Goal: Transaction & Acquisition: Obtain resource

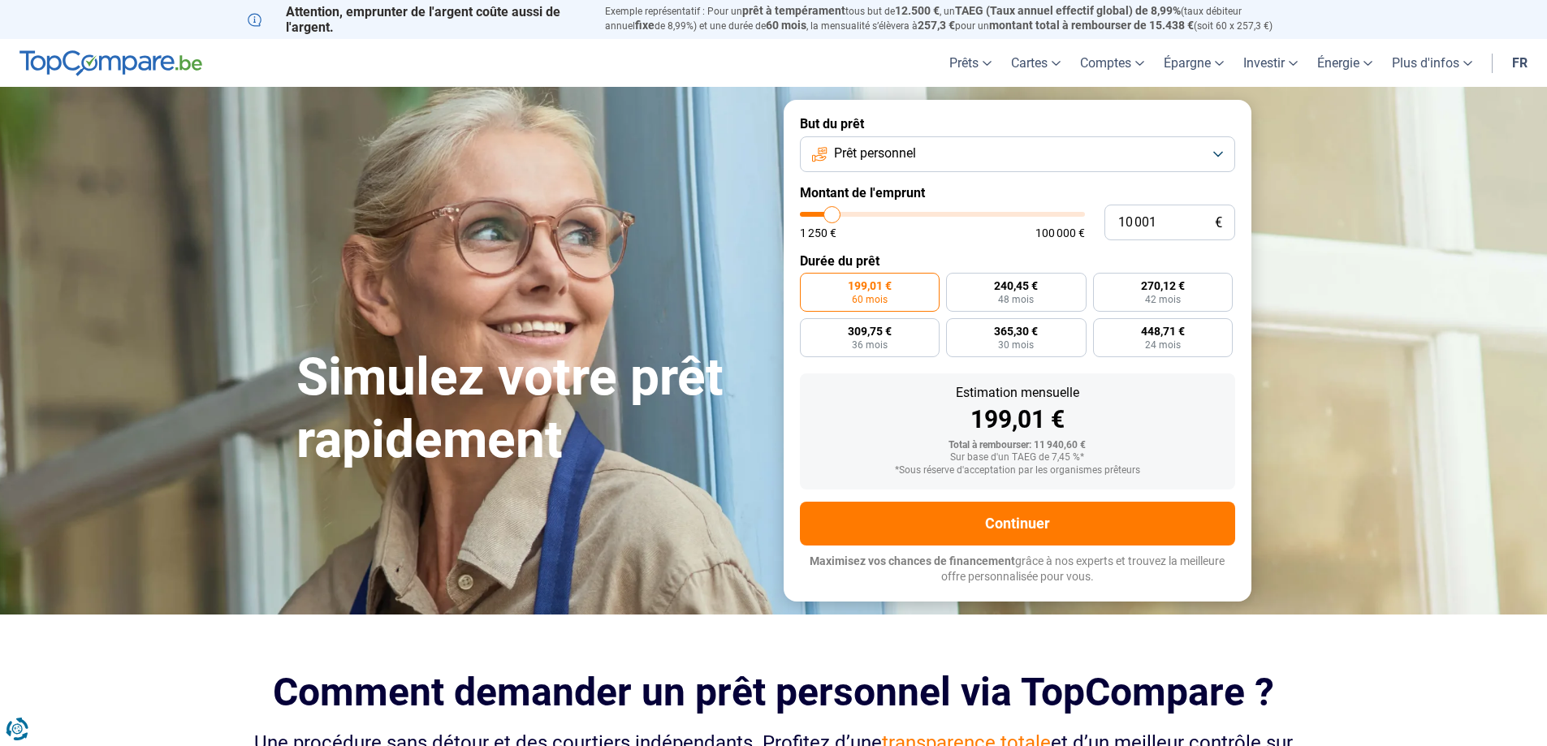
type input "54 500"
type input "54500"
click at [953, 215] on input "range" at bounding box center [942, 214] width 285 height 5
radio input "false"
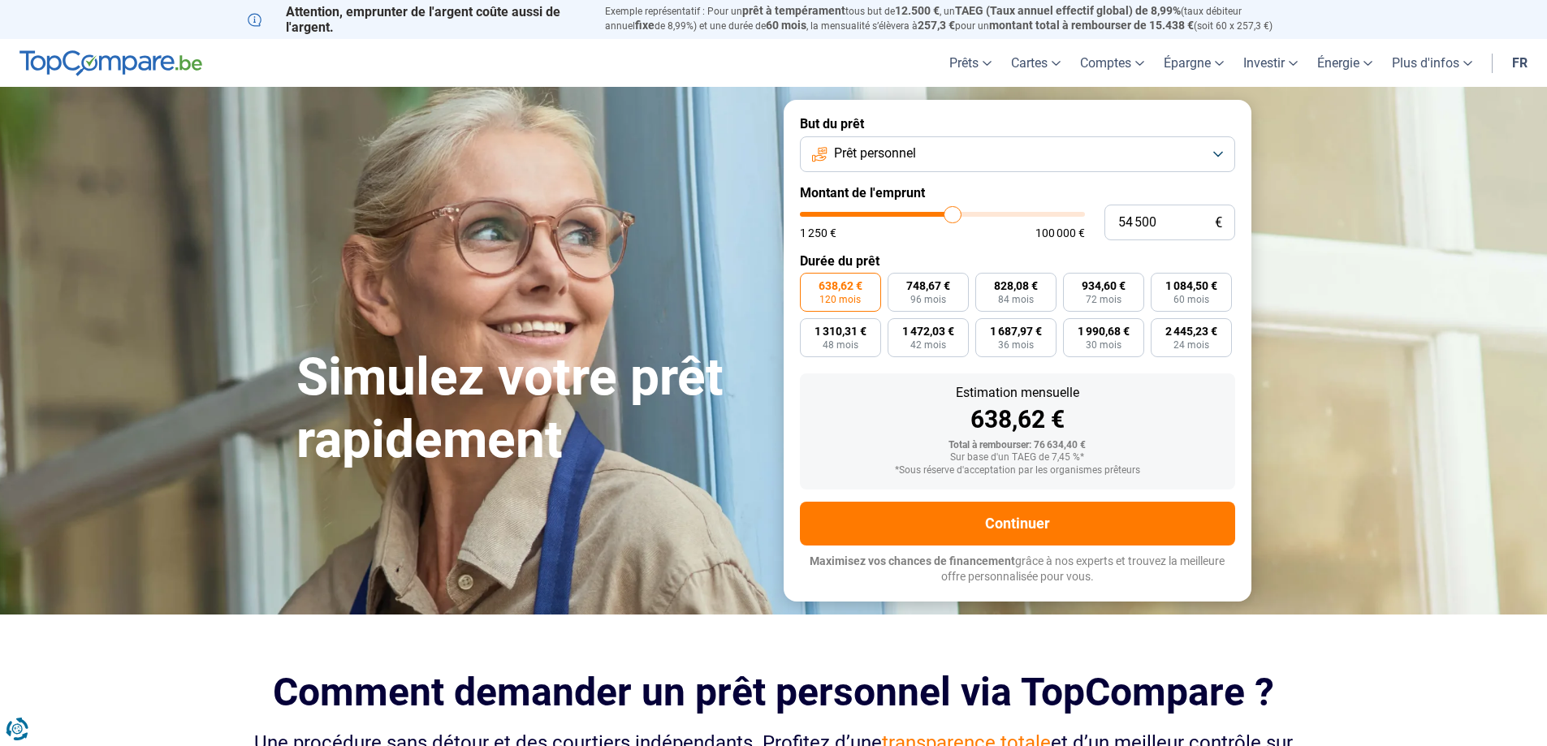
type input "66 250"
type input "66250"
click at [984, 213] on input "range" at bounding box center [942, 214] width 285 height 5
type input "61 750"
type input "61750"
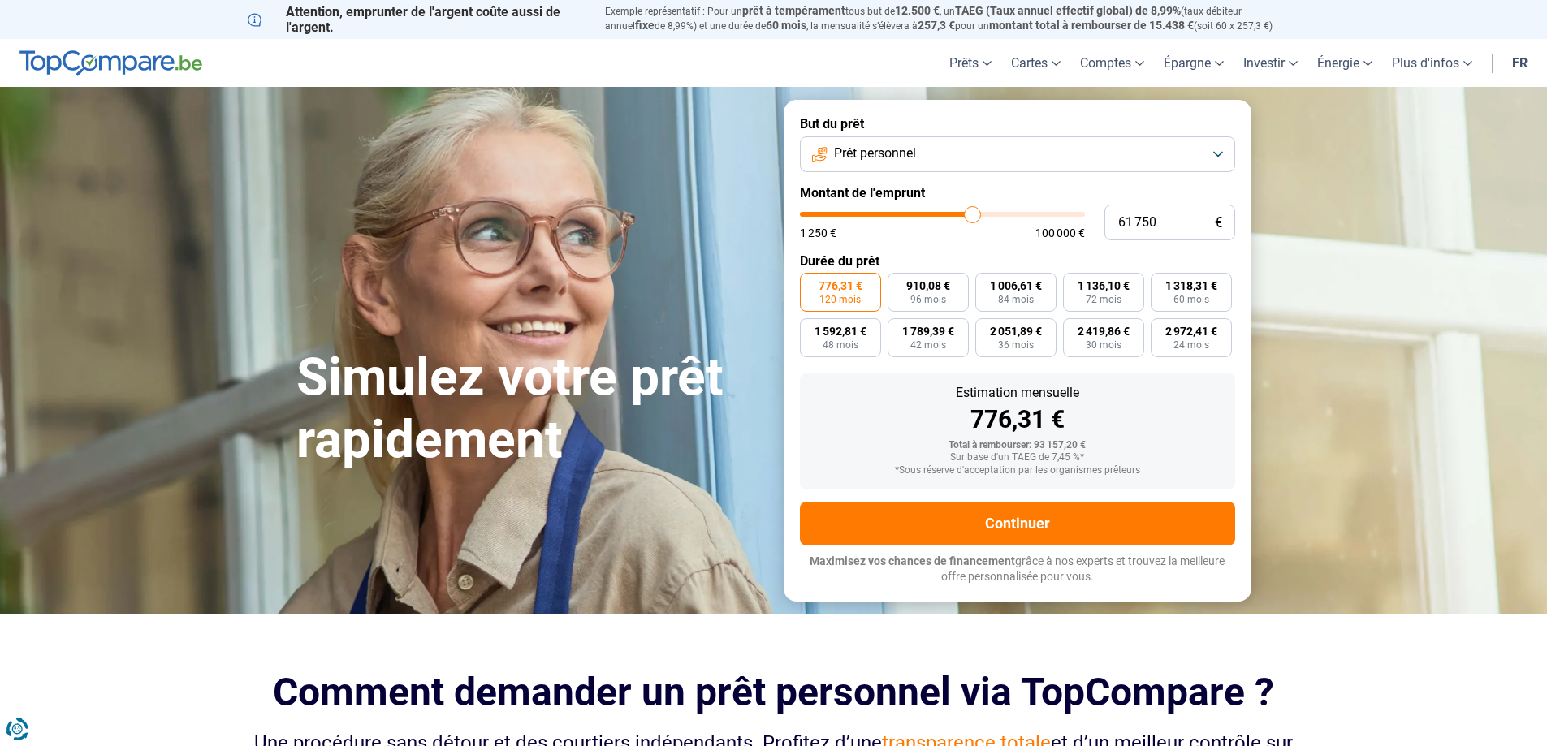
click at [972, 213] on input "range" at bounding box center [942, 214] width 285 height 5
click at [963, 214] on input "range" at bounding box center [942, 214] width 285 height 5
type input "57 500"
type input "57500"
click at [961, 214] on input "range" at bounding box center [942, 214] width 285 height 5
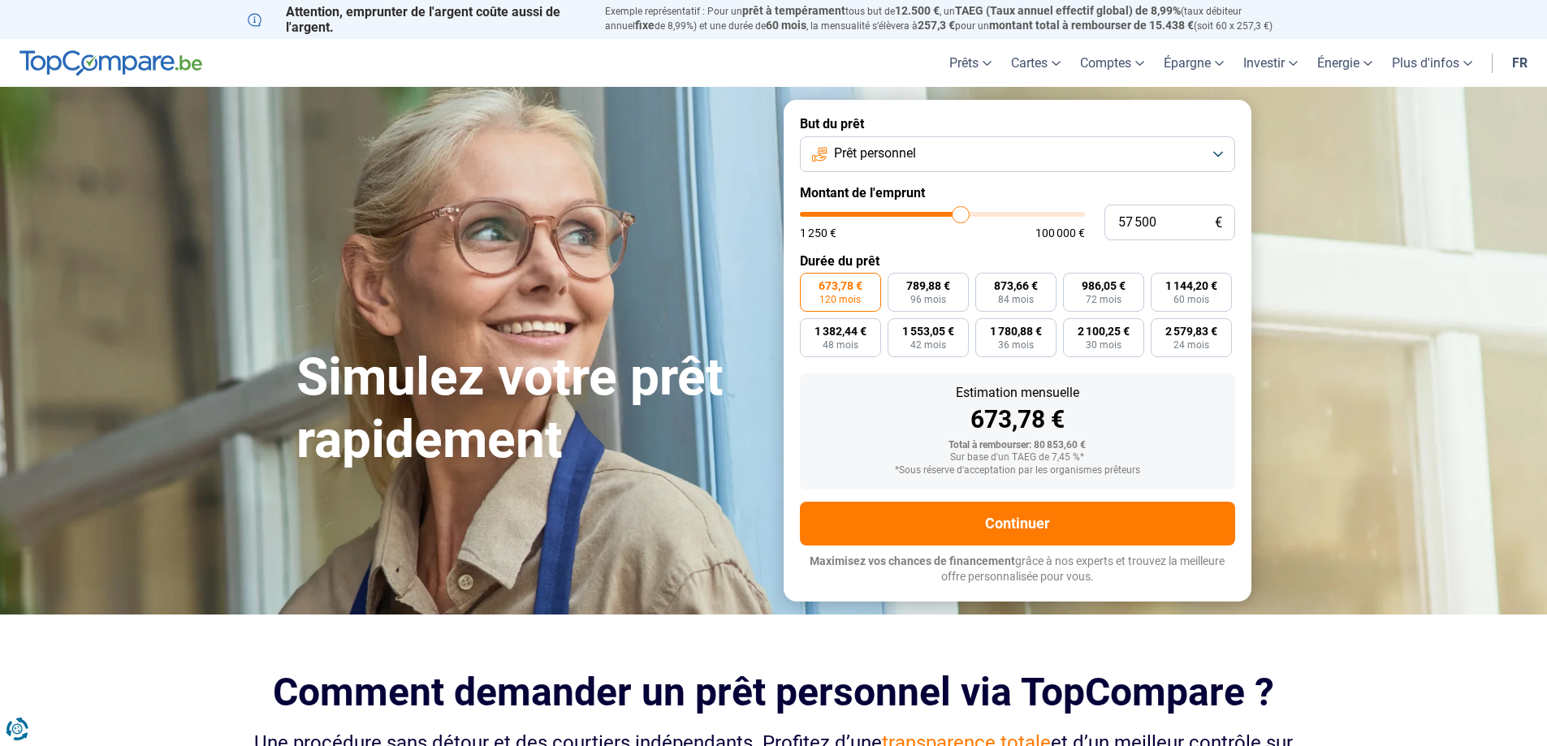
type input "28 500"
type input "28500"
click at [882, 212] on input "range" at bounding box center [942, 214] width 285 height 5
type input "23 750"
type input "23750"
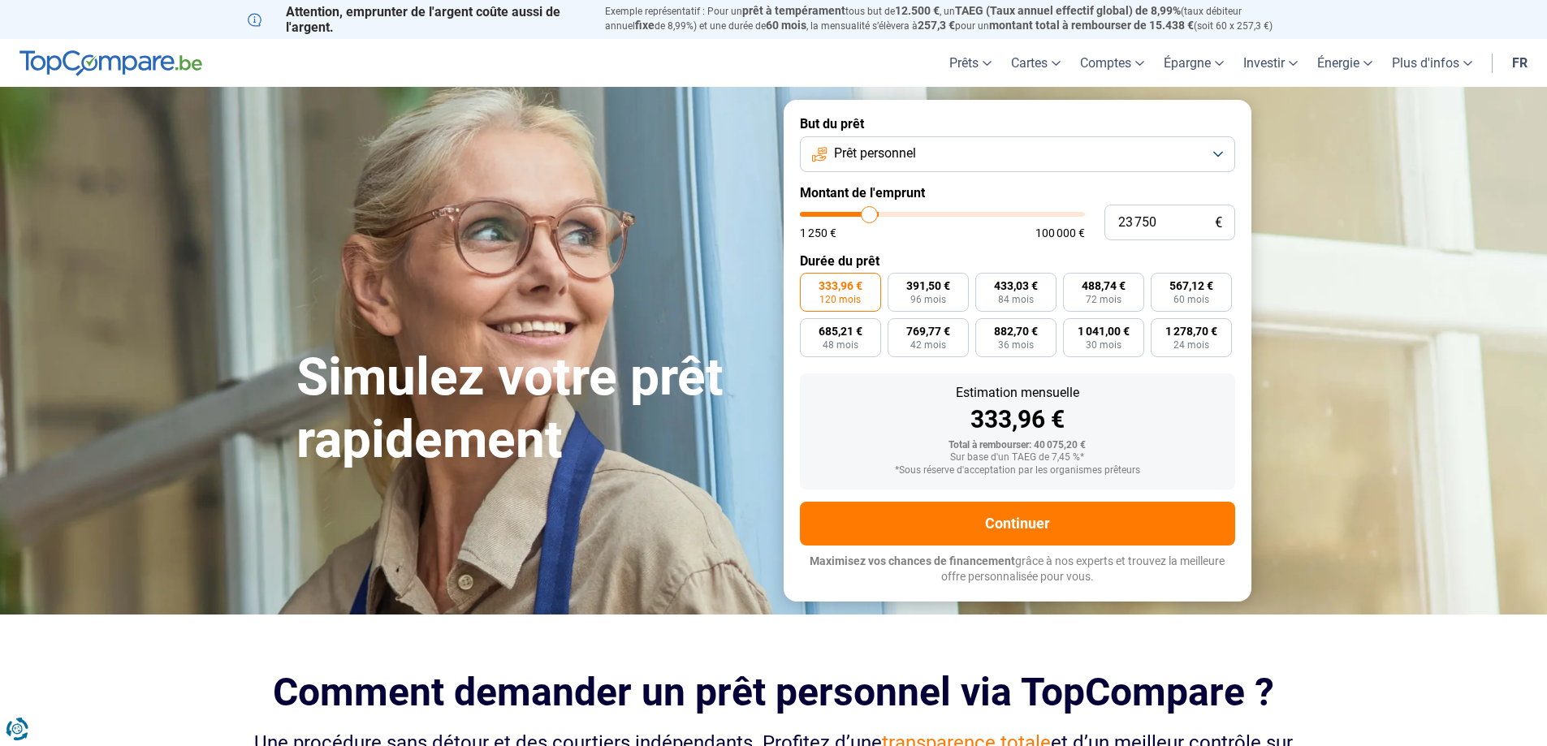
click at [869, 214] on input "range" at bounding box center [942, 214] width 285 height 5
type input "24 250"
type input "24250"
type input "24 500"
type input "24500"
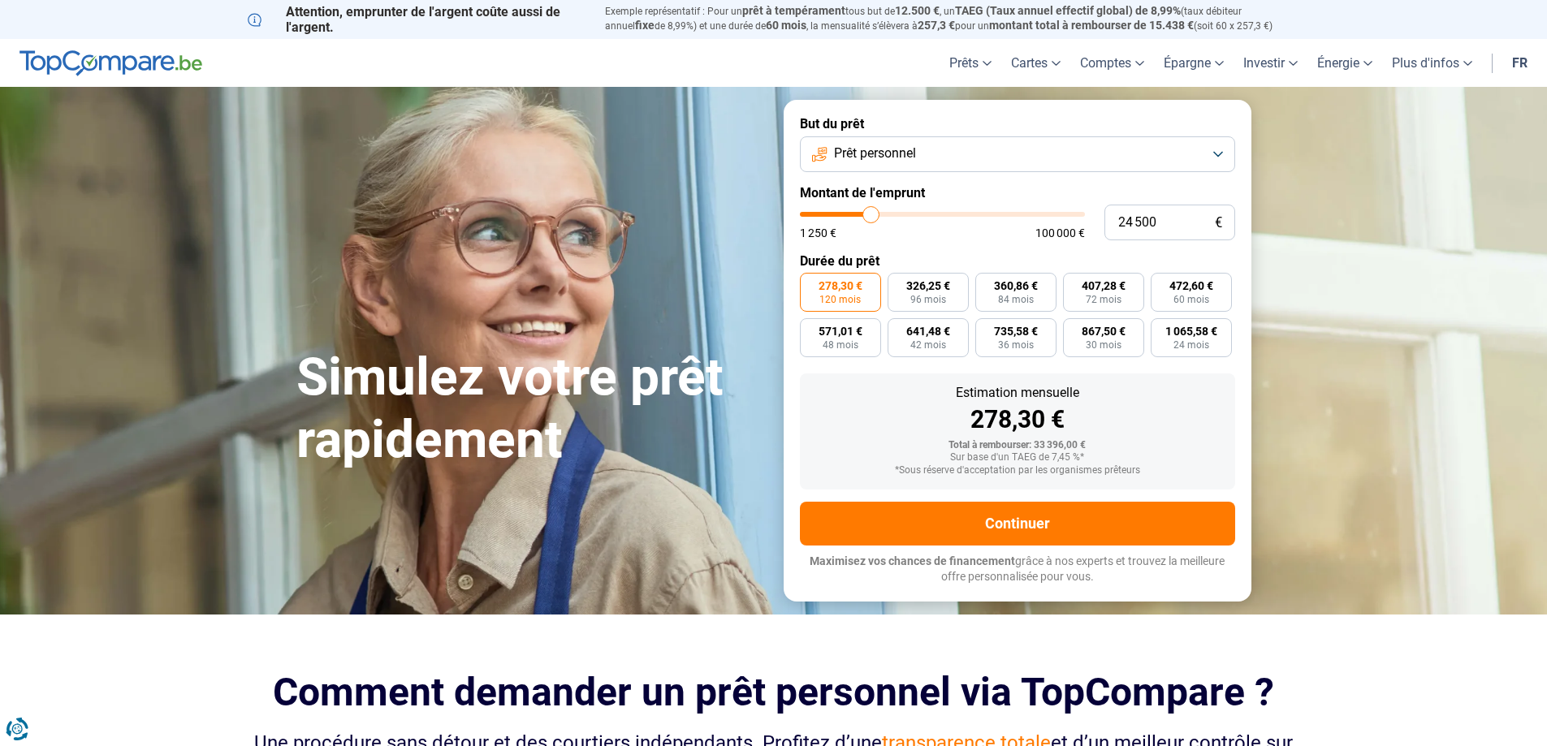
type input "25 000"
type input "25000"
type input "25 250"
type input "25250"
click at [874, 212] on input "range" at bounding box center [942, 214] width 285 height 5
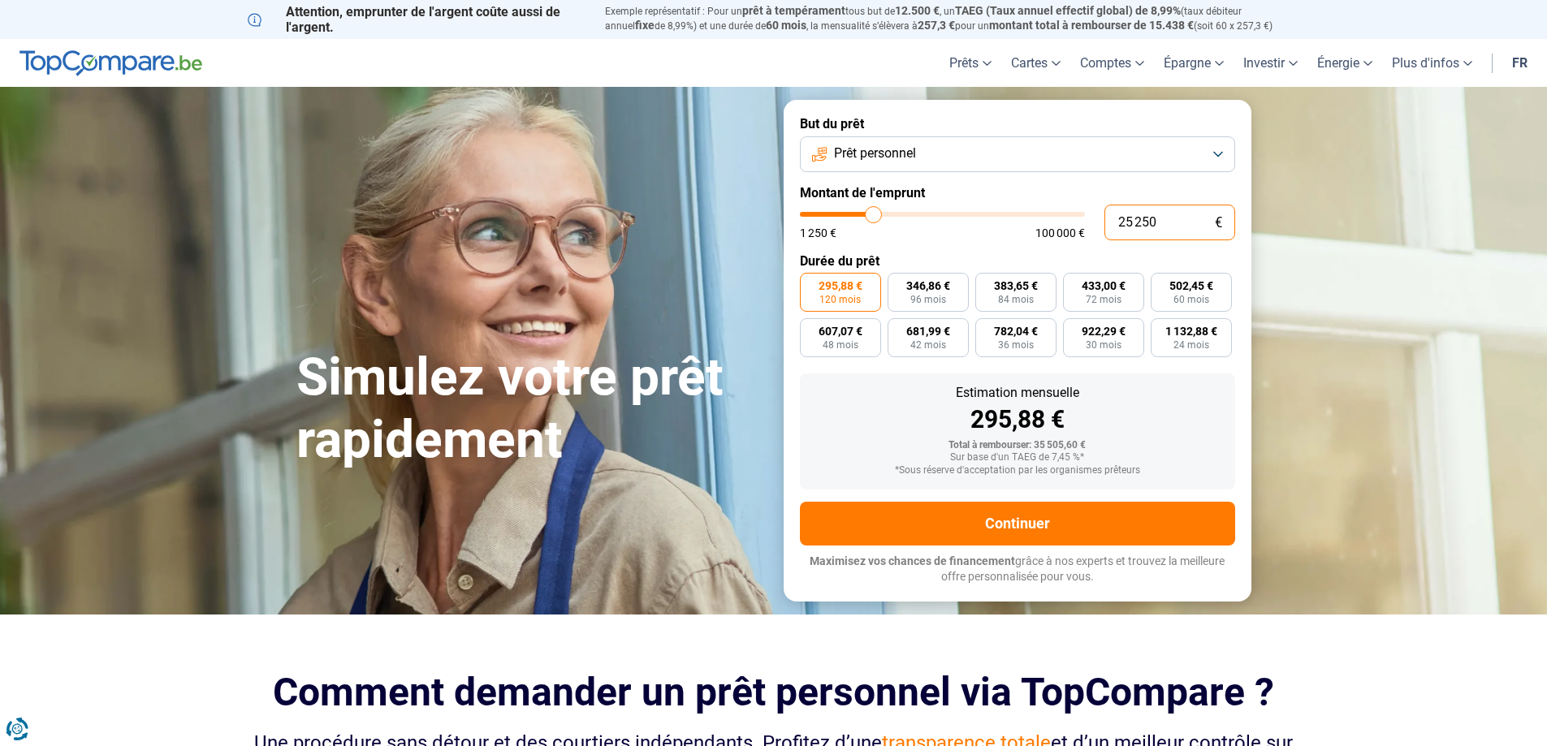
drag, startPoint x: 1161, startPoint y: 222, endPoint x: 1136, endPoint y: 225, distance: 24.6
click at [1136, 225] on input "25 250" at bounding box center [1170, 223] width 131 height 36
type input "250"
type input "1250"
type input "2 500"
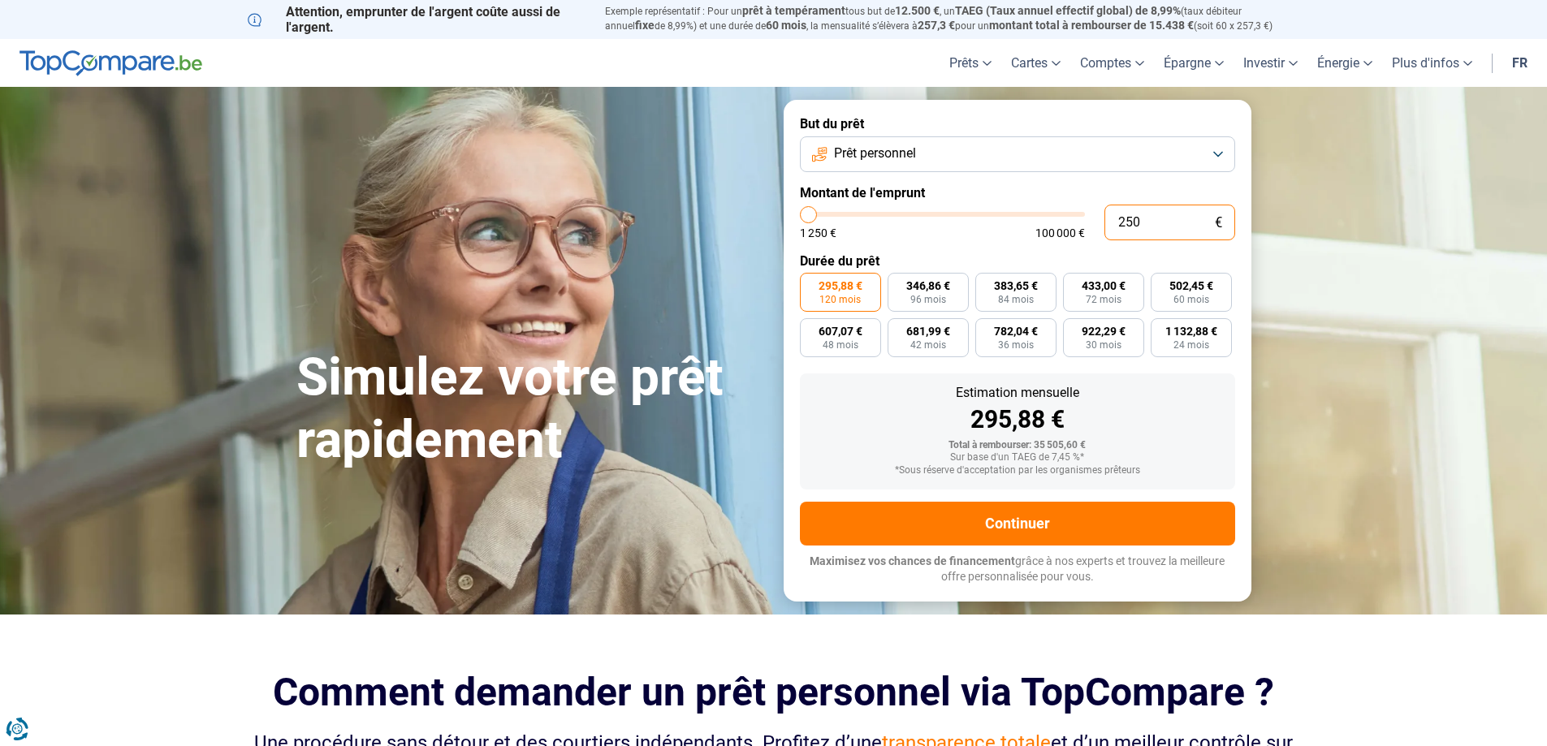
type input "2500"
type input "25 000"
type input "25000"
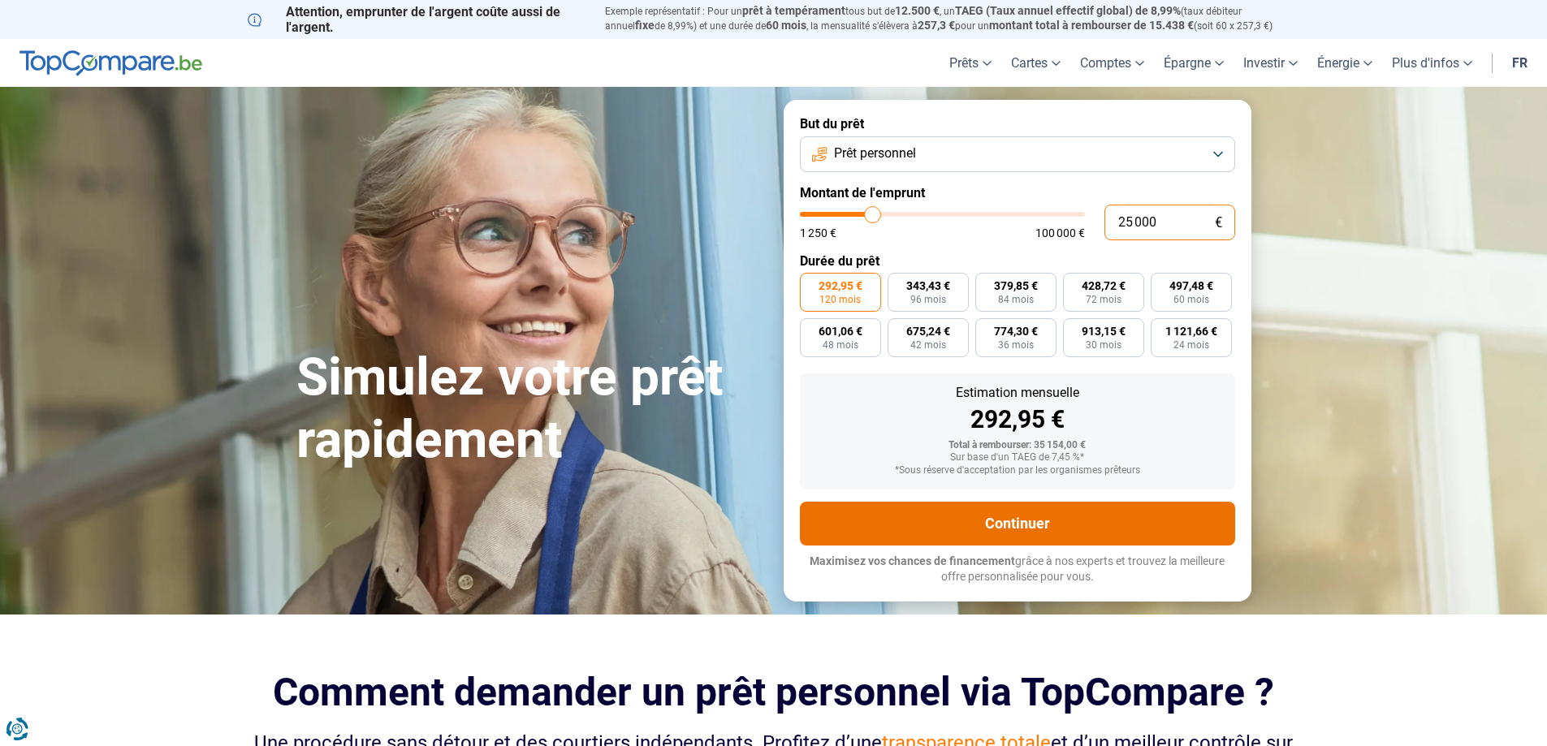
type input "25 000"
click at [1023, 527] on button "Continuer" at bounding box center [1017, 524] width 435 height 44
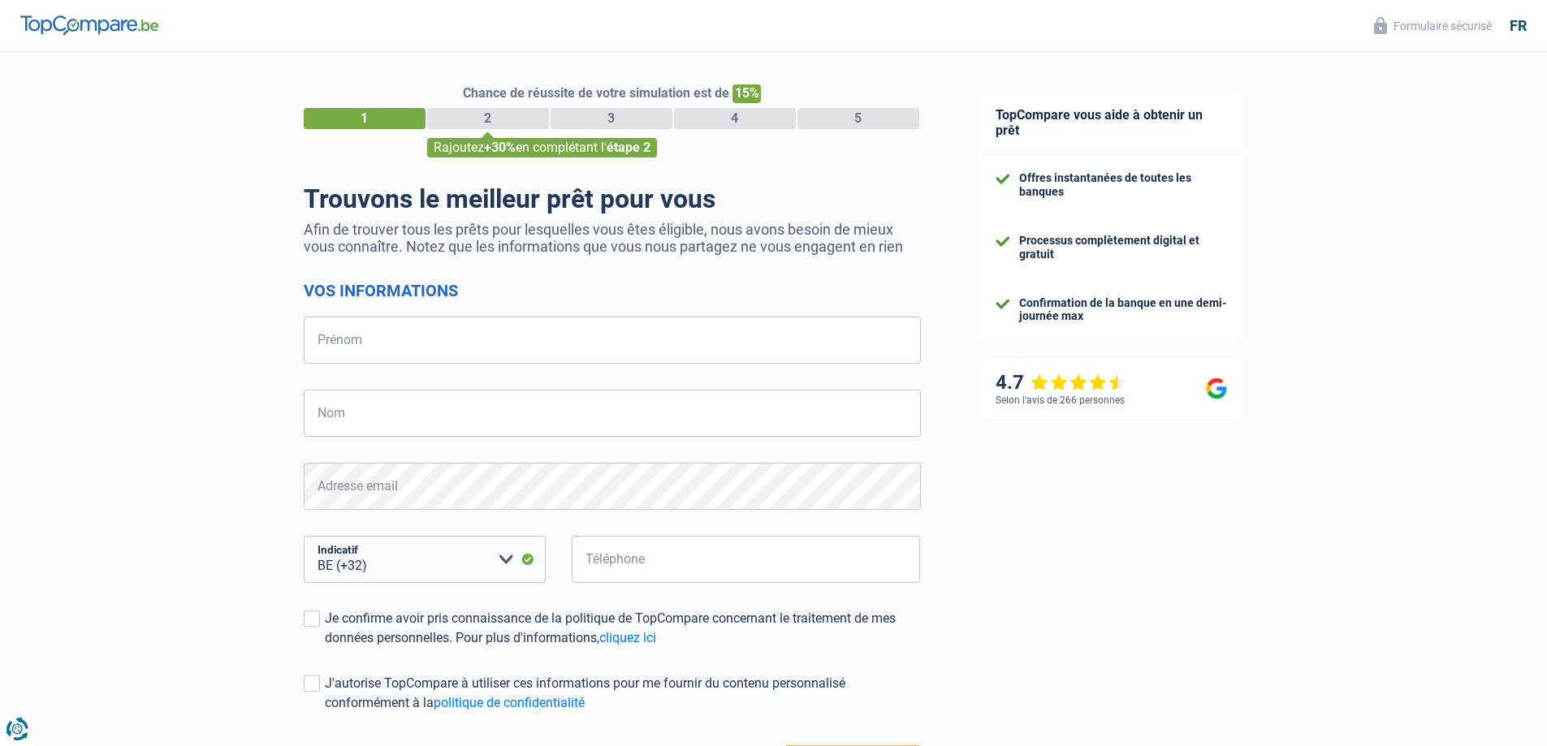
select select "32"
click at [331, 340] on input "Prénom" at bounding box center [612, 340] width 617 height 47
click at [330, 416] on input "Nom" at bounding box center [612, 413] width 617 height 47
drag, startPoint x: 372, startPoint y: 342, endPoint x: 273, endPoint y: 340, distance: 99.1
click at [273, 340] on div "Chance de réussite de votre simulation est de 15% 1 2 3 4 5 Rajoutez +30% en co…" at bounding box center [475, 460] width 950 height 831
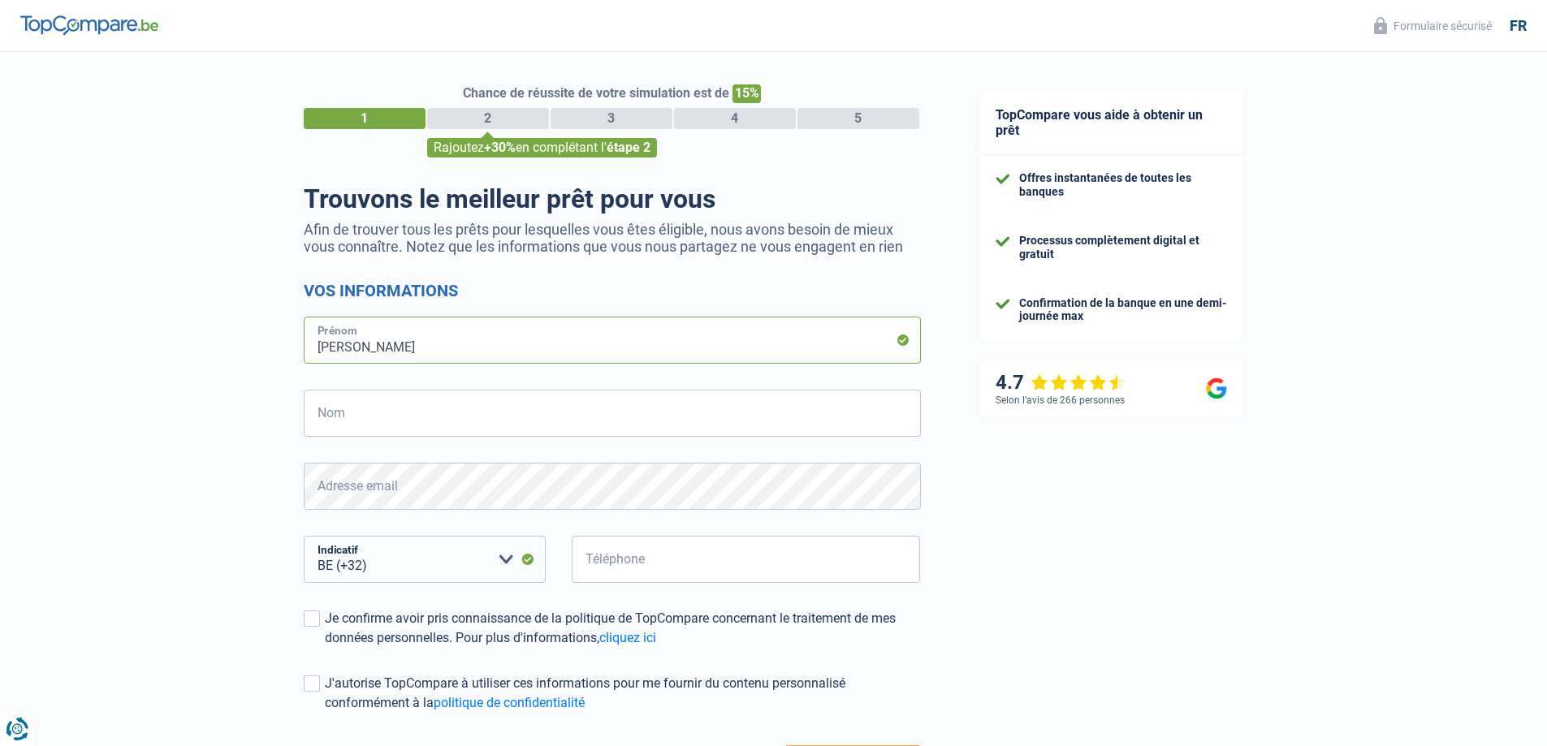
type input "Patrice"
click at [340, 422] on input "Nom" at bounding box center [612, 413] width 617 height 47
type input "Cuisinet"
click at [374, 569] on select "BE (+32) LU (+352) Veuillez sélectionner une option" at bounding box center [425, 559] width 242 height 47
click at [372, 569] on select "BE (+32) LU (+352) Veuillez sélectionner une option" at bounding box center [425, 559] width 242 height 47
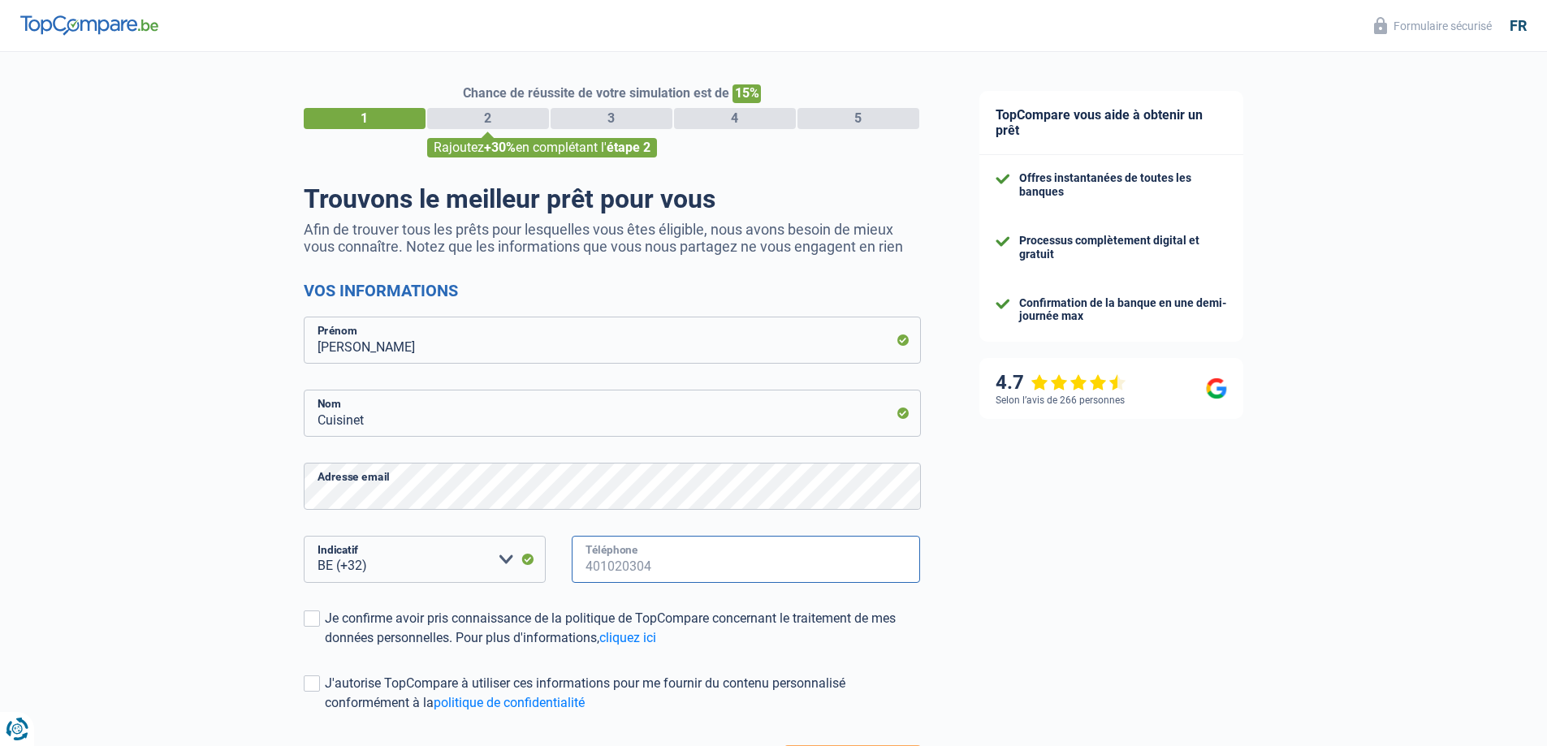
click at [603, 562] on input "Téléphone" at bounding box center [746, 559] width 349 height 47
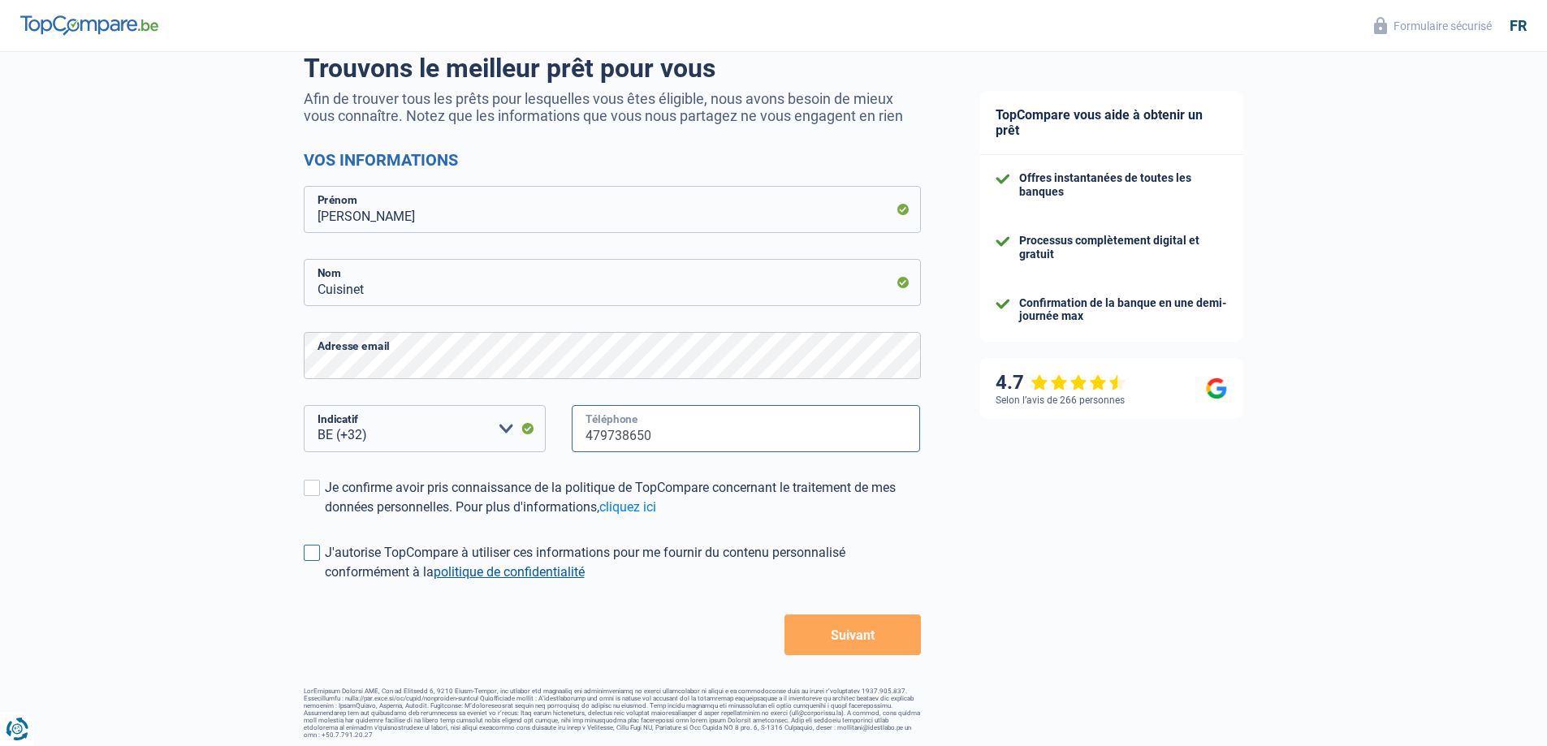
scroll to position [136, 0]
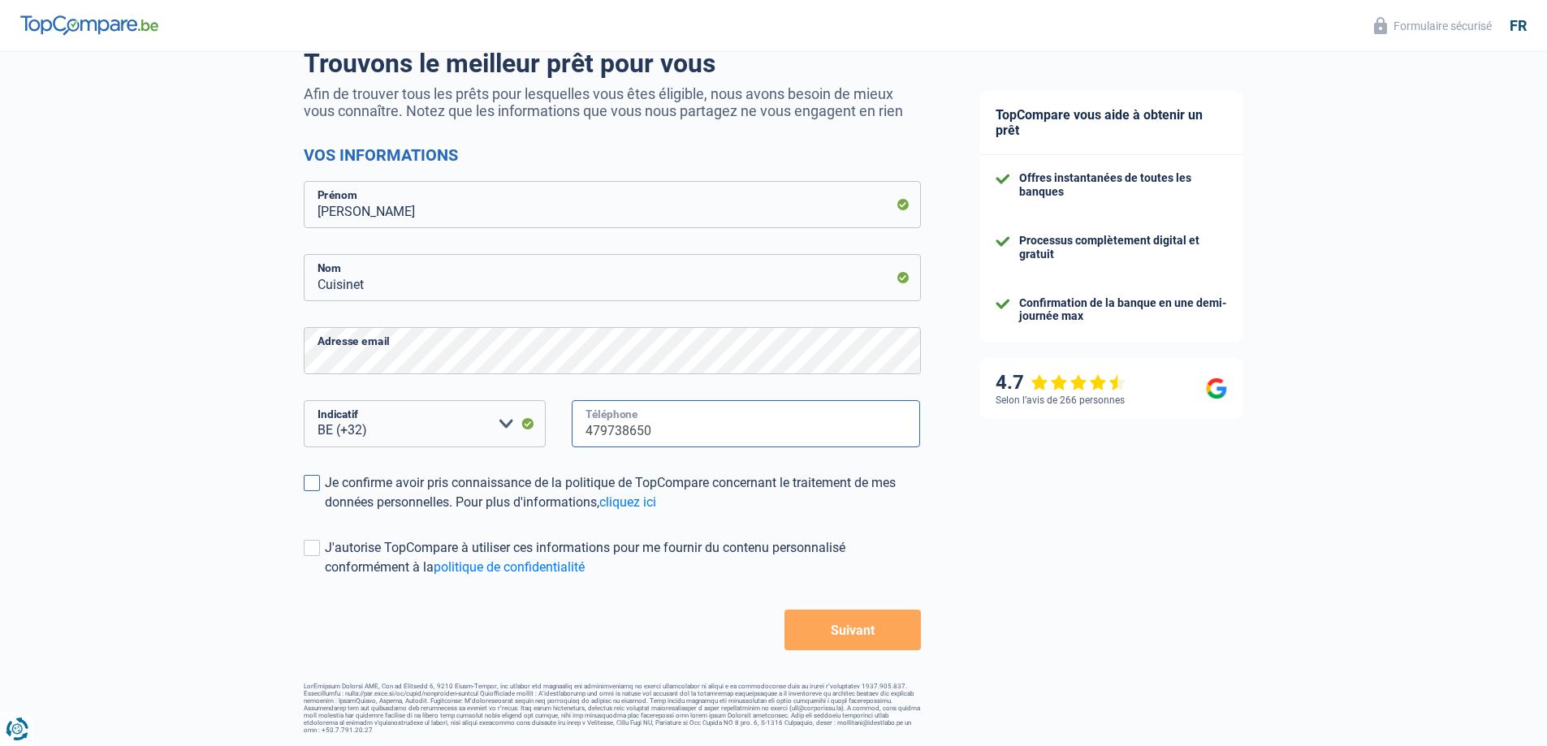
type input "479738650"
click at [317, 480] on span at bounding box center [312, 483] width 16 height 16
click at [325, 513] on input "Je confirme avoir pris connaissance de la politique de TopCompare concernant le…" at bounding box center [325, 513] width 0 height 0
click at [854, 627] on button "Suivant" at bounding box center [853, 630] width 136 height 41
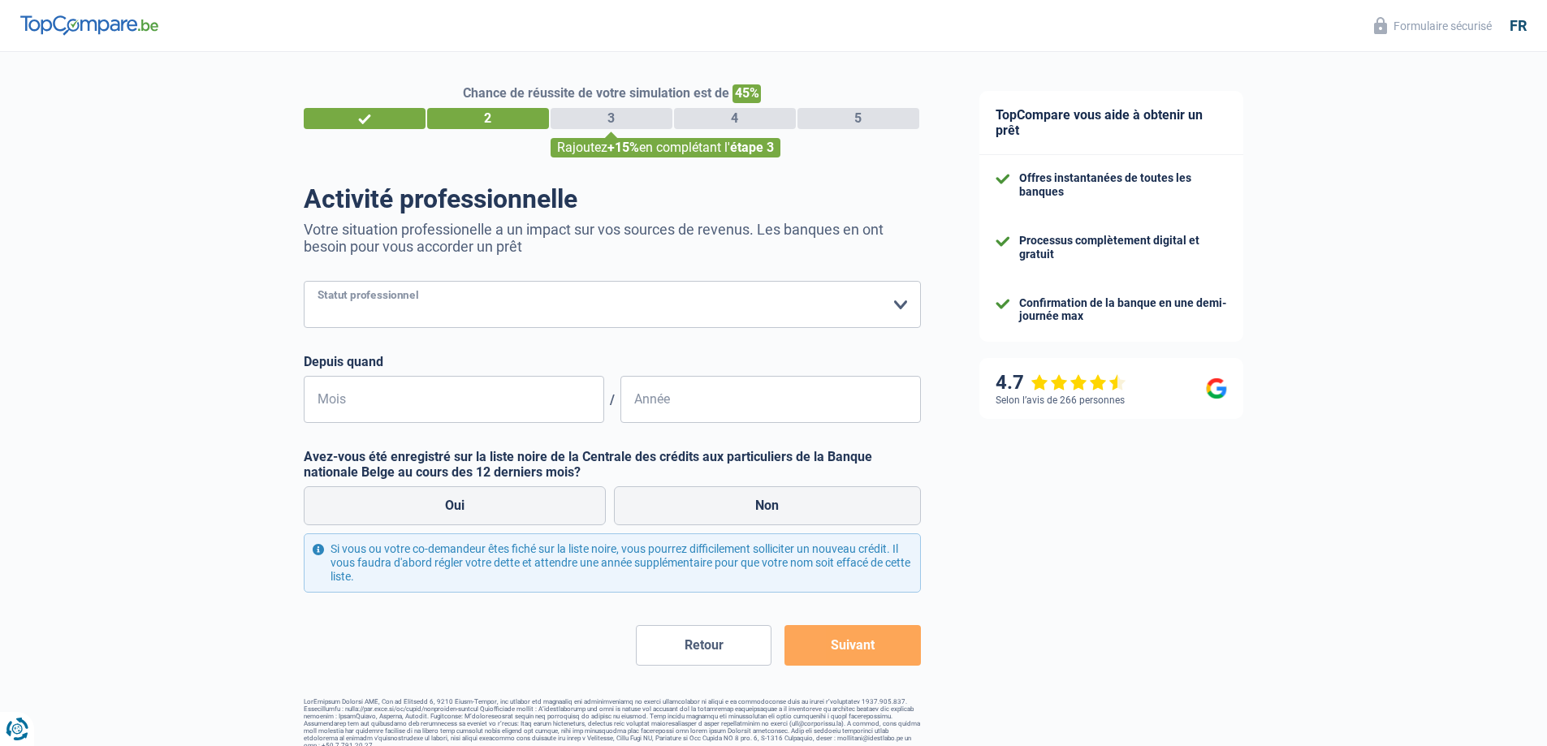
click at [895, 305] on select "Ouvrier Employé privé Employé public Invalide Indépendant Pensionné Chômeur Mut…" at bounding box center [612, 304] width 617 height 47
select select "preRetired"
click at [304, 283] on select "Ouvrier Employé privé Employé public Invalide Indépendant Pensionné Chômeur Mut…" at bounding box center [612, 304] width 617 height 47
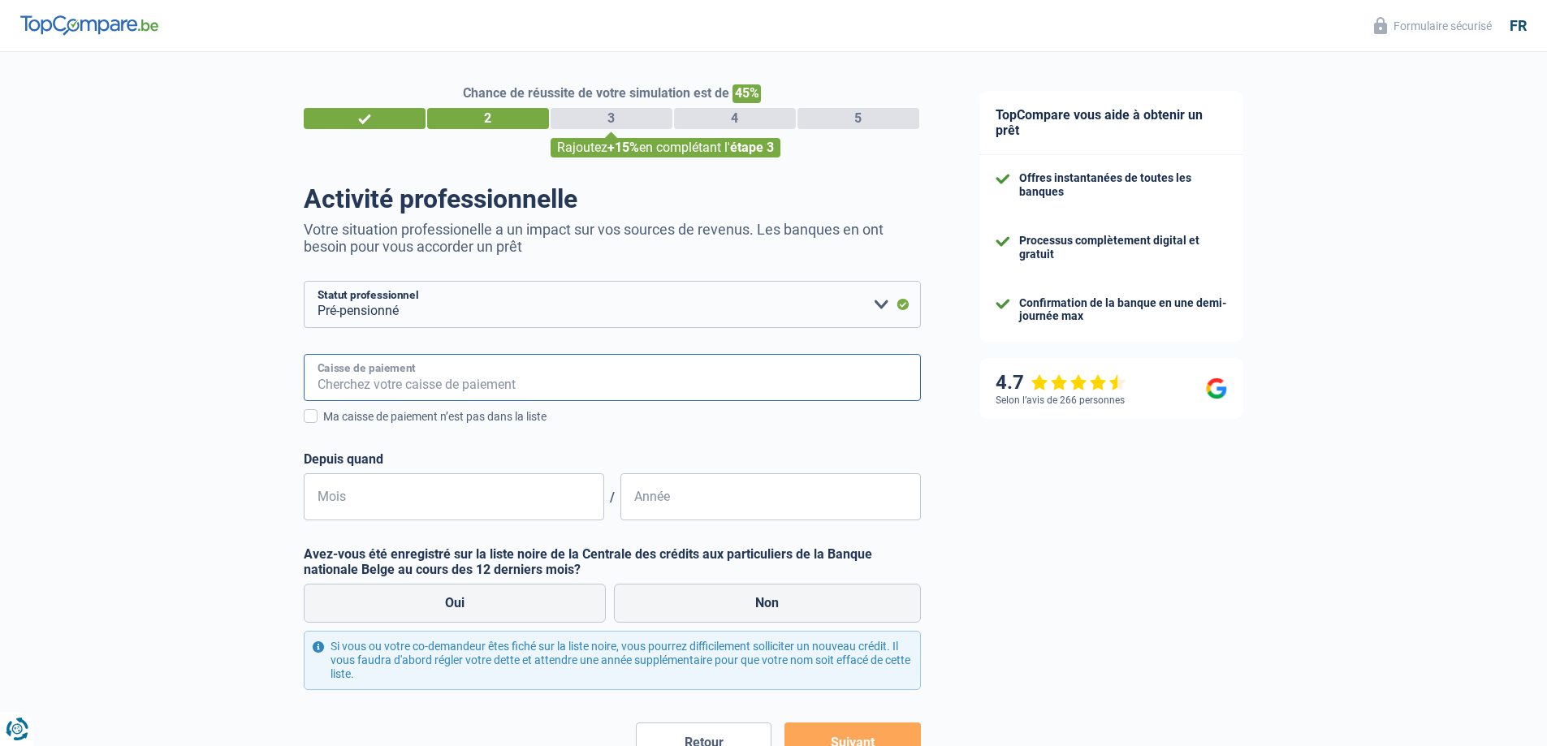
click at [344, 375] on input "Caisse de paiement" at bounding box center [612, 377] width 617 height 47
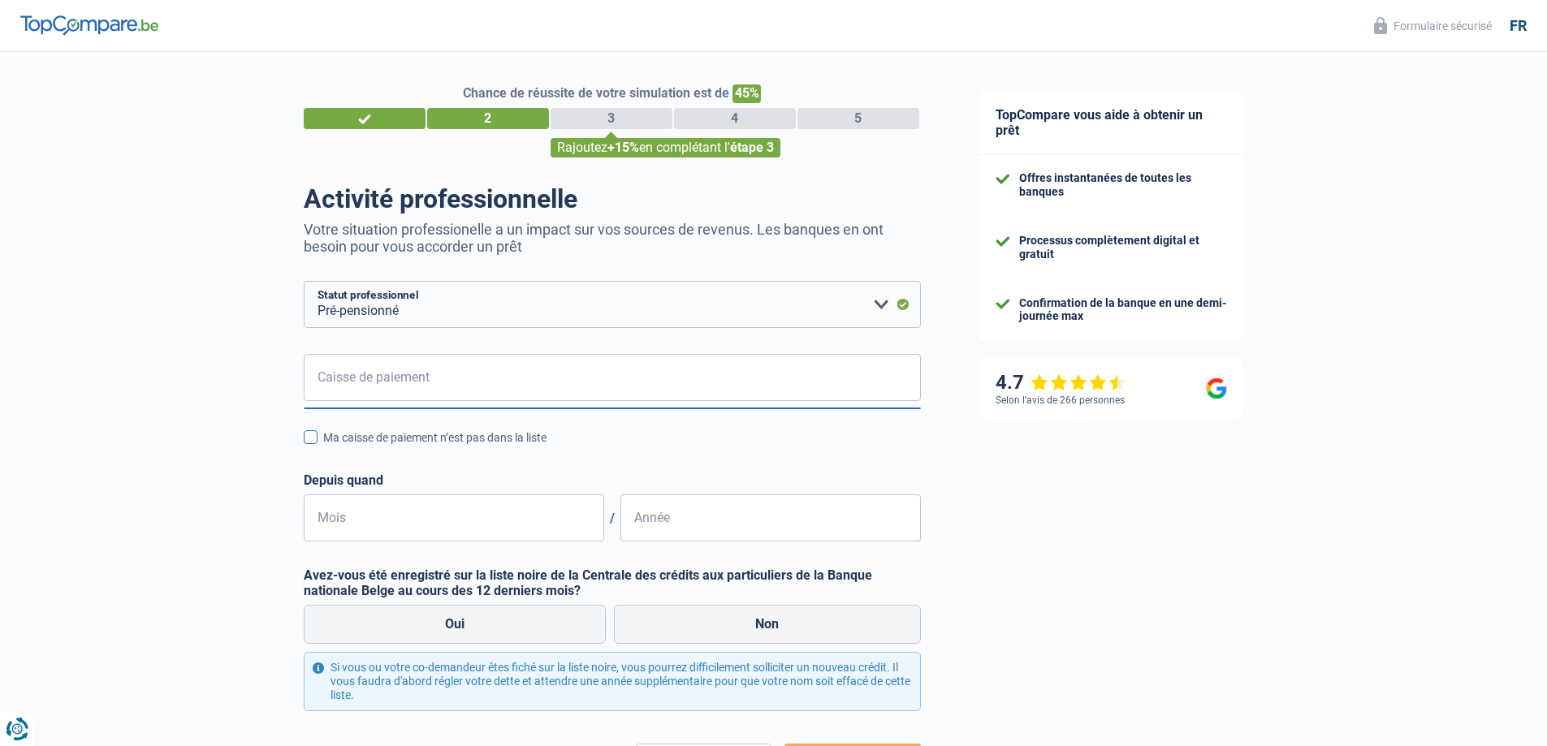
click at [308, 440] on span at bounding box center [311, 437] width 14 height 14
click at [323, 447] on input "Ma caisse de paiement n’est pas dans la liste" at bounding box center [323, 447] width 0 height 0
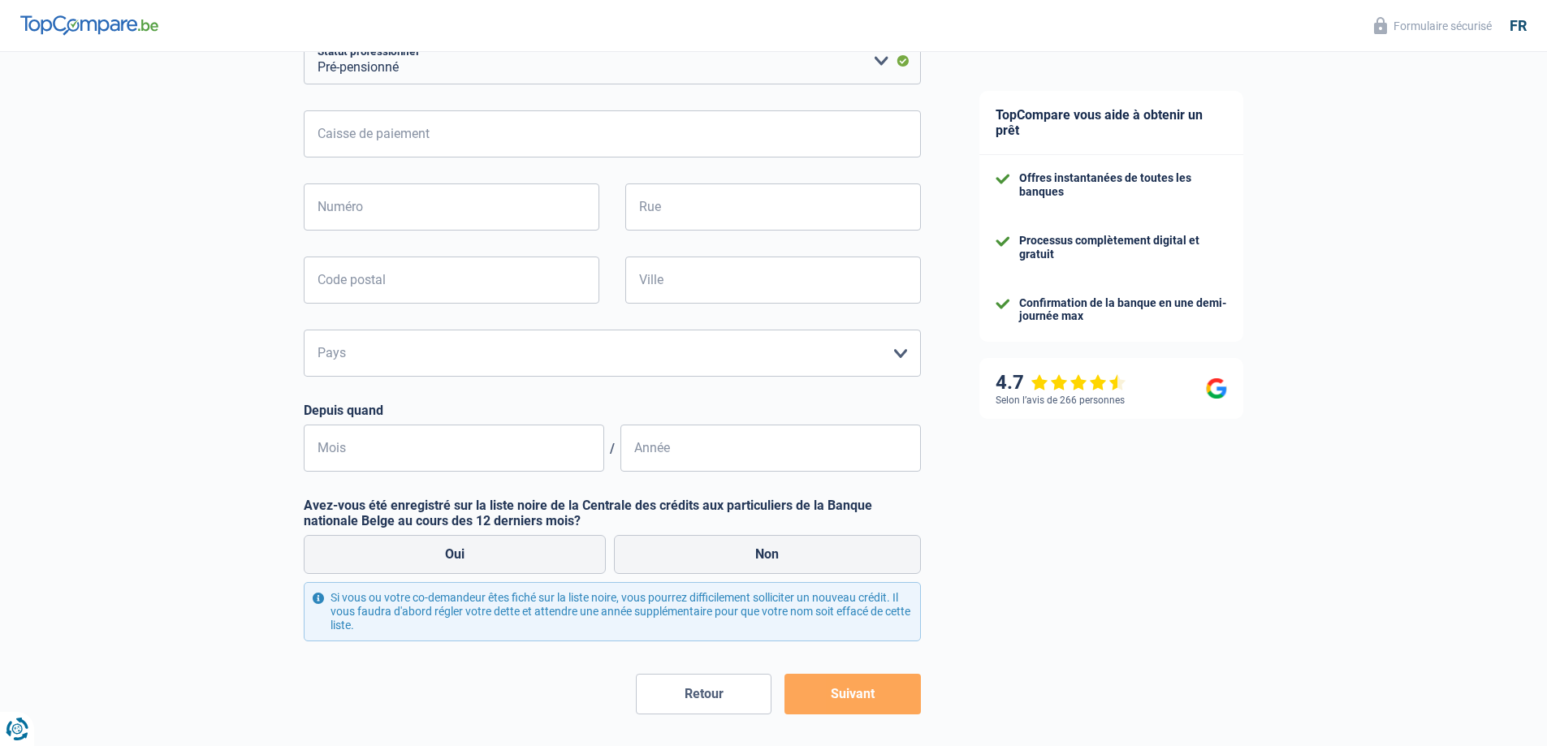
scroll to position [308, 0]
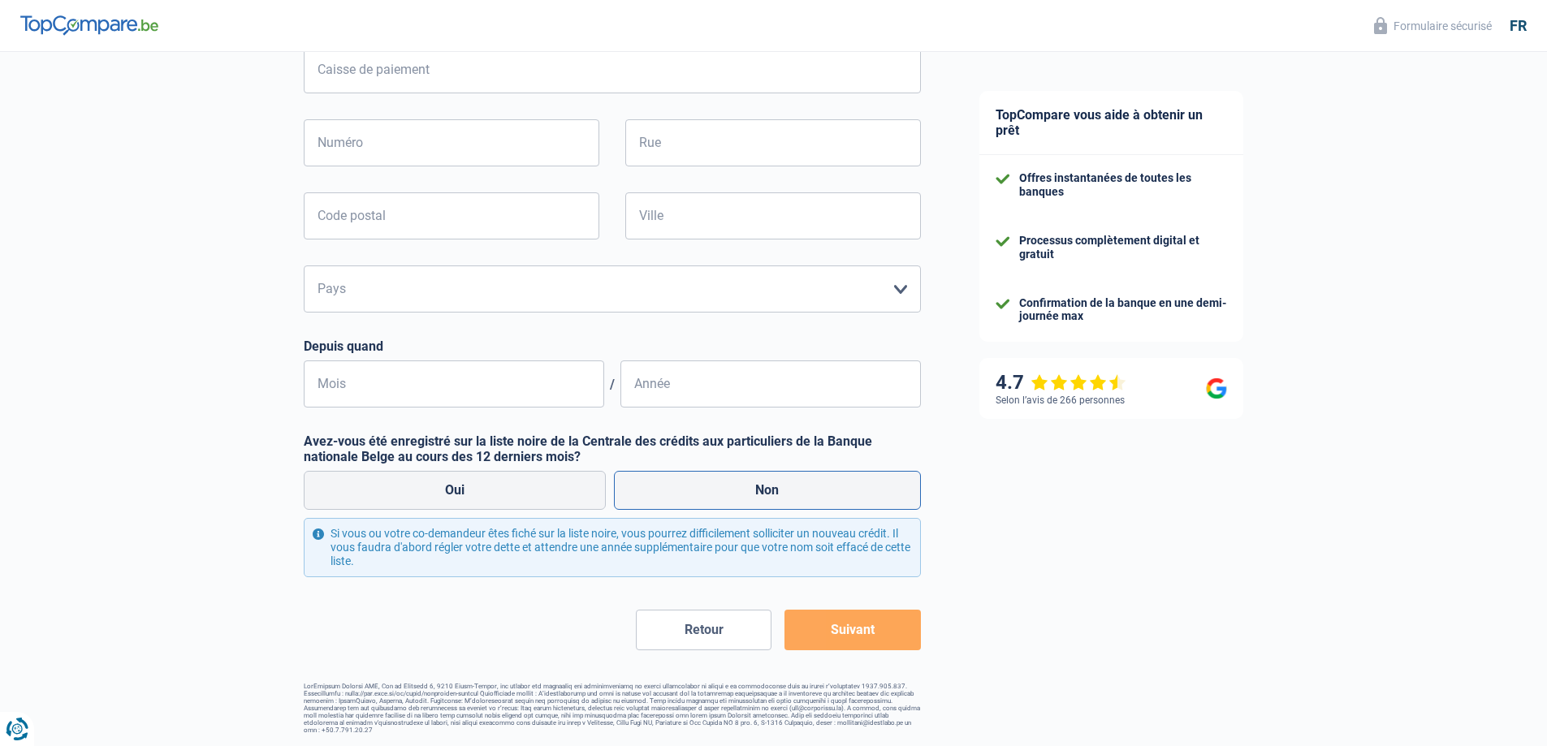
click at [740, 485] on label "Non" at bounding box center [767, 490] width 307 height 39
click at [740, 485] on input "Non" at bounding box center [767, 490] width 307 height 39
radio input "true"
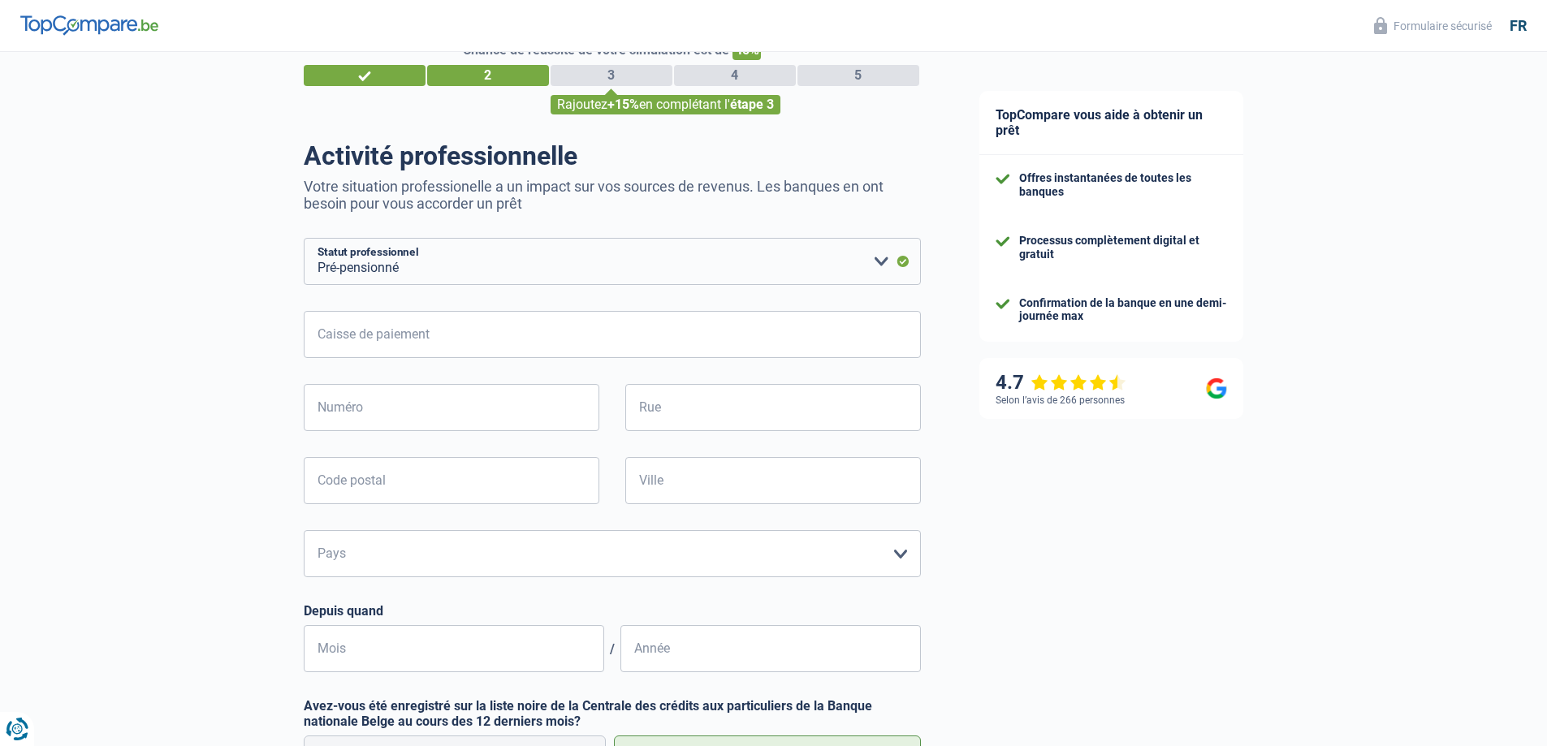
scroll to position [0, 0]
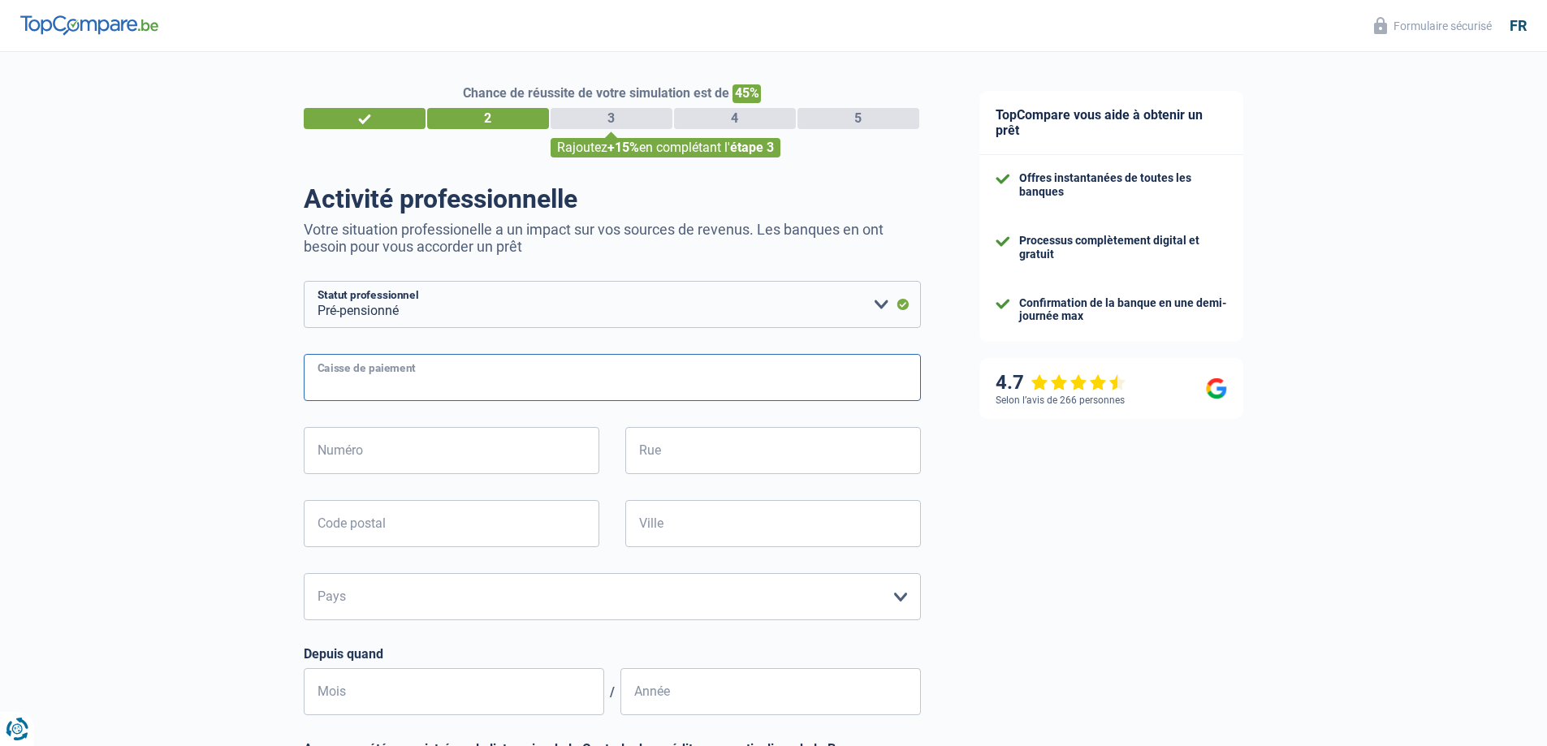
click at [348, 378] on input "Caisse de paiement" at bounding box center [612, 377] width 617 height 47
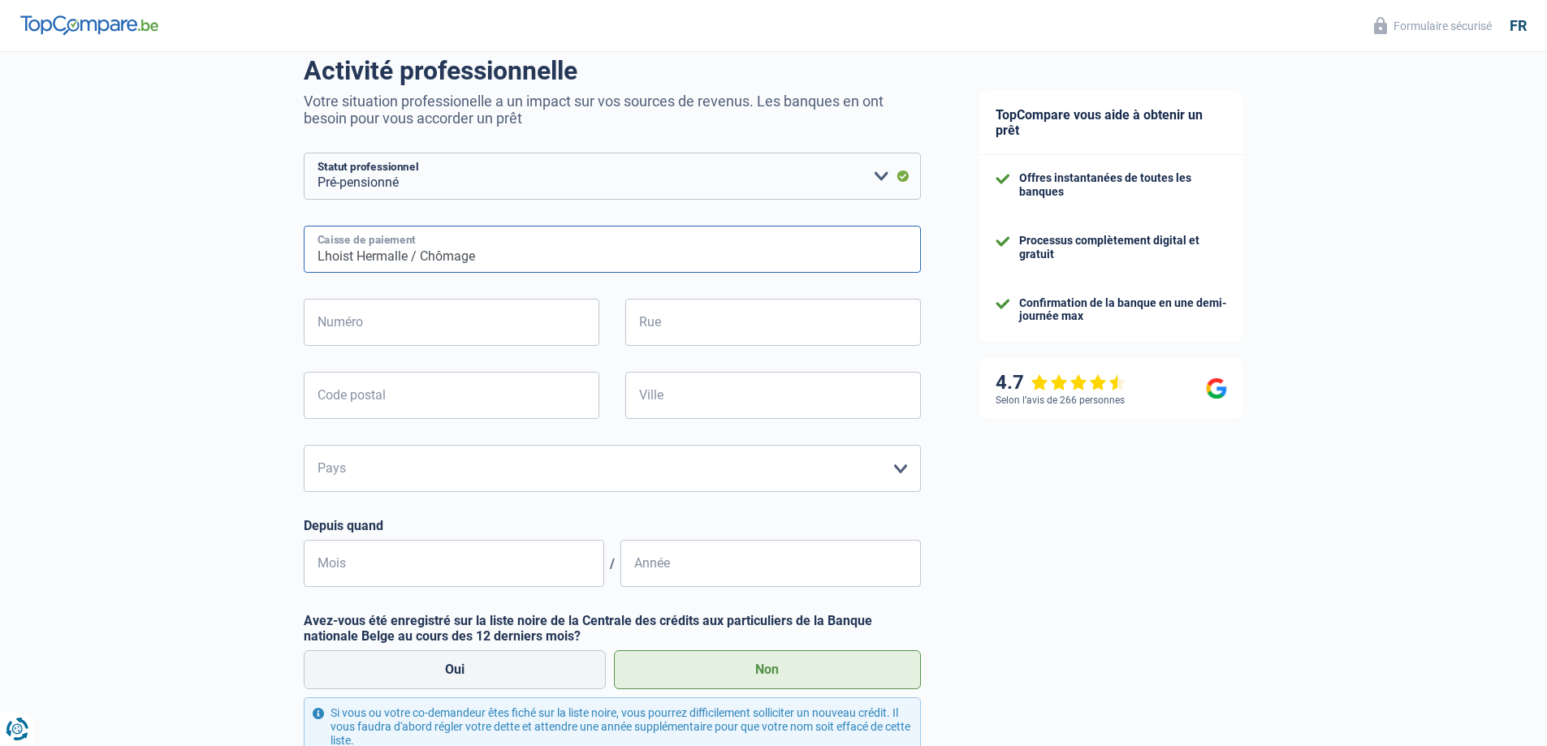
scroll to position [64, 0]
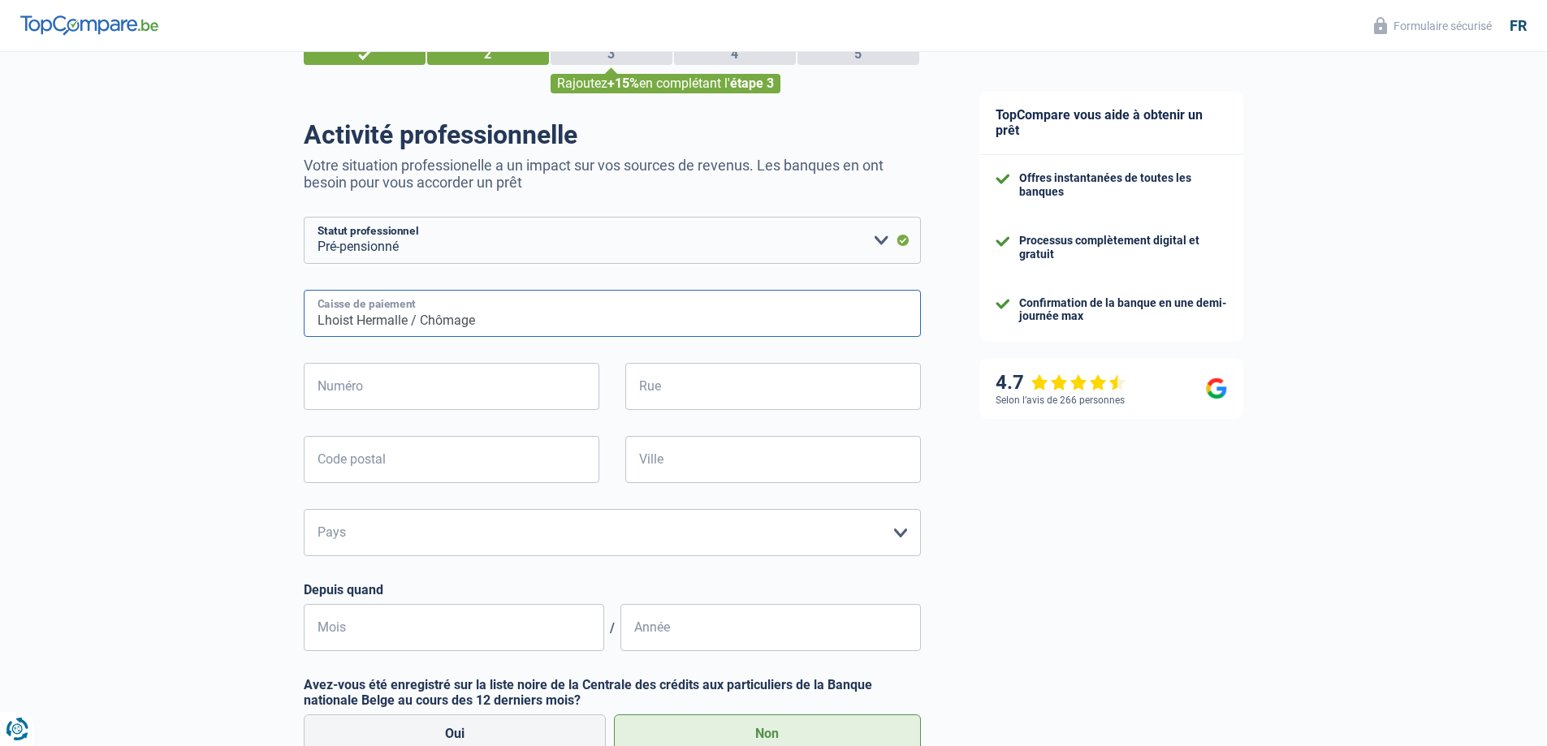
type input "Lhoist Hermalle / Chômage"
click at [378, 401] on input "Numéro" at bounding box center [452, 386] width 296 height 47
type input "5"
click at [646, 385] on input "Rue" at bounding box center [773, 386] width 296 height 47
type input "Bois-le-prêtre"
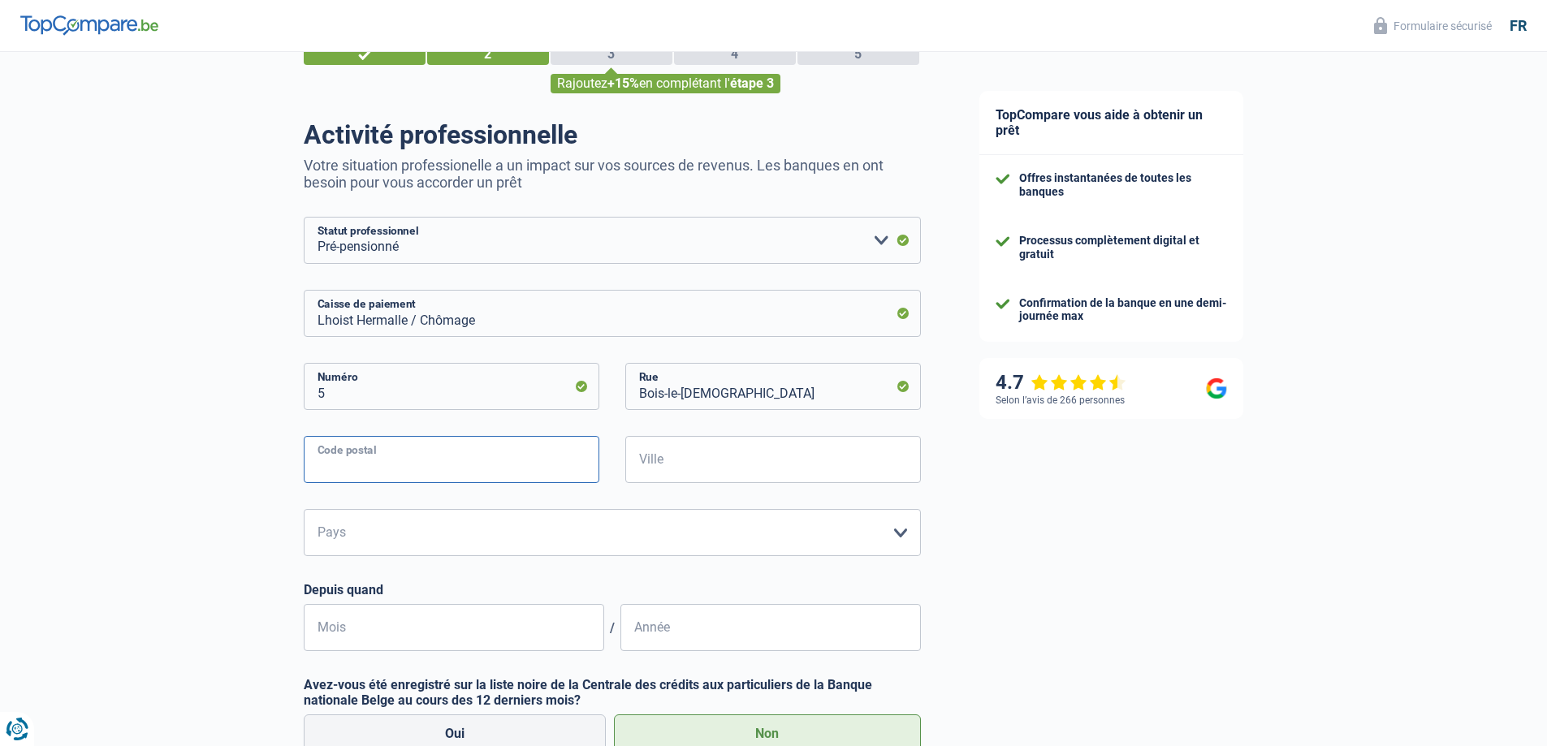
click at [392, 457] on input "Code postal" at bounding box center [452, 459] width 296 height 47
type input "4520"
click at [649, 459] on input "Ville" at bounding box center [773, 459] width 296 height 47
type input "Bas-oha"
click at [907, 530] on select "Belgique Luxembourg Veuillez sélectionner une option" at bounding box center [612, 532] width 617 height 47
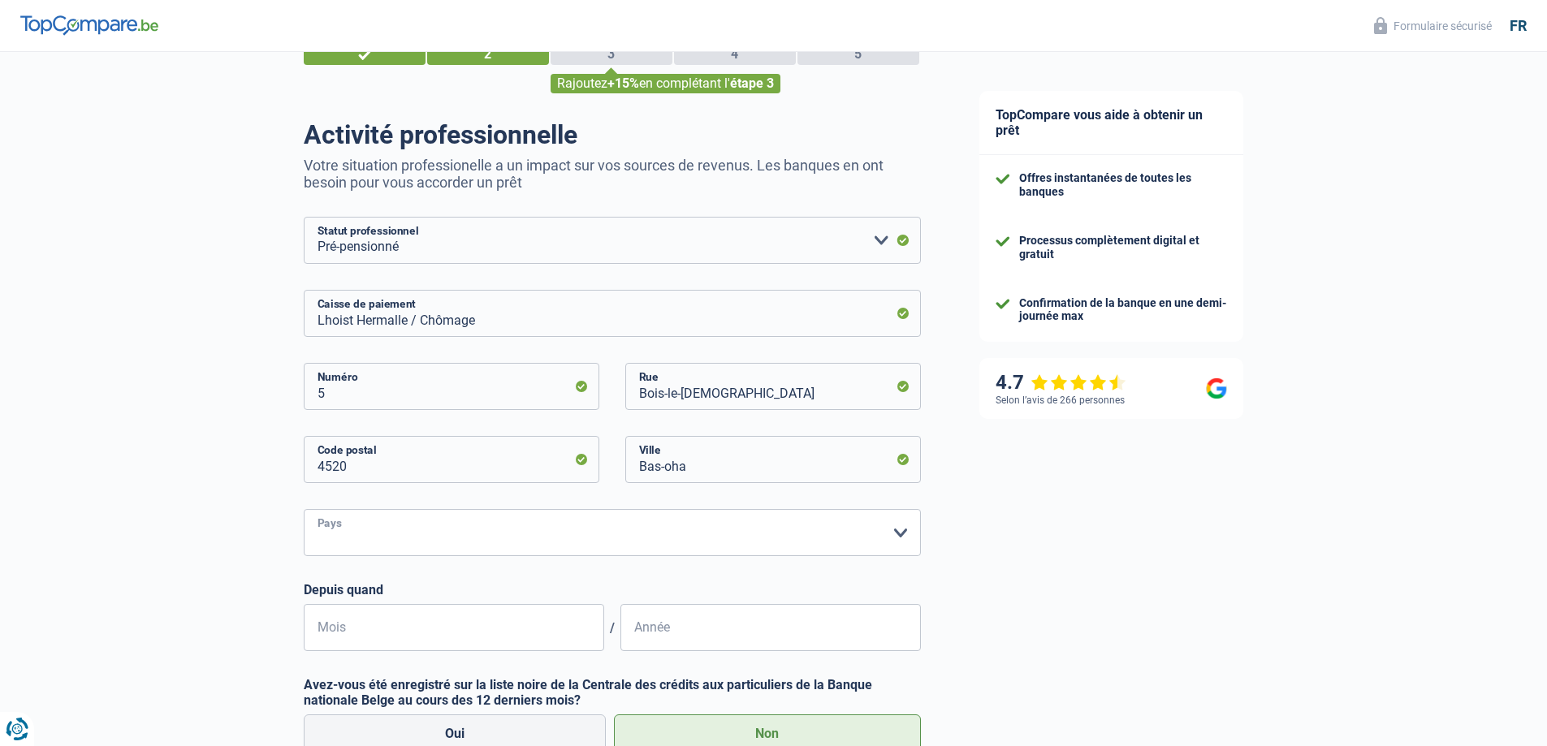
select select "BE"
click at [304, 511] on select "Belgique Luxembourg Veuillez sélectionner une option" at bounding box center [612, 532] width 617 height 47
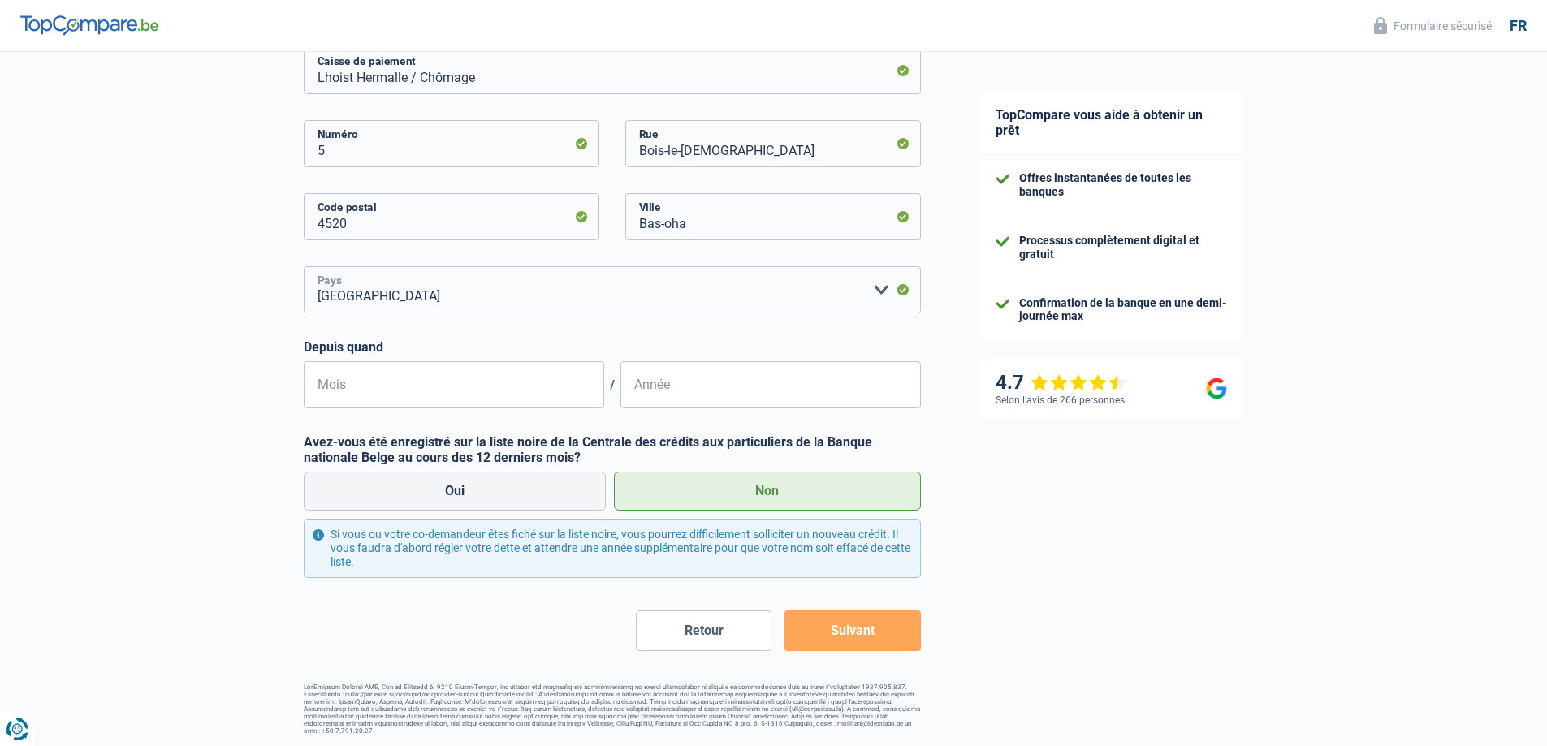
scroll to position [308, 0]
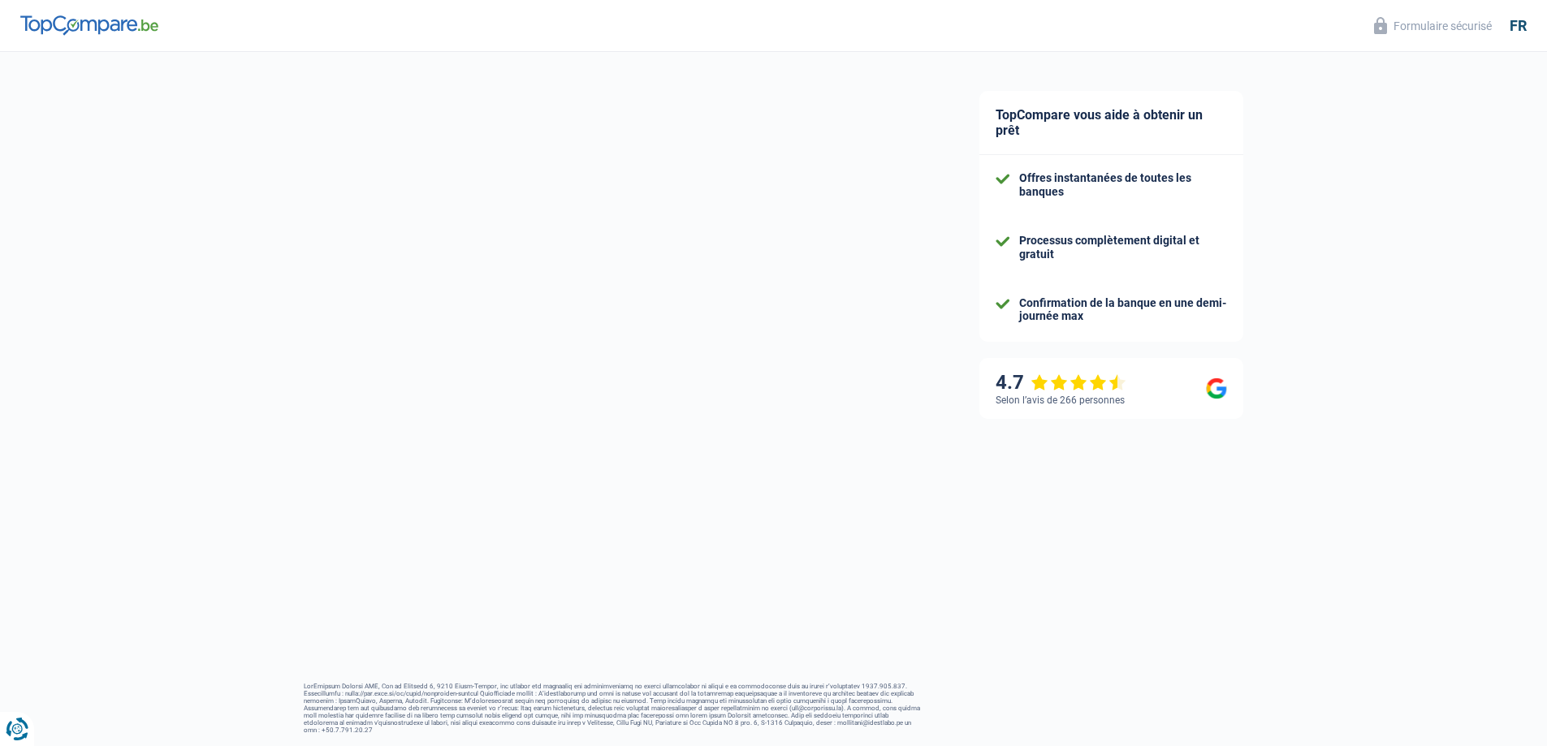
scroll to position [109, 0]
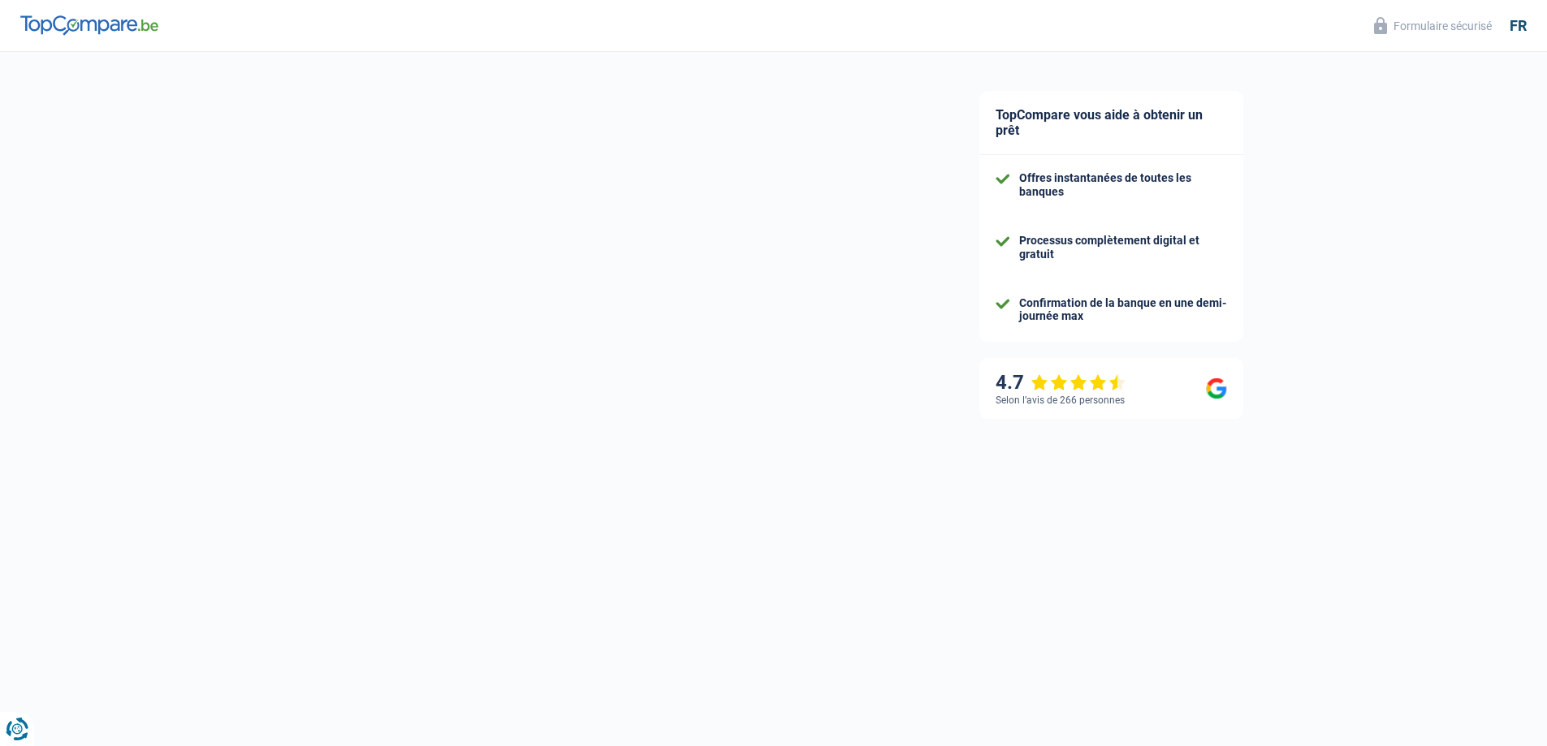
select select "32"
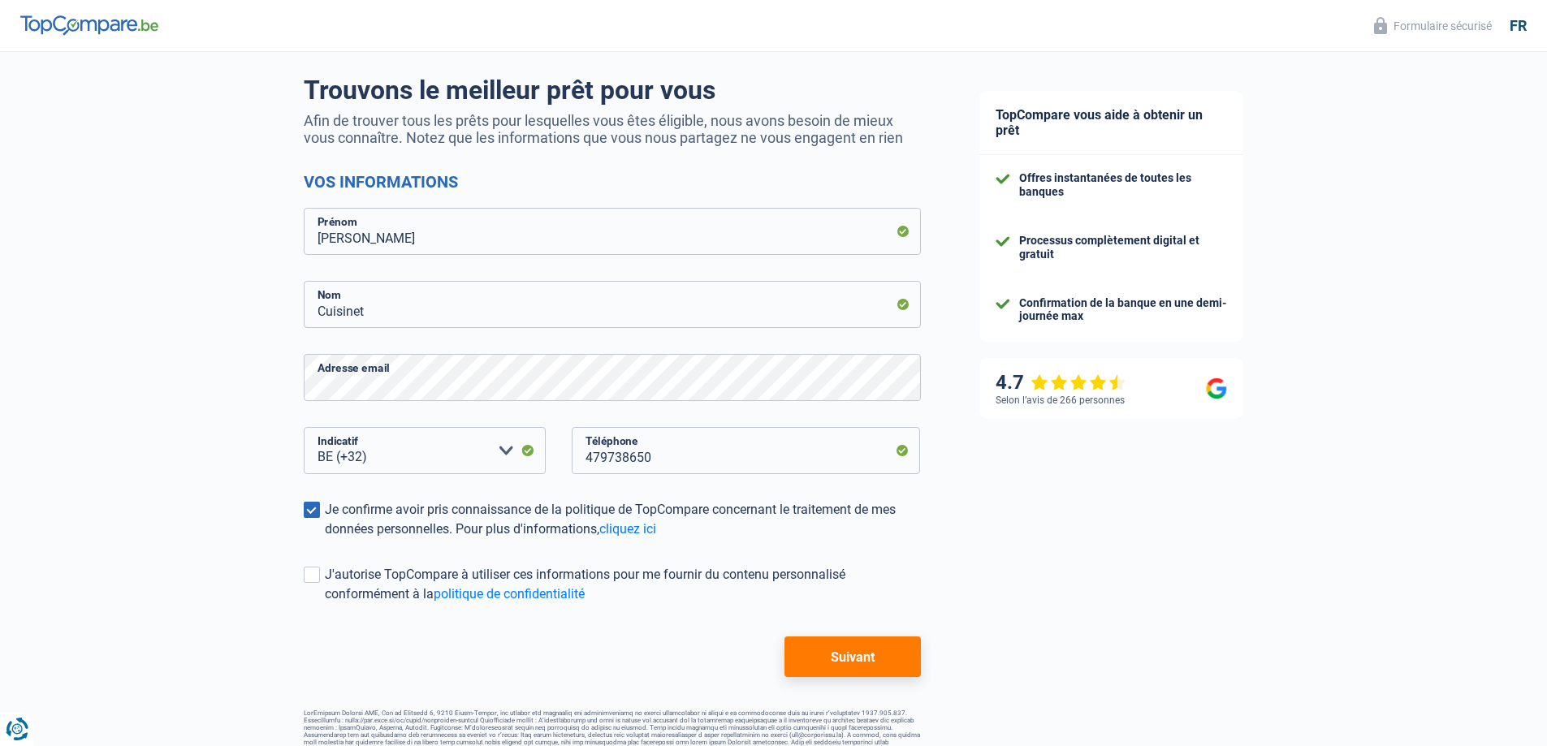
scroll to position [0, 0]
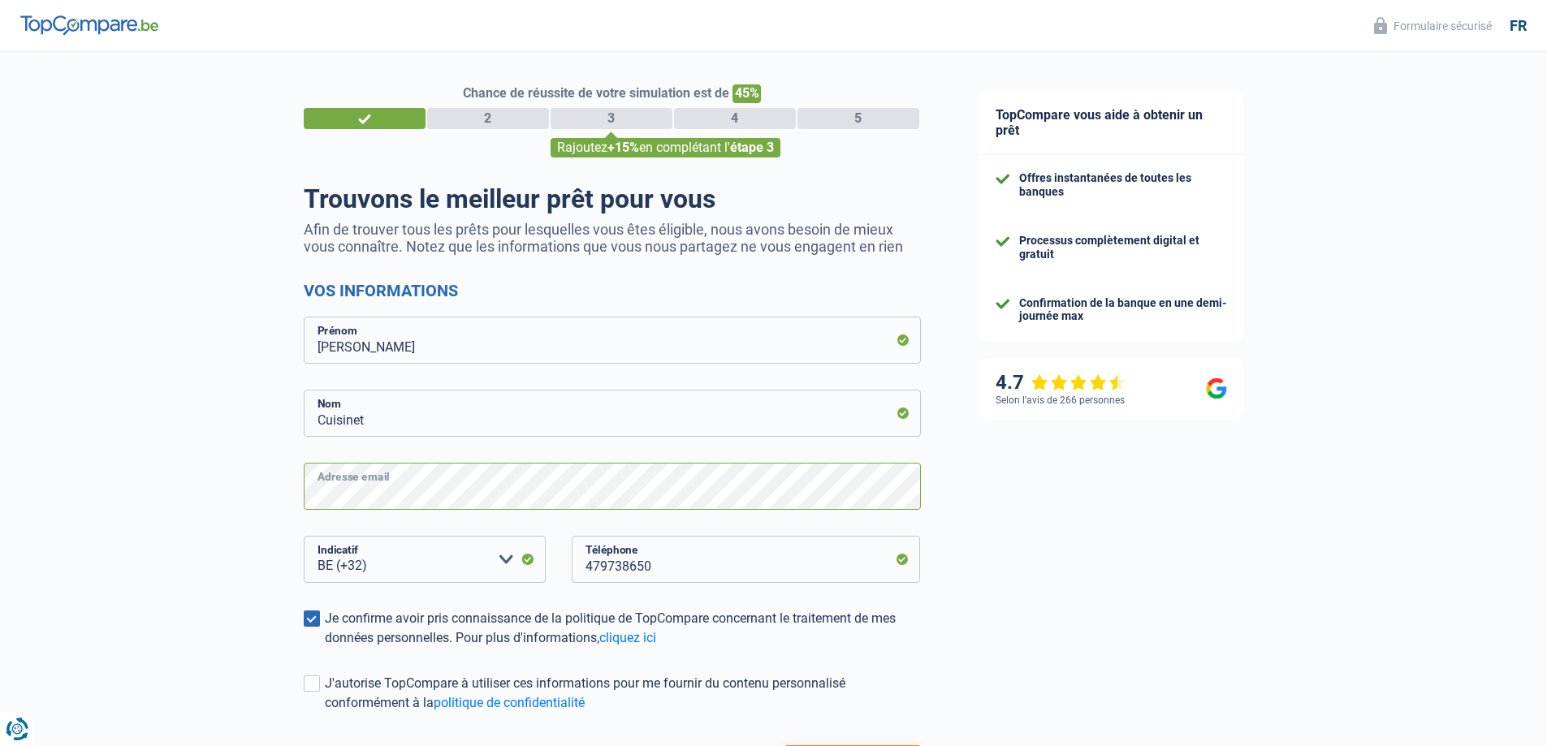
click at [275, 497] on div "Chance de réussite de votre simulation est de 45% 1 2 3 4 5 Rajoutez +15% en co…" at bounding box center [475, 460] width 950 height 831
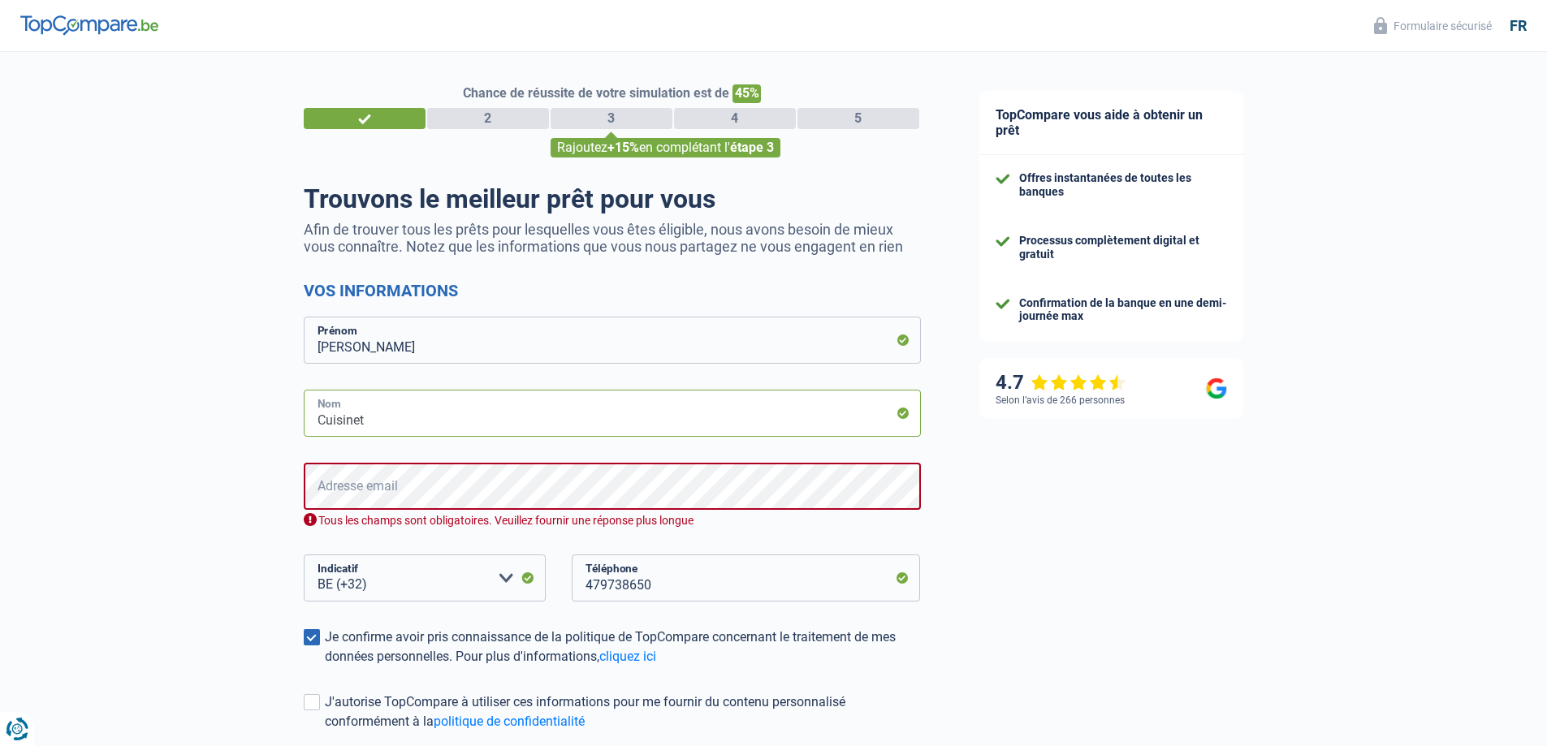
drag, startPoint x: 378, startPoint y: 426, endPoint x: 236, endPoint y: 426, distance: 142.1
click at [236, 426] on div "Chance de réussite de votre simulation est de 45% 1 2 3 4 5 Rajoutez +15% en co…" at bounding box center [475, 470] width 950 height 850
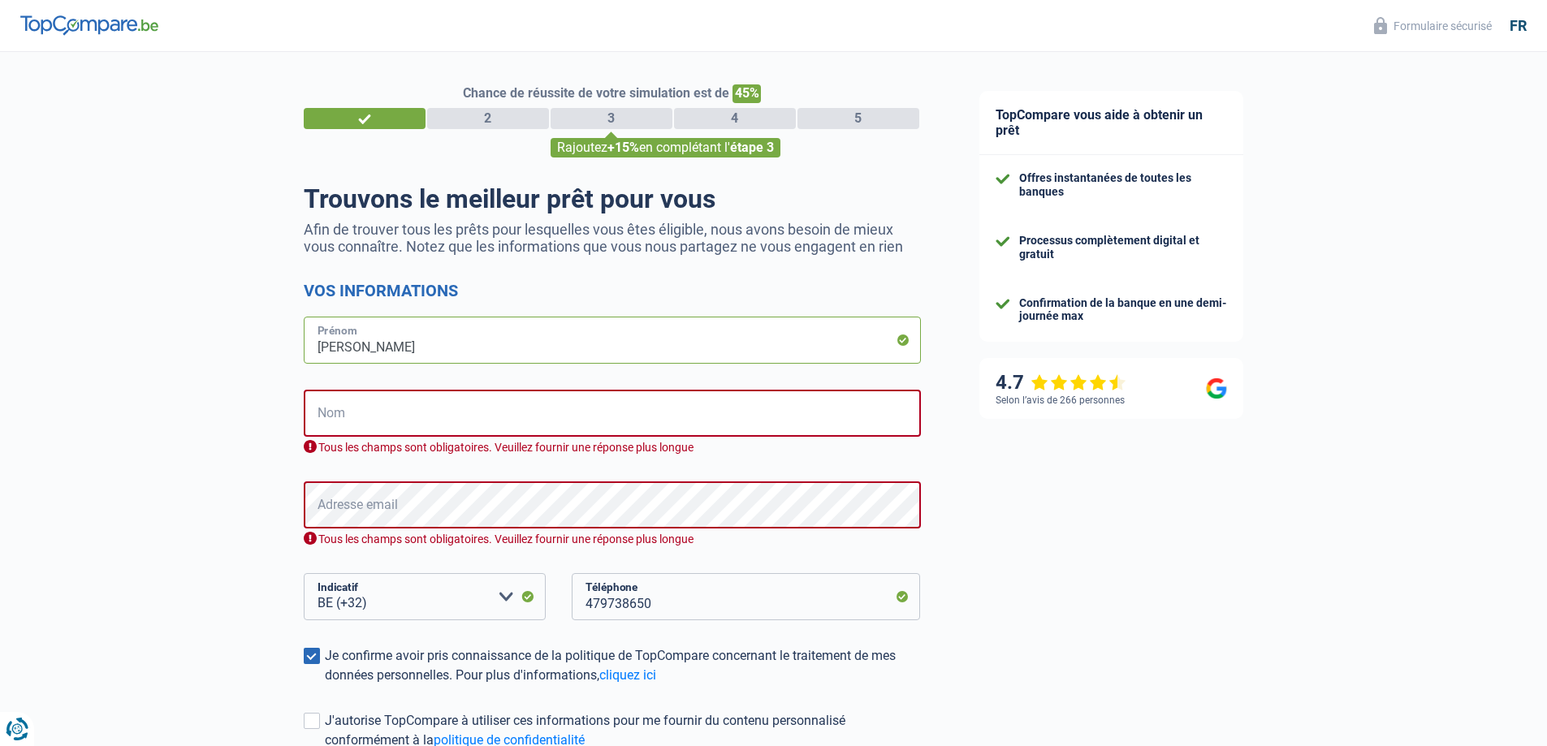
drag, startPoint x: 390, startPoint y: 349, endPoint x: 270, endPoint y: 345, distance: 119.5
click at [270, 345] on div "Chance de réussite de votre simulation est de 45% 1 2 3 4 5 Rajoutez +15% en co…" at bounding box center [475, 479] width 950 height 868
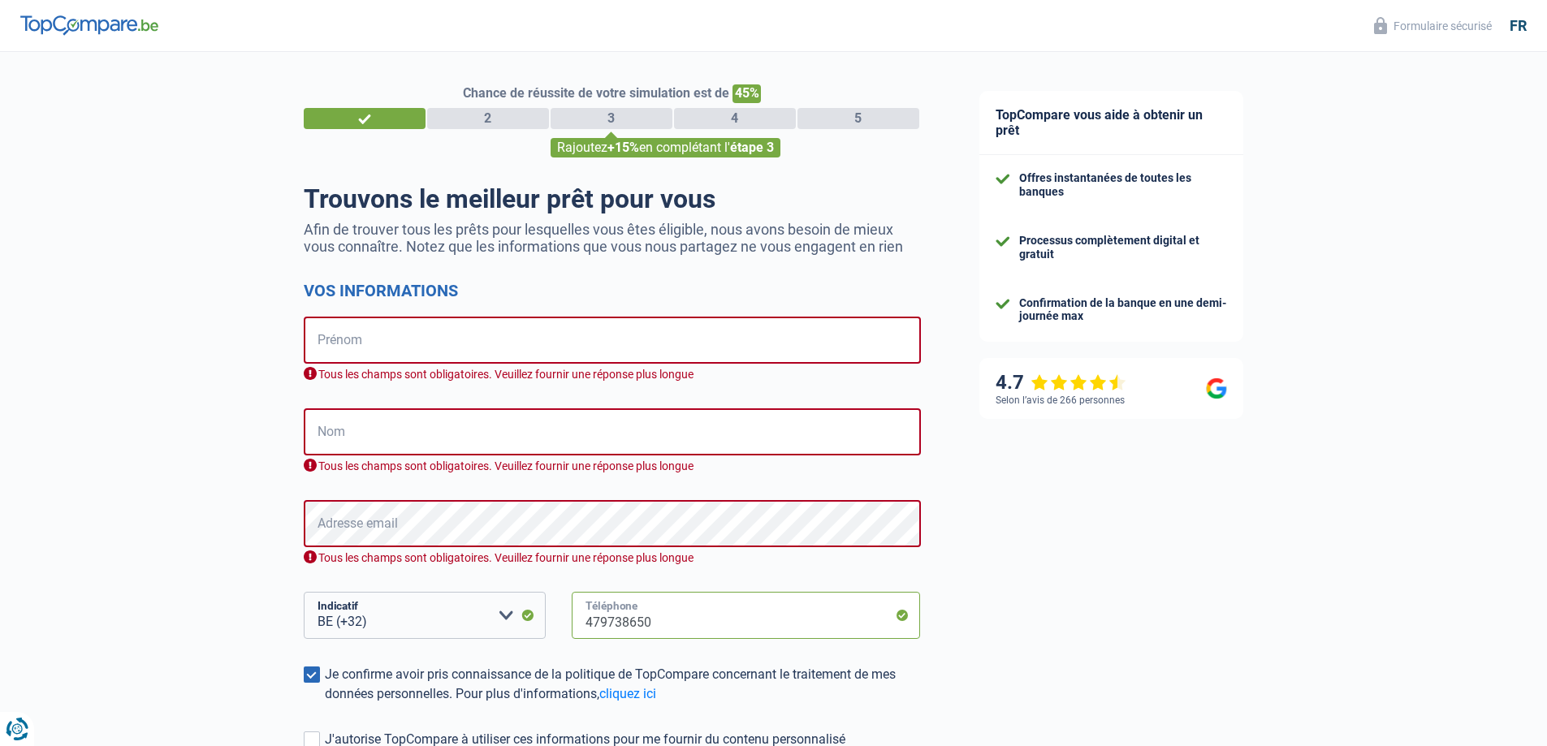
drag, startPoint x: 686, startPoint y: 620, endPoint x: 492, endPoint y: 621, distance: 193.3
click at [492, 621] on div "BE (+32) LU (+352) Veuillez sélectionner une option Indicatif 479738650 Télépho…" at bounding box center [613, 628] width 642 height 73
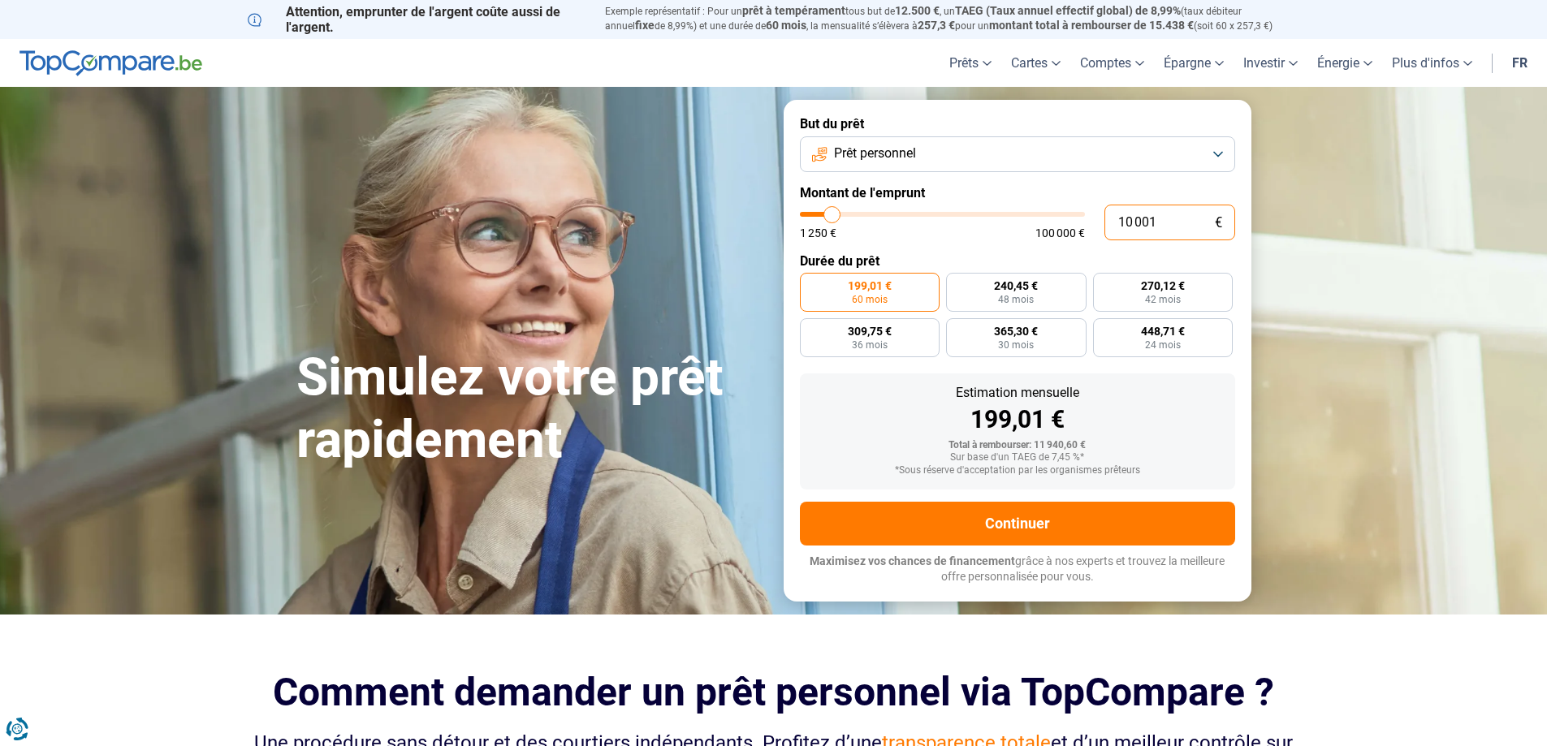
drag, startPoint x: 1164, startPoint y: 217, endPoint x: 1079, endPoint y: 217, distance: 85.3
click at [1079, 217] on div "10 001 € 1 250 € 100 000 €" at bounding box center [1017, 223] width 435 height 36
type input "10000"
radio input "true"
type input "2"
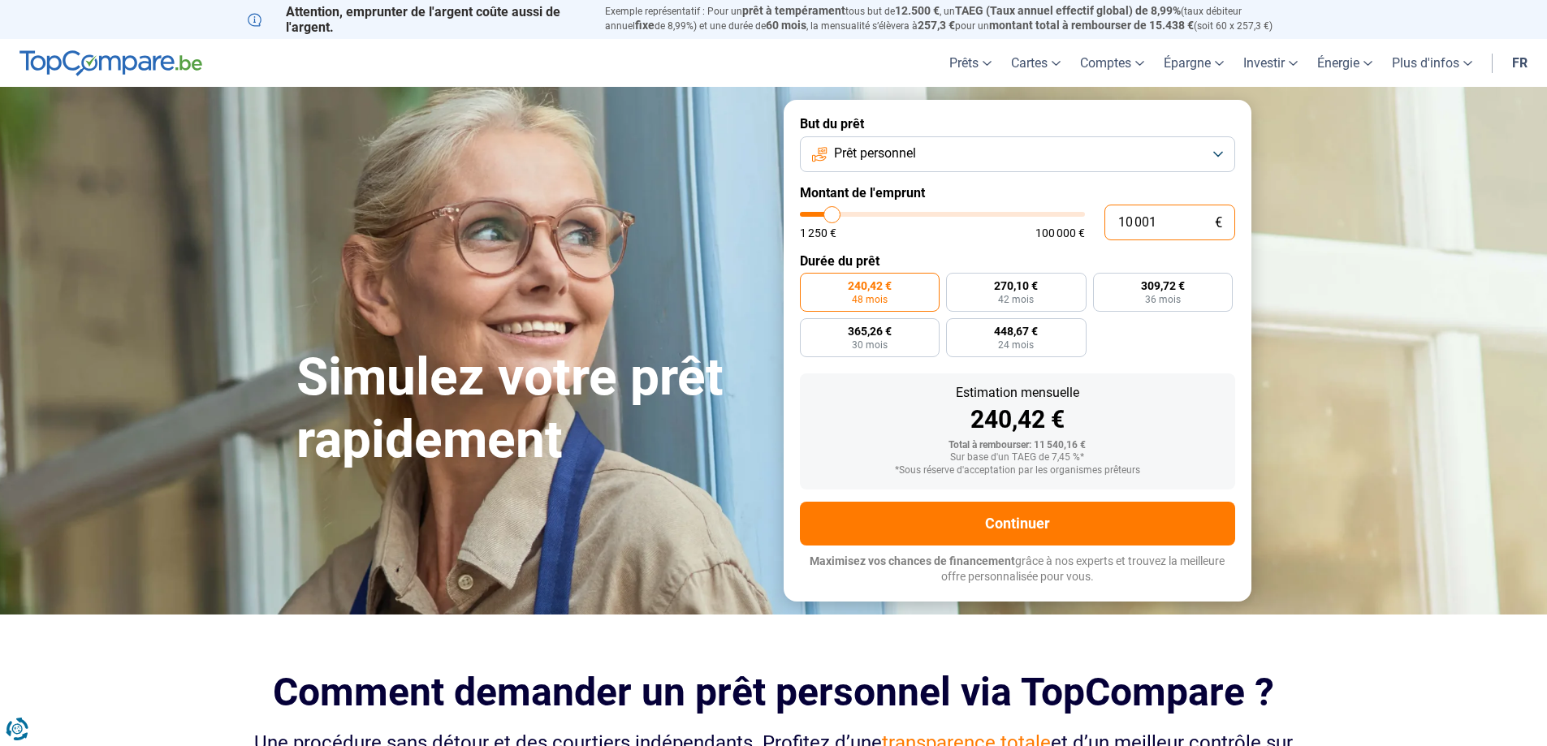
type input "1250"
type input "25"
type input "1250"
type input "250"
type input "1250"
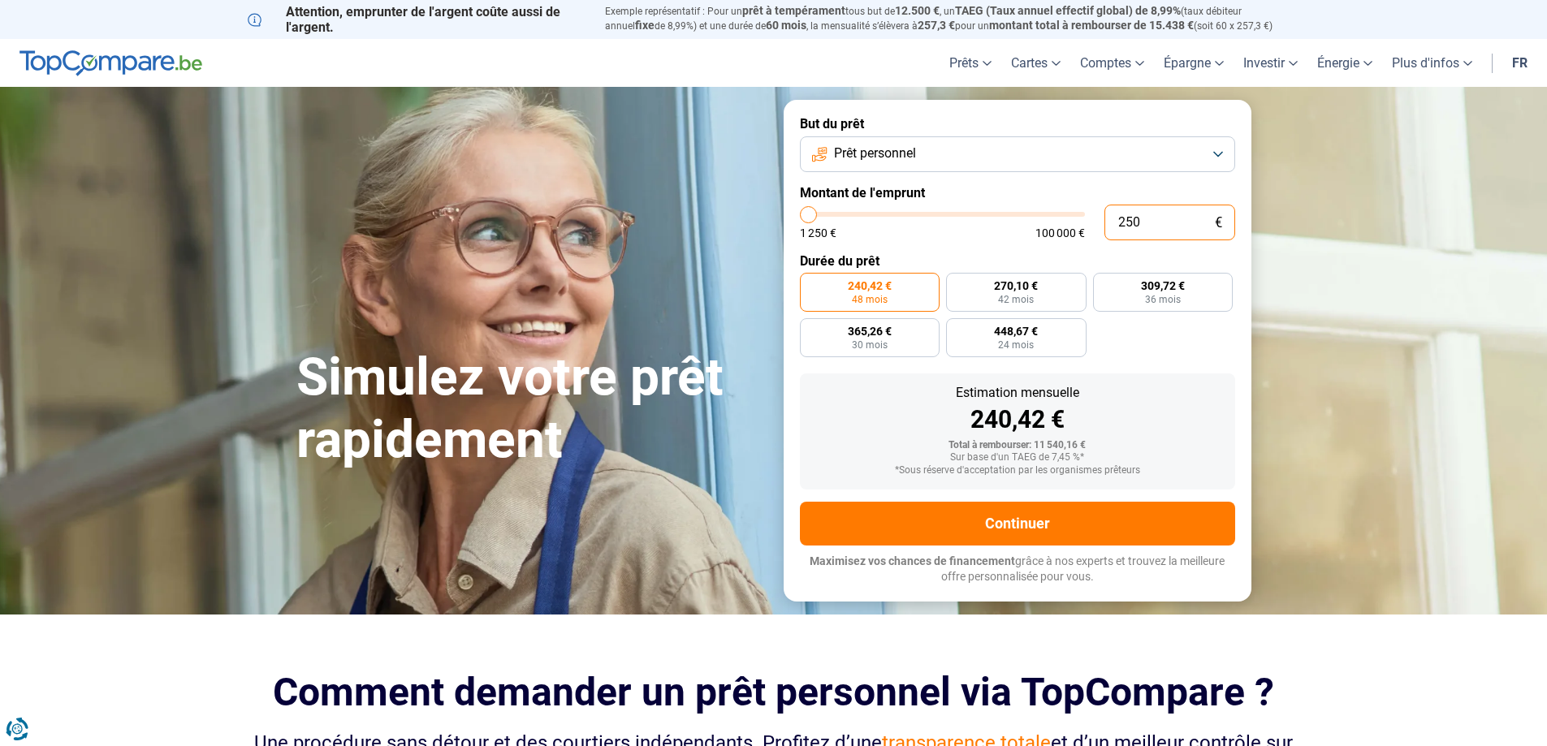
type input "2 500"
type input "2500"
type input "25 000"
type input "25000"
radio input "false"
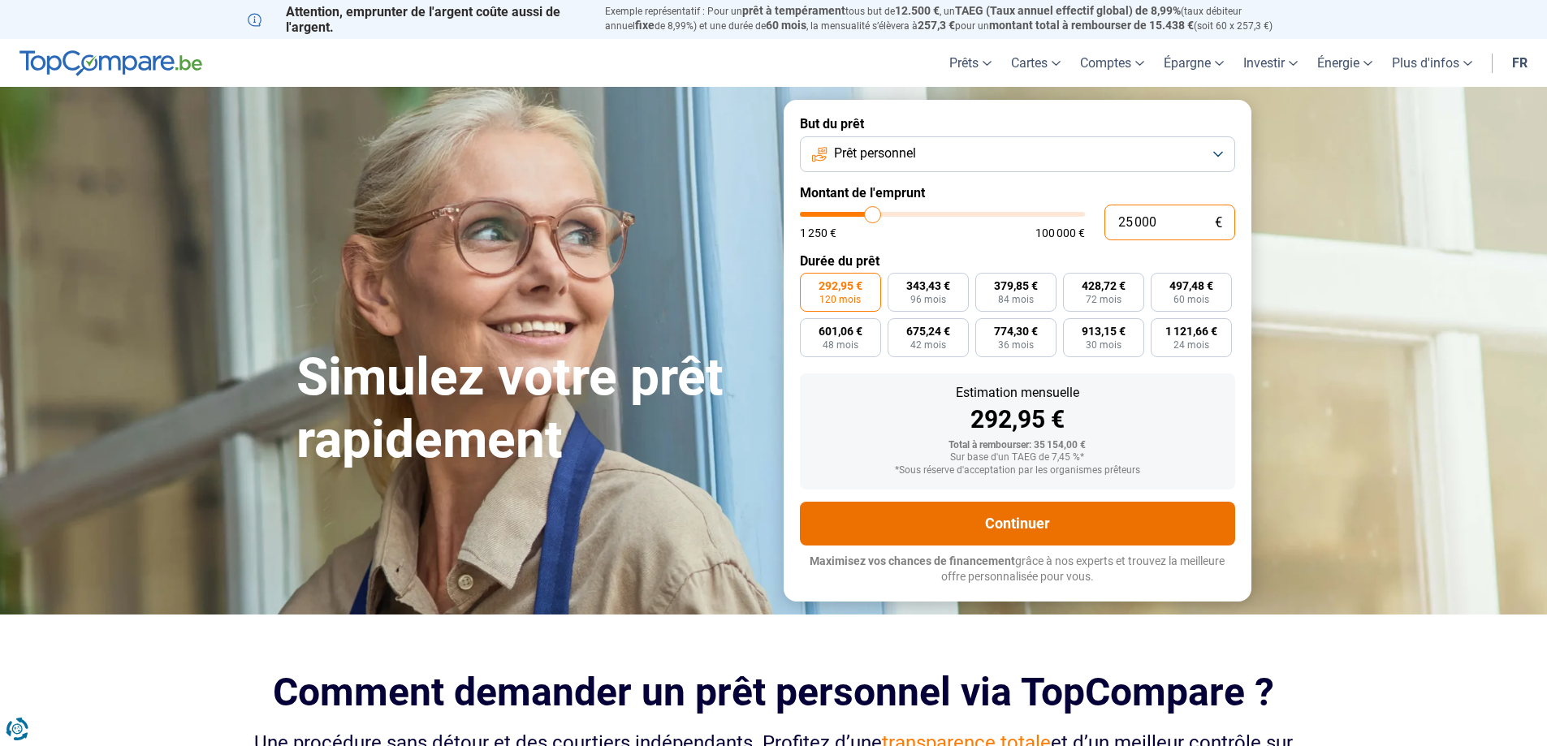
type input "25 000"
click at [1009, 521] on button "Continuer" at bounding box center [1017, 524] width 435 height 44
click at [1015, 517] on button "Continuer" at bounding box center [1017, 524] width 435 height 44
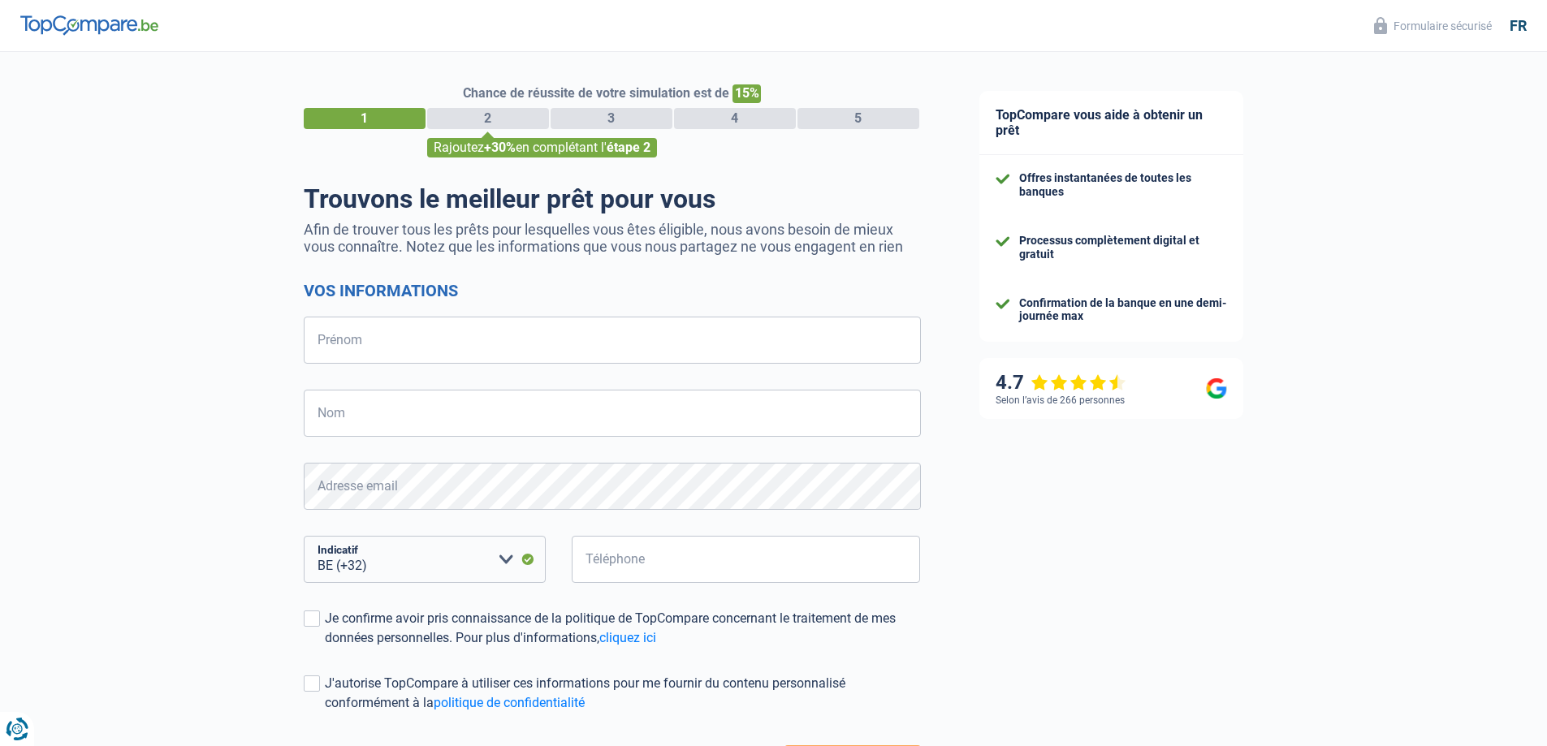
select select "32"
click at [361, 349] on input "Prénom" at bounding box center [612, 340] width 617 height 47
type input "[PERSON_NAME]"
click at [336, 418] on input "Nom" at bounding box center [612, 413] width 617 height 47
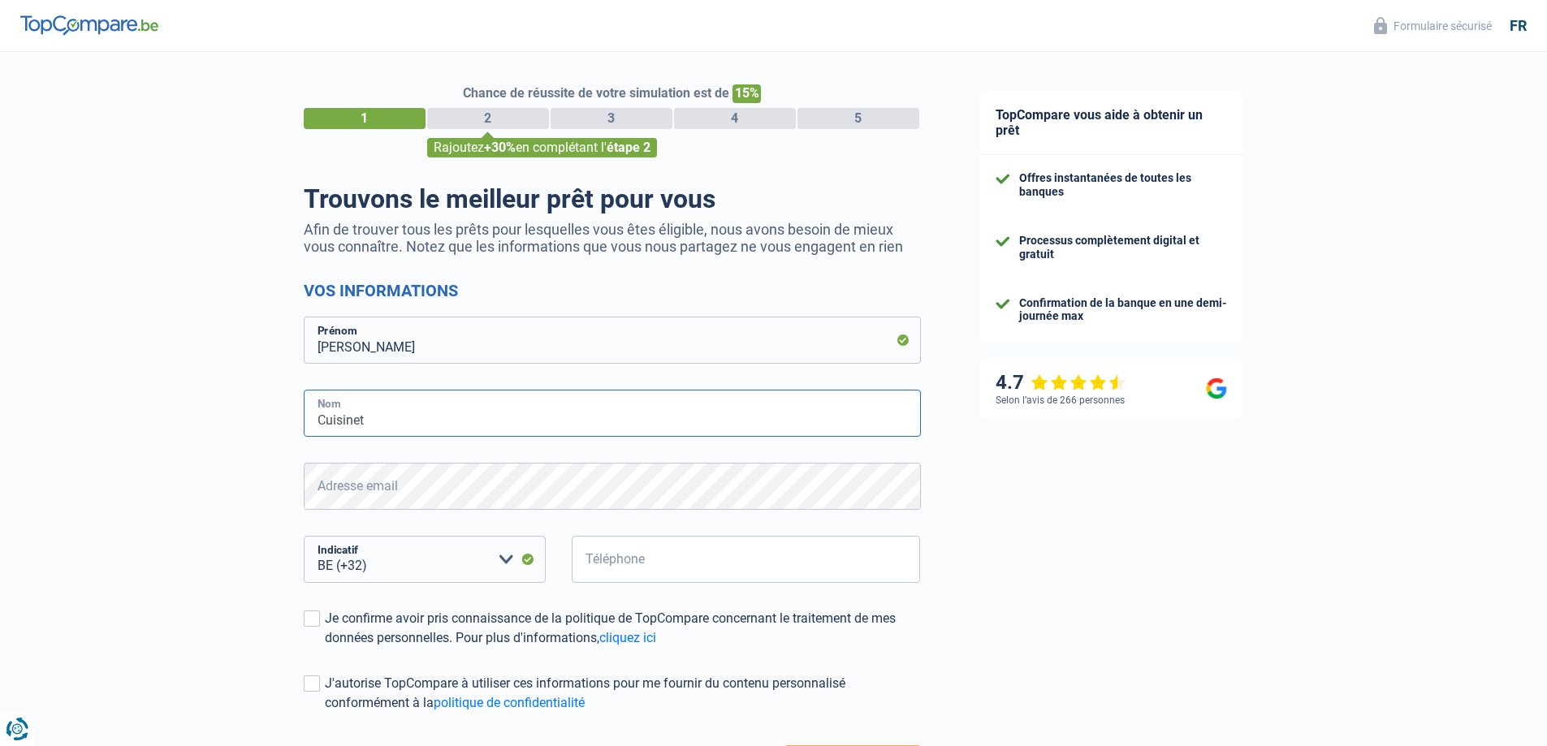
type input "Cuisinet"
click at [430, 560] on select "BE (+32) LU (+352) Veuillez sélectionner une option" at bounding box center [425, 559] width 242 height 47
click at [621, 561] on input "Téléphone" at bounding box center [746, 559] width 349 height 47
type input "479738650"
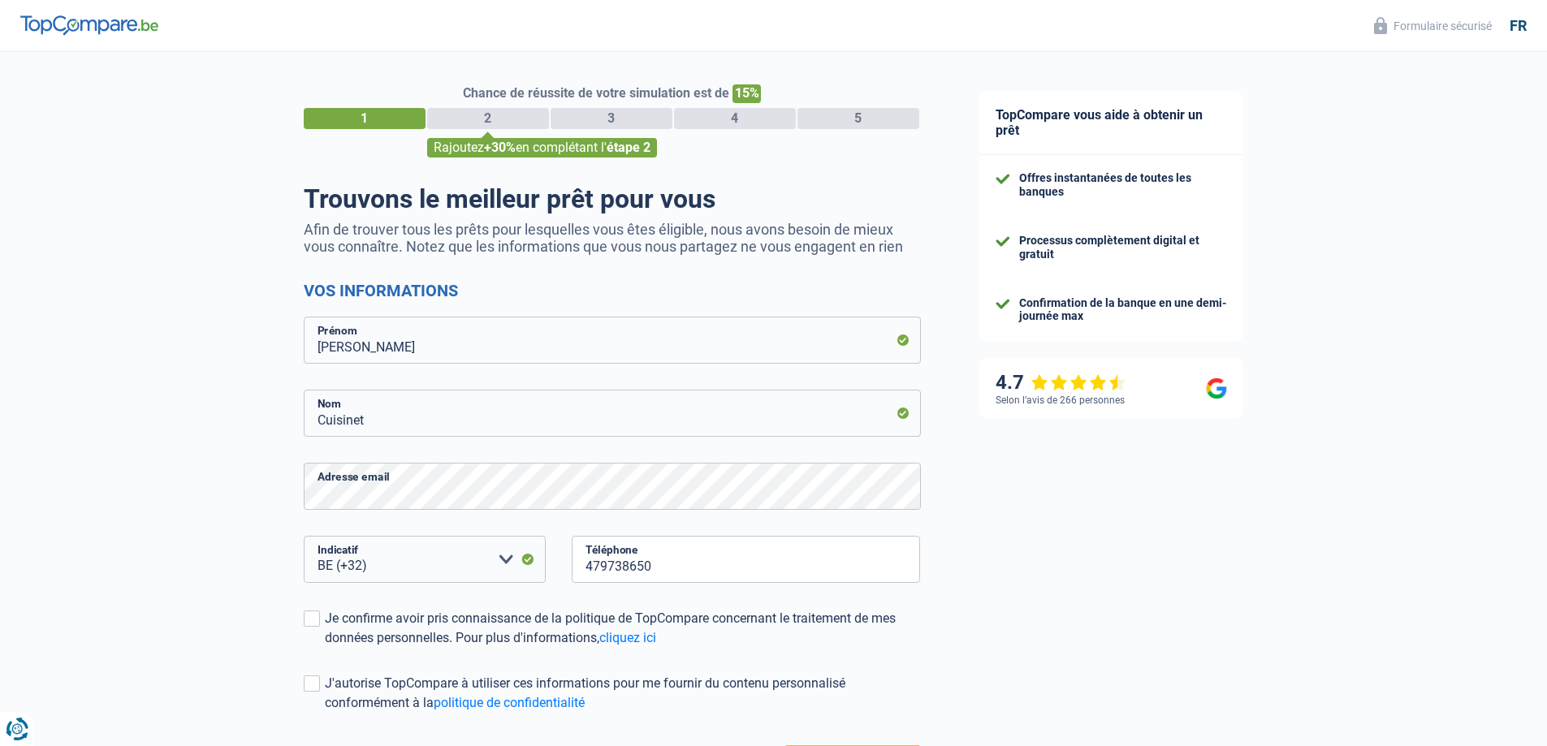
drag, startPoint x: 314, startPoint y: 616, endPoint x: 305, endPoint y: 655, distance: 40.0
click at [314, 617] on span at bounding box center [312, 619] width 16 height 16
click at [325, 648] on input "Je confirme avoir pris connaissance de la politique de TopCompare concernant le…" at bounding box center [325, 648] width 0 height 0
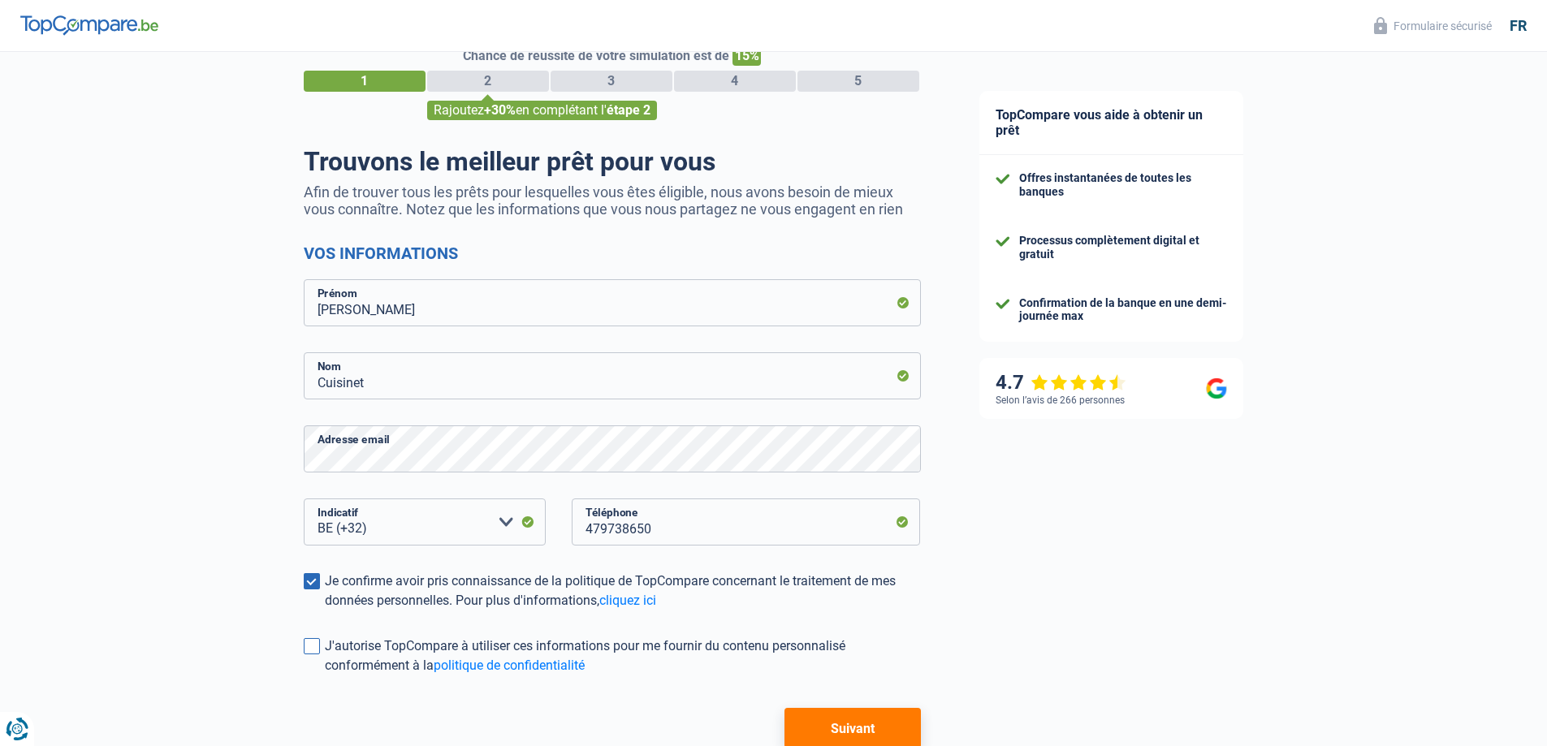
scroll to position [81, 0]
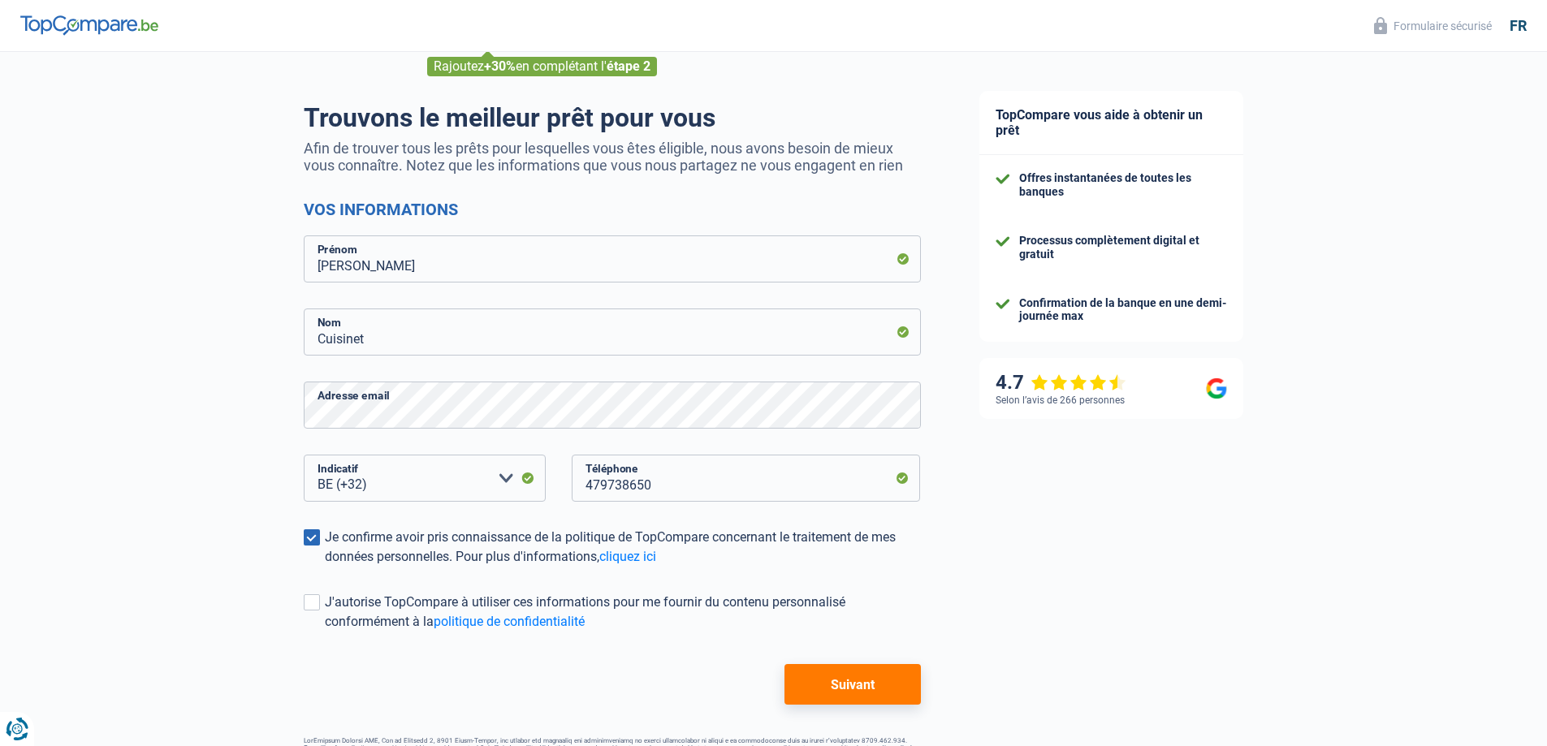
click at [863, 684] on button "Suivant" at bounding box center [853, 684] width 136 height 41
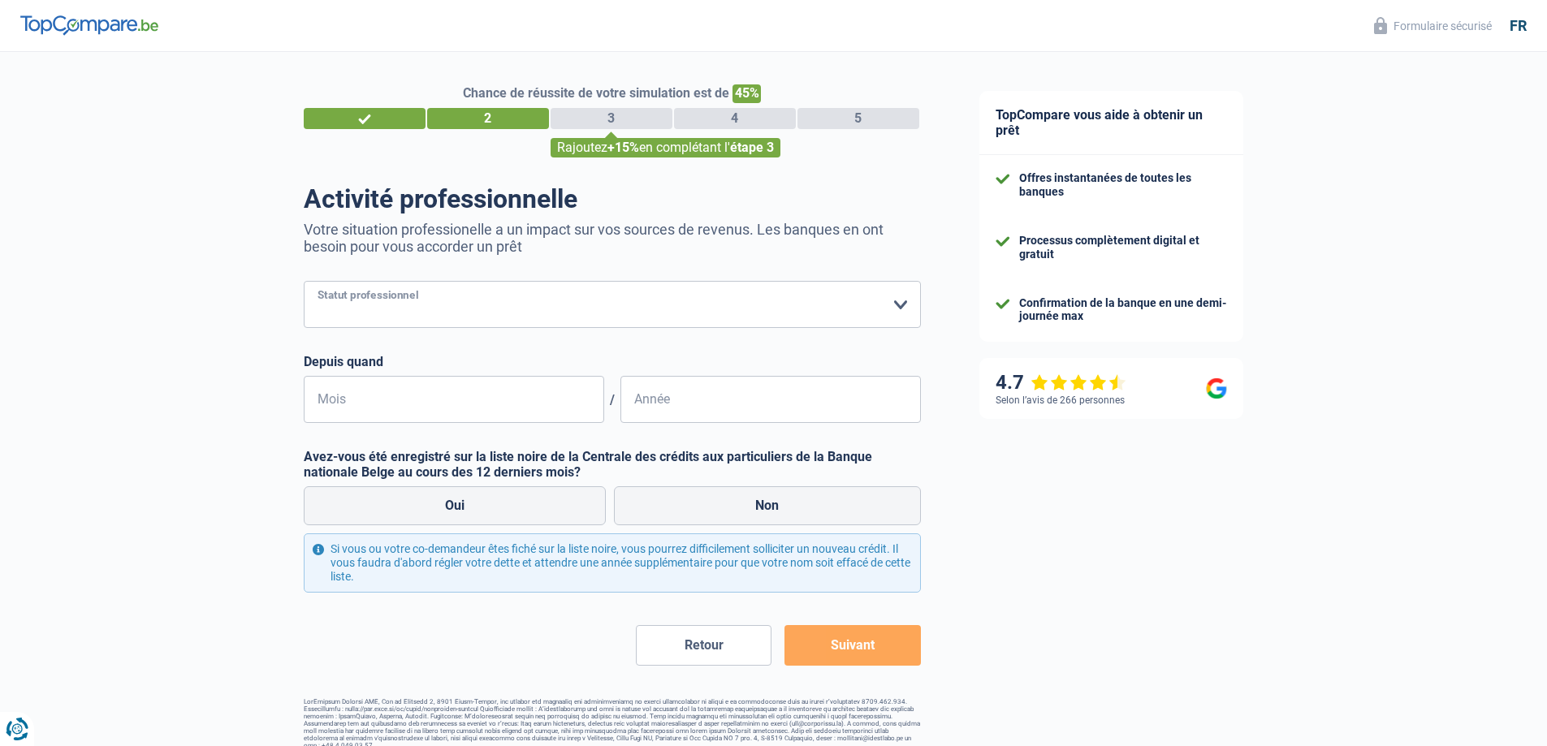
click at [459, 308] on select "Ouvrier Employé privé Employé public Invalide Indépendant Pensionné Chômeur Mut…" at bounding box center [612, 304] width 617 height 47
select select "preRetired"
click at [304, 283] on select "Ouvrier Employé privé Employé public Invalide Indépendant Pensionné Chômeur Mut…" at bounding box center [612, 304] width 617 height 47
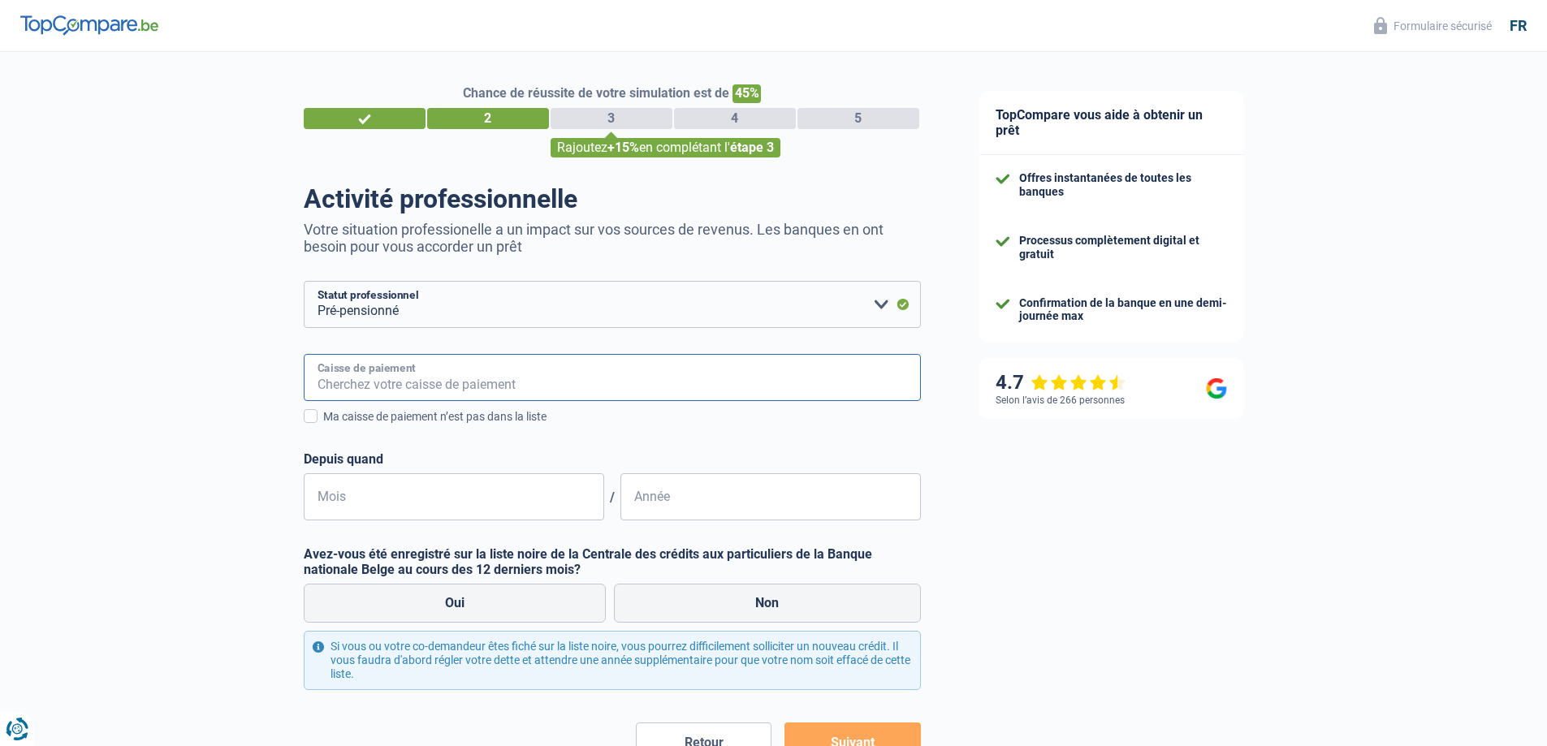
click at [343, 379] on input "Caisse de paiement" at bounding box center [612, 377] width 617 height 47
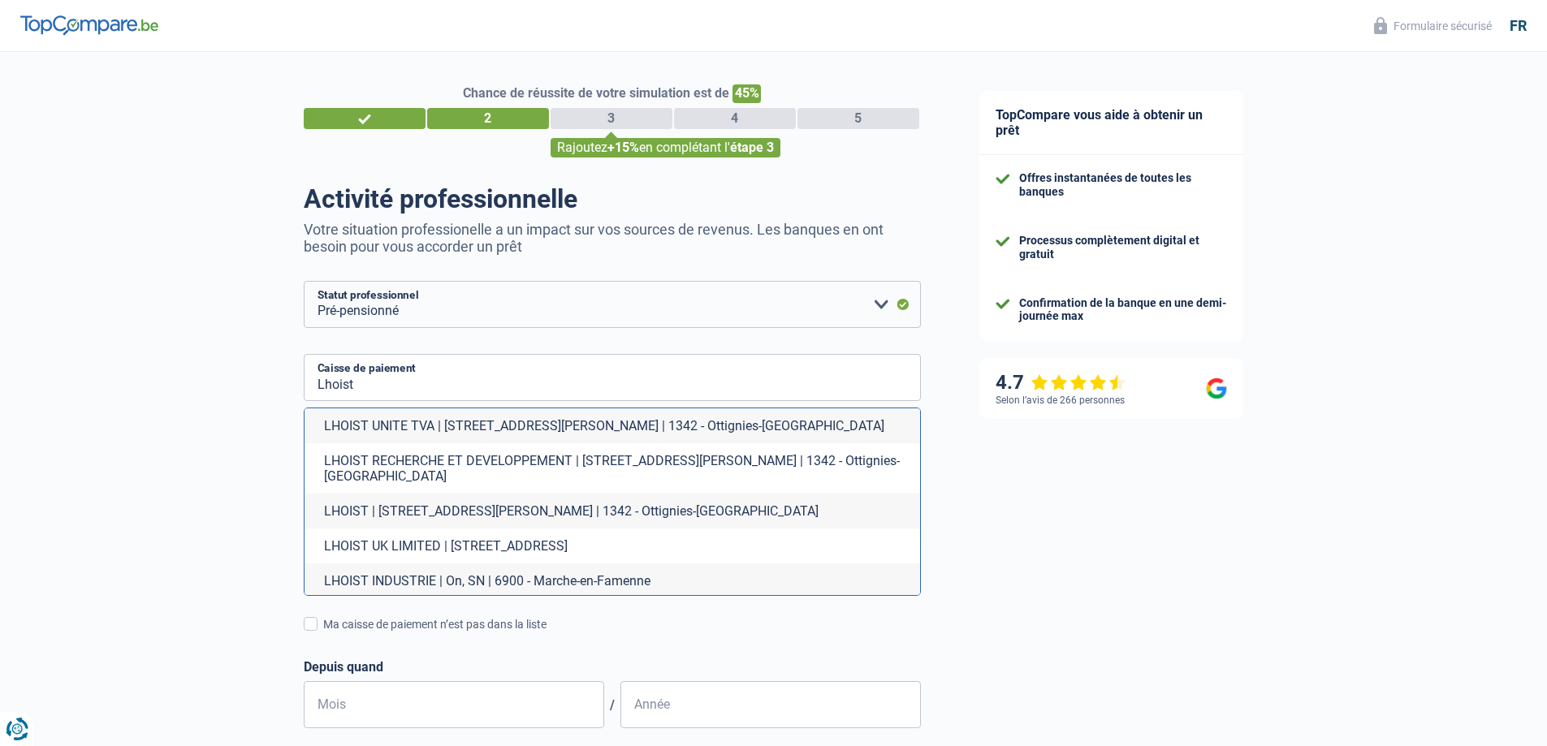
click at [405, 508] on li "LHOIST | Rue Charles Dubois, 28 | 1342 - Ottignies-Louvain-la-Neuve" at bounding box center [613, 511] width 616 height 35
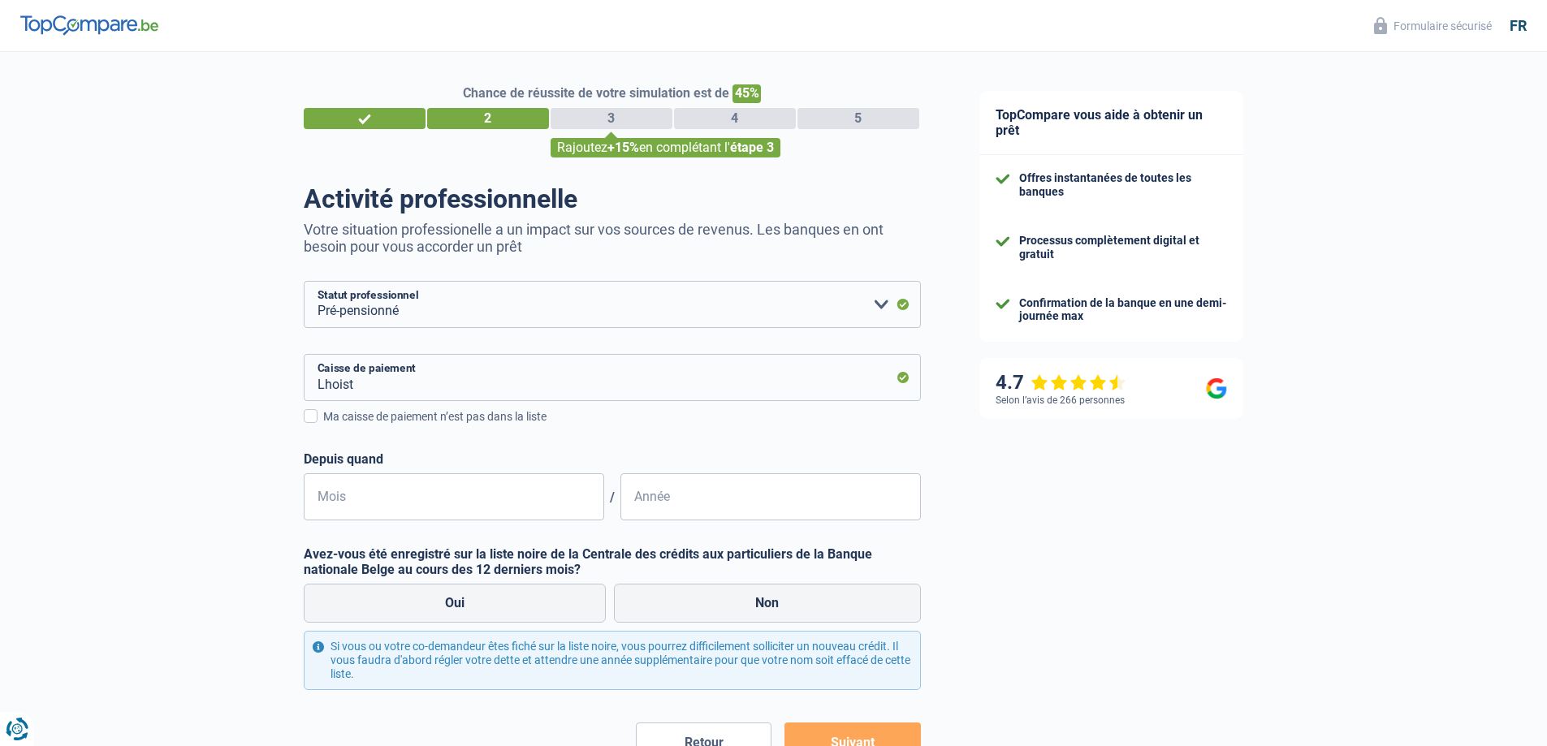
type input "LHOIST | Rue Charles Dubois, 28 | 1342 - Ottignies-Louvain-la-Neuve"
click at [347, 500] on input "Mois" at bounding box center [454, 497] width 301 height 47
click at [346, 500] on input "Mois" at bounding box center [454, 497] width 301 height 47
type input "06"
type input "2023"
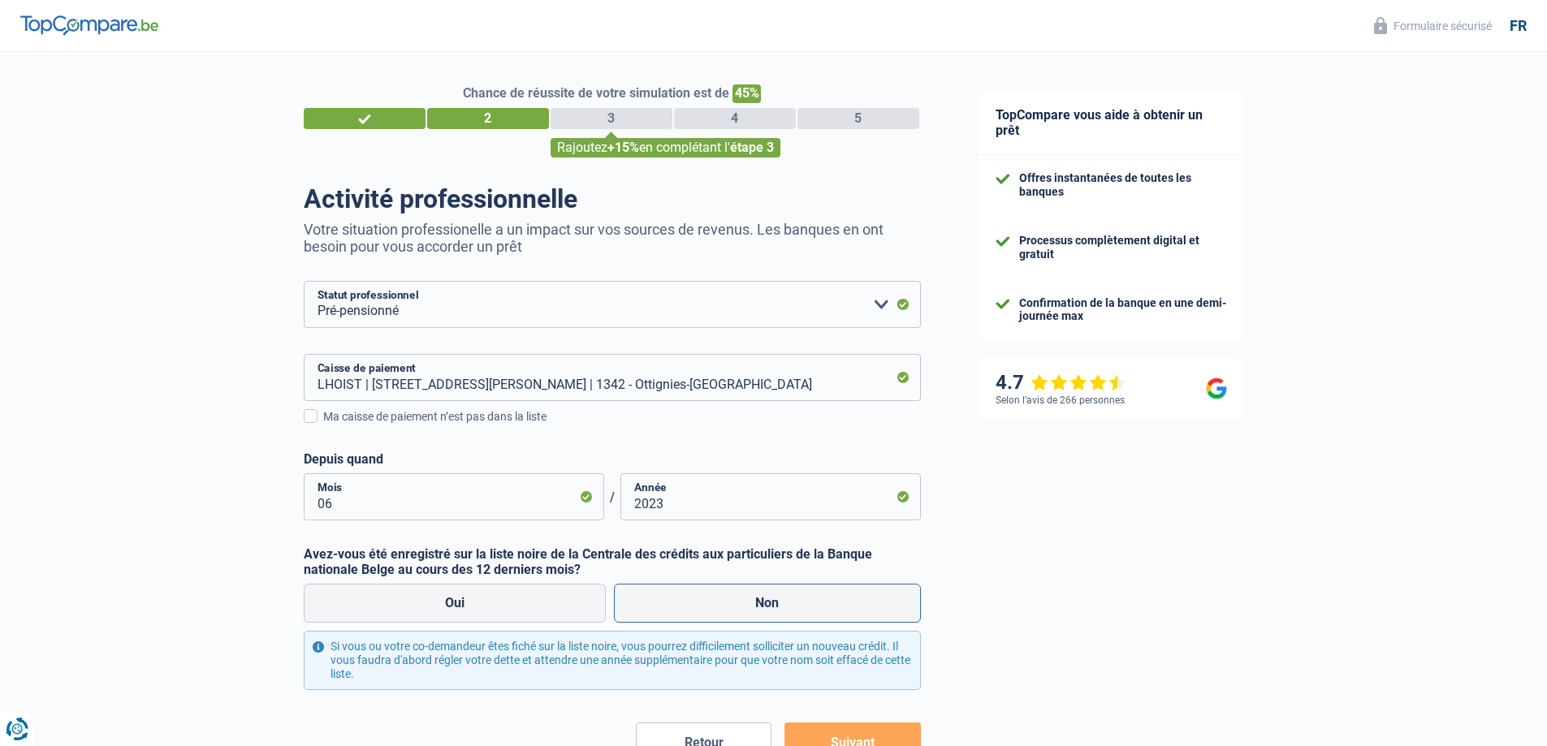
drag, startPoint x: 755, startPoint y: 609, endPoint x: 739, endPoint y: 612, distance: 16.4
click at [756, 609] on label "Non" at bounding box center [767, 603] width 307 height 39
click at [756, 609] on input "Non" at bounding box center [767, 603] width 307 height 39
radio input "true"
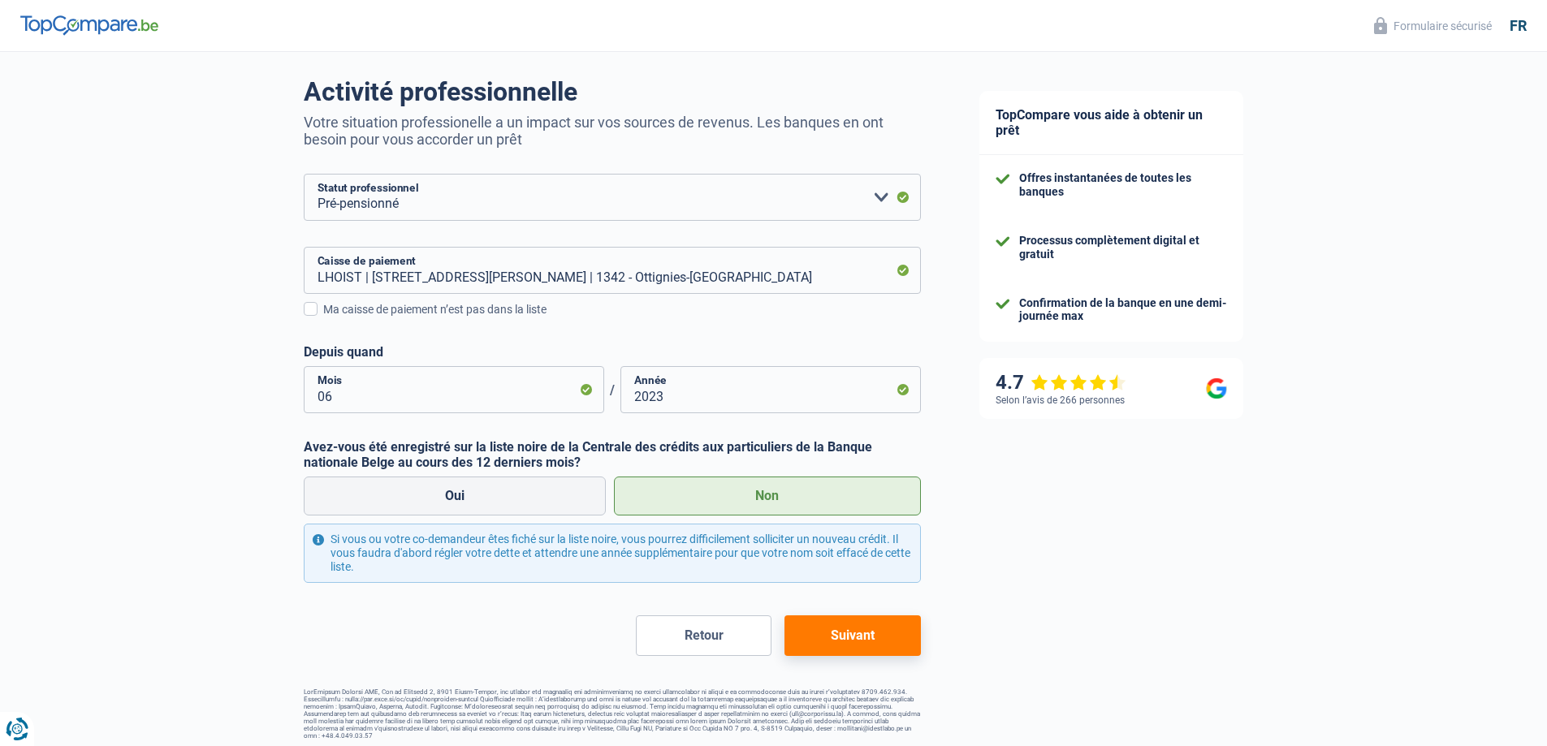
scroll to position [113, 0]
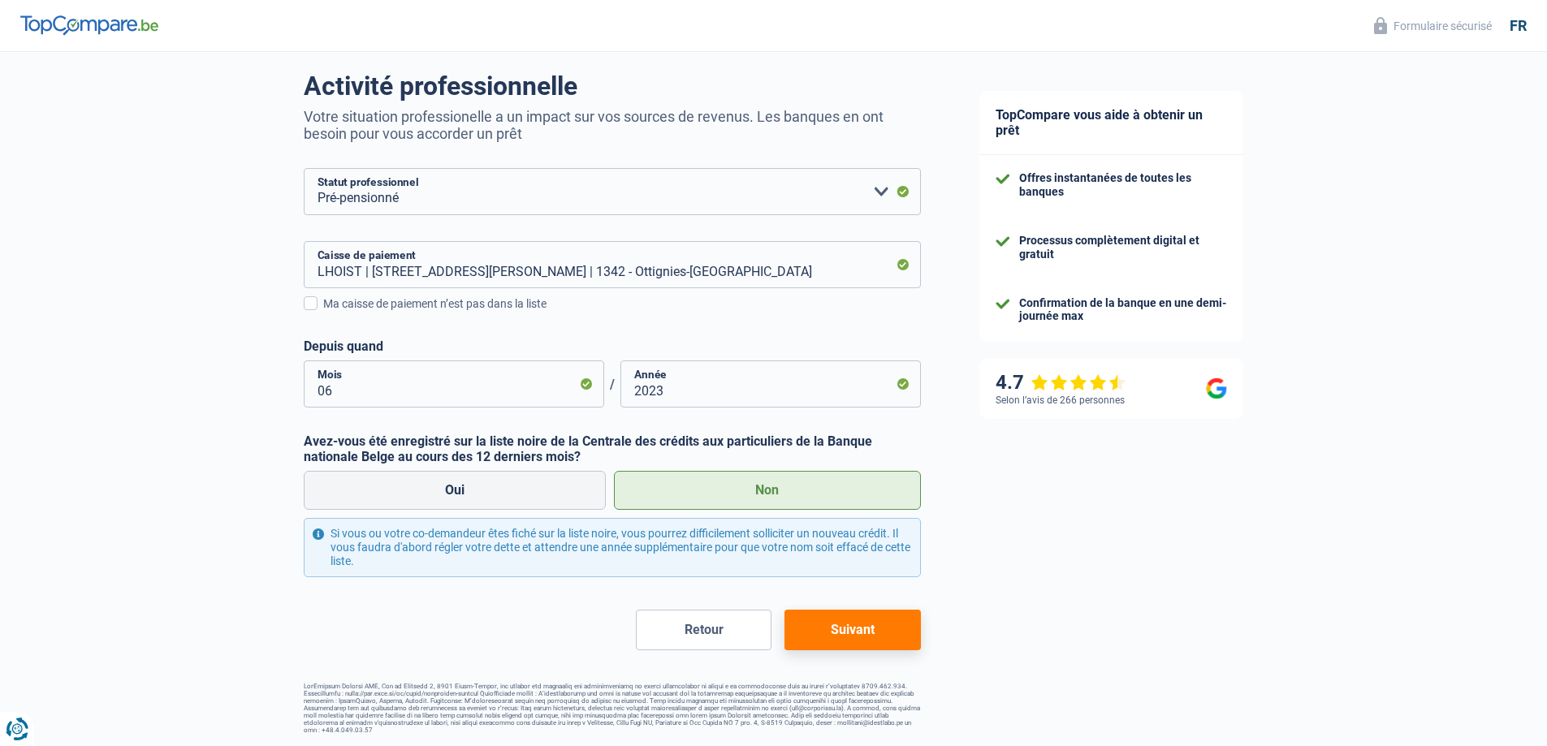
click at [850, 638] on button "Suivant" at bounding box center [853, 630] width 136 height 41
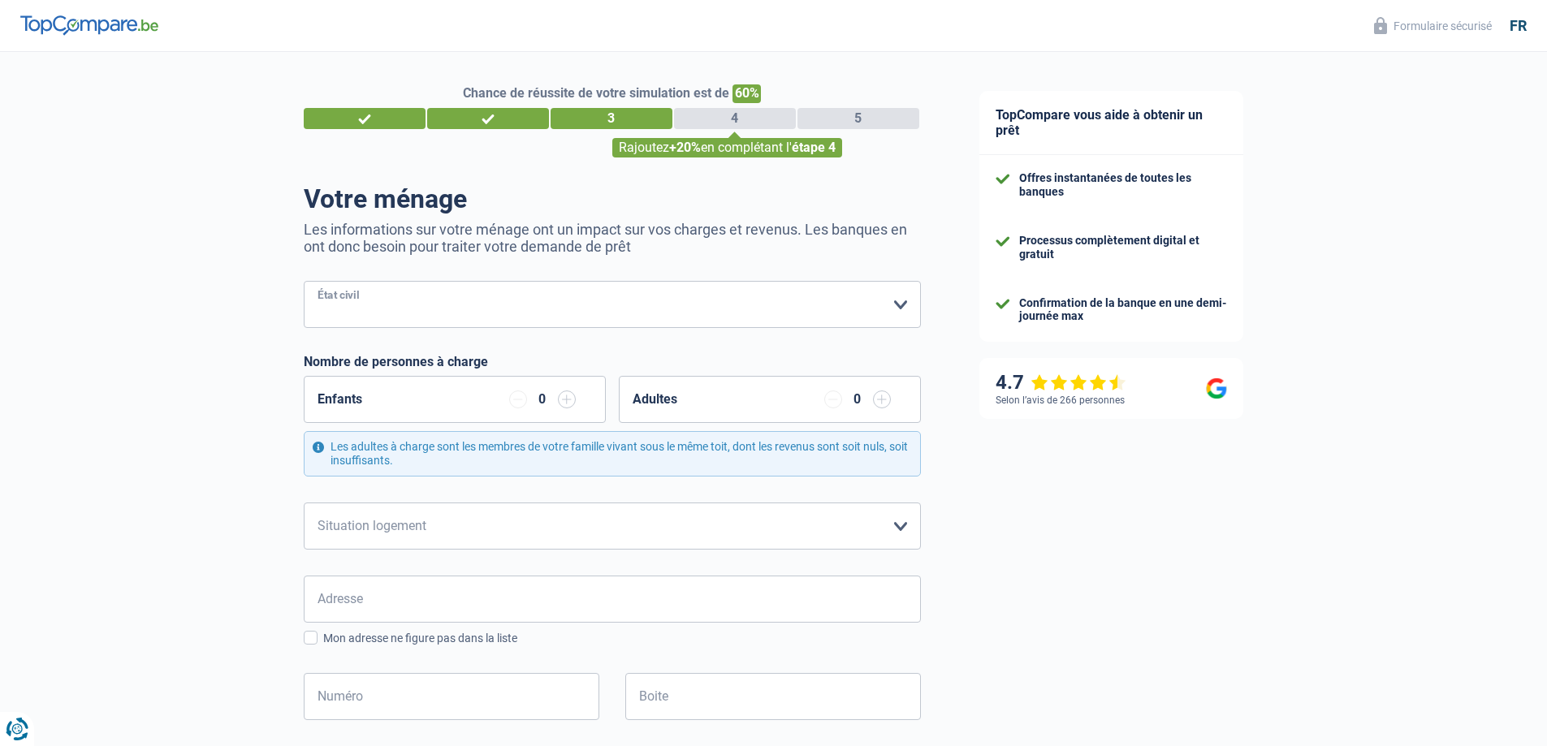
click at [902, 303] on select "Célibataire Marié(e) Cohabitant(e) légal(e) Divorcé(e) Veuf(ve) Séparé (de fait…" at bounding box center [612, 304] width 617 height 47
select select "married"
click at [304, 283] on select "Célibataire Marié(e) Cohabitant(e) légal(e) Divorcé(e) Veuf(ve) Séparé (de fait…" at bounding box center [612, 304] width 617 height 47
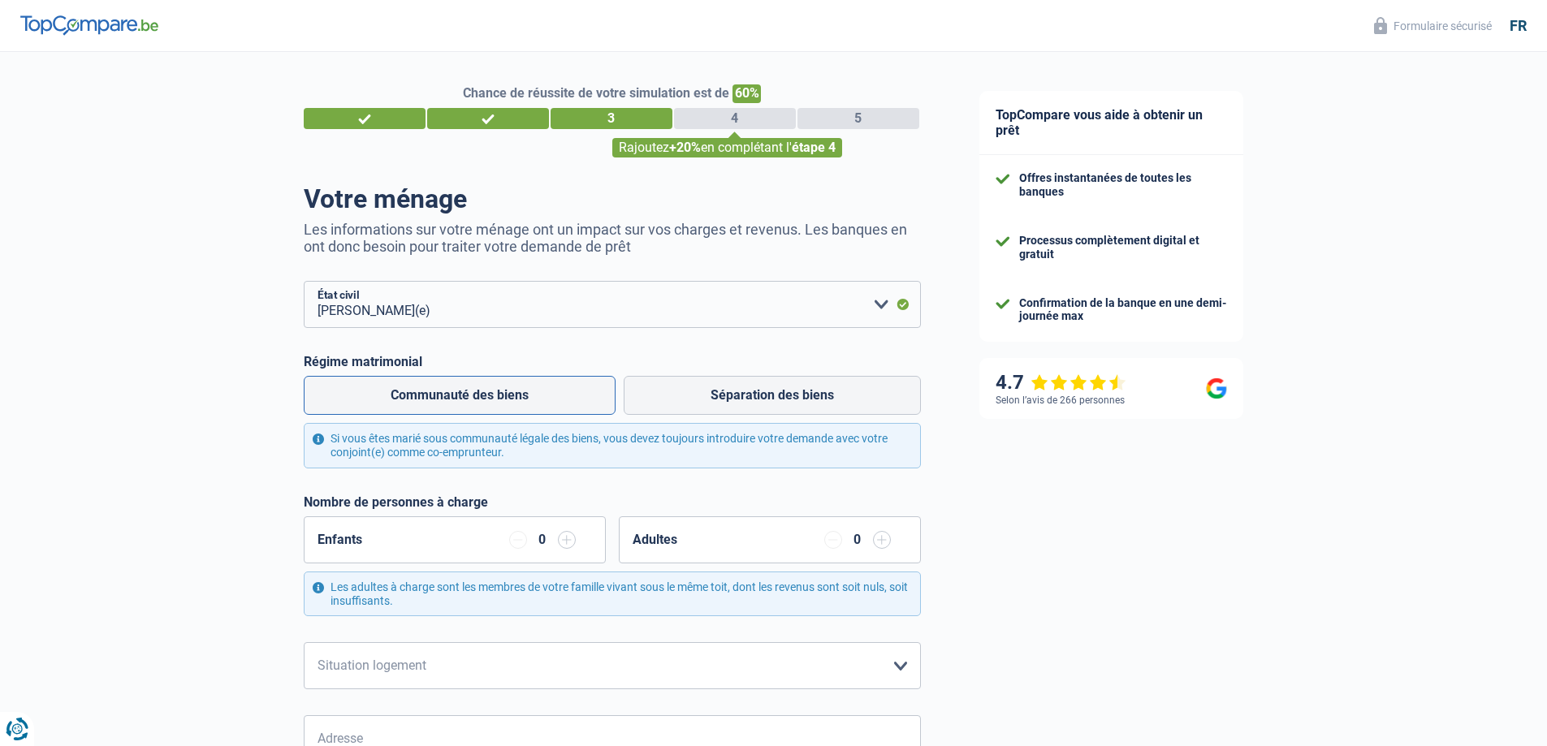
click at [509, 397] on label "Communauté des biens" at bounding box center [460, 395] width 312 height 39
click at [509, 397] on input "Communauté des biens" at bounding box center [460, 395] width 312 height 39
radio input "true"
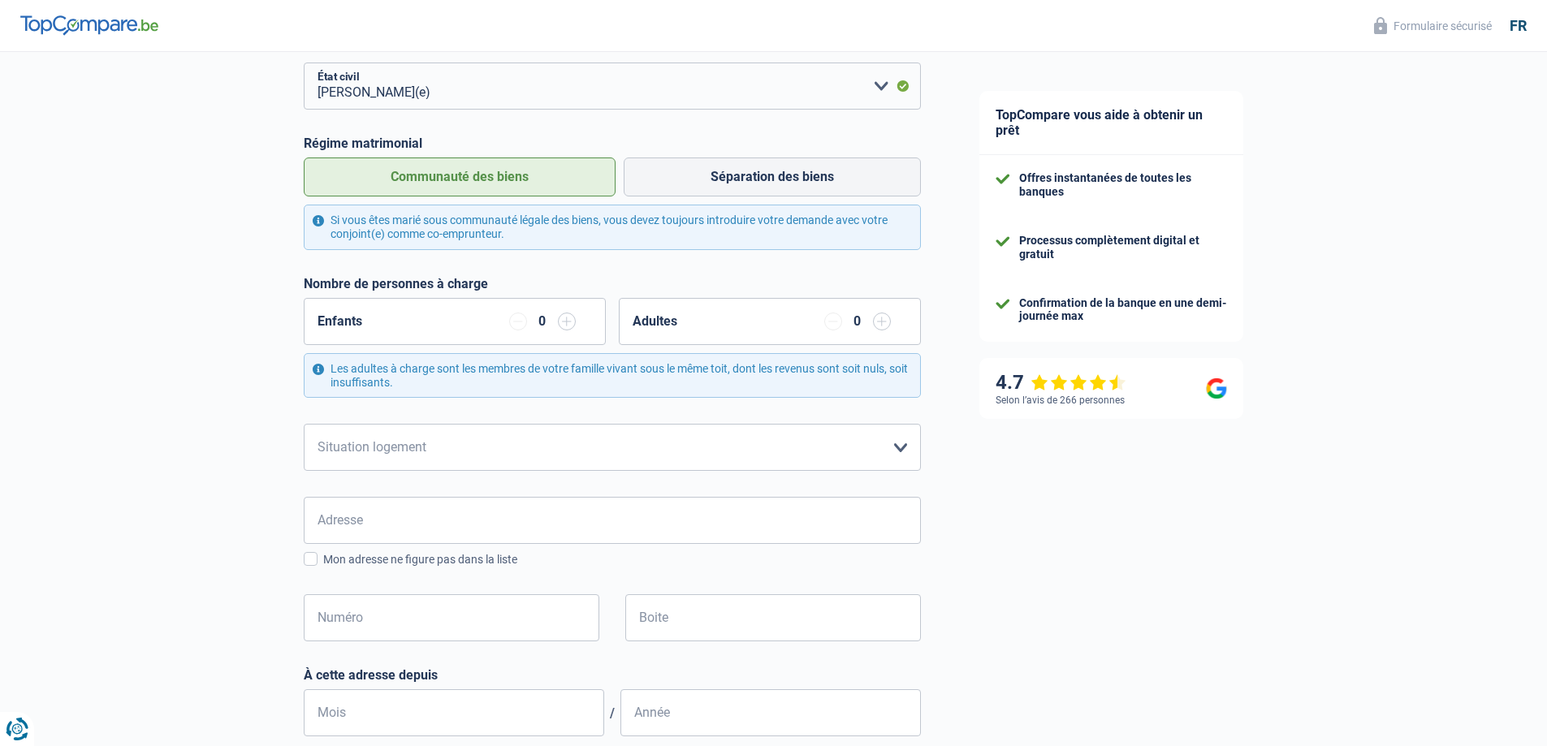
scroll to position [244, 0]
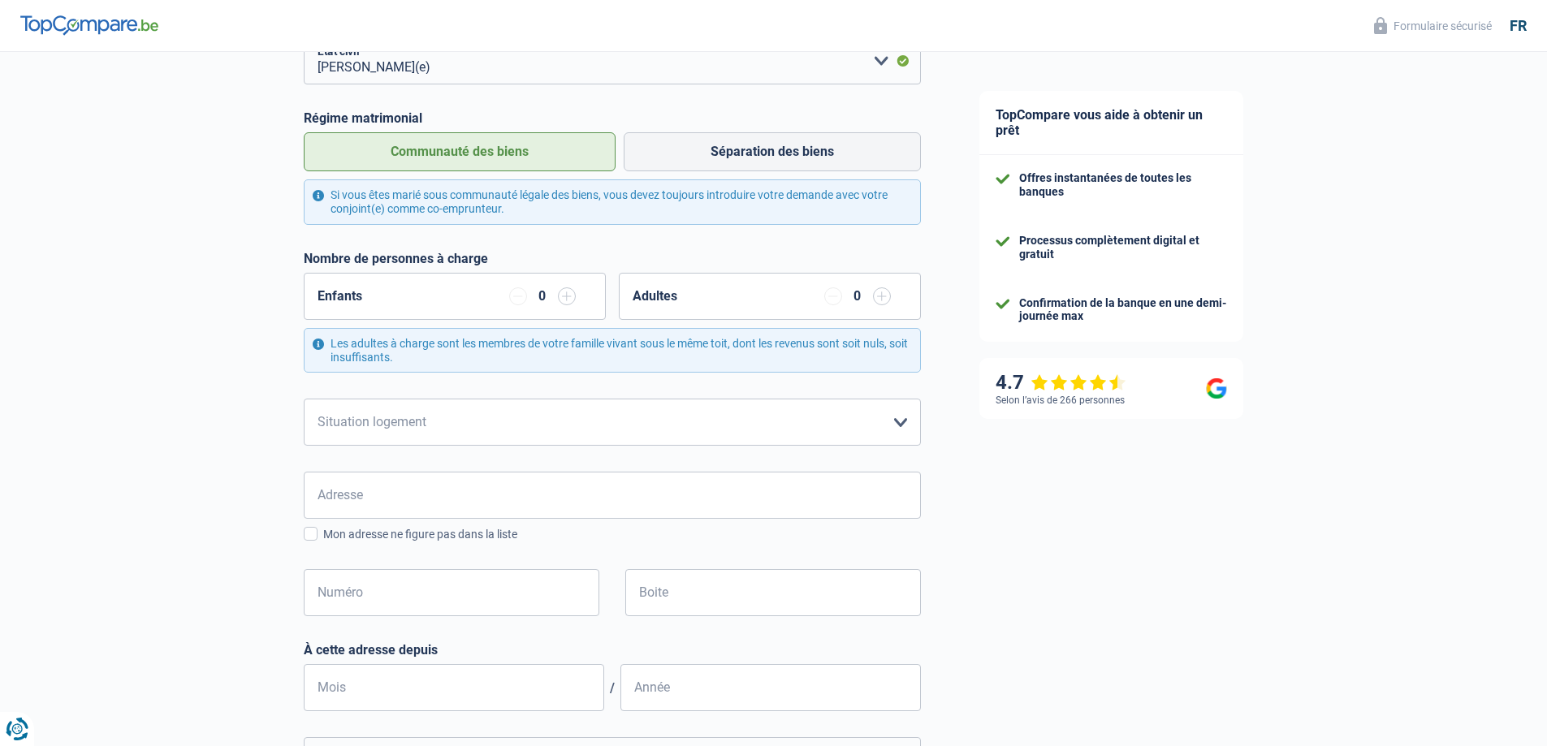
click at [882, 297] on input "button" at bounding box center [882, 297] width 18 height 18
click at [497, 417] on select "Locataire Propriétaire avec prêt hypothécaire Propriétaire sans prêt hypothécai…" at bounding box center [612, 422] width 617 height 47
select select "ownerWithoutMortgage"
click at [304, 400] on select "Locataire Propriétaire avec prêt hypothécaire Propriétaire sans prêt hypothécai…" at bounding box center [612, 422] width 617 height 47
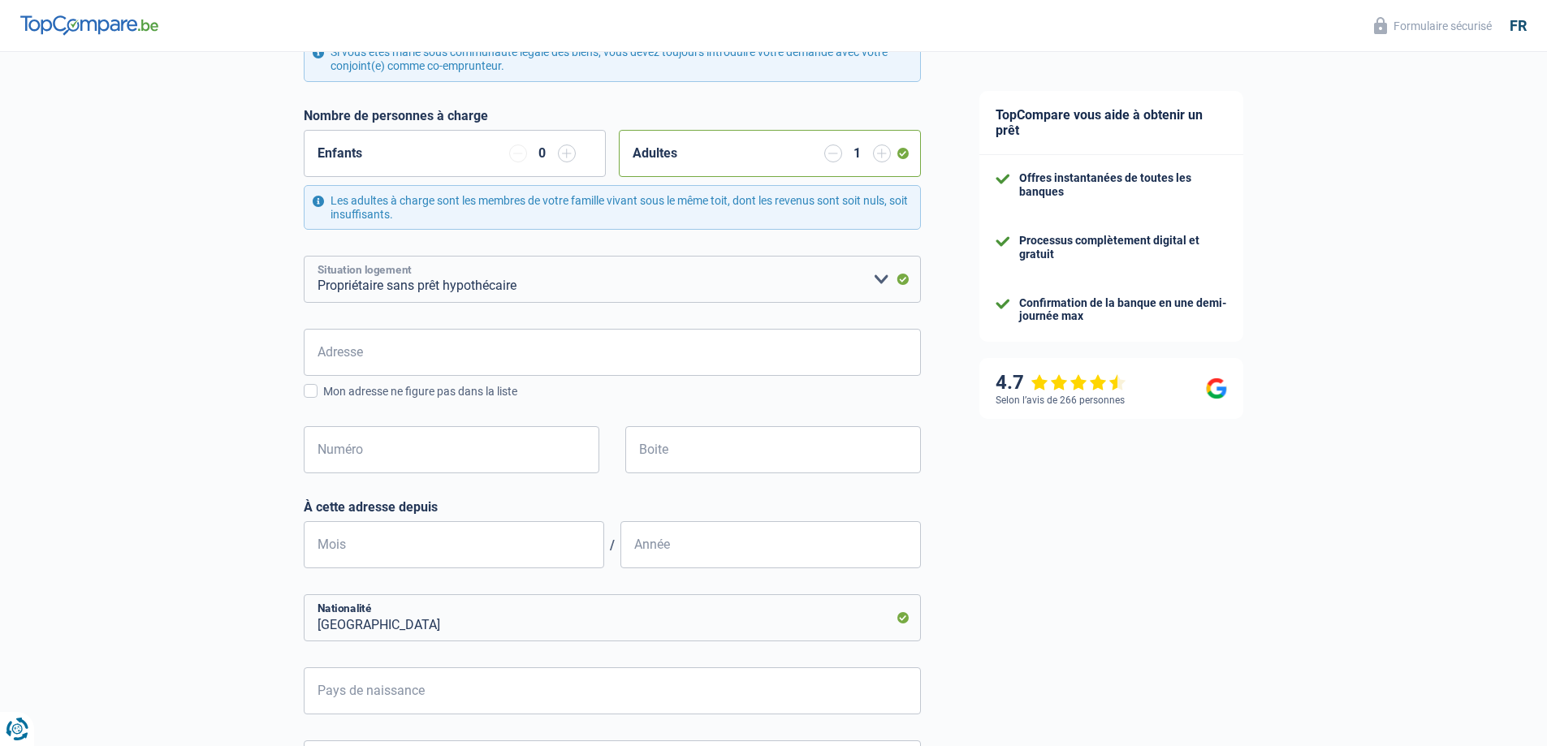
scroll to position [406, 0]
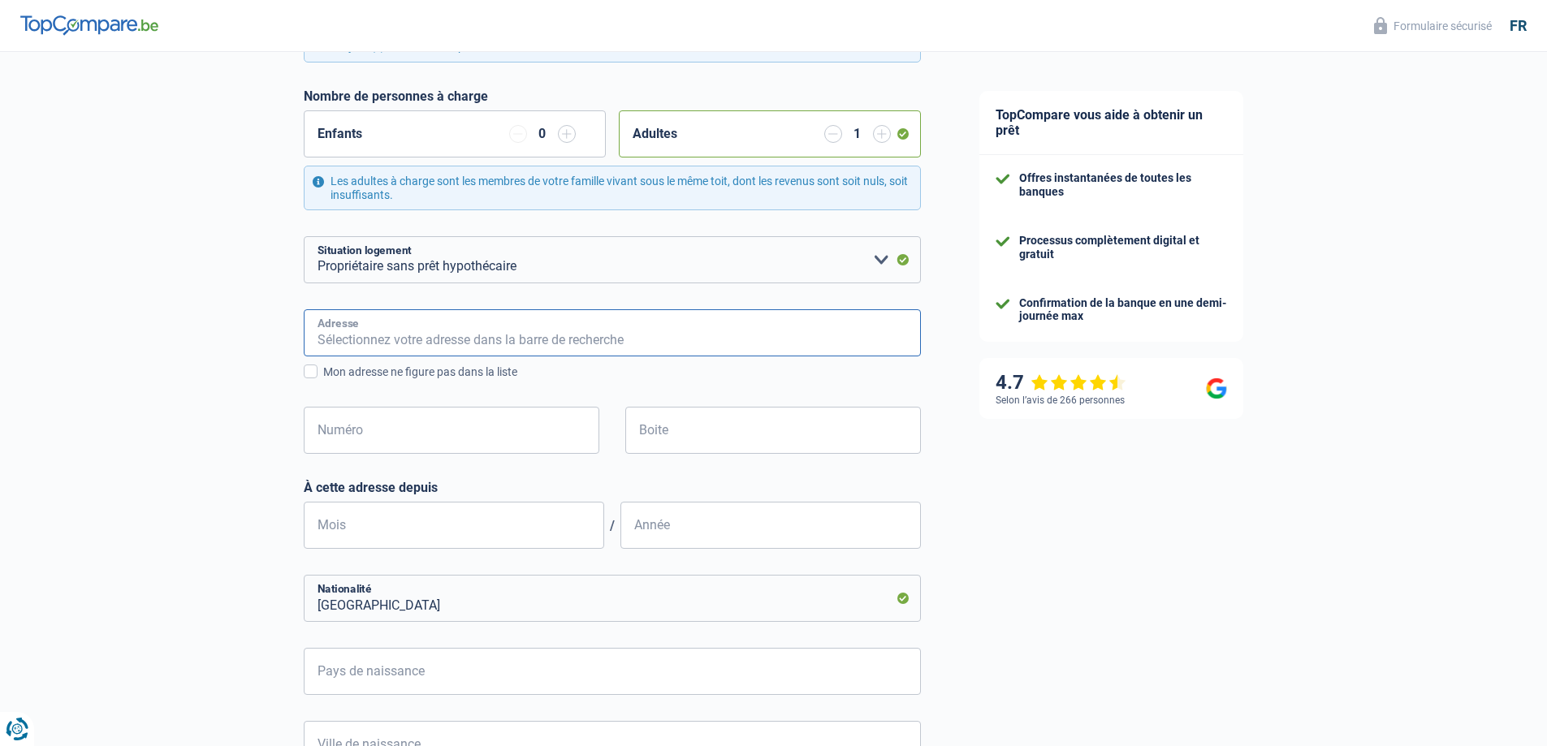
click at [342, 337] on input "Adresse" at bounding box center [612, 332] width 617 height 47
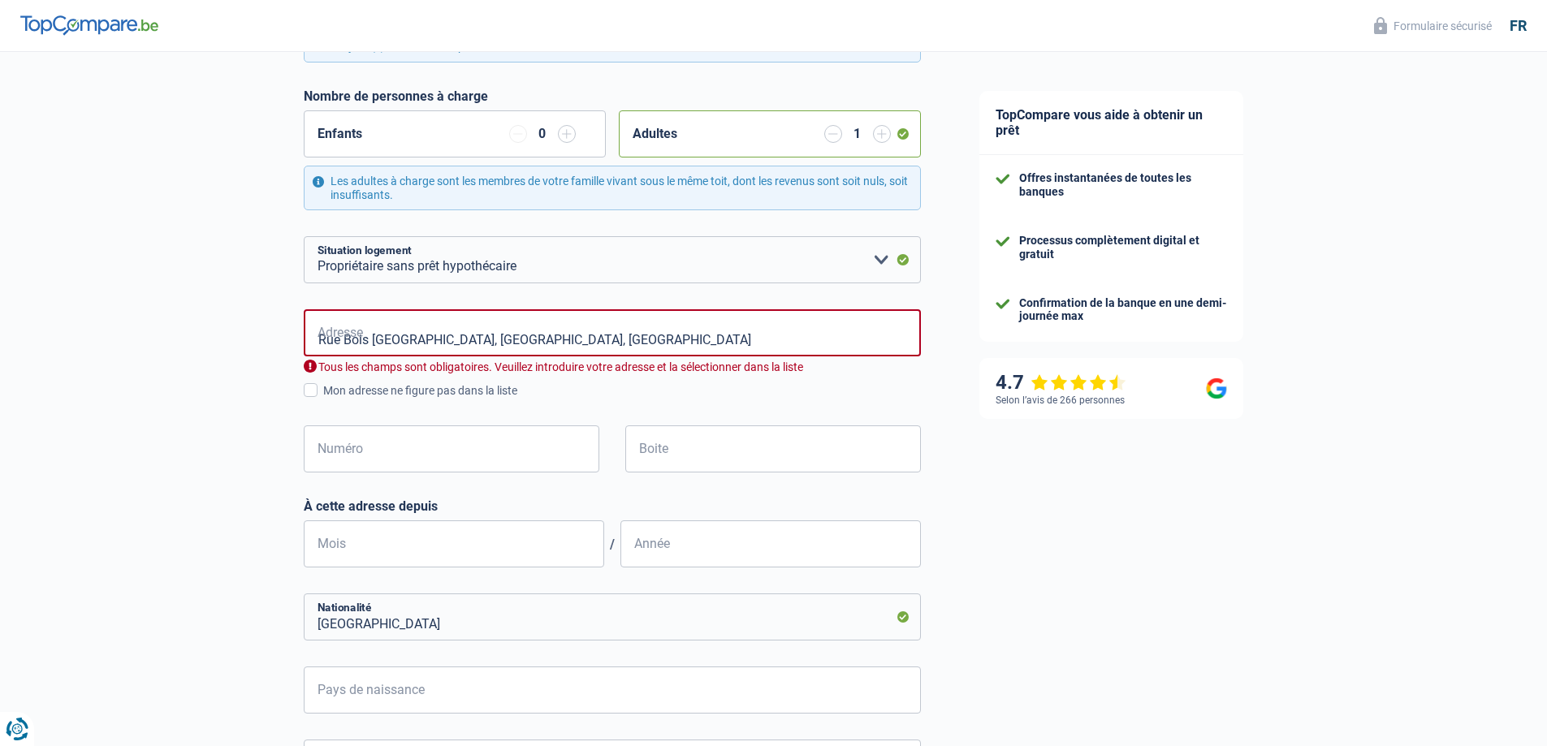
type input "Rue Bois le Prêtre, 4520, Wanze, BE"
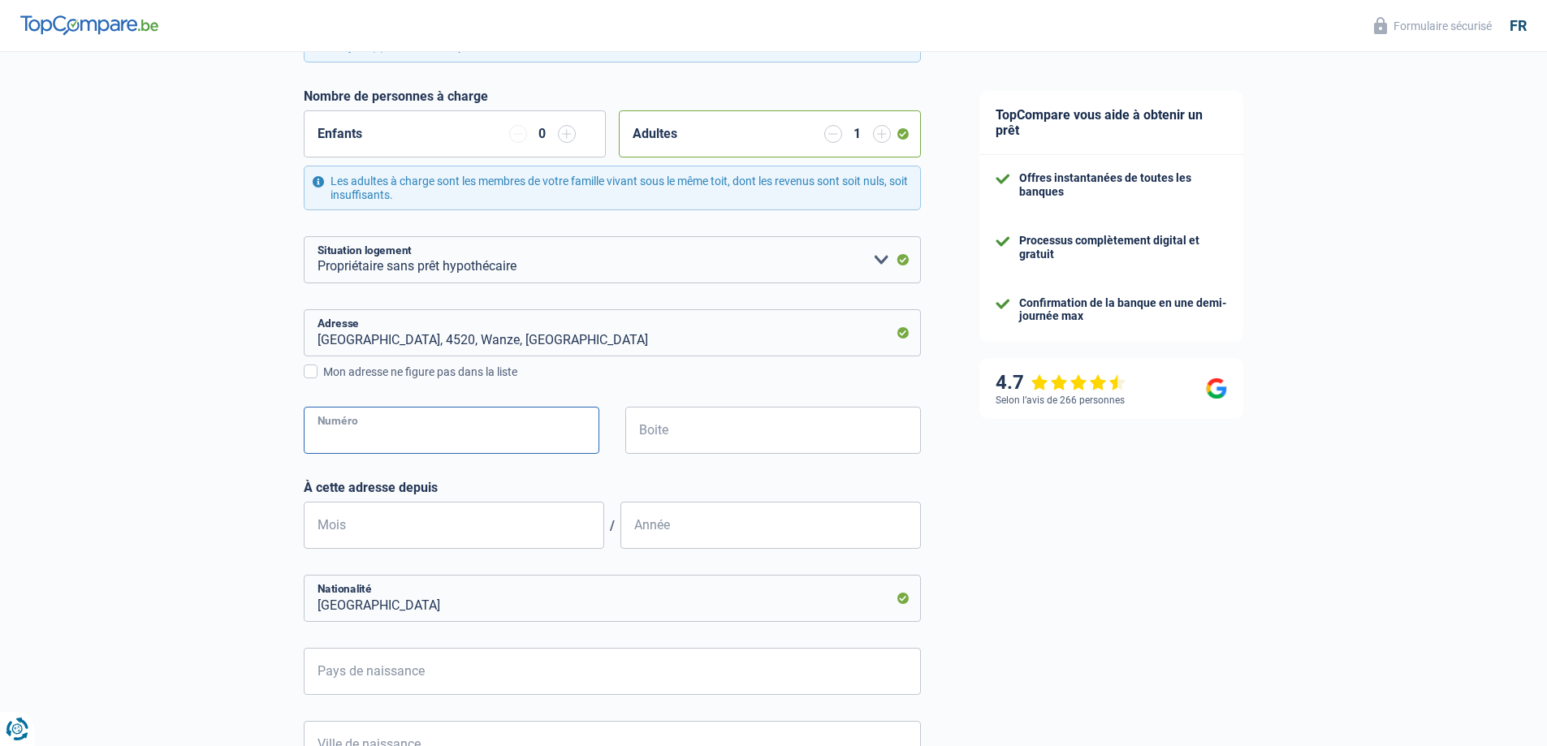
click at [367, 430] on input "Numéro" at bounding box center [452, 430] width 296 height 47
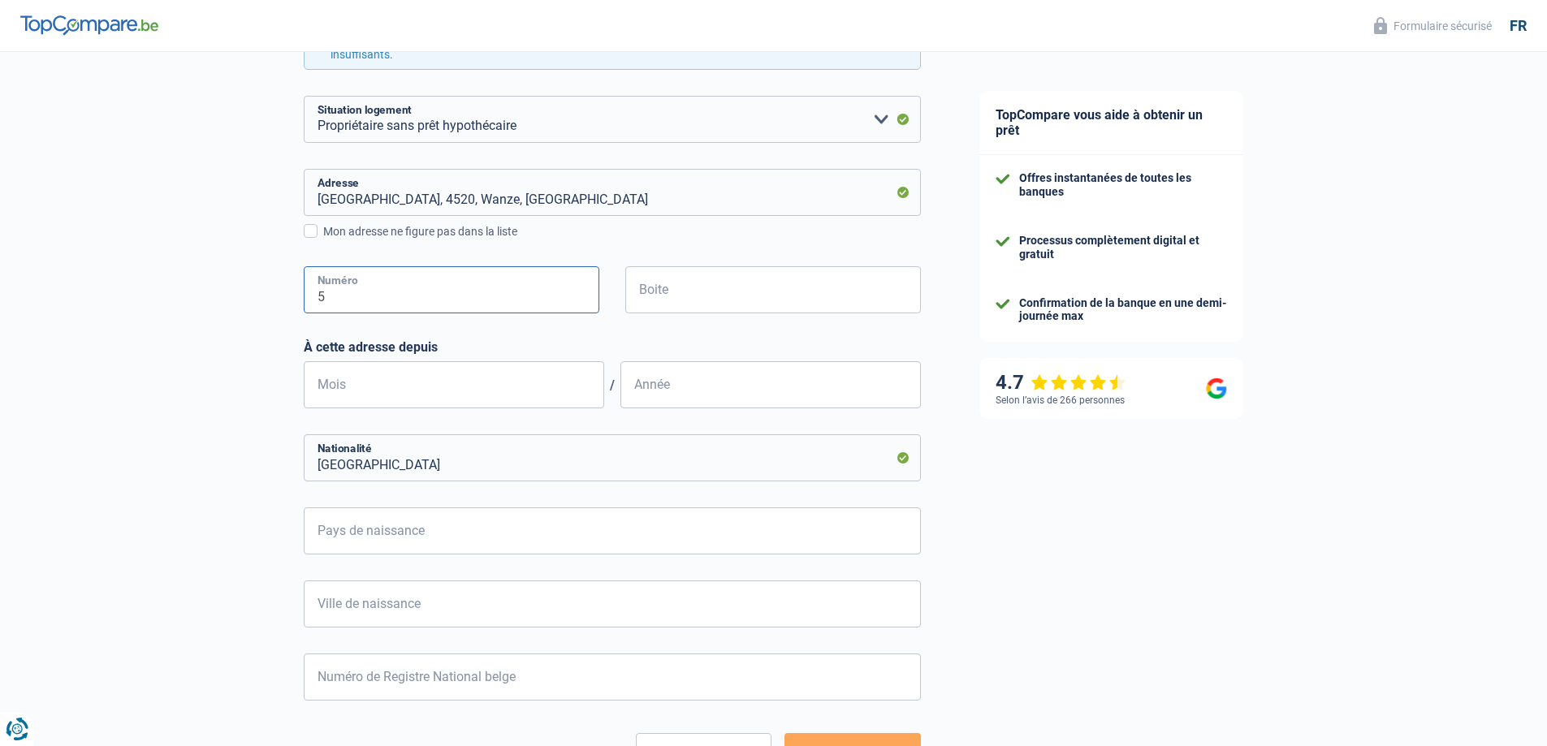
scroll to position [569, 0]
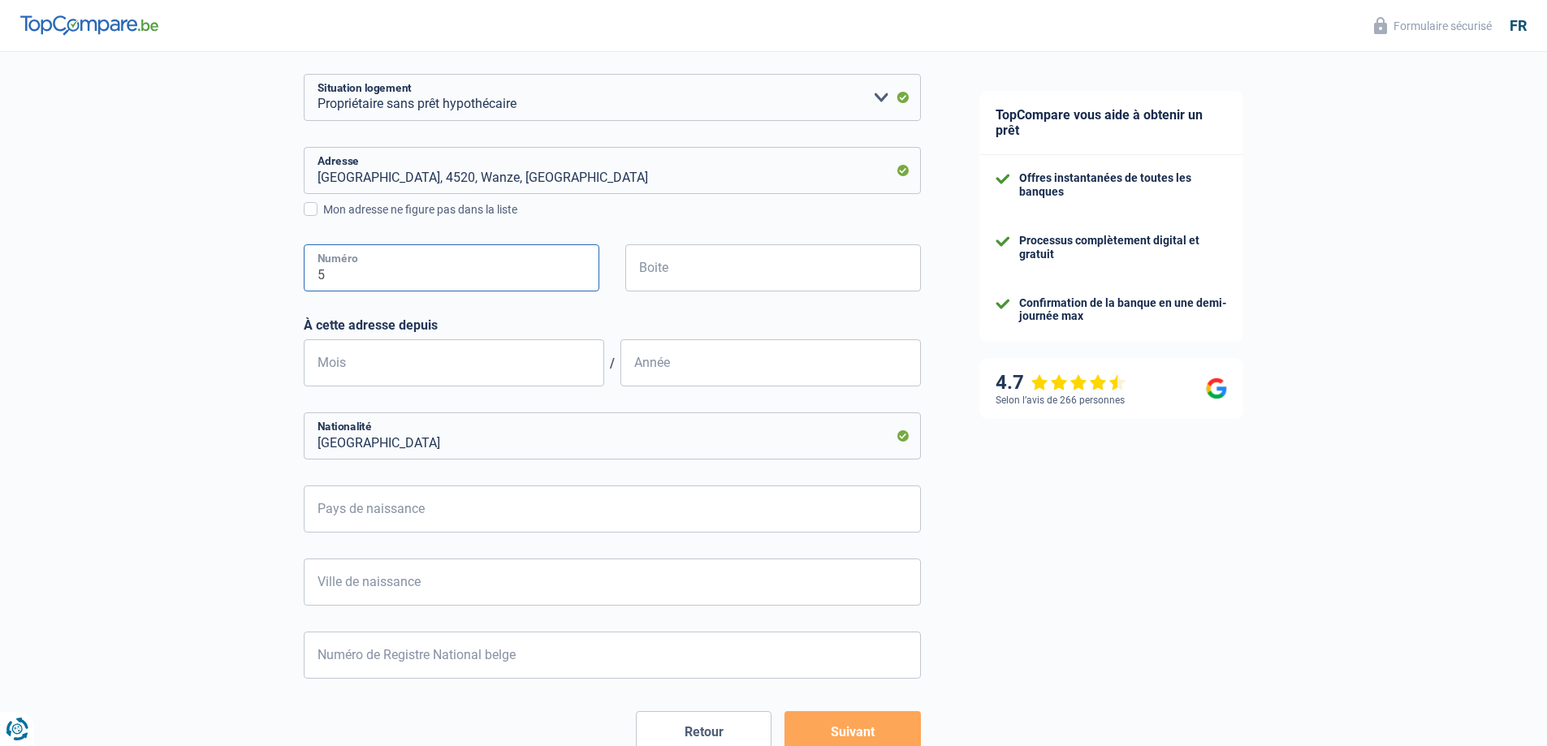
type input "5"
click at [361, 364] on input "Mois" at bounding box center [454, 363] width 301 height 47
type input "01"
type input "1990"
click at [354, 513] on input "Pays de naissance" at bounding box center [612, 509] width 617 height 47
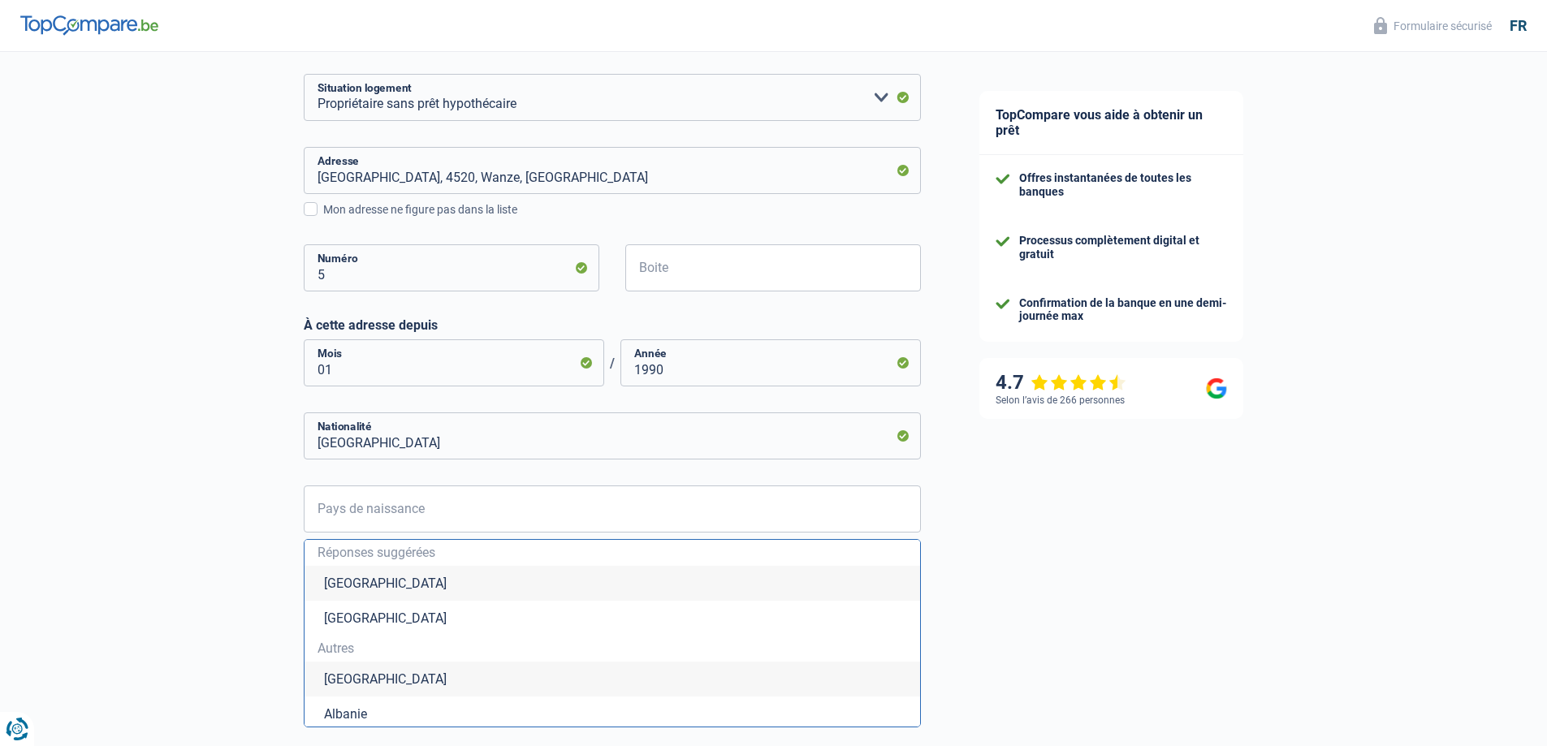
click at [352, 586] on li "Belgique" at bounding box center [613, 583] width 616 height 35
type input "Belgique"
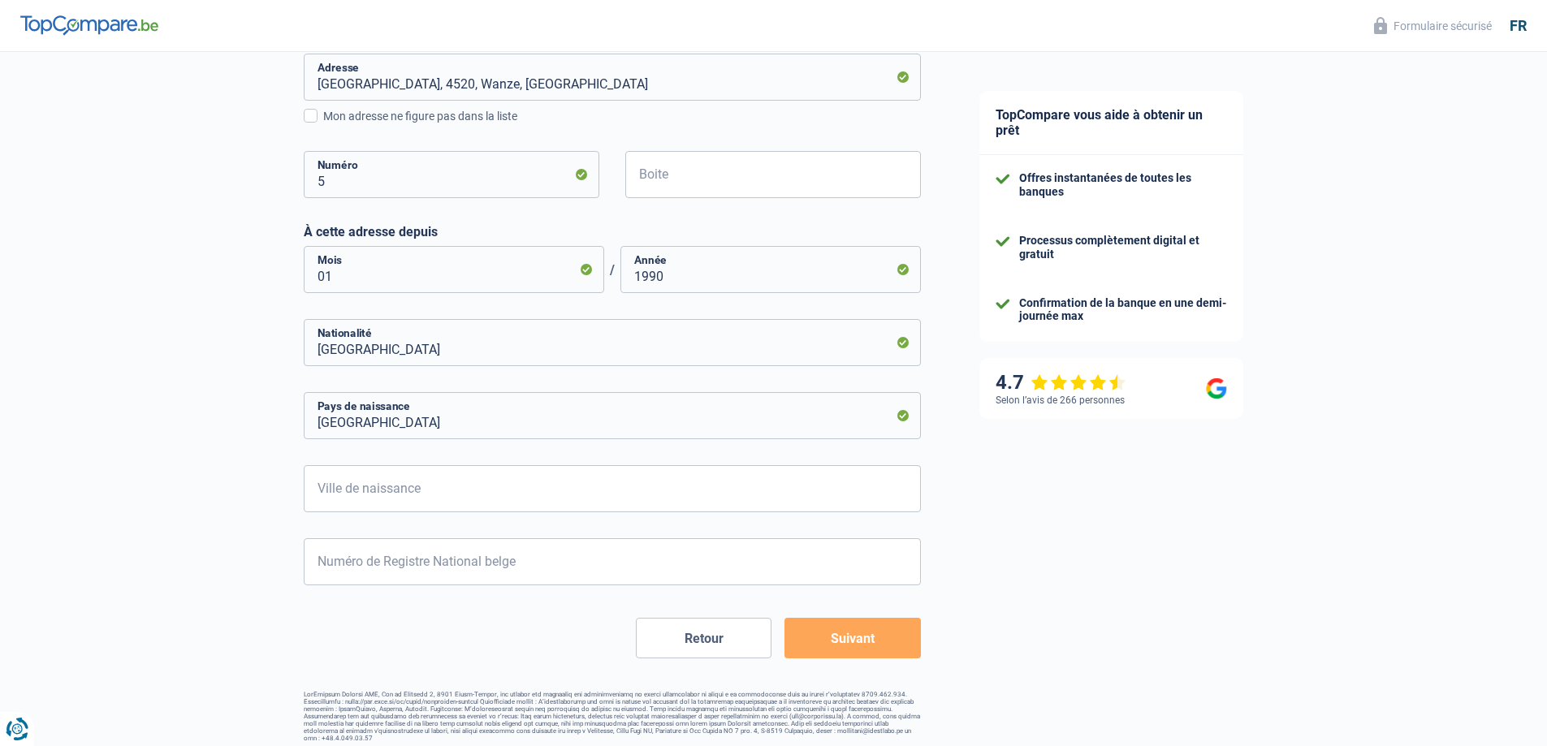
scroll to position [670, 0]
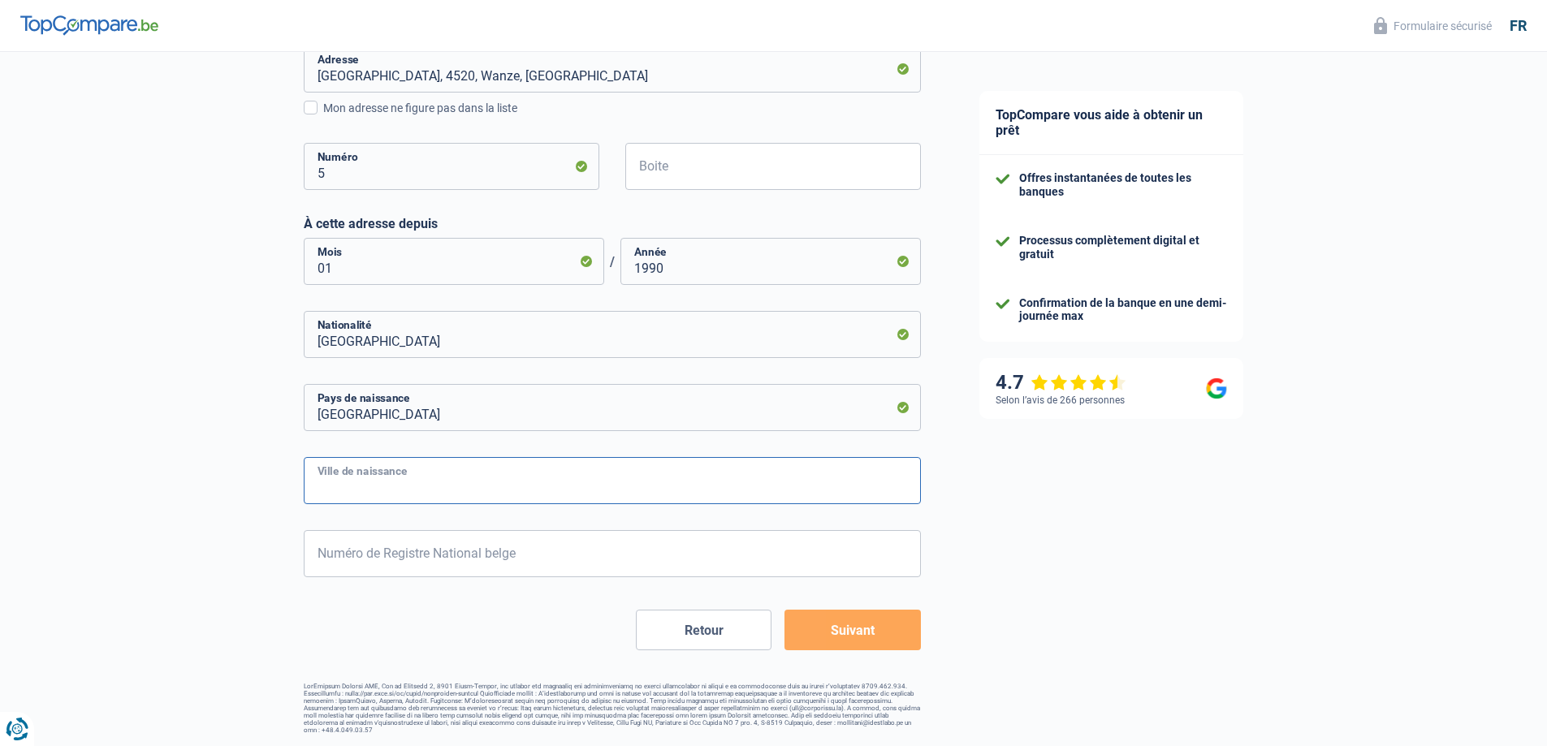
click at [345, 484] on input "Ville de naissance" at bounding box center [612, 480] width 617 height 47
type input "Huy"
click at [374, 554] on input "Numéro de Registre National belge" at bounding box center [612, 553] width 617 height 47
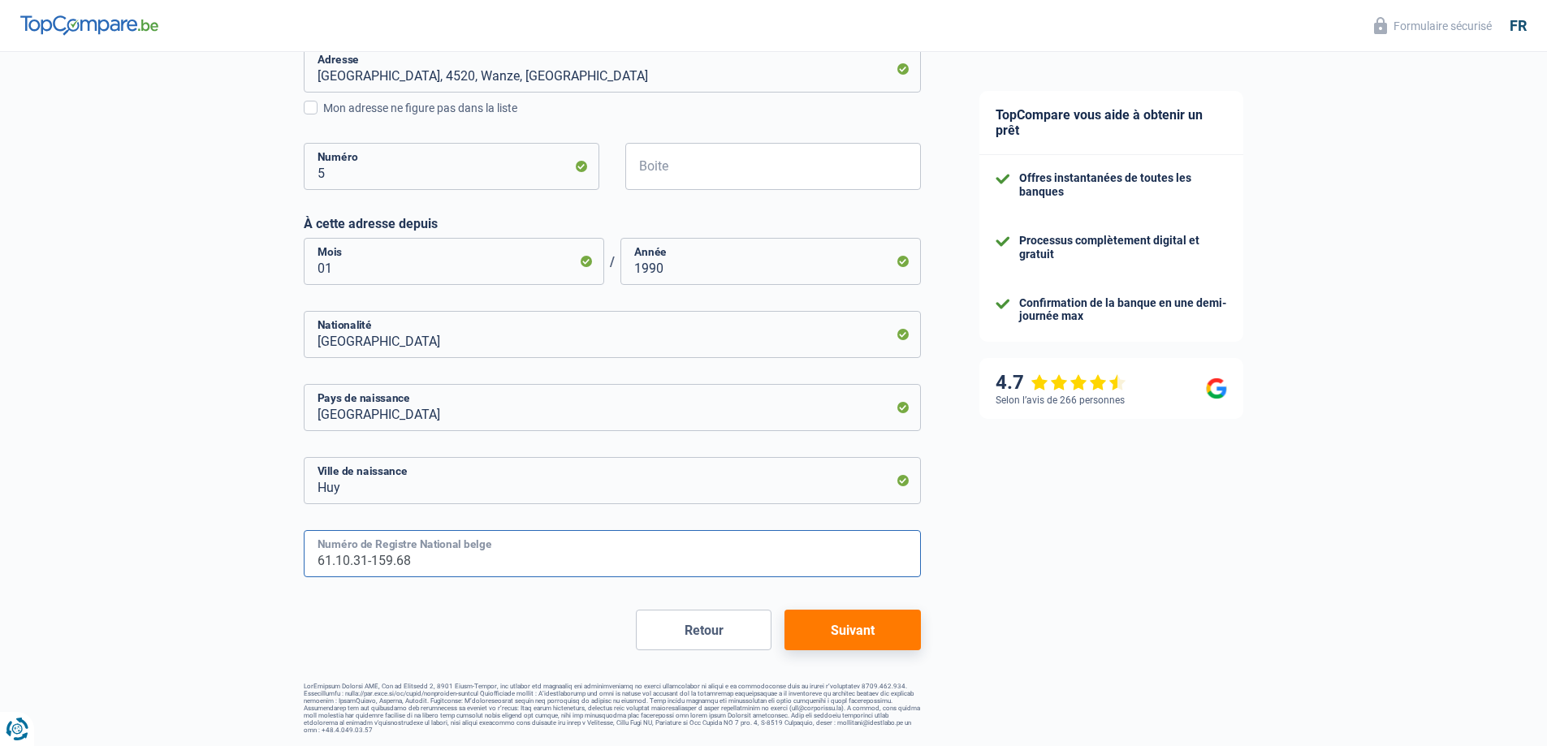
type input "61.10.31-159.68"
click at [871, 626] on button "Suivant" at bounding box center [853, 630] width 136 height 41
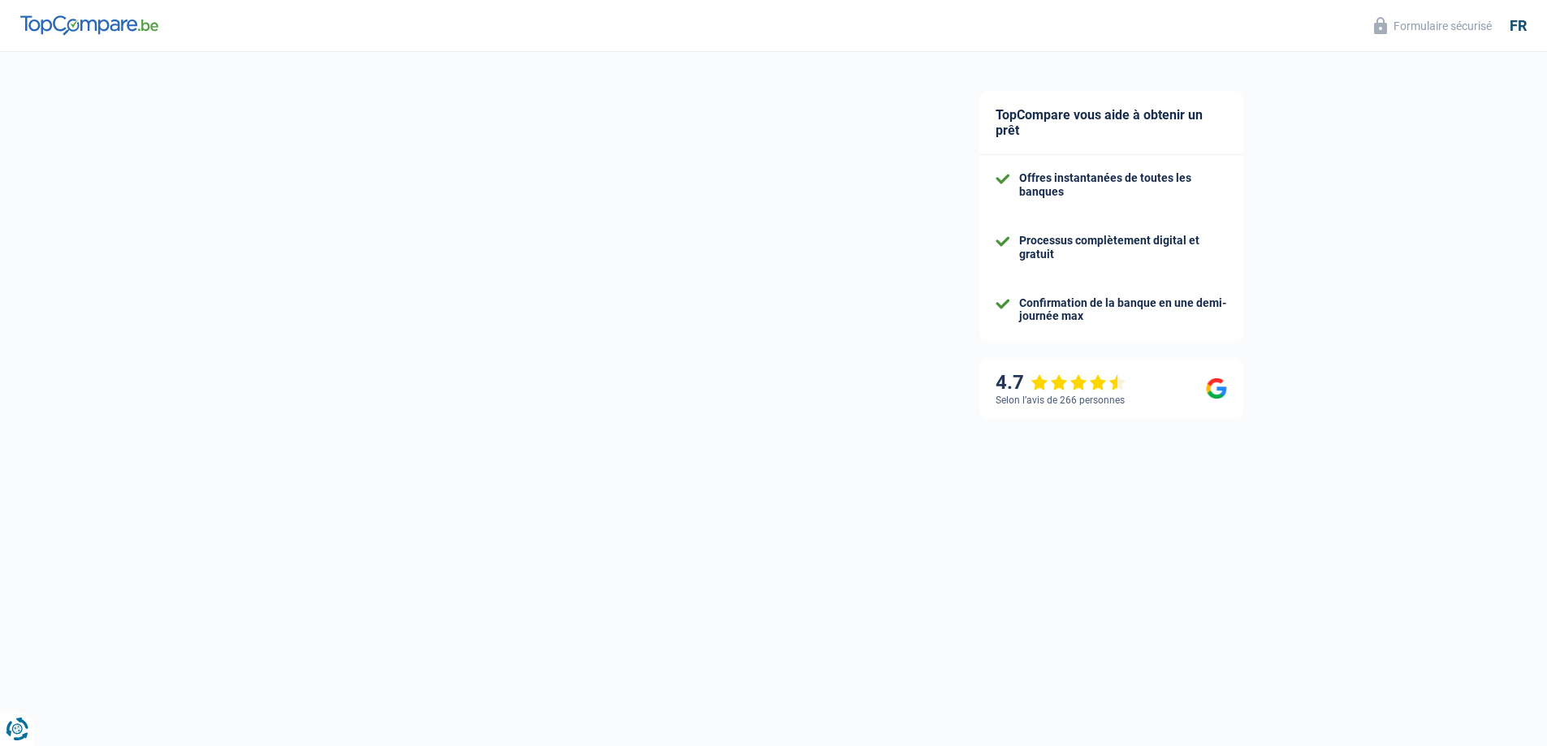
select select "unemployment"
select select "previousEmployerCompensation"
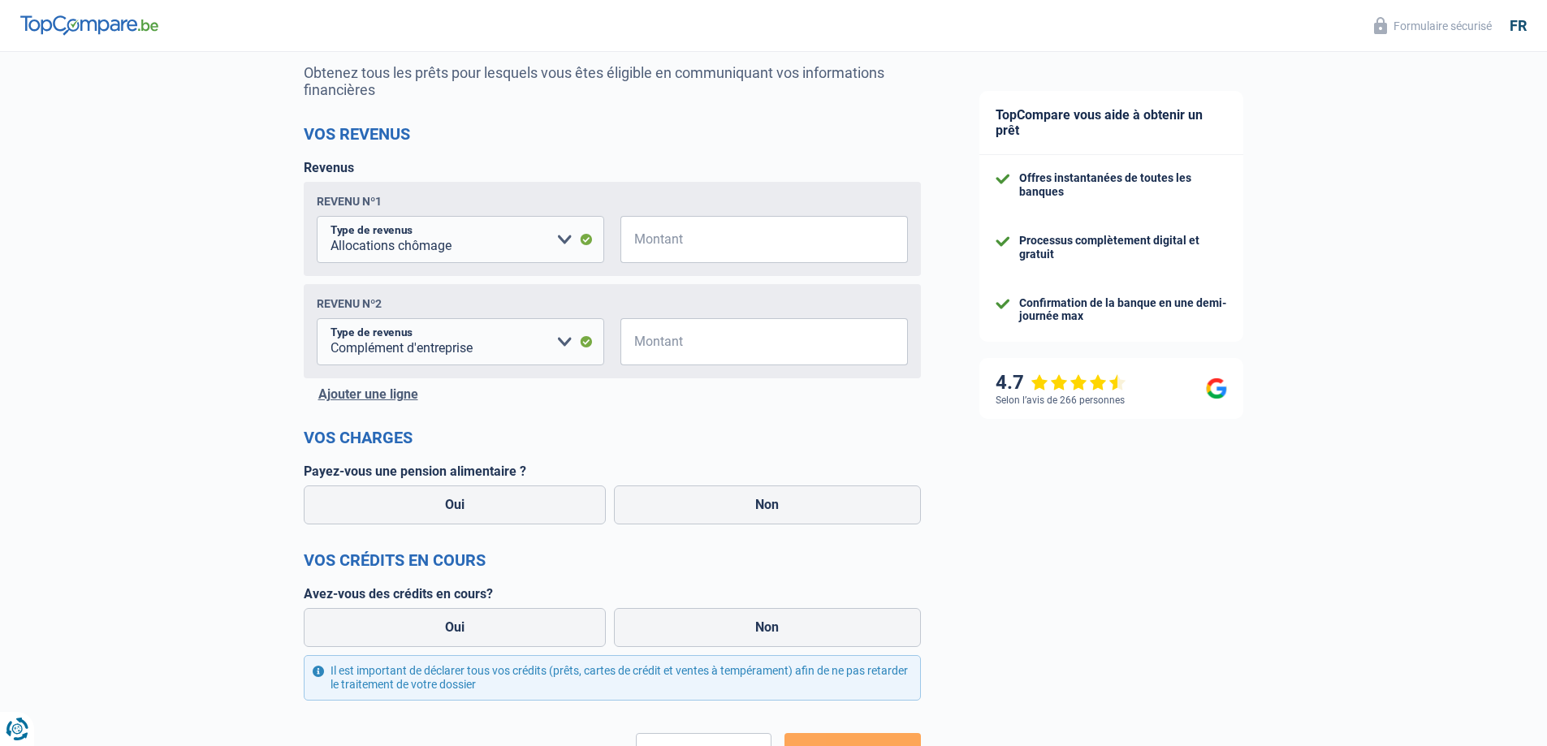
scroll to position [162, 0]
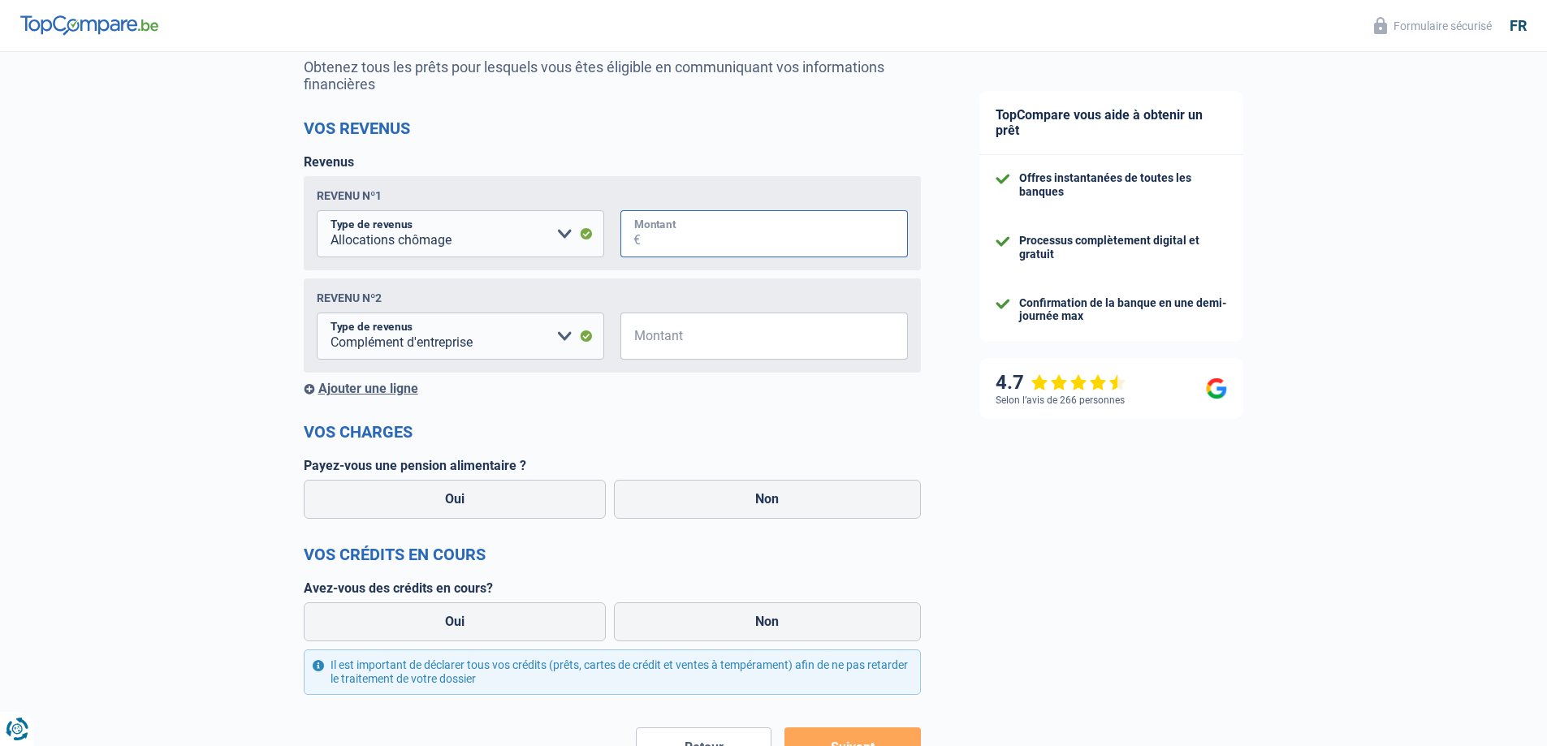
click at [643, 239] on input "Montant" at bounding box center [774, 233] width 267 height 47
type input "1.726"
click at [634, 339] on span "€" at bounding box center [631, 336] width 20 height 47
click at [643, 335] on input "Montant" at bounding box center [774, 336] width 267 height 47
type input "2.630"
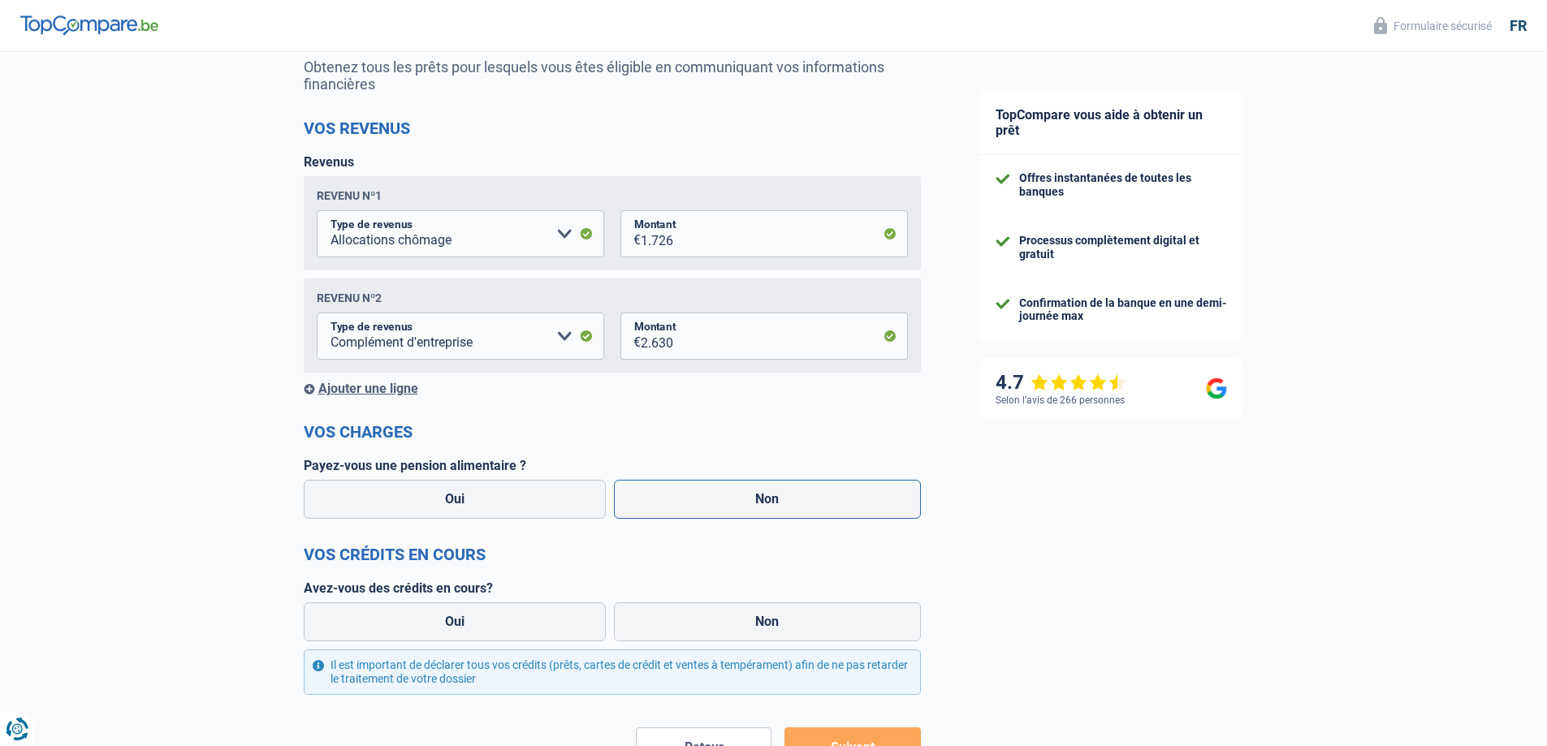
click at [746, 507] on label "Non" at bounding box center [767, 499] width 307 height 39
click at [746, 507] on input "Non" at bounding box center [767, 499] width 307 height 39
radio input "true"
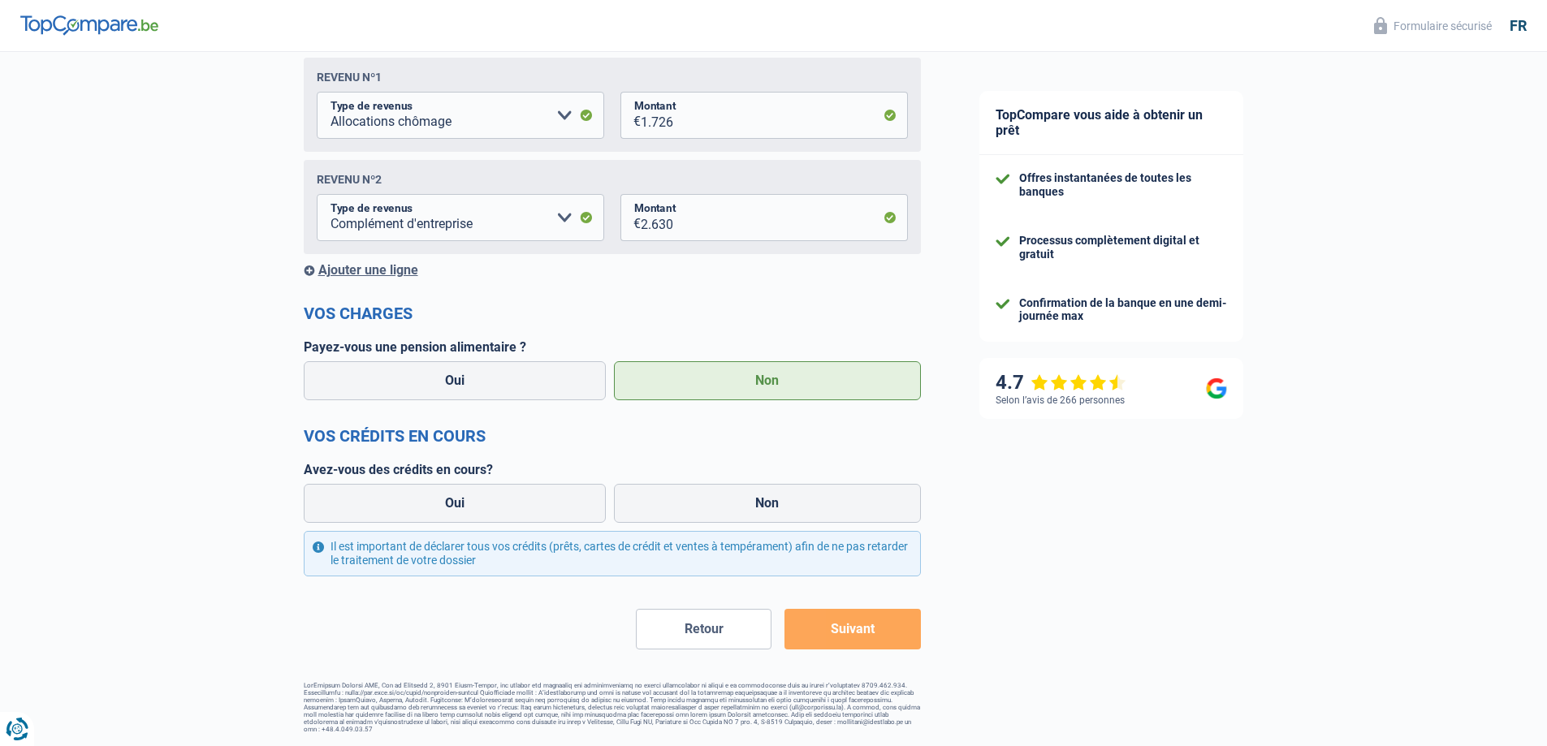
scroll to position [282, 0]
click at [542, 507] on label "Oui" at bounding box center [455, 503] width 303 height 39
click at [542, 507] on input "Oui" at bounding box center [455, 503] width 303 height 39
radio input "true"
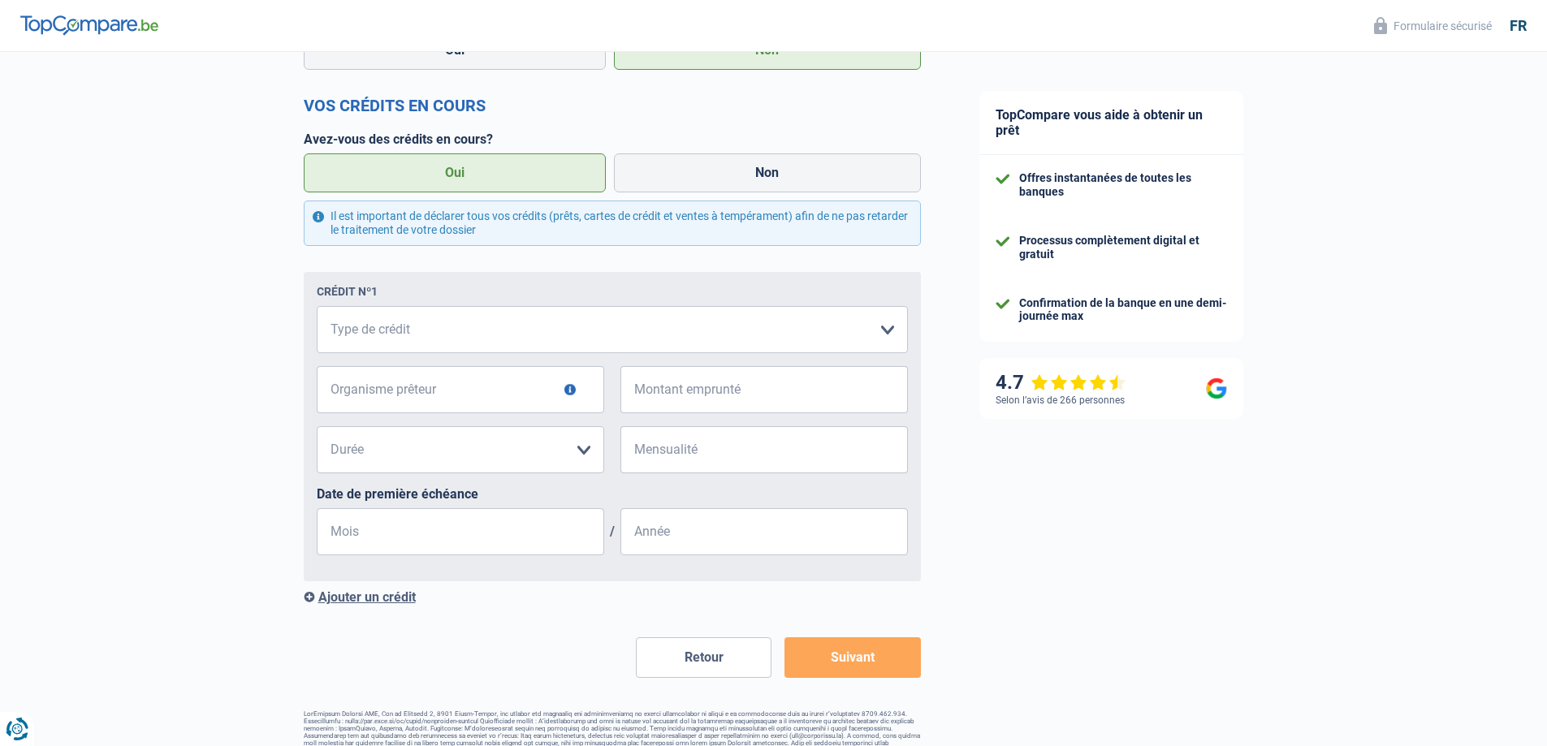
scroll to position [642, 0]
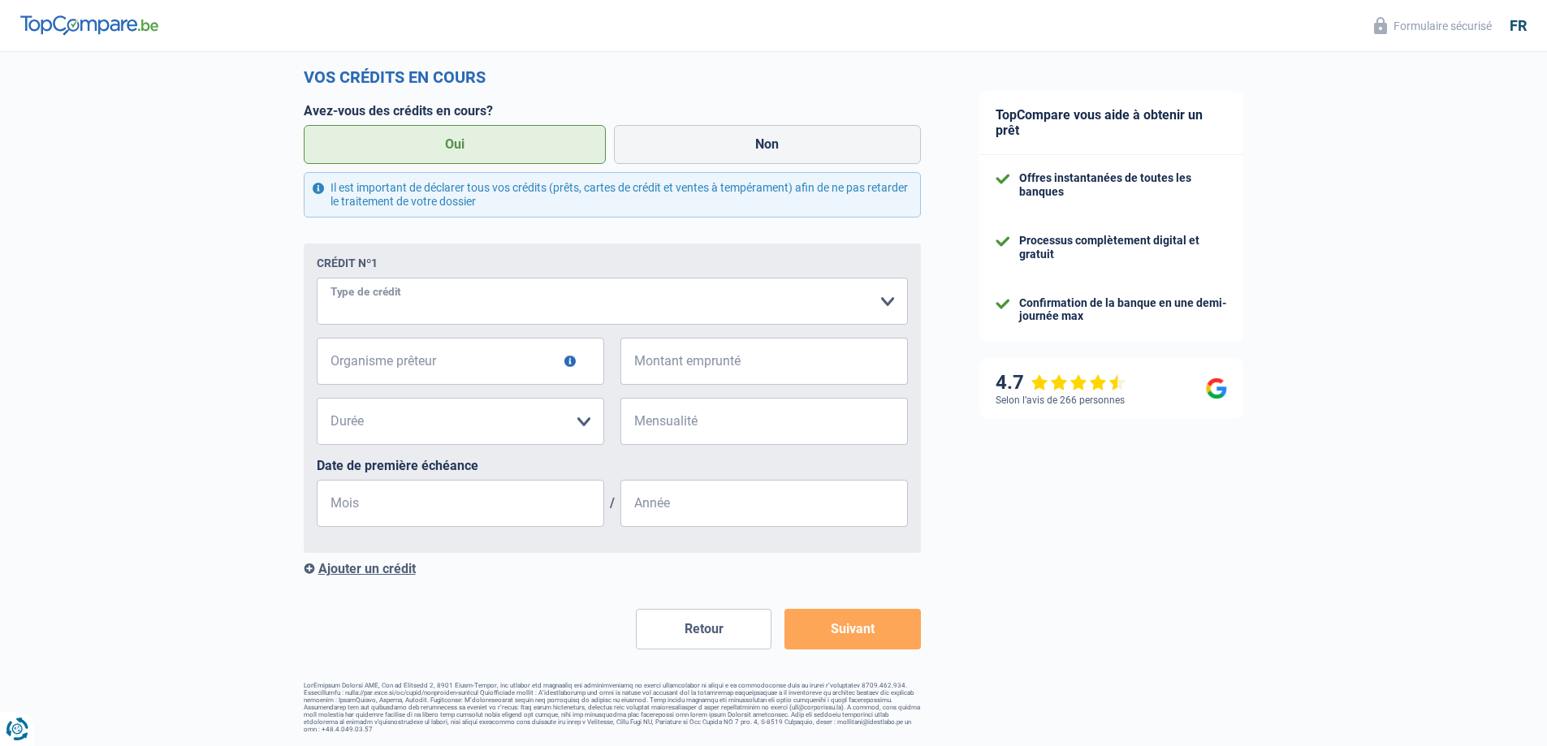
click at [376, 304] on select "Carte ou ouverture de crédit Prêt hypothécaire Vente à tempérament Prêt à tempé…" at bounding box center [612, 301] width 591 height 47
select select "carLoan"
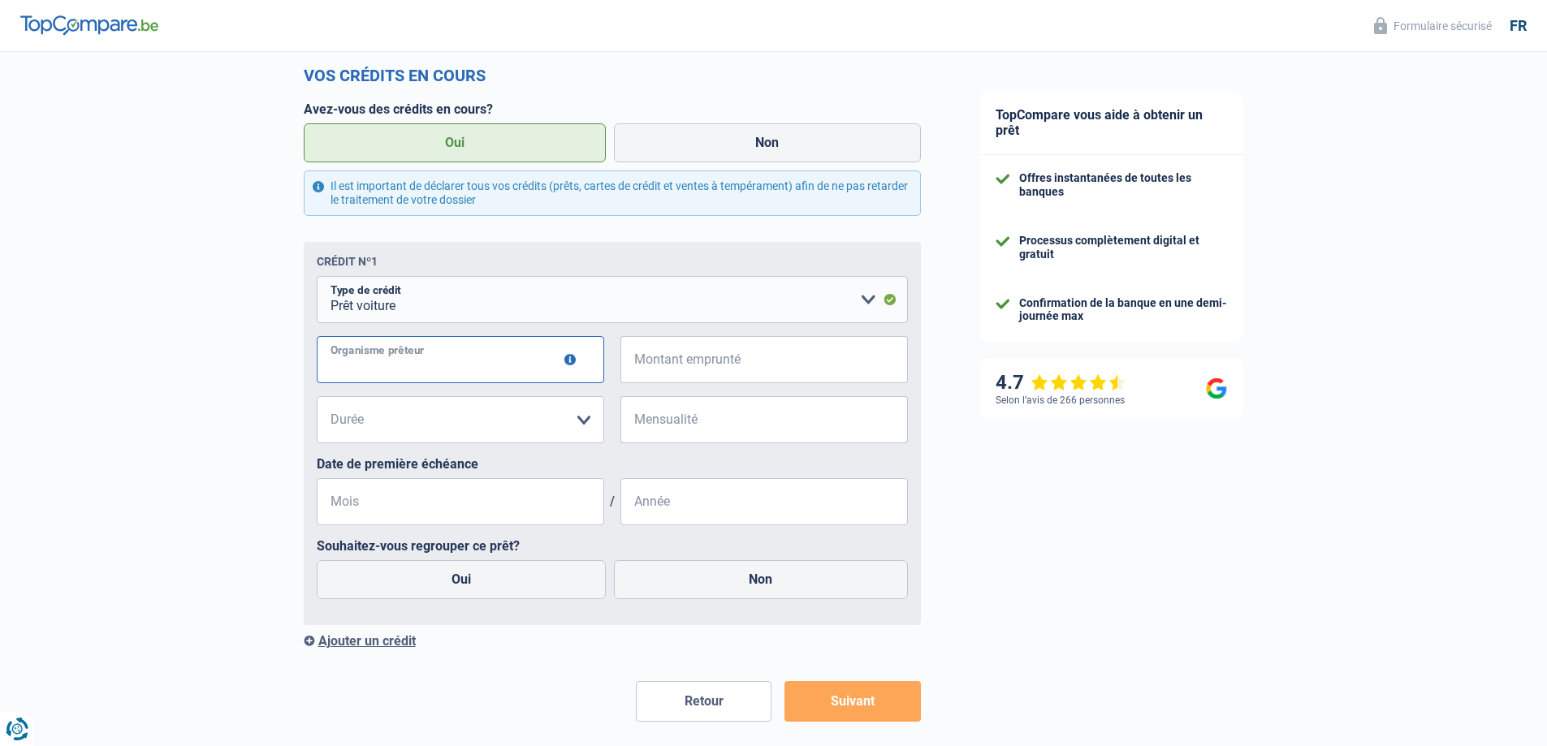
click at [368, 363] on input "Organisme prêteur" at bounding box center [461, 359] width 288 height 47
type input "ARGENTA"
click at [664, 359] on input "Montant emprunté" at bounding box center [774, 359] width 267 height 47
type input "30.000"
click at [582, 424] on select "12 mois 18 mois 24 mois 30 mois 36 mois 42 mois 48 mois 60 mois 72 mois 84 mois…" at bounding box center [461, 419] width 288 height 47
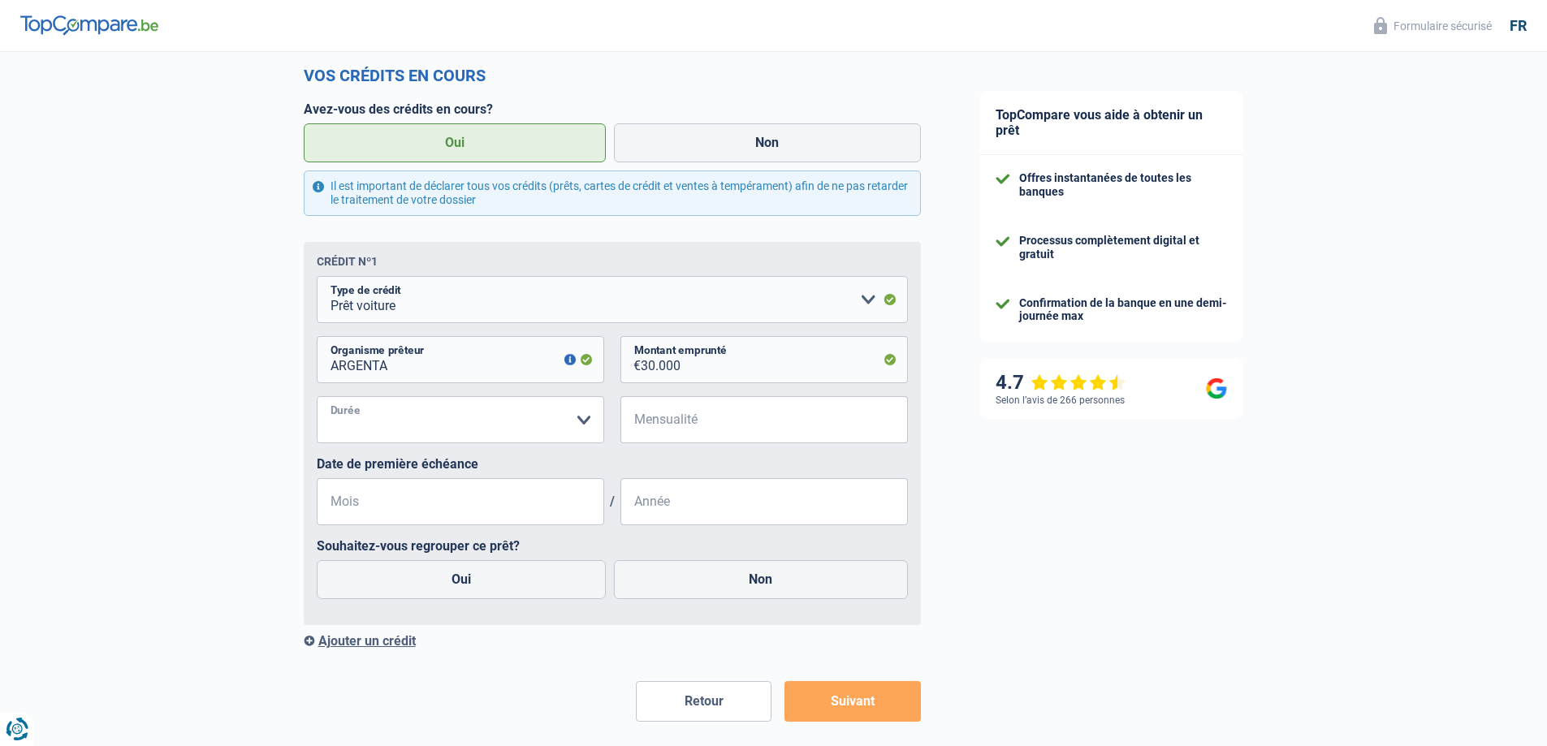
select select "84"
click at [317, 400] on select "12 mois 18 mois 24 mois 30 mois 36 mois 42 mois 48 mois 60 mois 72 mois 84 mois…" at bounding box center [461, 419] width 288 height 47
click at [677, 424] on input "Mensualité" at bounding box center [774, 419] width 267 height 47
type input "395"
click at [370, 508] on input "Mois" at bounding box center [461, 501] width 288 height 47
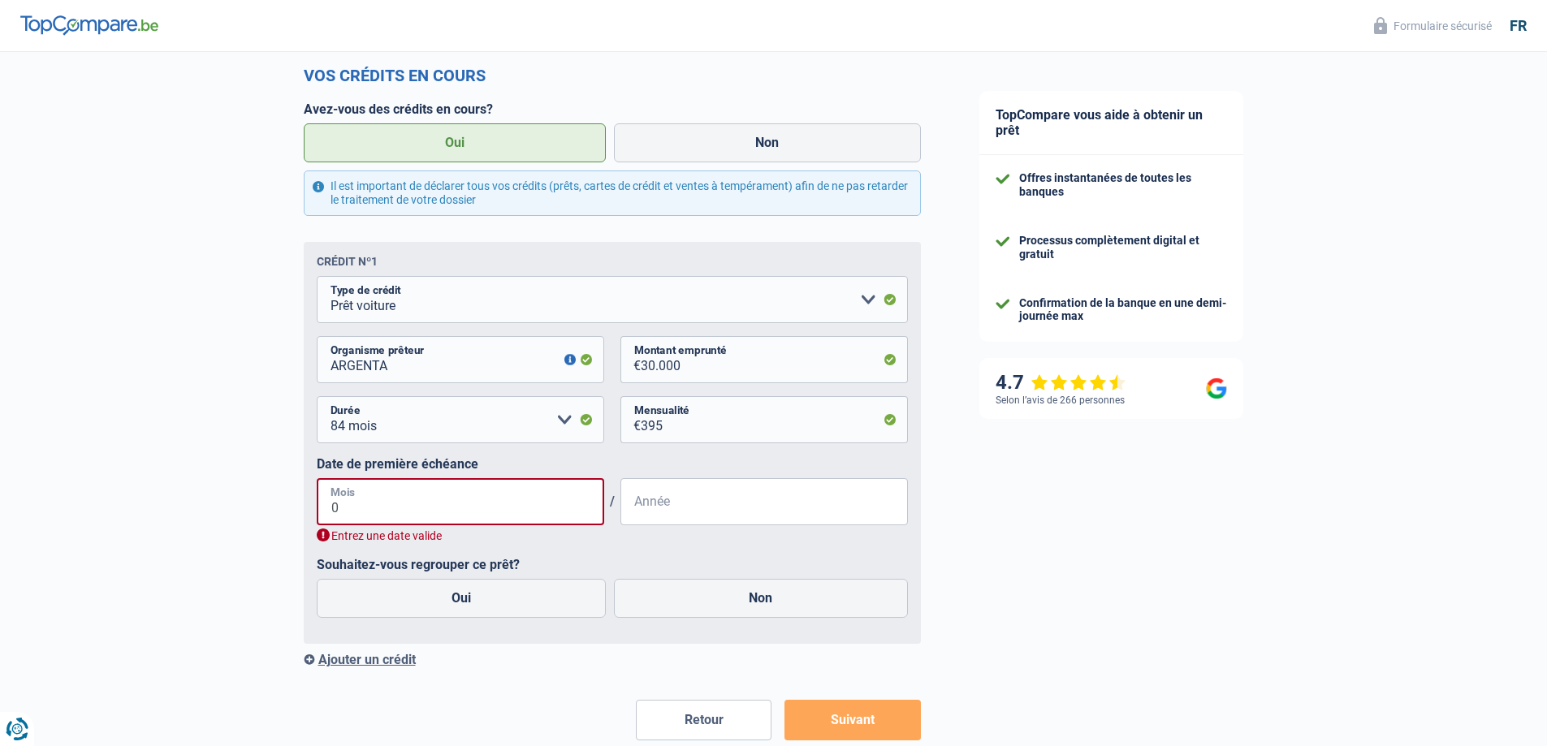
type input "07"
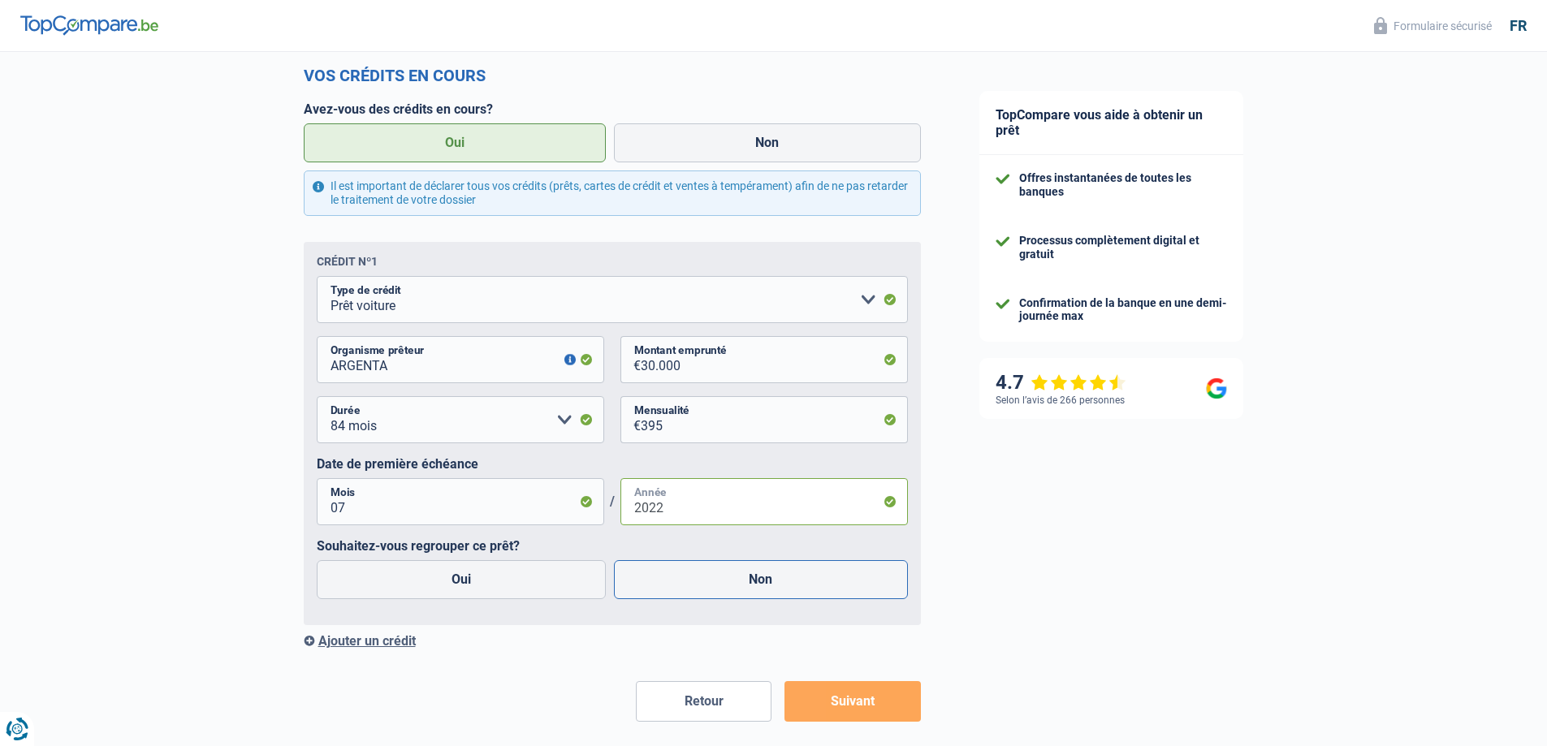
type input "2022"
click at [748, 583] on label "Non" at bounding box center [761, 579] width 294 height 39
click at [748, 583] on input "Non" at bounding box center [761, 579] width 294 height 39
radio input "true"
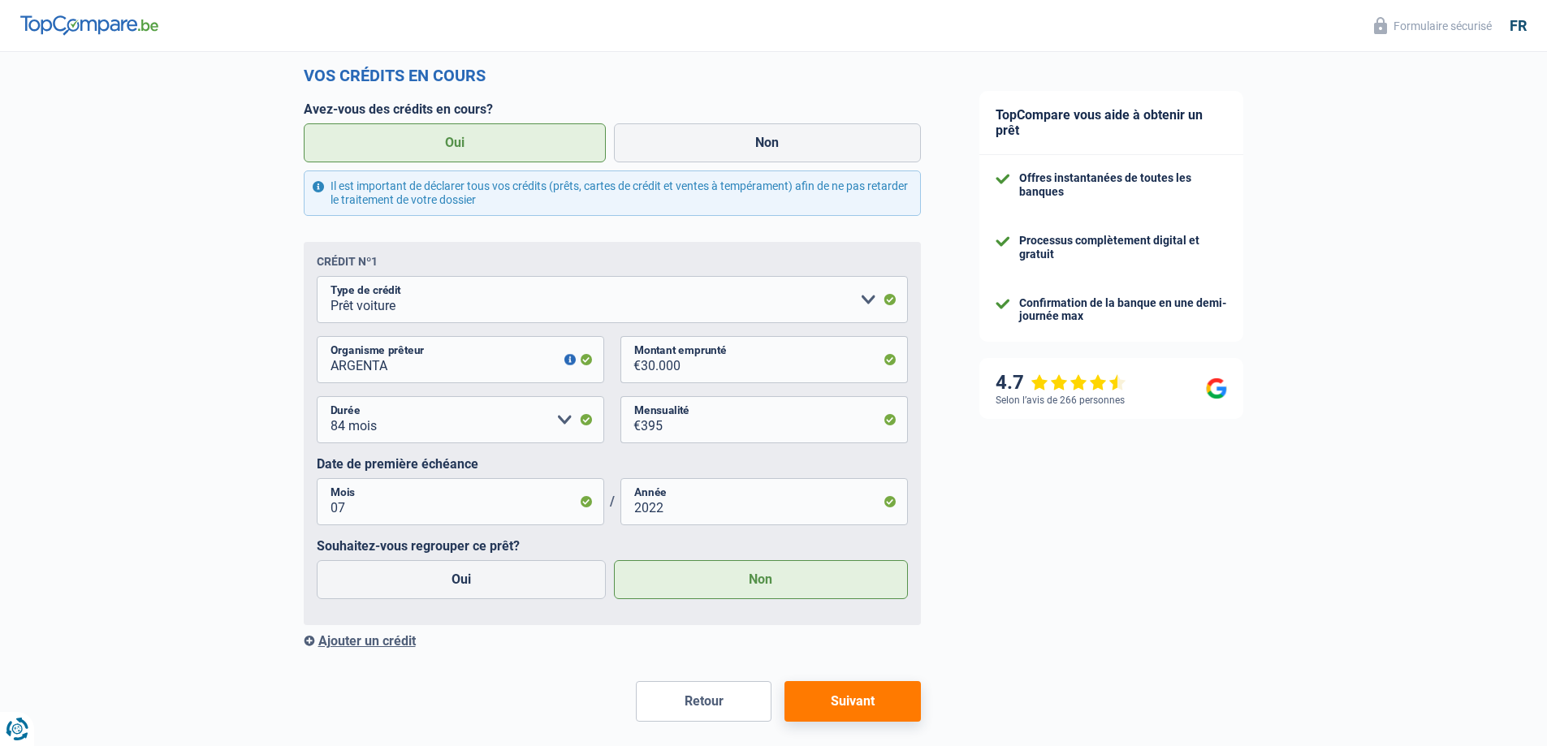
click at [849, 704] on button "Suivant" at bounding box center [853, 701] width 136 height 41
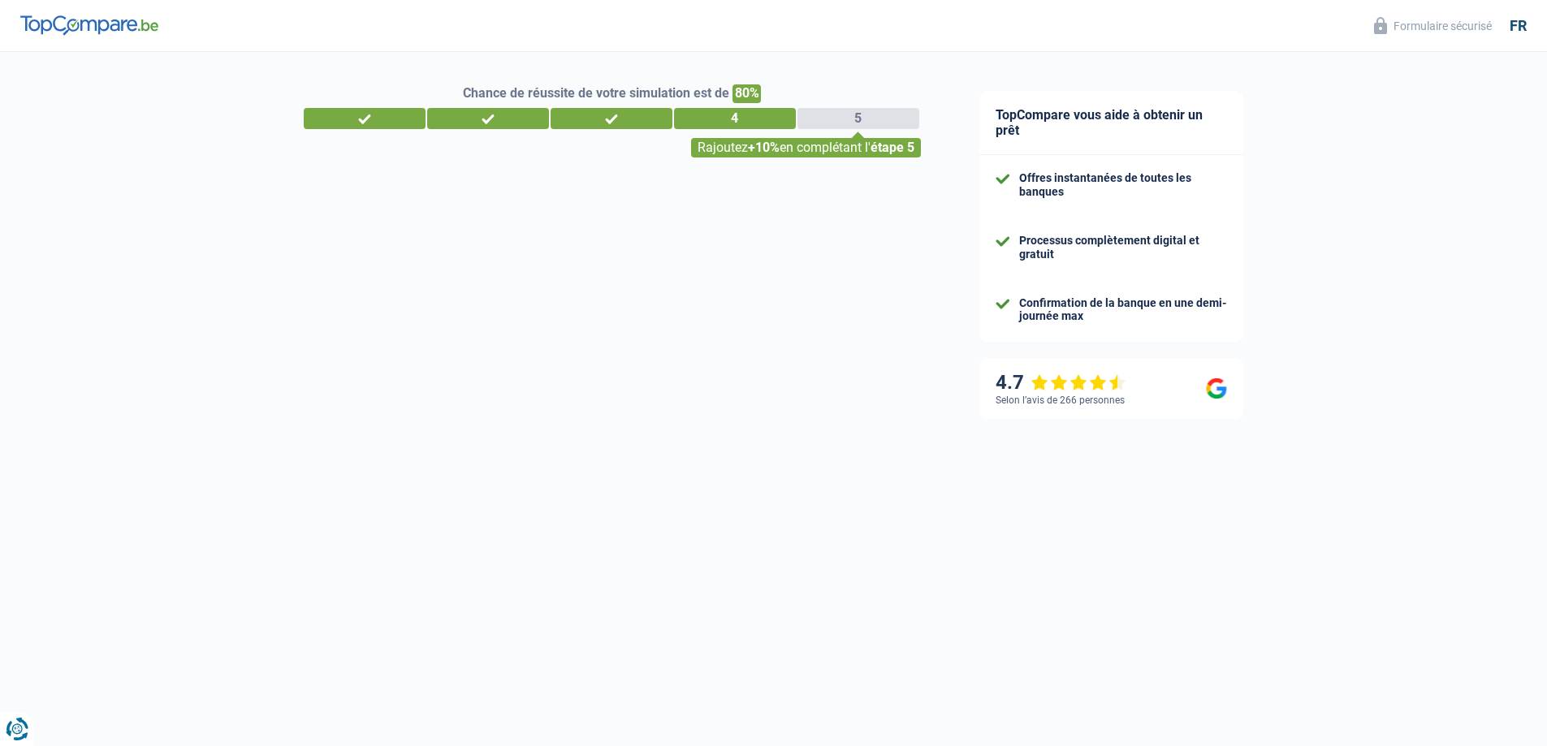
select select "unemployment"
select select "previousEmployerCompensation"
select select "carLoan"
select select "84"
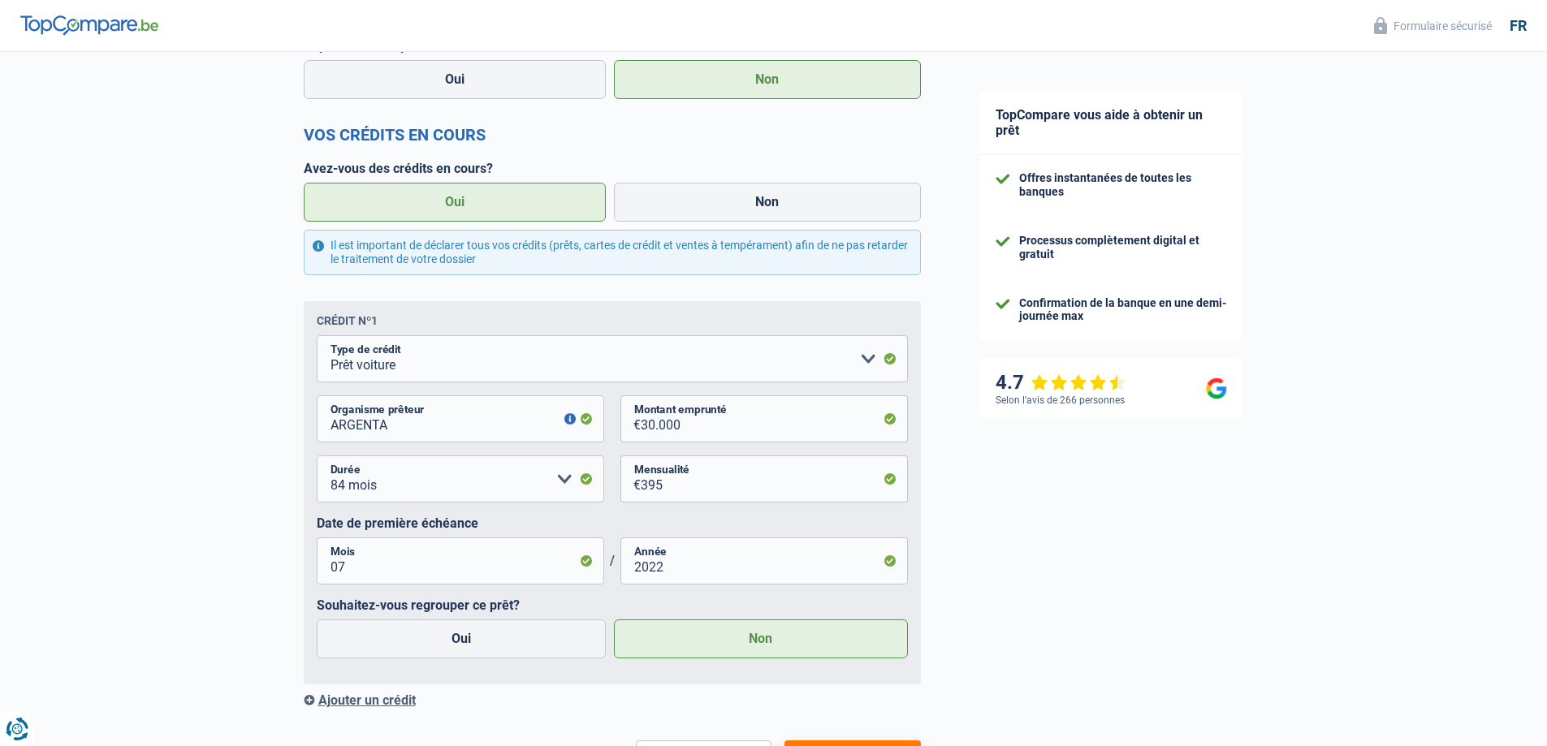
scroll to position [716, 0]
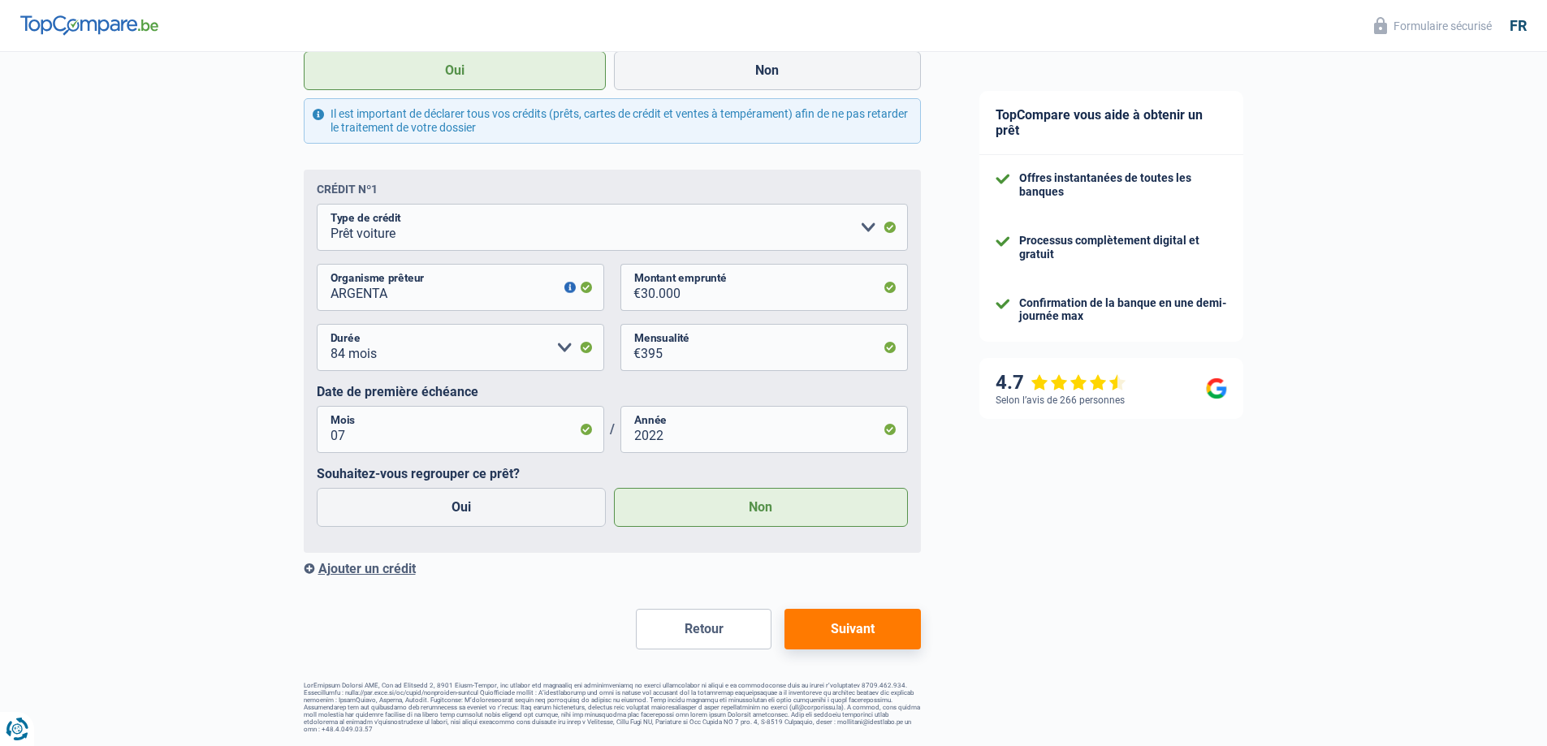
click at [348, 569] on div "Ajouter un crédit" at bounding box center [612, 568] width 617 height 15
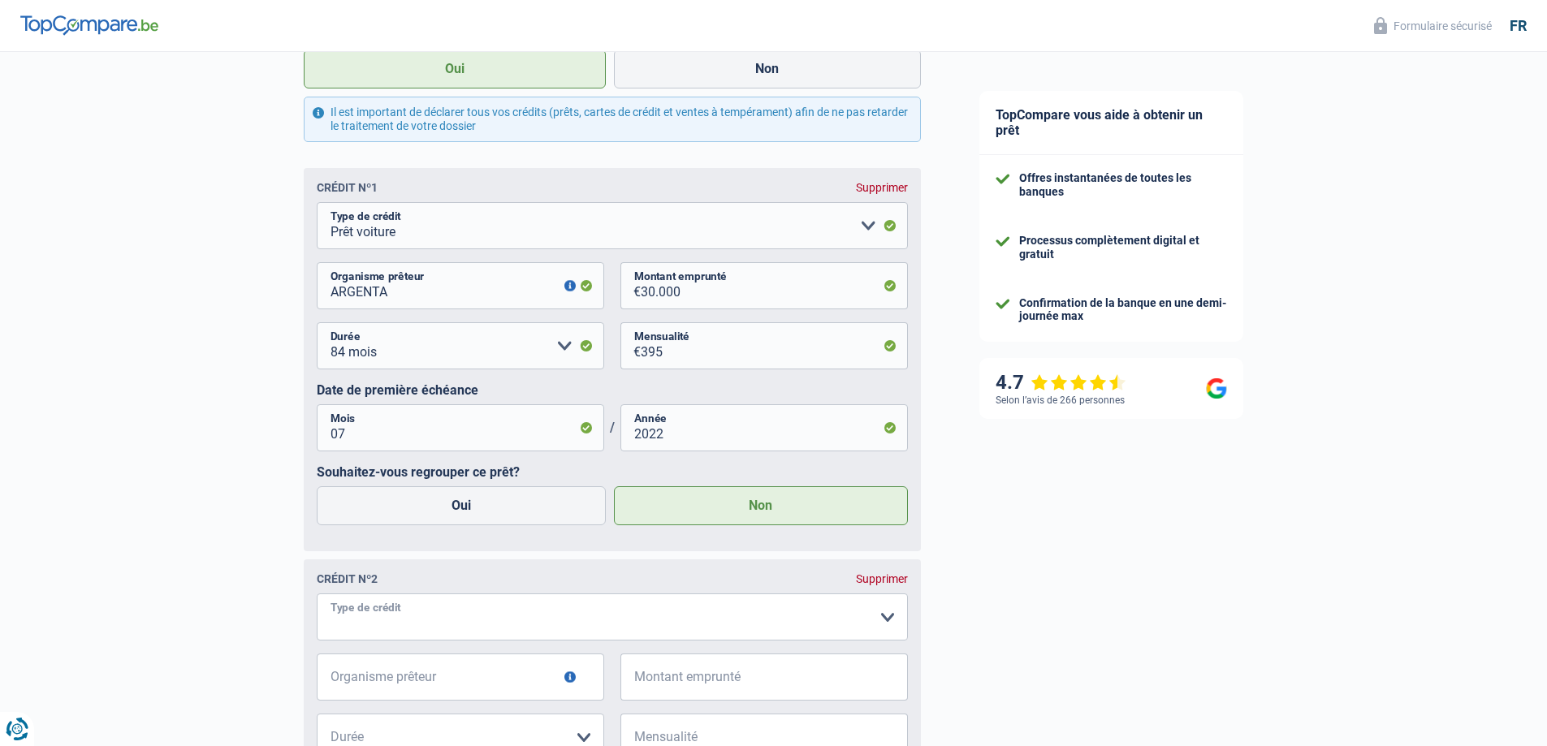
click at [367, 612] on select "Carte ou ouverture de crédit Prêt hypothécaire Vente à tempérament Prêt à tempé…" at bounding box center [612, 617] width 591 height 47
select select "personalLoan"
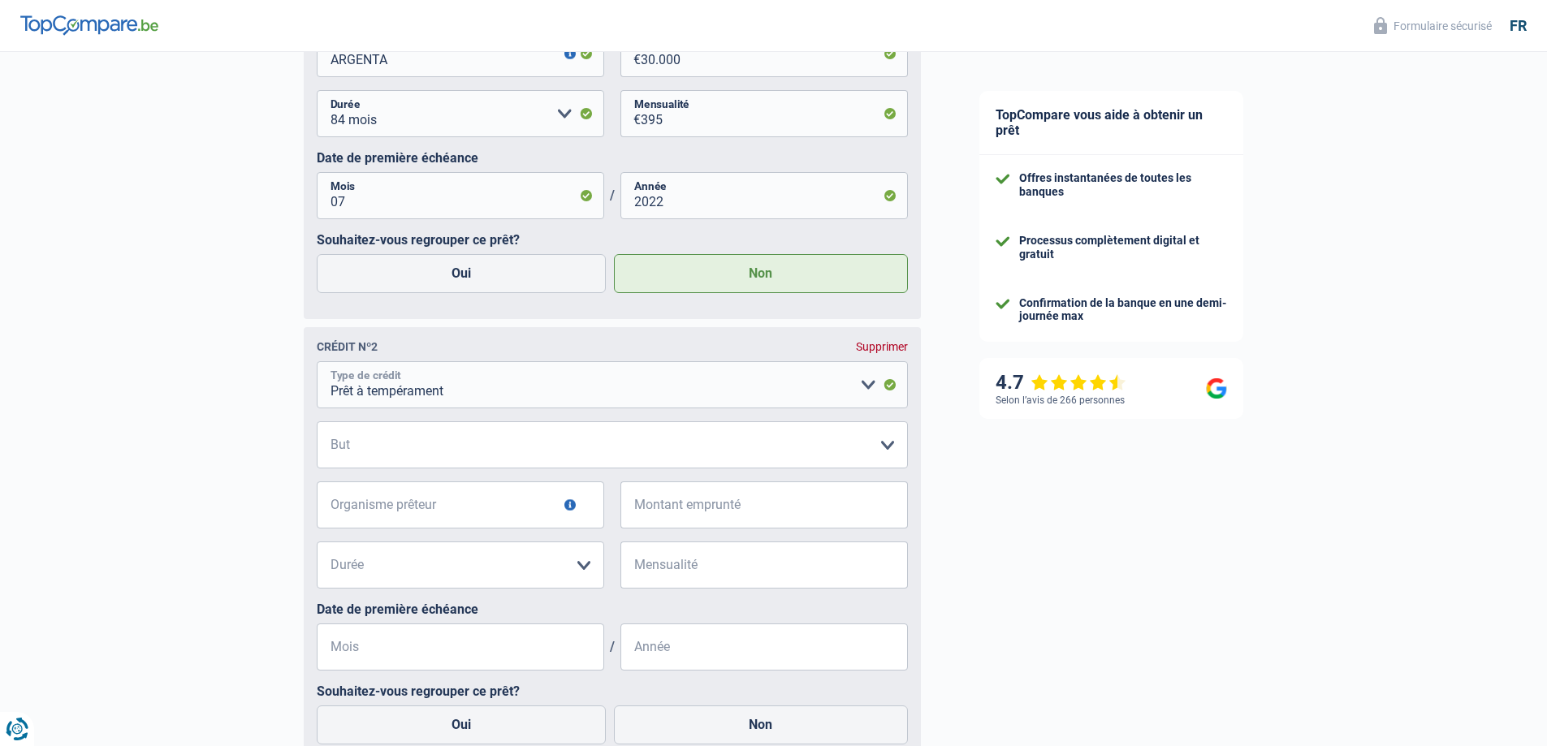
scroll to position [959, 0]
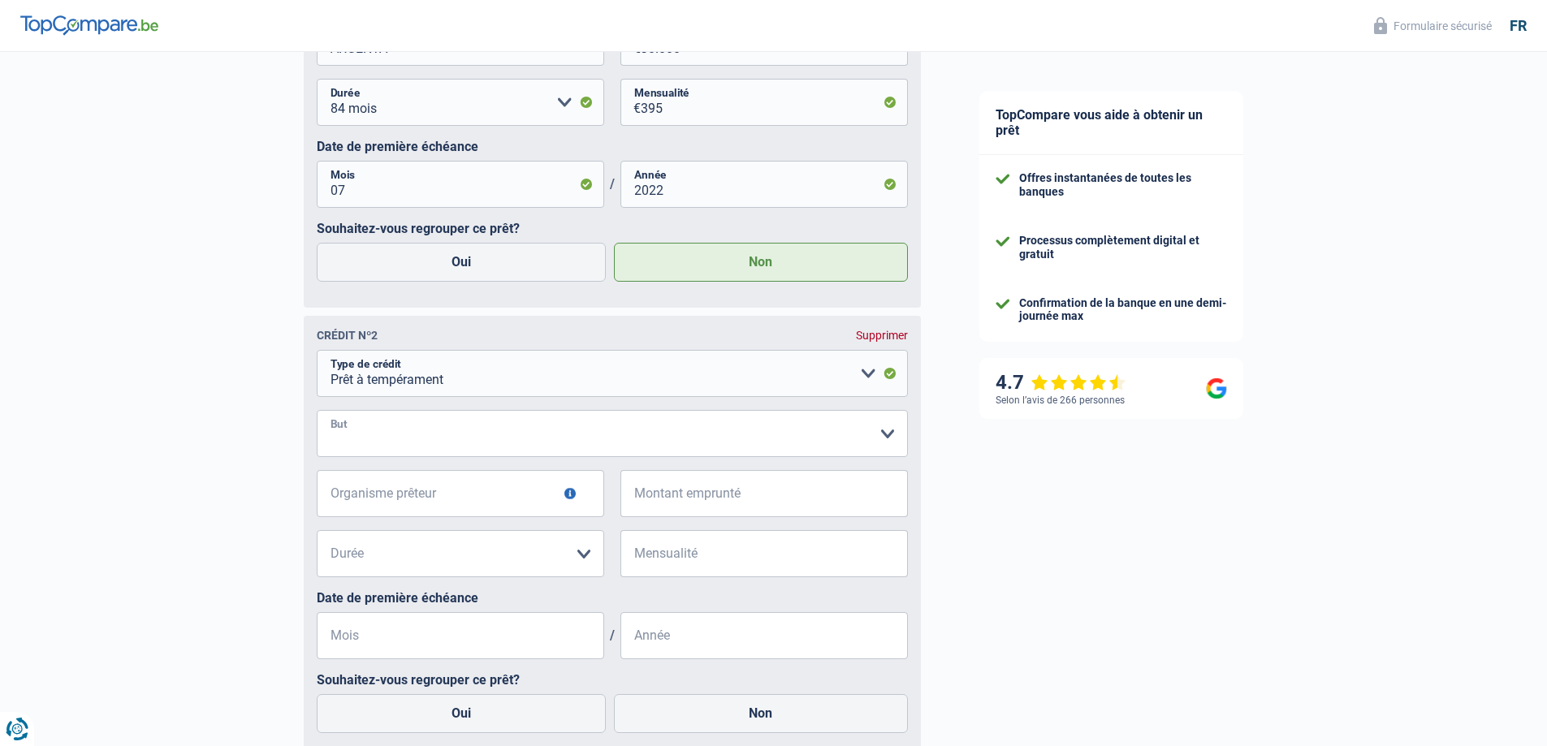
click at [891, 434] on select "Confort maison: meubles, textile, peinture, électroménager, outillage non-profe…" at bounding box center [612, 433] width 591 height 47
select select "other"
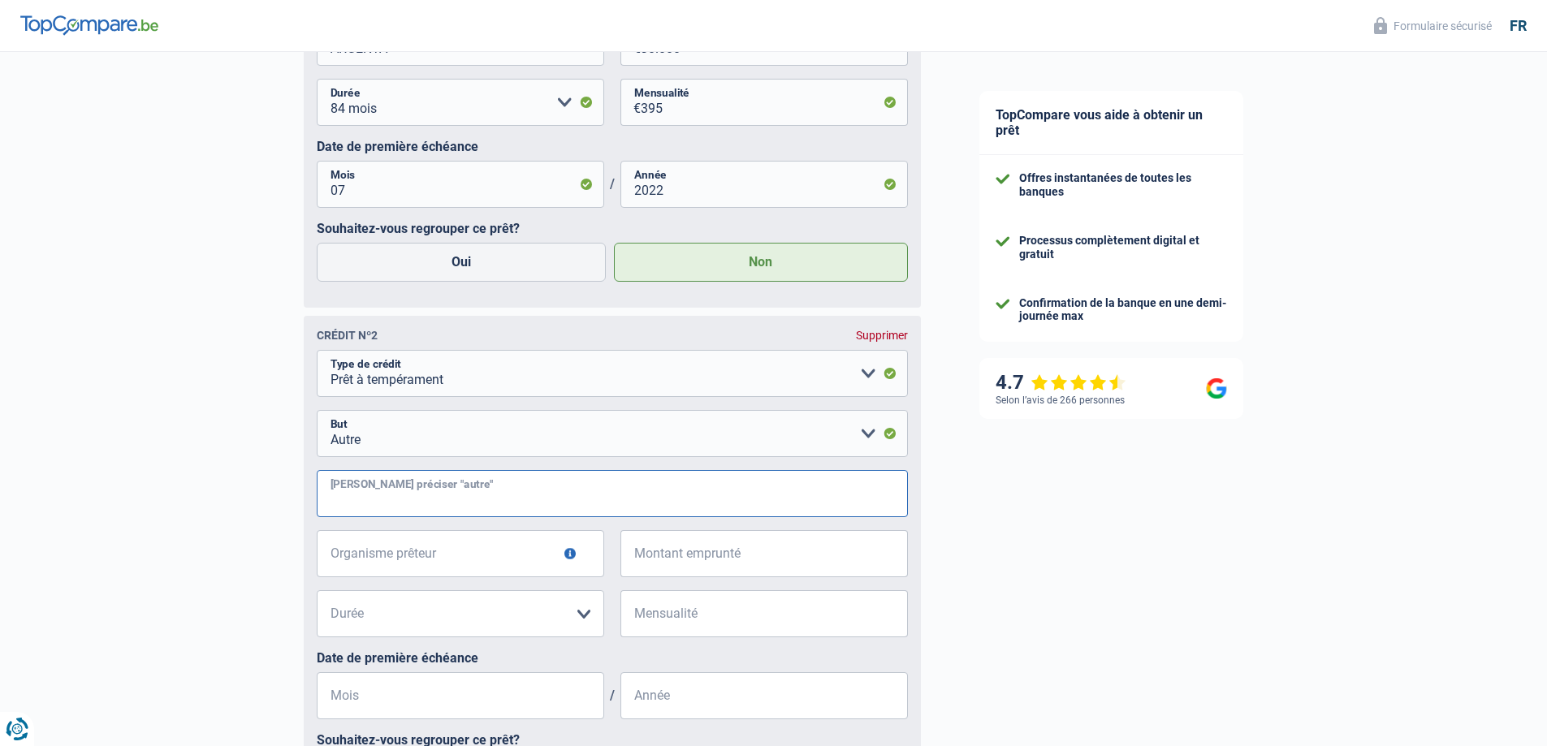
click at [399, 500] on input "Veuillez préciser "autre"" at bounding box center [612, 493] width 591 height 47
type input "Achat Caravane"
click at [405, 560] on input "Organisme prêteur" at bounding box center [461, 553] width 288 height 47
type input "ALPHA CREDIT"
click at [664, 560] on input "Montant emprunté" at bounding box center [774, 553] width 267 height 47
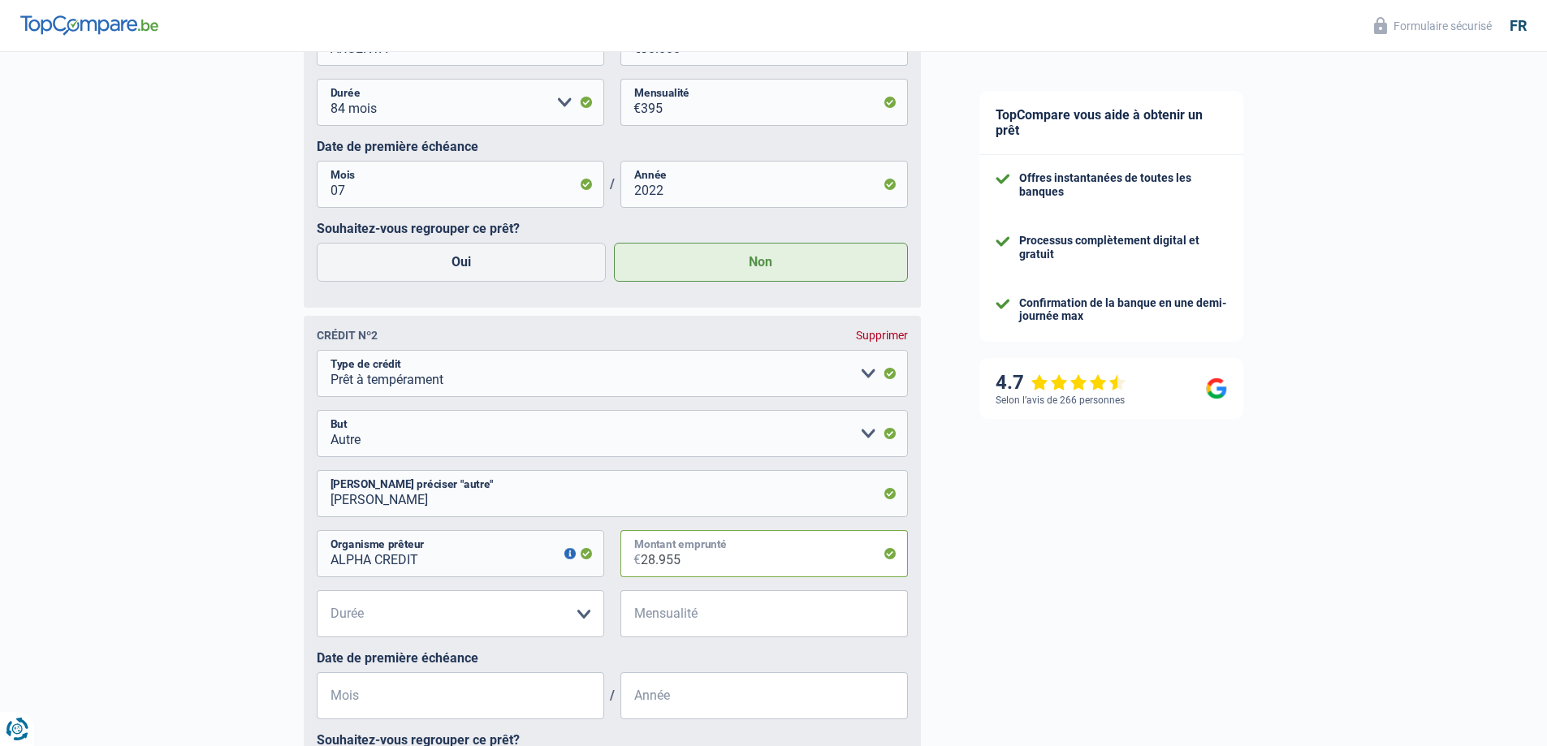
type input "28.955"
click at [584, 621] on select "12 mois 18 mois 24 mois 30 mois 36 mois 42 mois 48 mois 60 mois 72 mois 84 mois…" at bounding box center [461, 614] width 288 height 47
select select "120"
click at [317, 595] on select "12 mois 18 mois 24 mois 30 mois 36 mois 42 mois 48 mois 60 mois 72 mois 84 mois…" at bounding box center [461, 614] width 288 height 47
click at [677, 614] on input "Mensualité" at bounding box center [774, 614] width 267 height 47
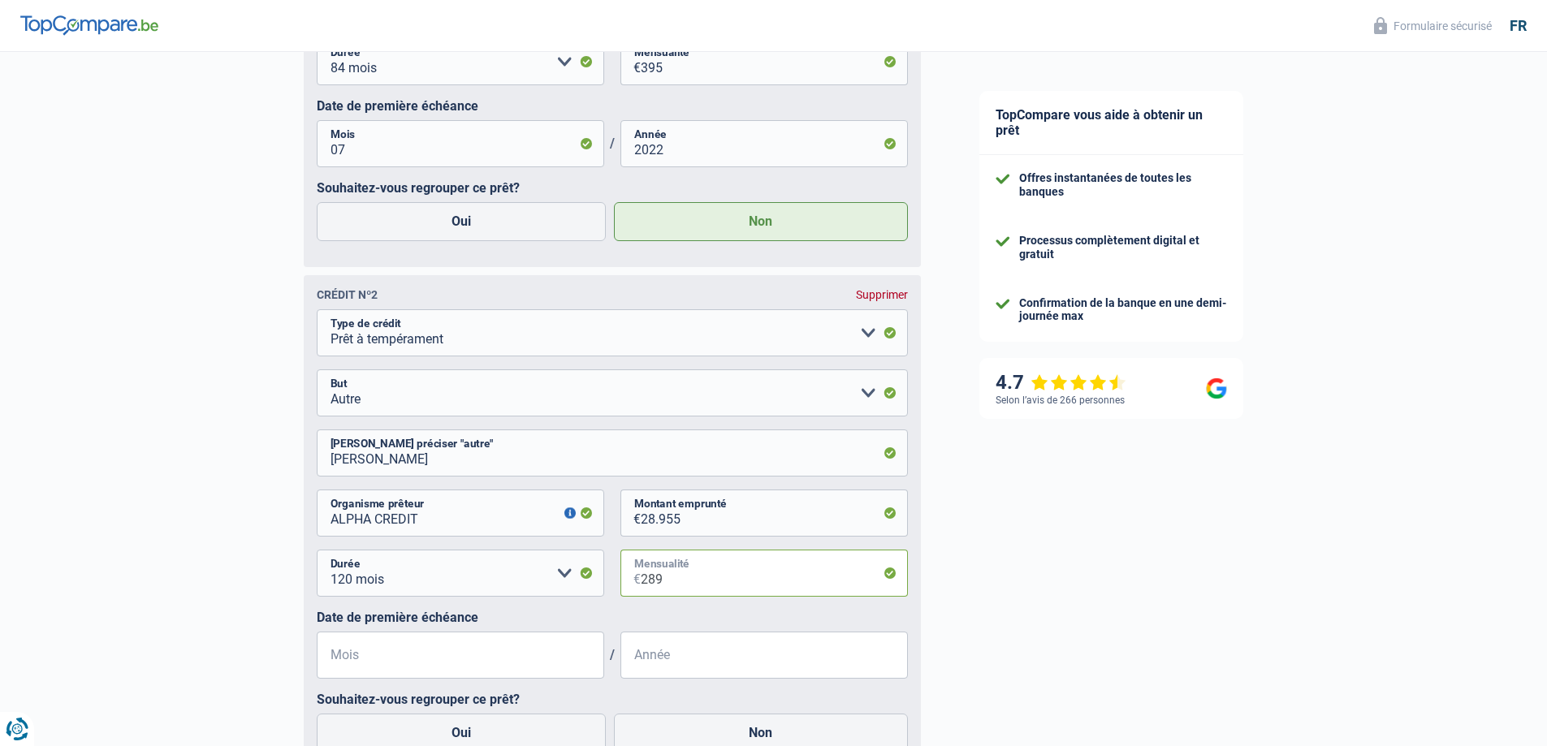
scroll to position [1203, 0]
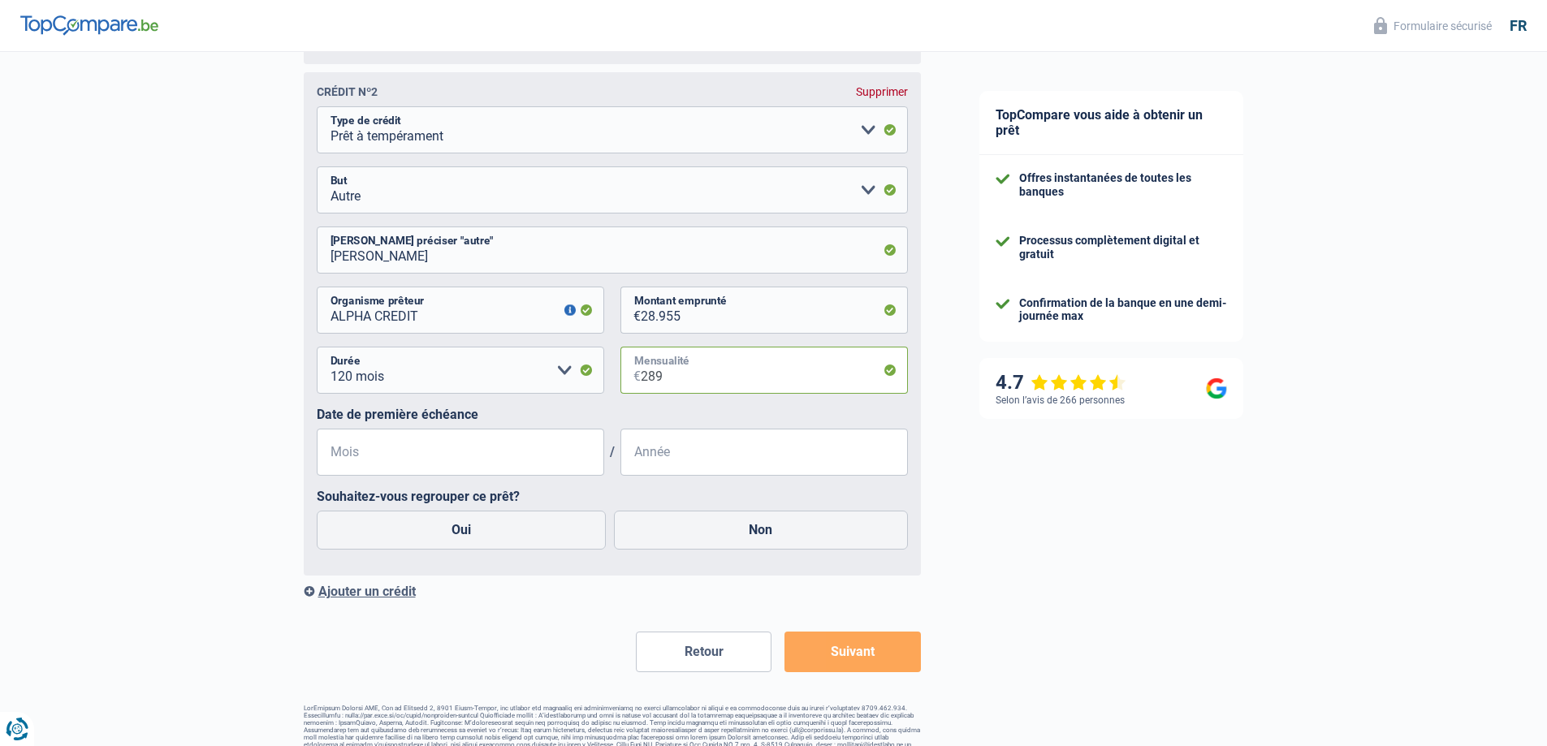
type input "289"
click at [341, 458] on input "Mois" at bounding box center [461, 452] width 288 height 47
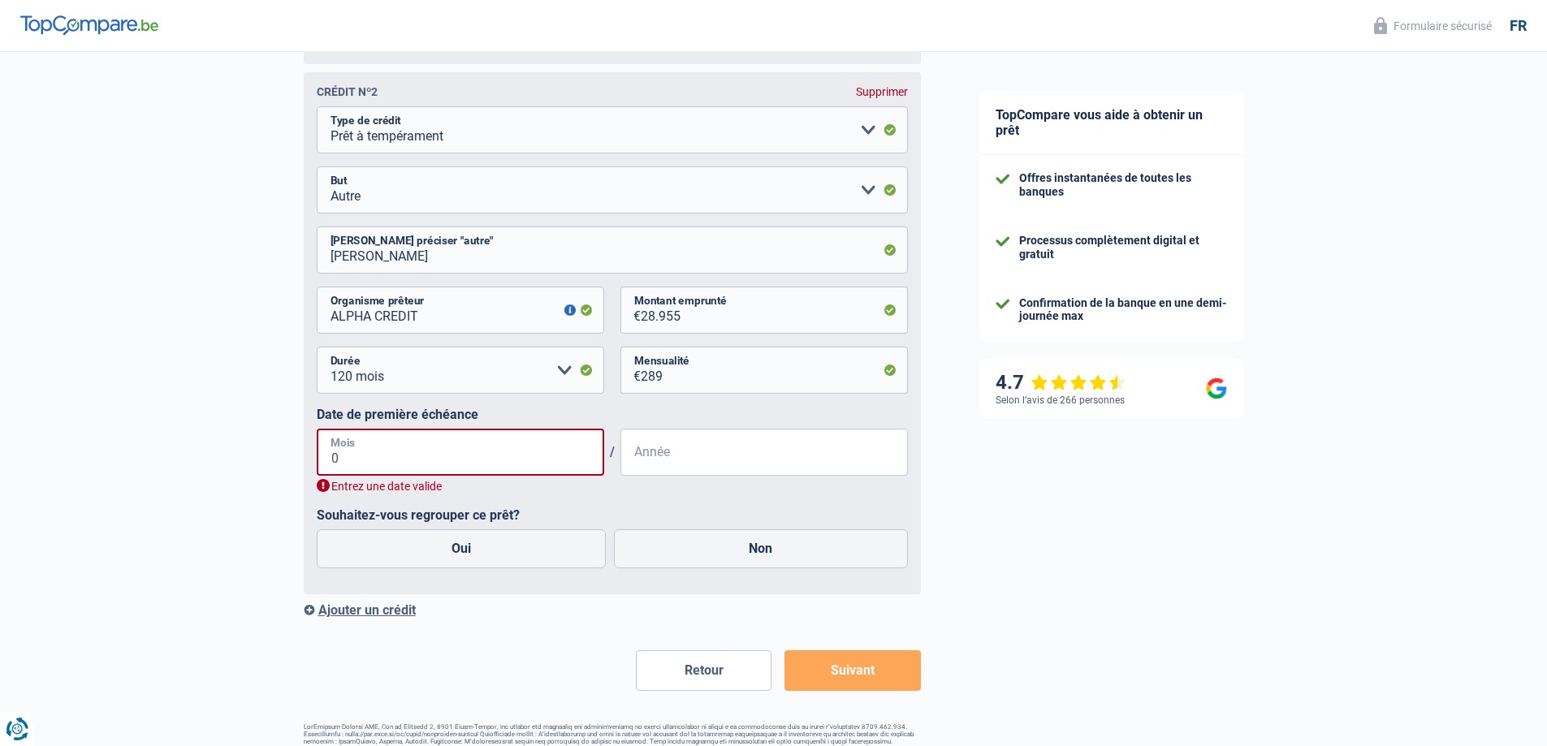
type input "09"
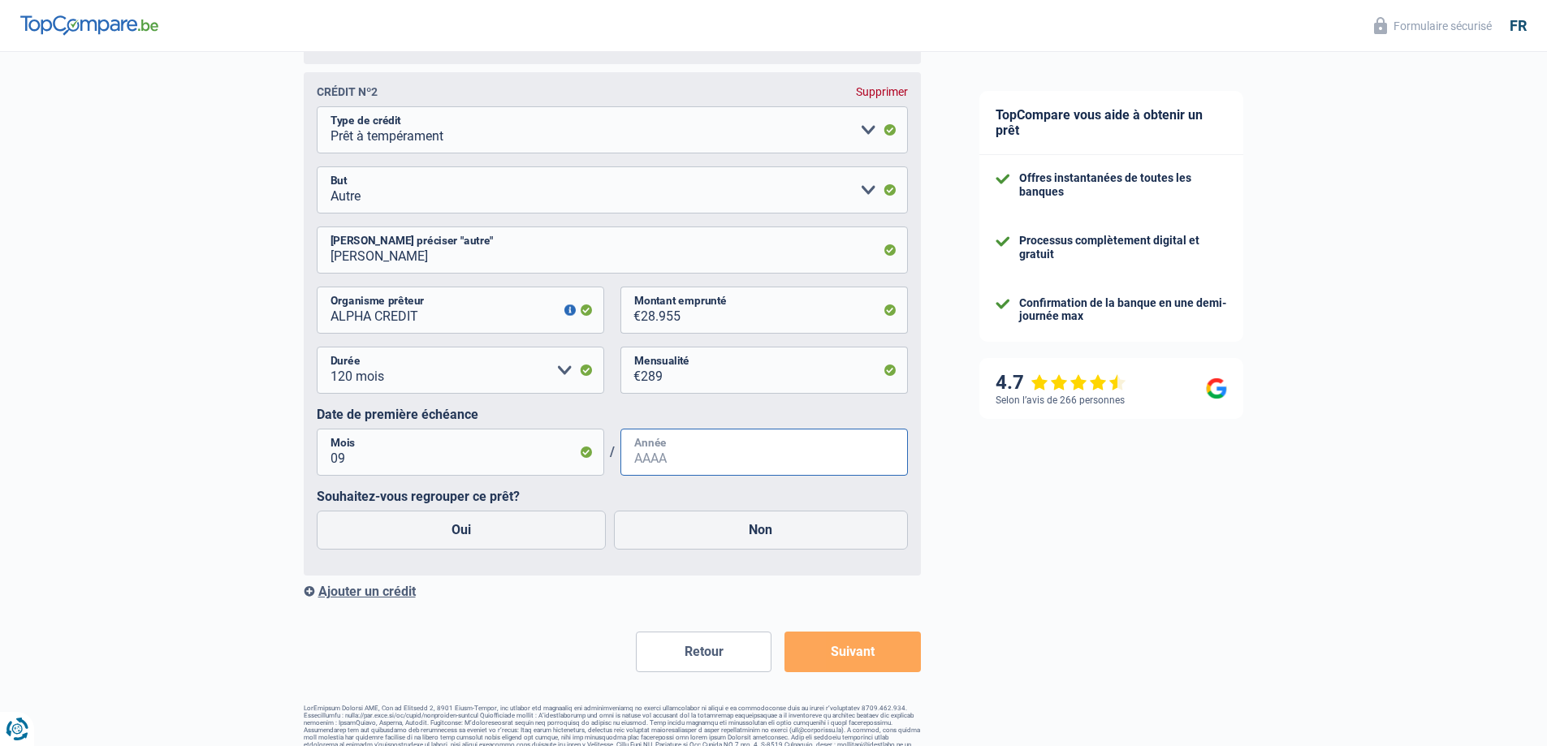
click at [649, 460] on input "Année" at bounding box center [765, 452] width 288 height 47
type input "2022"
click at [770, 536] on label "Non" at bounding box center [761, 530] width 294 height 39
click at [770, 536] on input "Non" at bounding box center [761, 530] width 294 height 39
radio input "true"
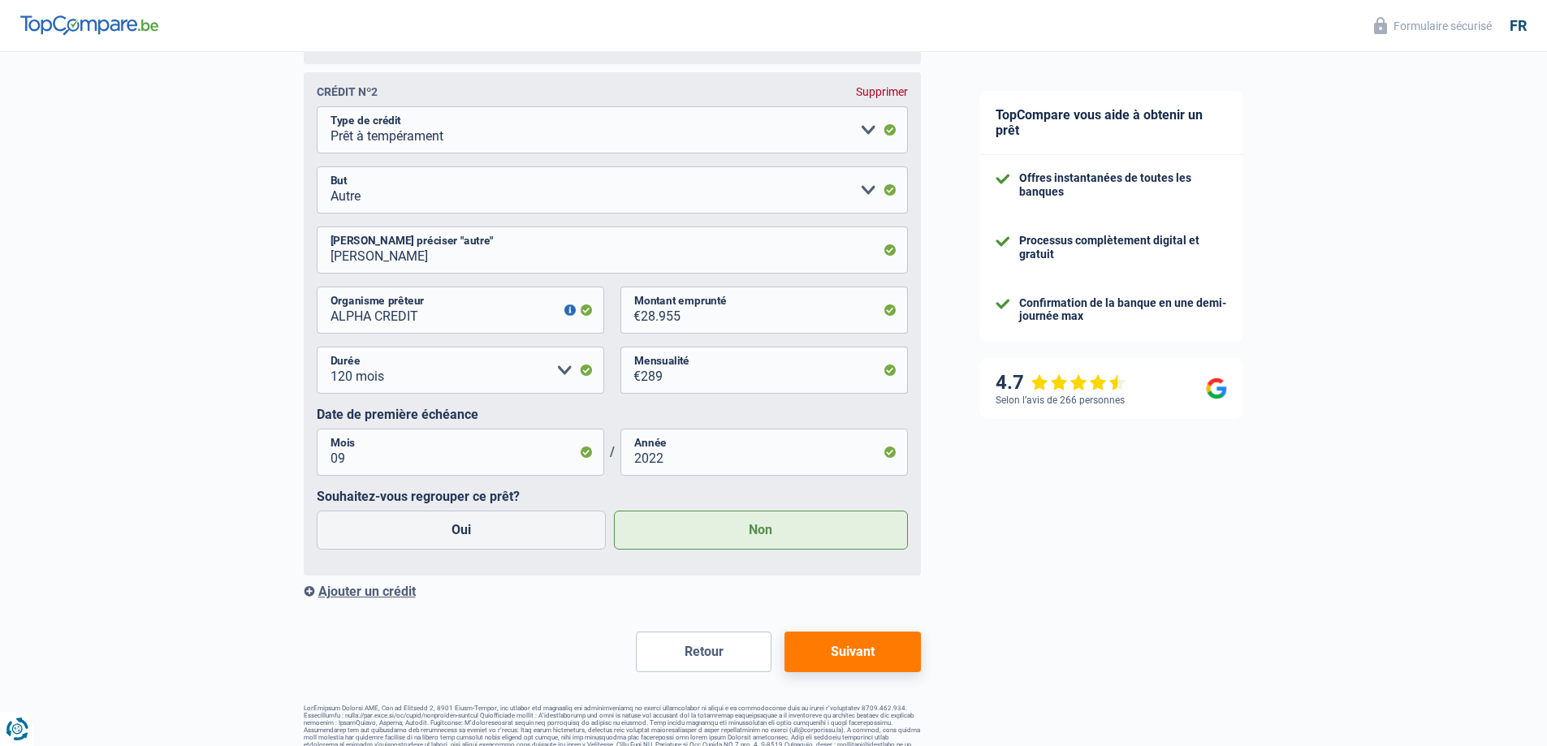
click at [859, 657] on button "Suivant" at bounding box center [853, 652] width 136 height 41
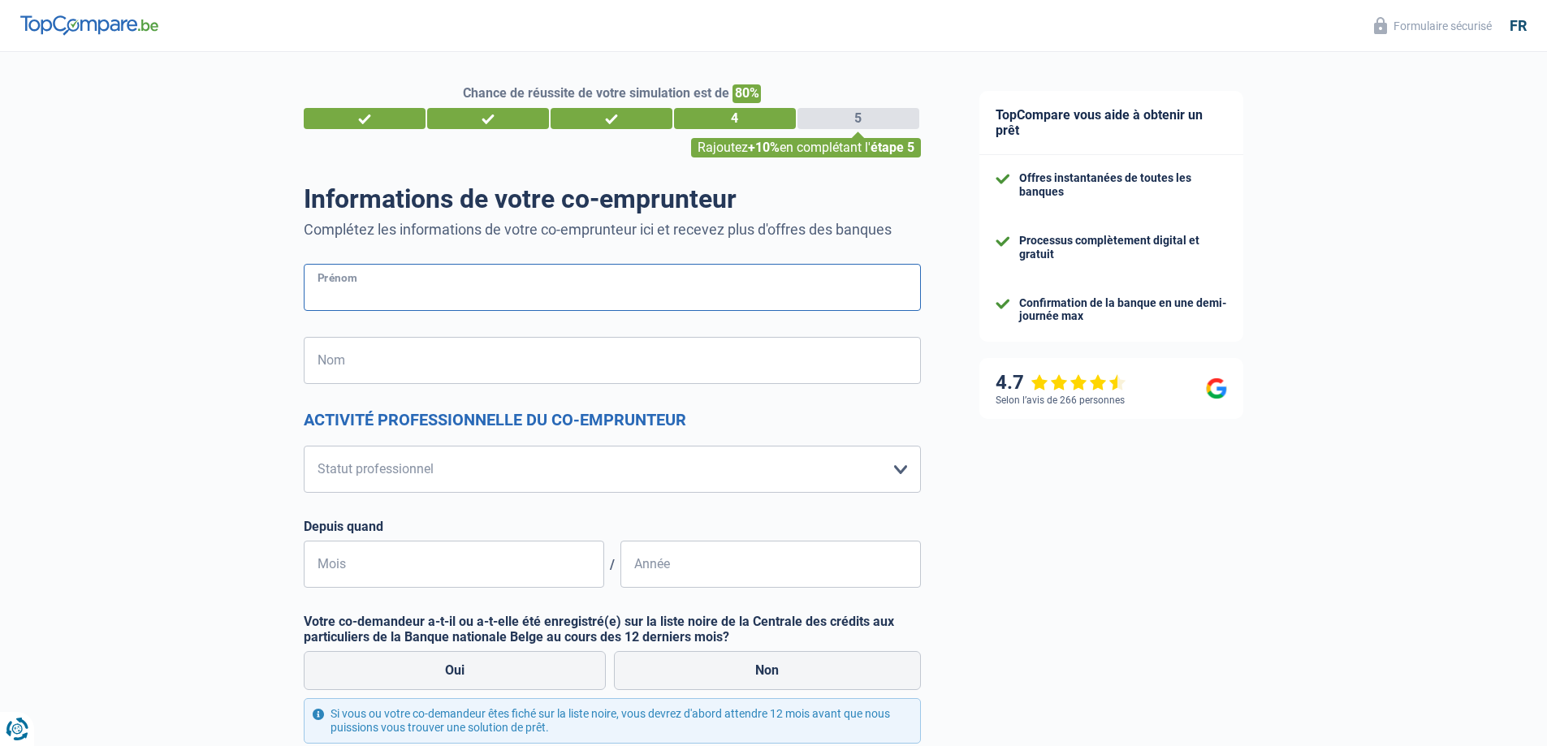
click at [331, 288] on input "Prénom" at bounding box center [612, 287] width 617 height 47
type input "Maryline"
click at [327, 357] on input "Nom" at bounding box center [612, 360] width 617 height 47
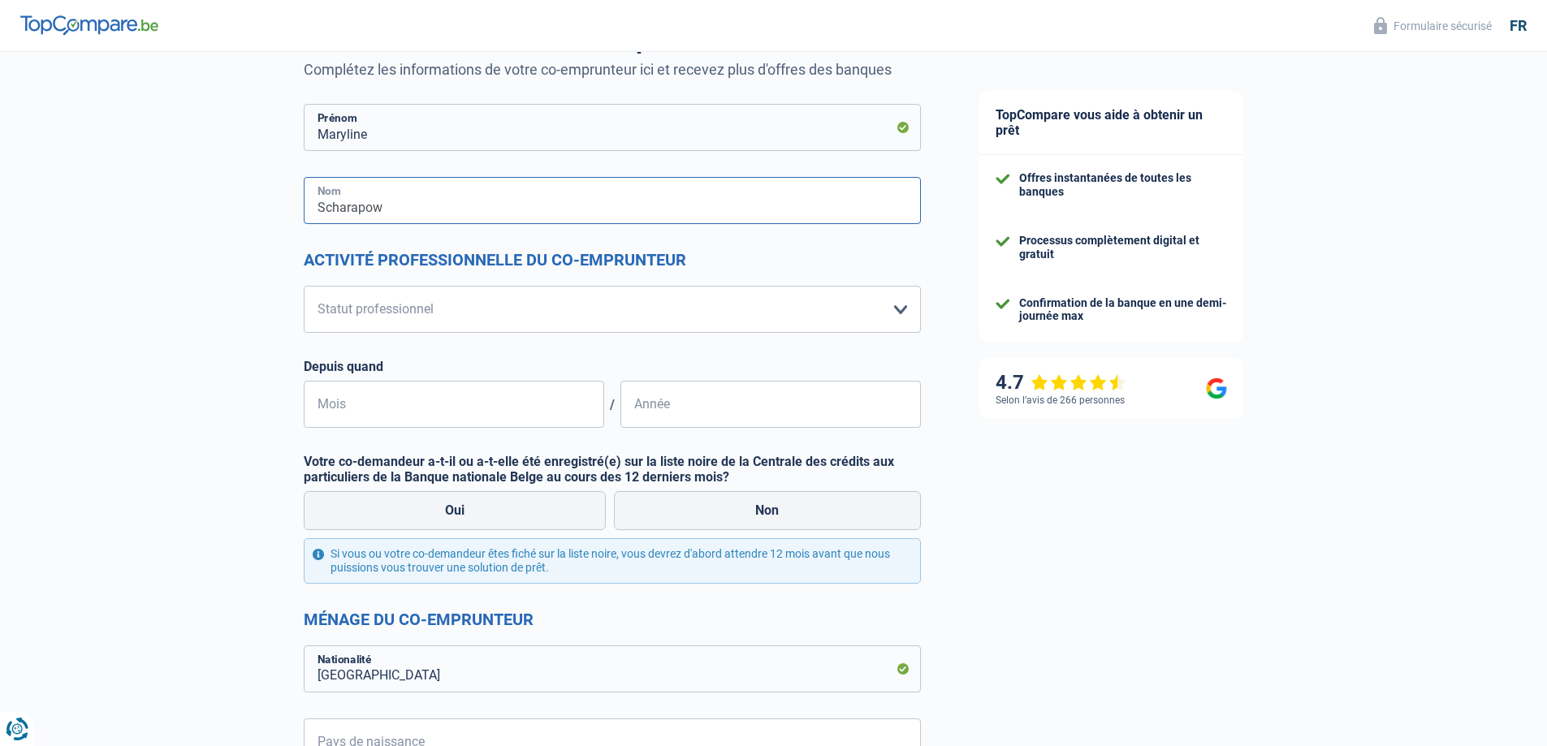
scroll to position [162, 0]
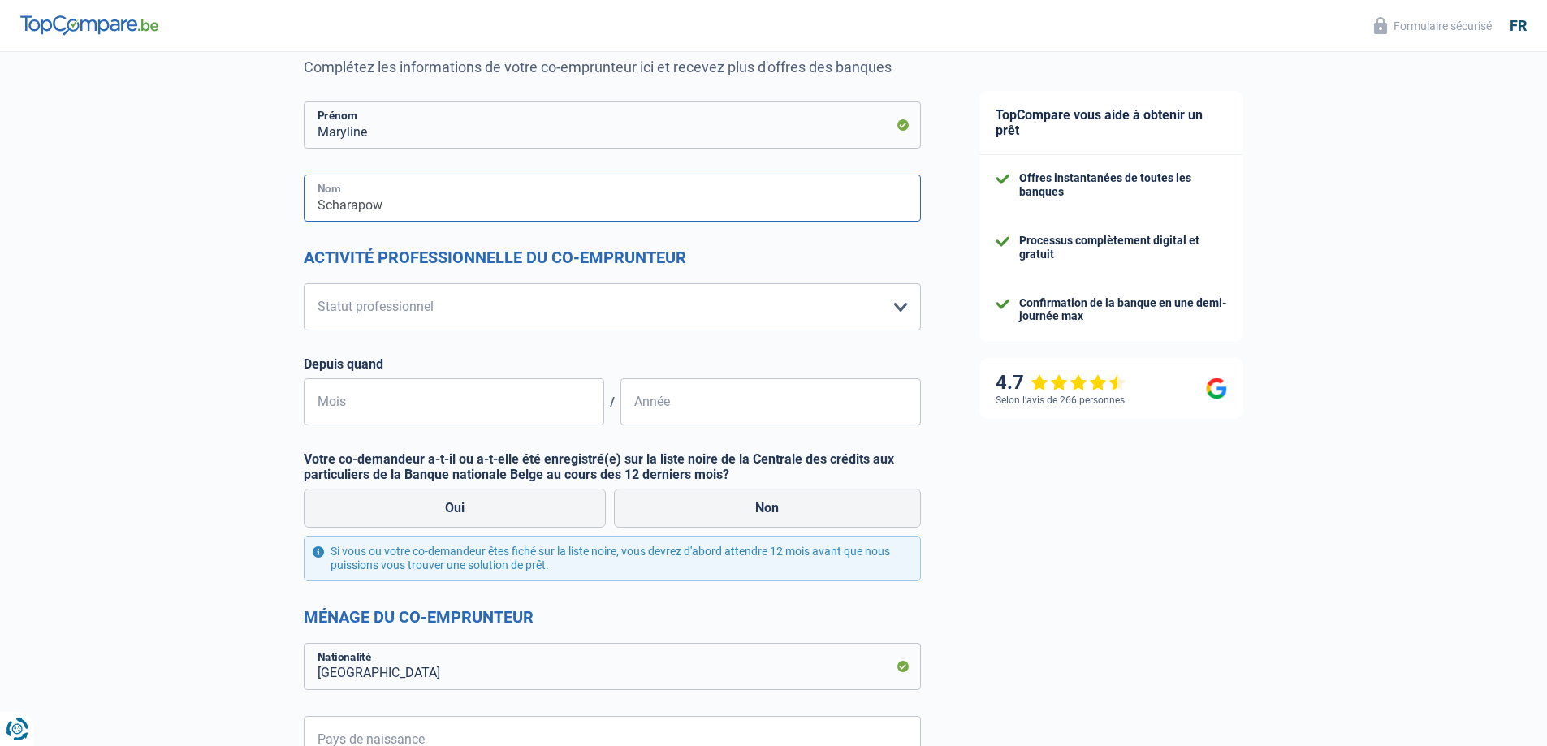
type input "Scharapow"
click at [906, 311] on select "Ouvrier Employé privé Employé public Invalide Indépendant Pensionné Chômeur Mut…" at bounding box center [612, 306] width 617 height 47
select select "rentBeneficiary"
click at [304, 284] on select "Ouvrier Employé privé Employé public Invalide Indépendant Pensionné Chômeur Mut…" at bounding box center [612, 306] width 617 height 47
select select "rentalIncome"
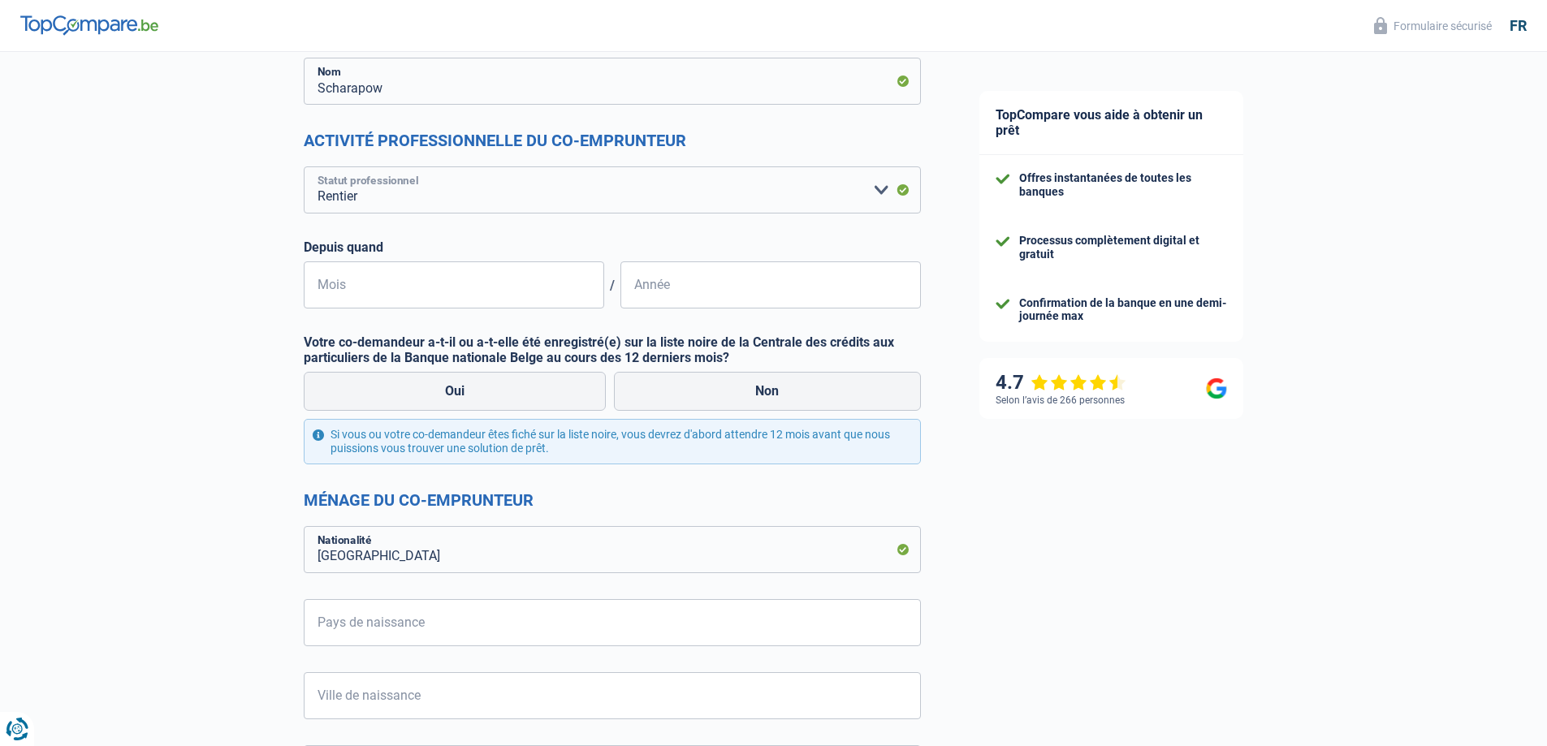
scroll to position [325, 0]
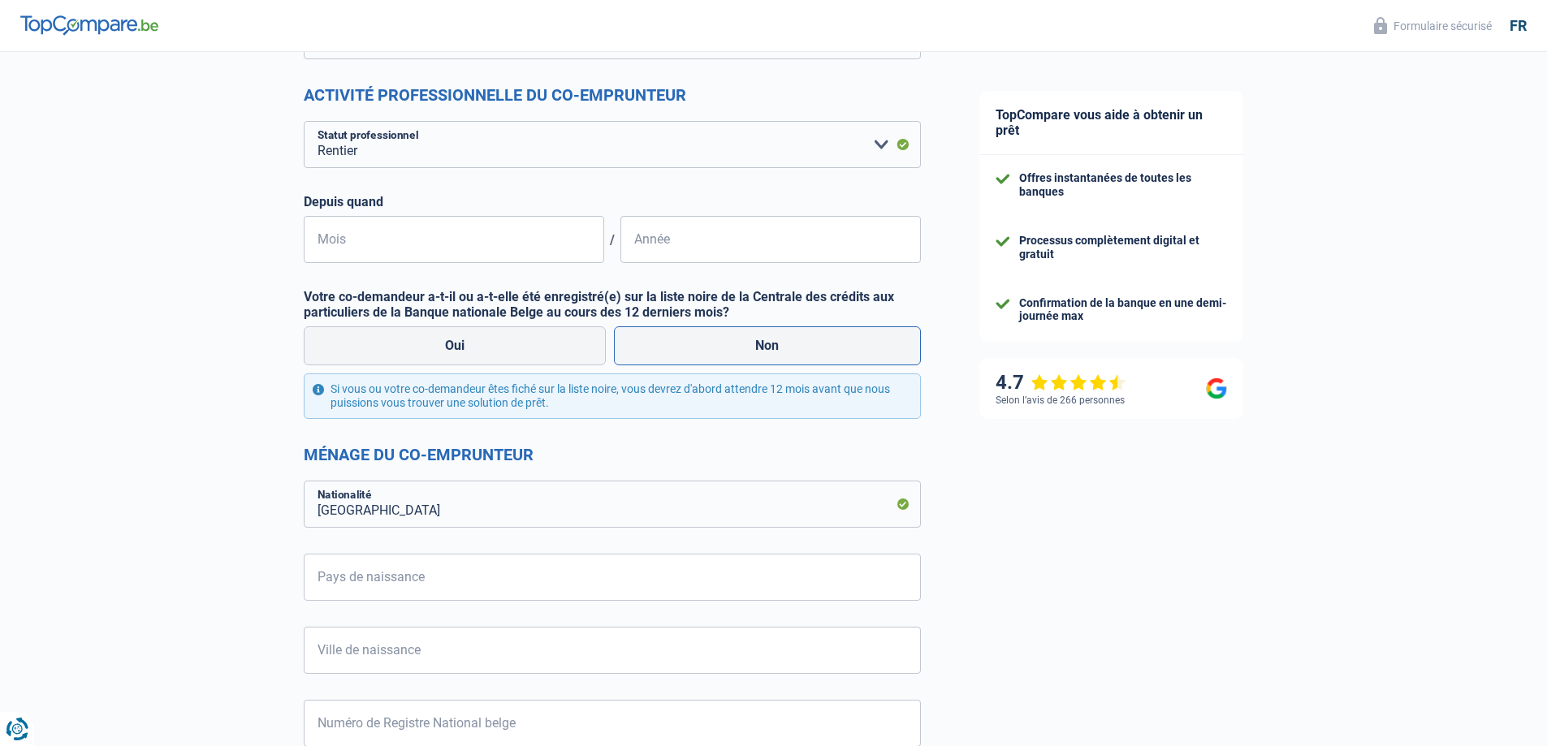
click at [773, 338] on label "Non" at bounding box center [767, 346] width 307 height 39
click at [773, 338] on input "Non" at bounding box center [767, 346] width 307 height 39
radio input "true"
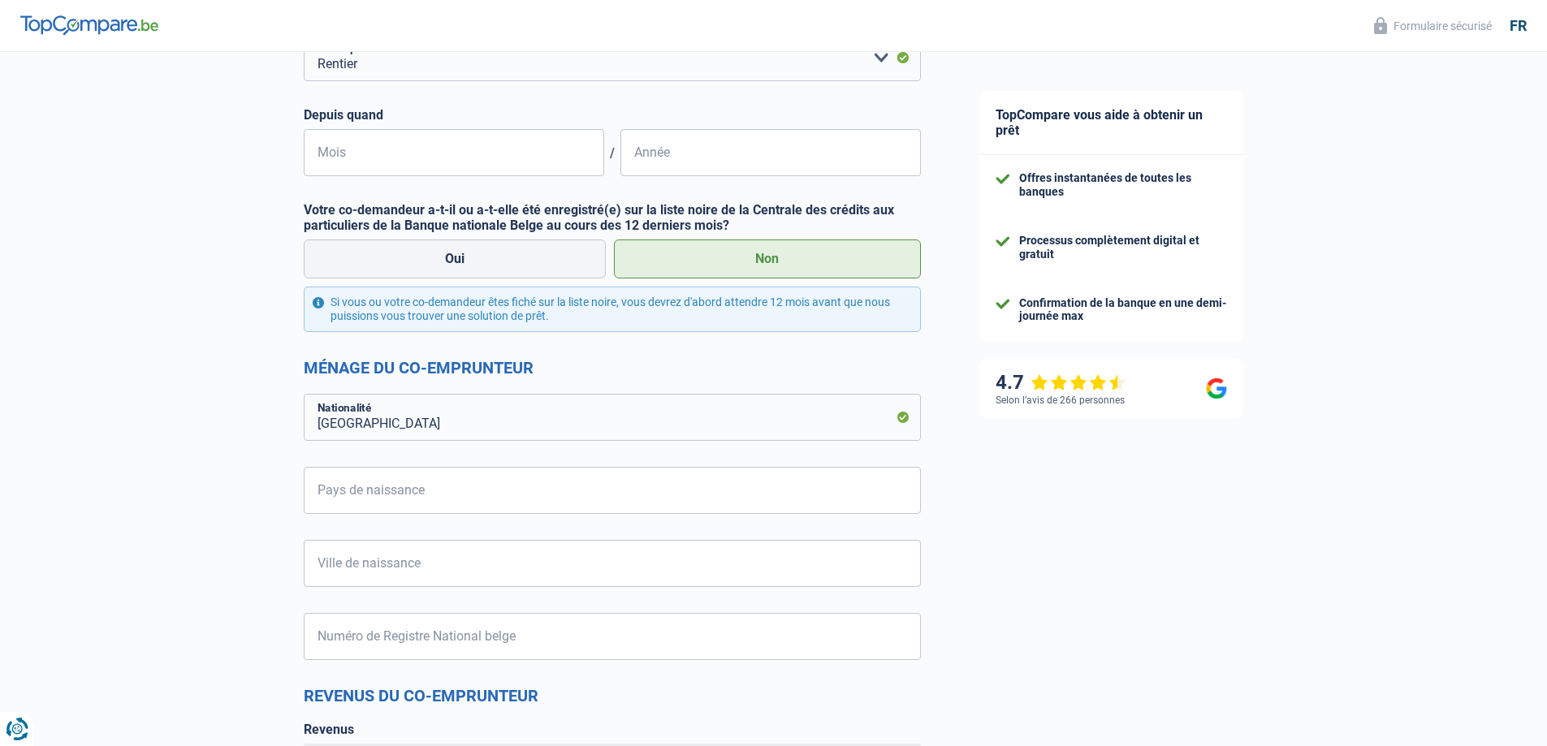
scroll to position [487, 0]
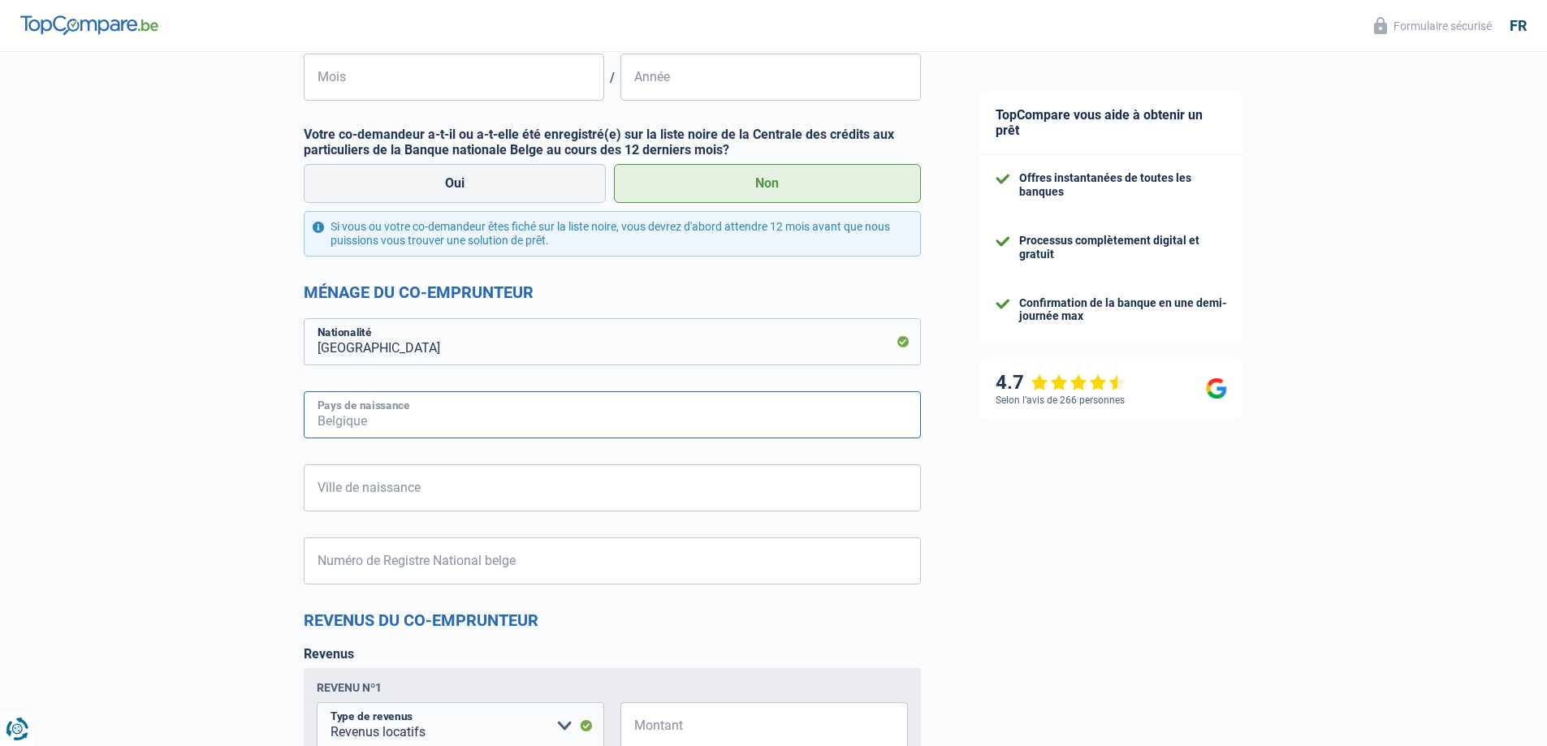
click at [360, 414] on input "Pays de naissance" at bounding box center [612, 415] width 617 height 47
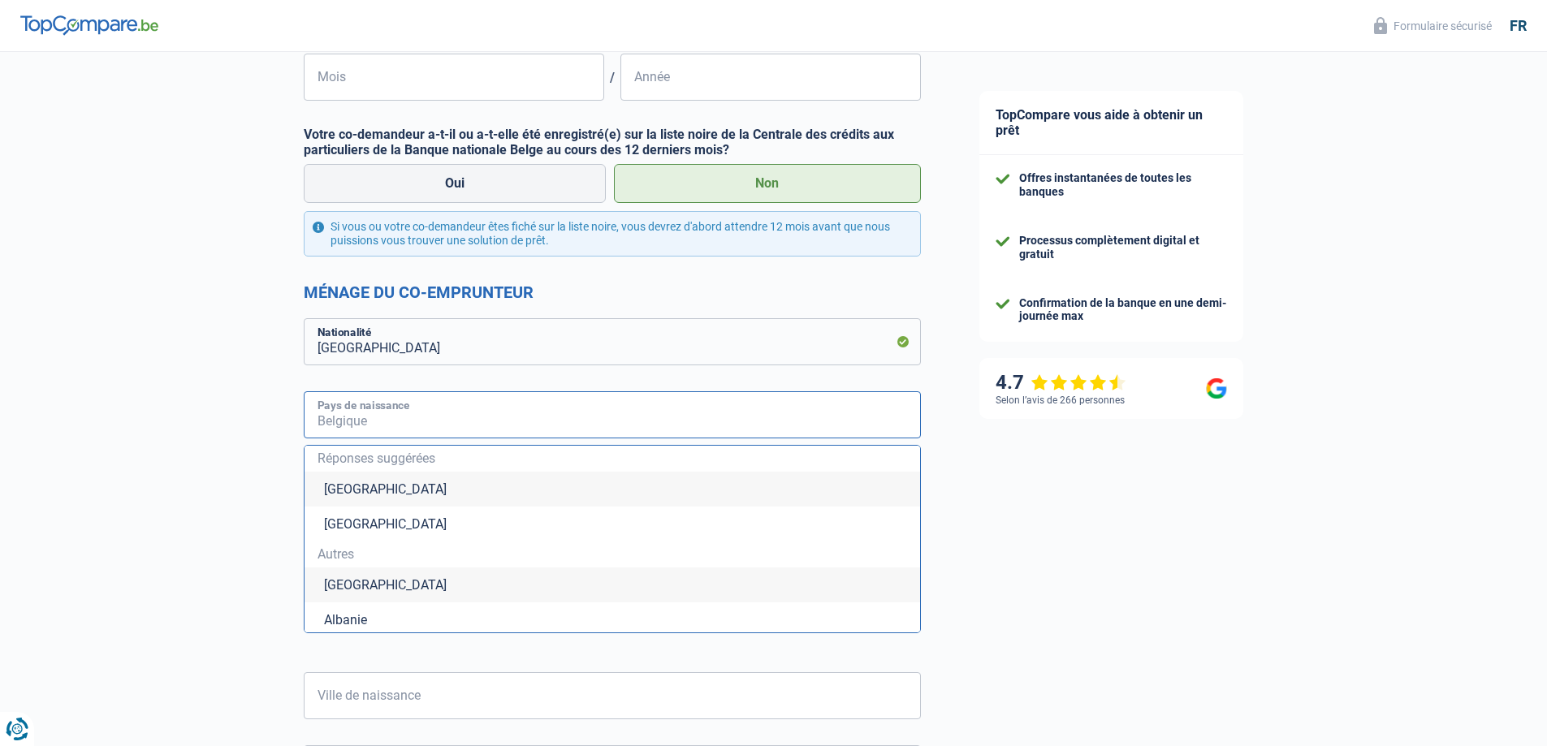
click at [369, 426] on input "Pays de naissance" at bounding box center [612, 415] width 617 height 47
type input "B"
click at [318, 422] on input "elgique" at bounding box center [612, 415] width 617 height 47
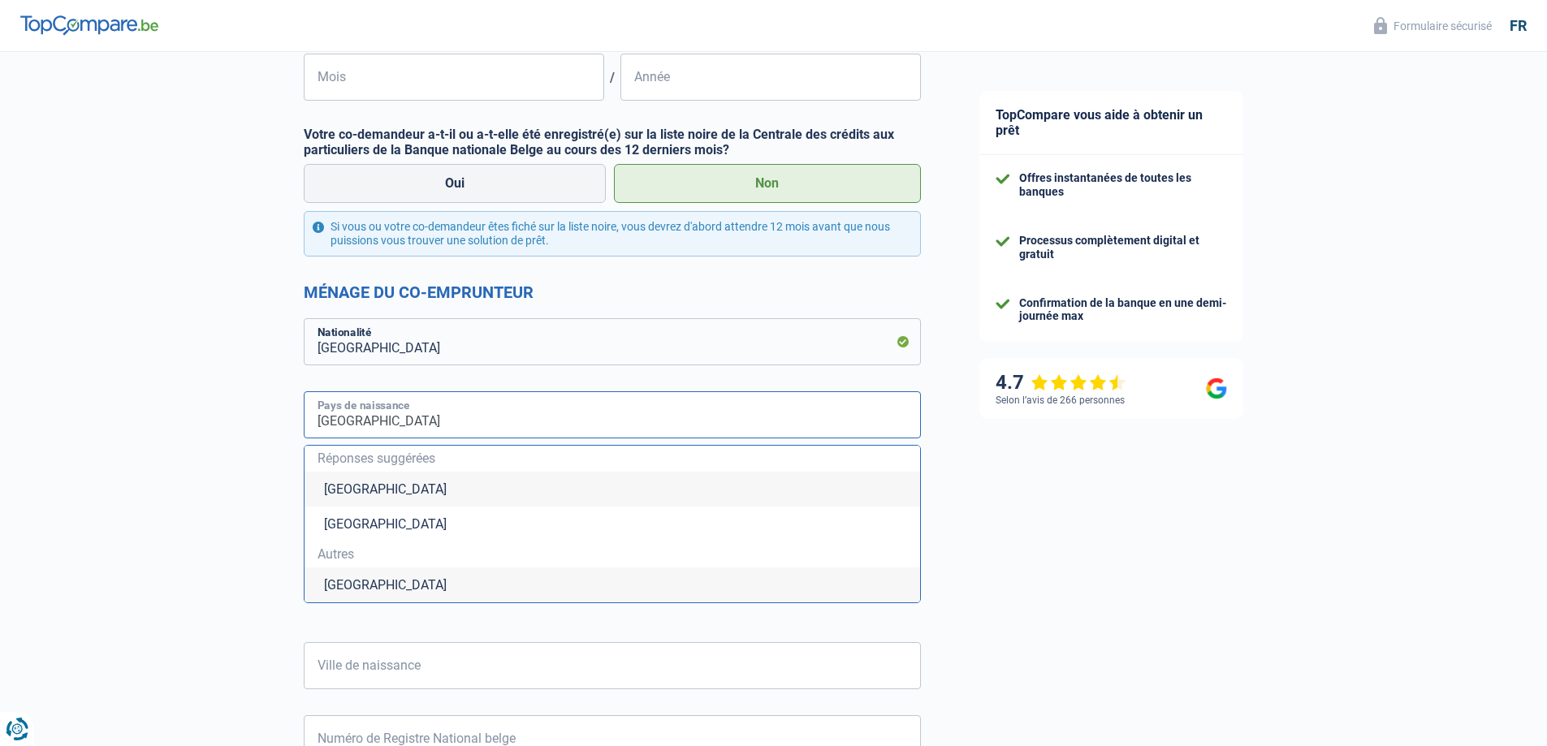
type input "Belgique"
click at [361, 489] on li "Belgique" at bounding box center [613, 489] width 616 height 35
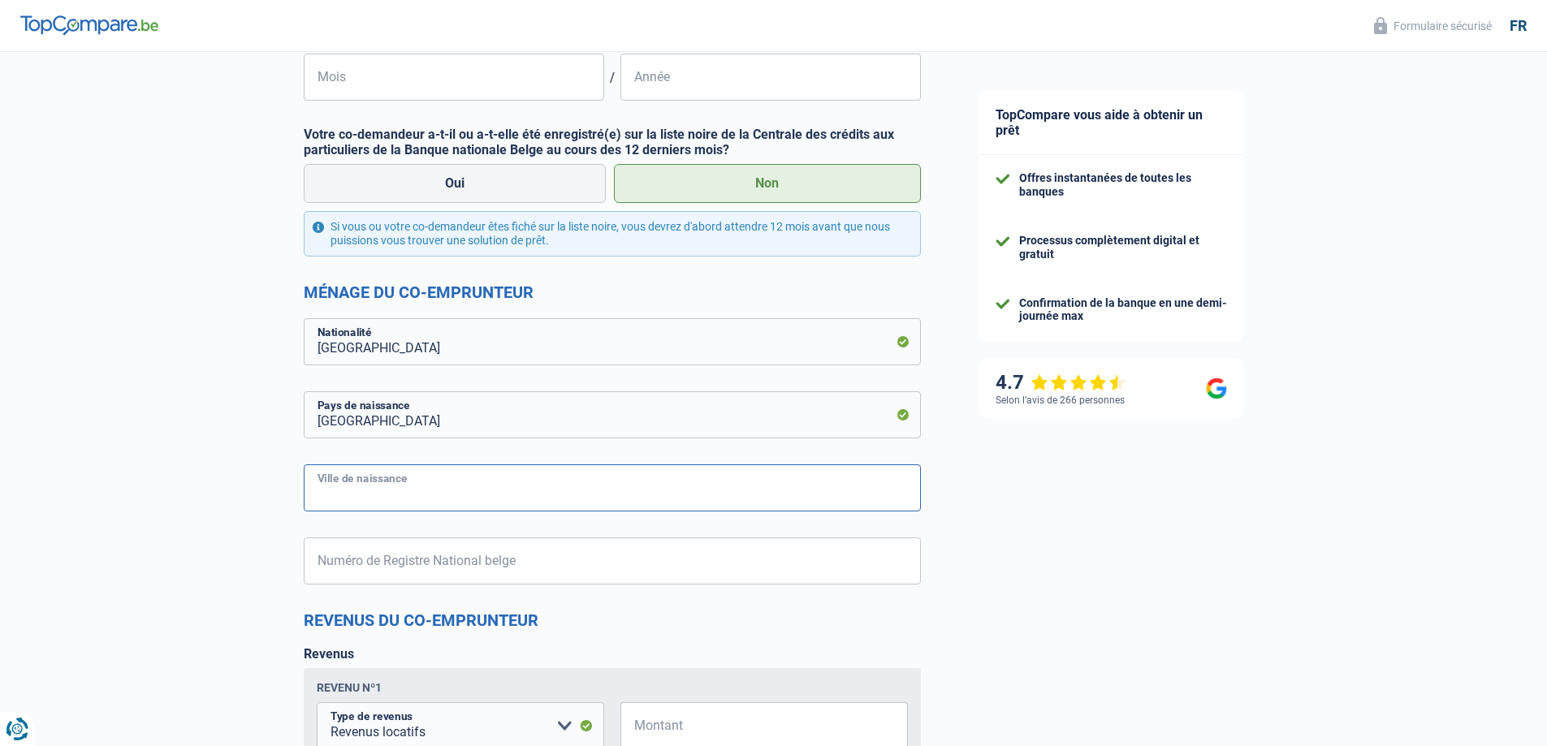
click at [353, 490] on input "Ville de naissance" at bounding box center [612, 488] width 617 height 47
type input "Mons"
click at [339, 562] on input "Numéro de Registre National belge" at bounding box center [612, 561] width 617 height 47
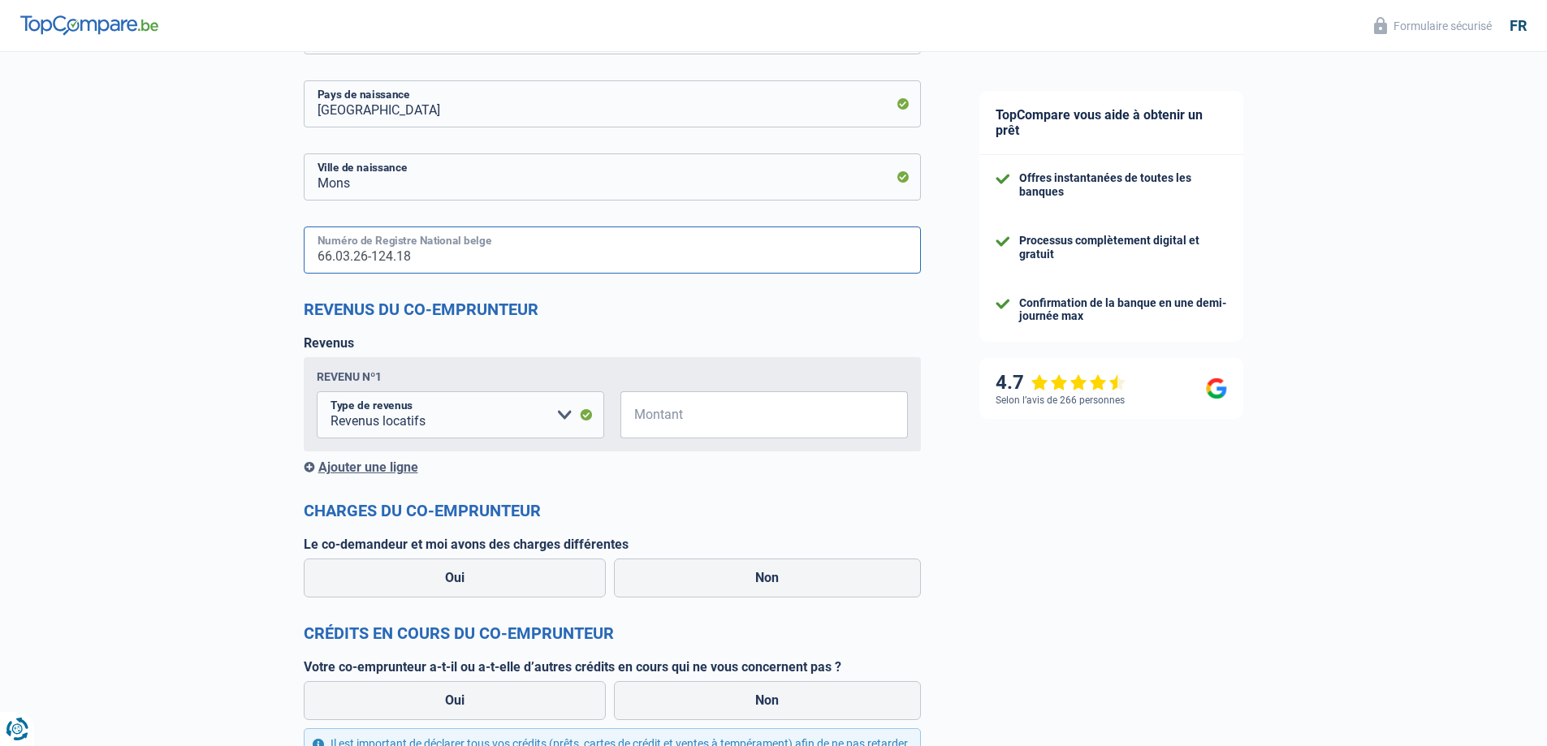
scroll to position [812, 0]
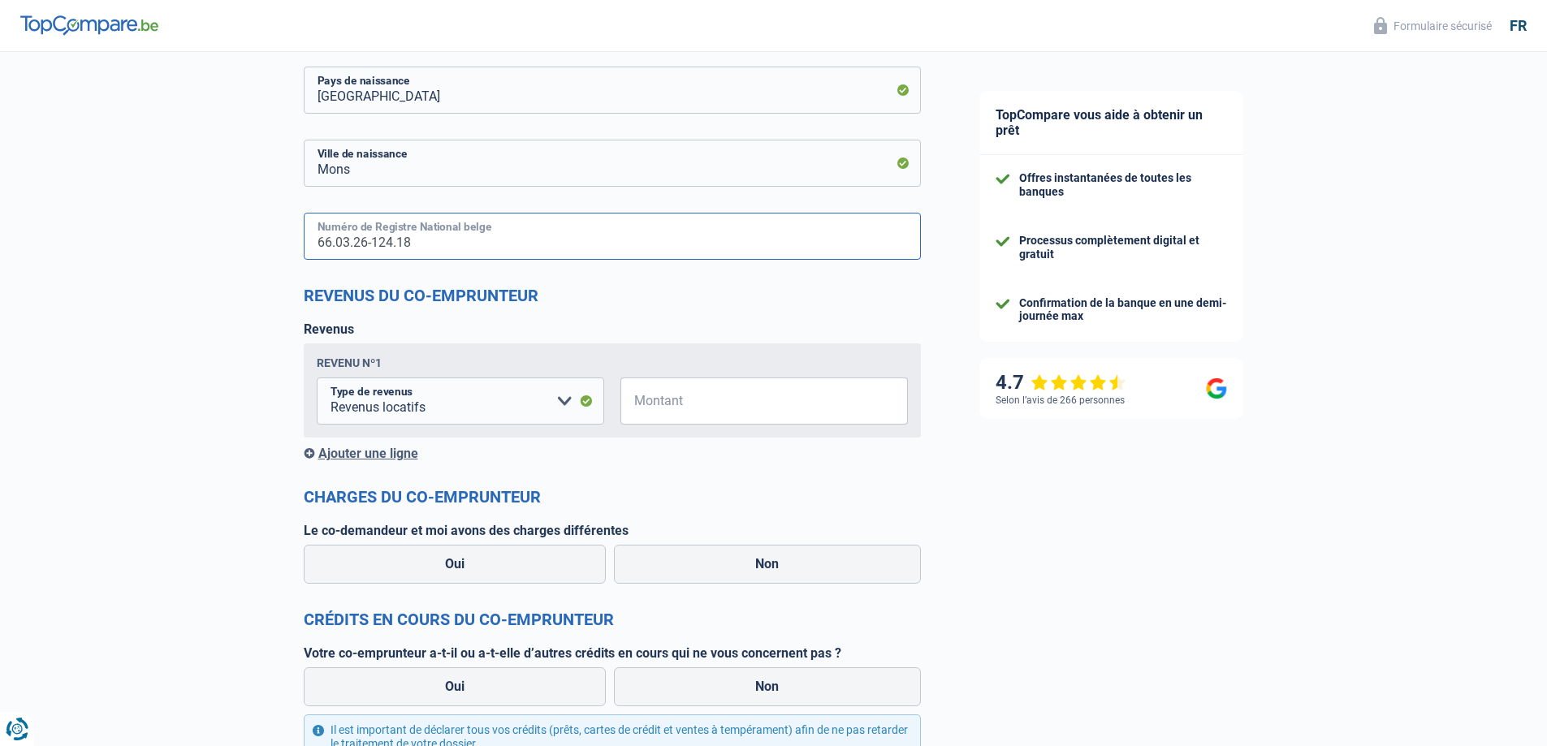
type input "66.03.26-124.18"
click at [559, 401] on select "Allocation d'handicap Allocations chômage Allocations familiales Chèques repas …" at bounding box center [461, 401] width 288 height 47
select select "other"
click at [614, 410] on input "Montant" at bounding box center [622, 401] width 166 height 47
type input "0"
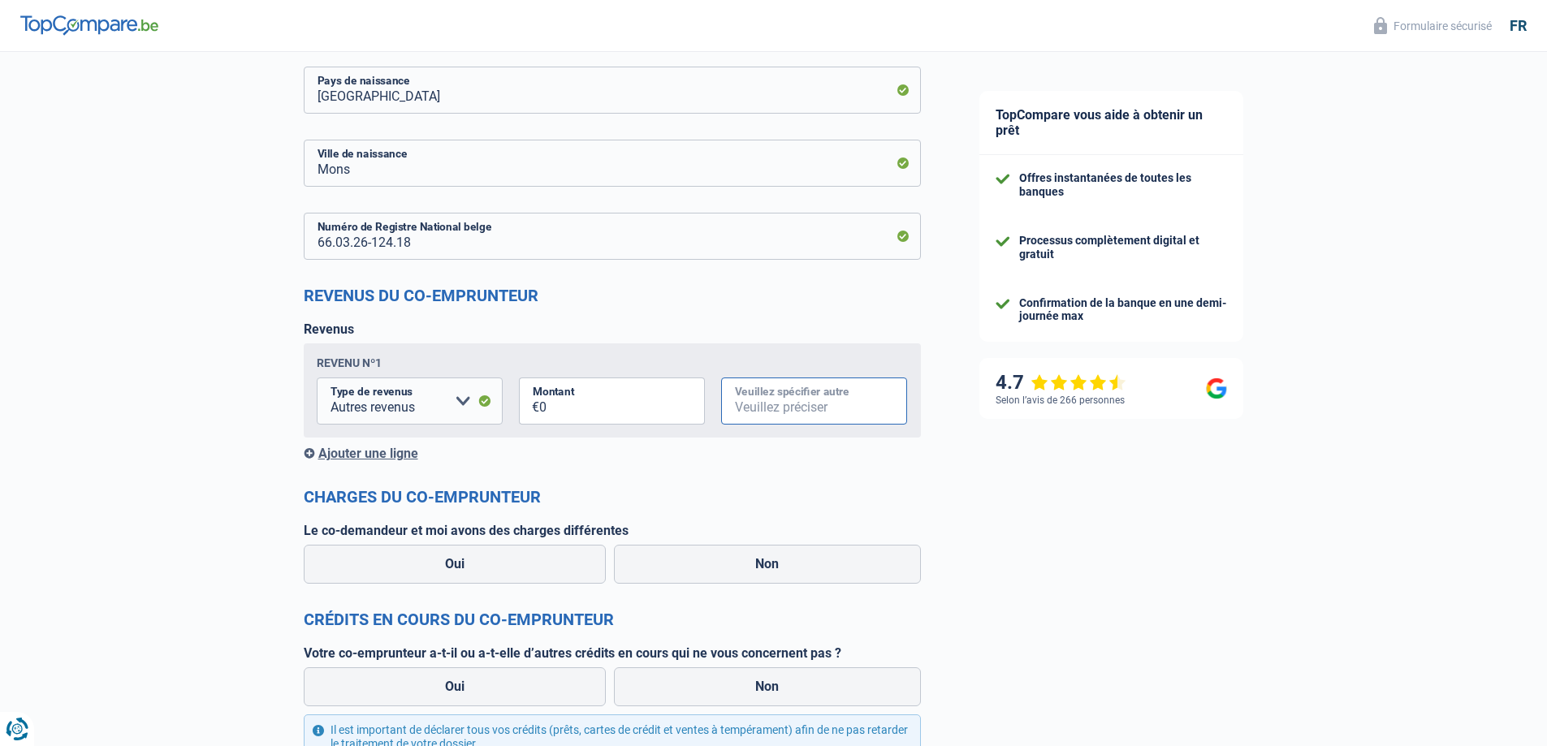
click at [795, 397] on input "Veuillez spécifier autre" at bounding box center [814, 401] width 186 height 47
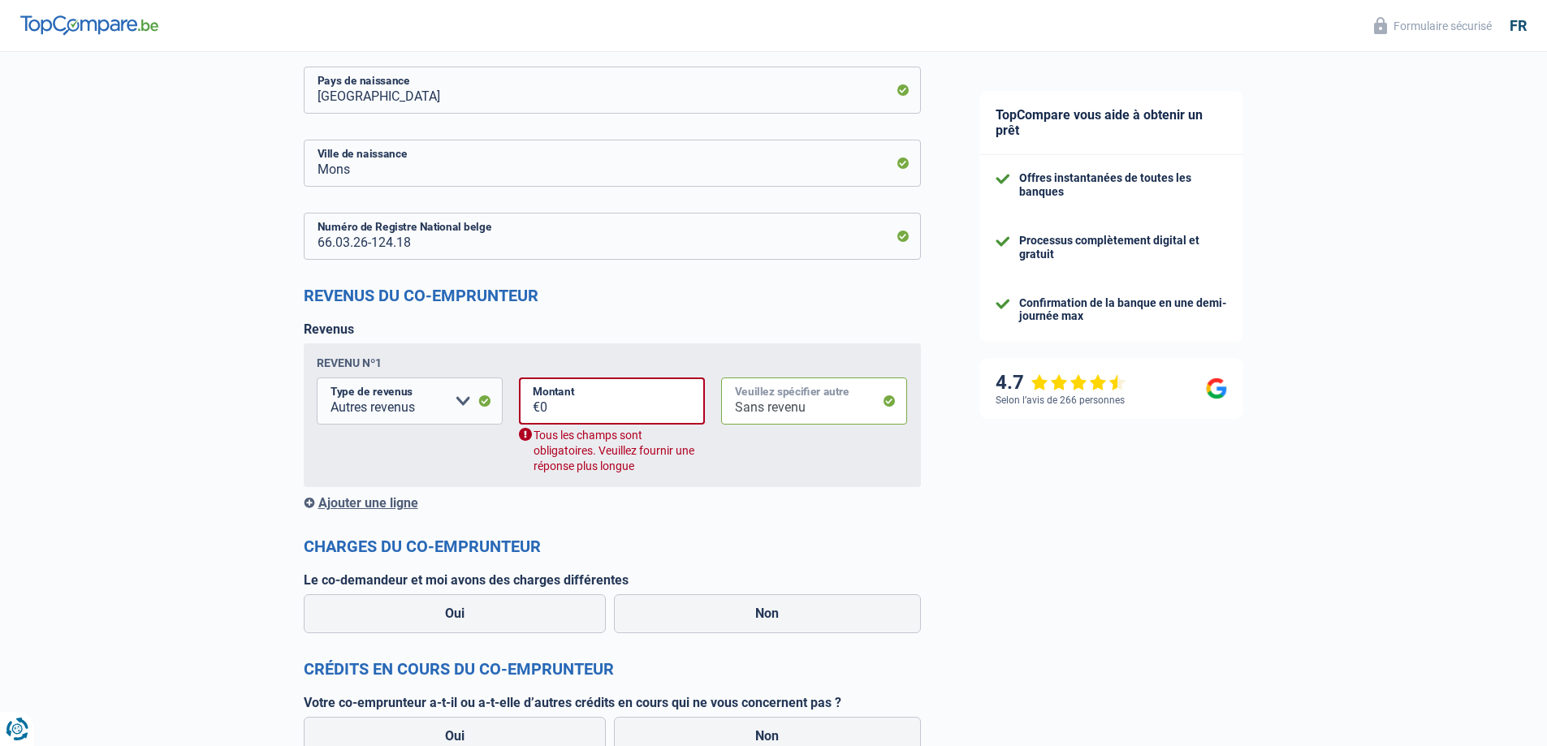
type input "Sans revenu"
click at [557, 413] on input "0" at bounding box center [622, 401] width 165 height 47
click at [460, 402] on select "Allocation d'handicap Allocations chômage Allocations familiales Chèques repas …" at bounding box center [410, 401] width 186 height 47
select select "rentalIncome"
click at [317, 379] on select "Allocation d'handicap Allocations chômage Allocations familiales Chèques repas …" at bounding box center [410, 401] width 186 height 47
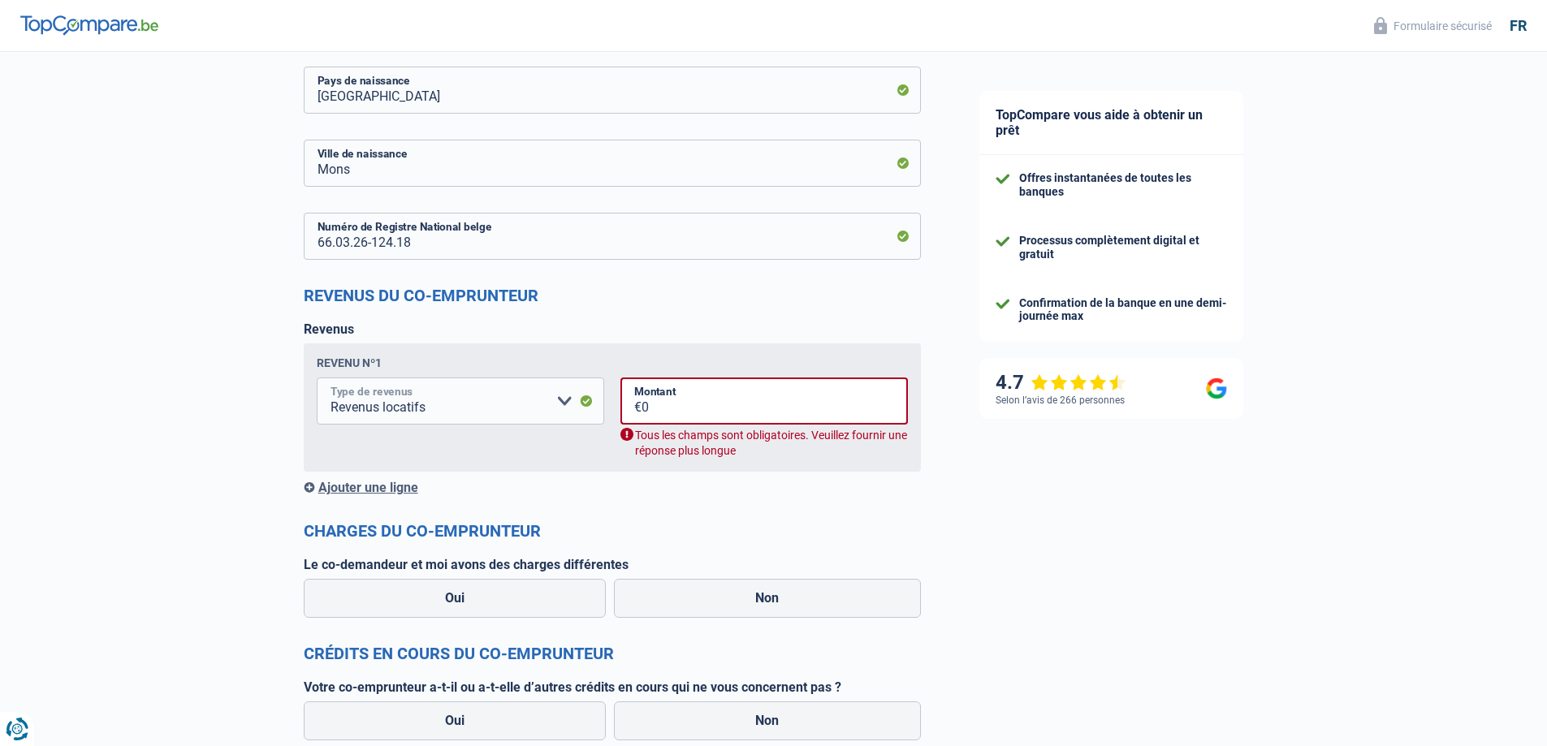
click at [564, 401] on select "Allocation d'handicap Allocations chômage Allocations familiales Chèques repas …" at bounding box center [461, 401] width 288 height 47
click at [592, 322] on div "Revenus Revenu nº1 Allocation d'handicap Allocations chômage Allocations famili…" at bounding box center [612, 409] width 617 height 174
click at [464, 403] on select "Allocation d'handicap Allocations chômage Allocations familiales Chèques repas …" at bounding box center [461, 401] width 288 height 47
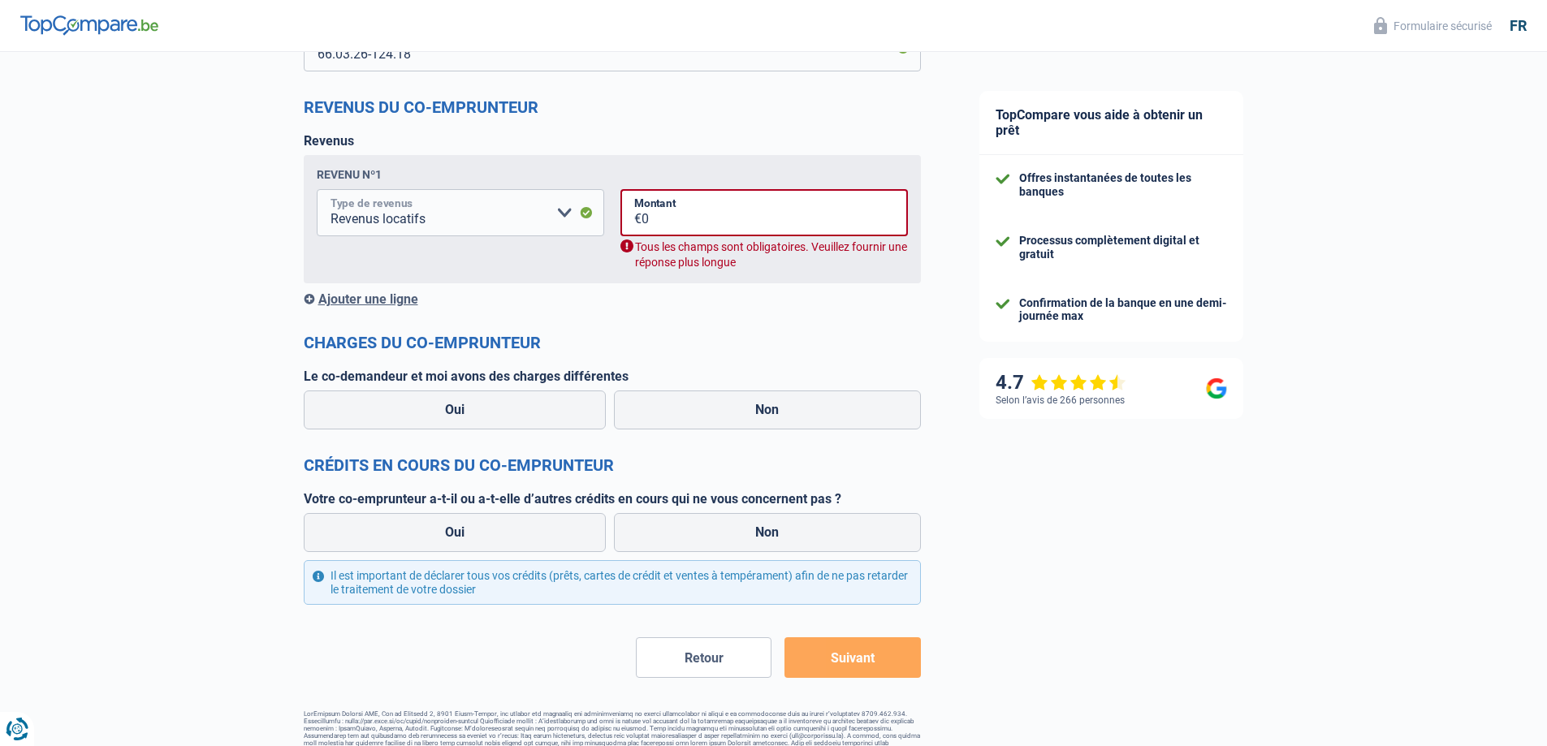
scroll to position [1028, 0]
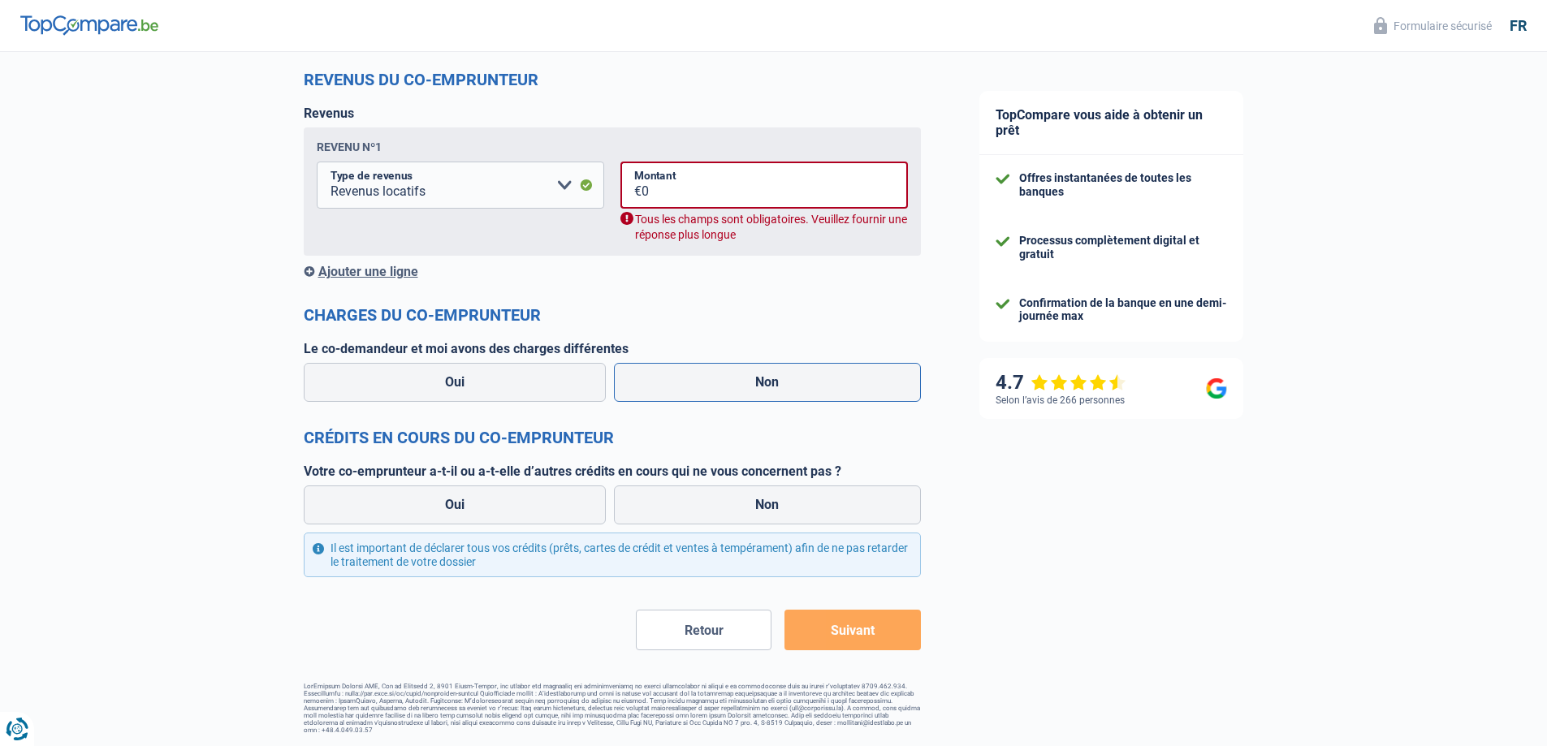
click at [725, 381] on label "Non" at bounding box center [767, 382] width 307 height 39
click at [725, 381] on input "Non" at bounding box center [767, 382] width 307 height 39
radio input "true"
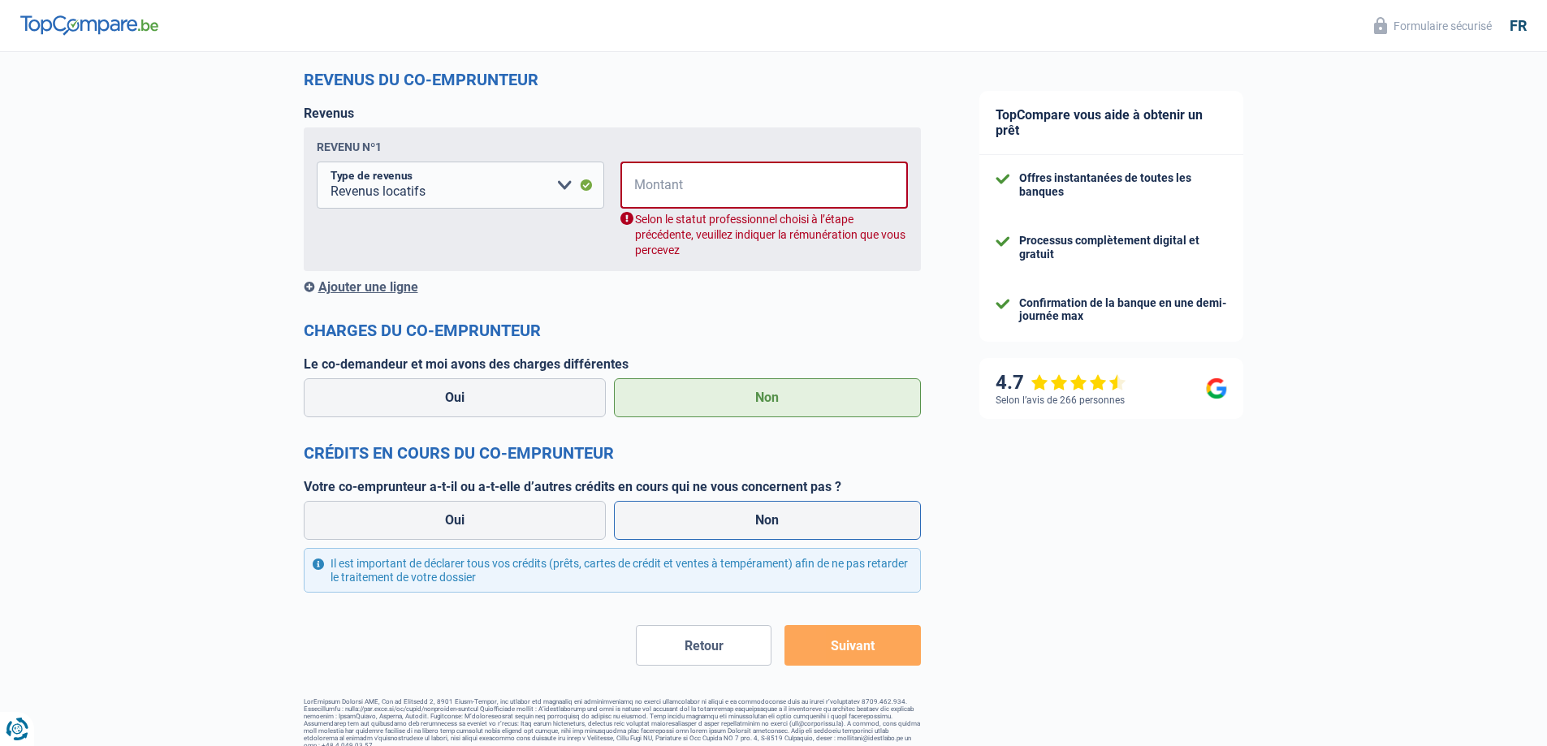
click at [738, 513] on label "Non" at bounding box center [767, 520] width 307 height 39
click at [738, 513] on input "Non" at bounding box center [767, 520] width 307 height 39
radio input "true"
click at [430, 190] on select "Allocation d'handicap Allocations chômage Allocations familiales Chèques repas …" at bounding box center [461, 185] width 288 height 47
select select "other"
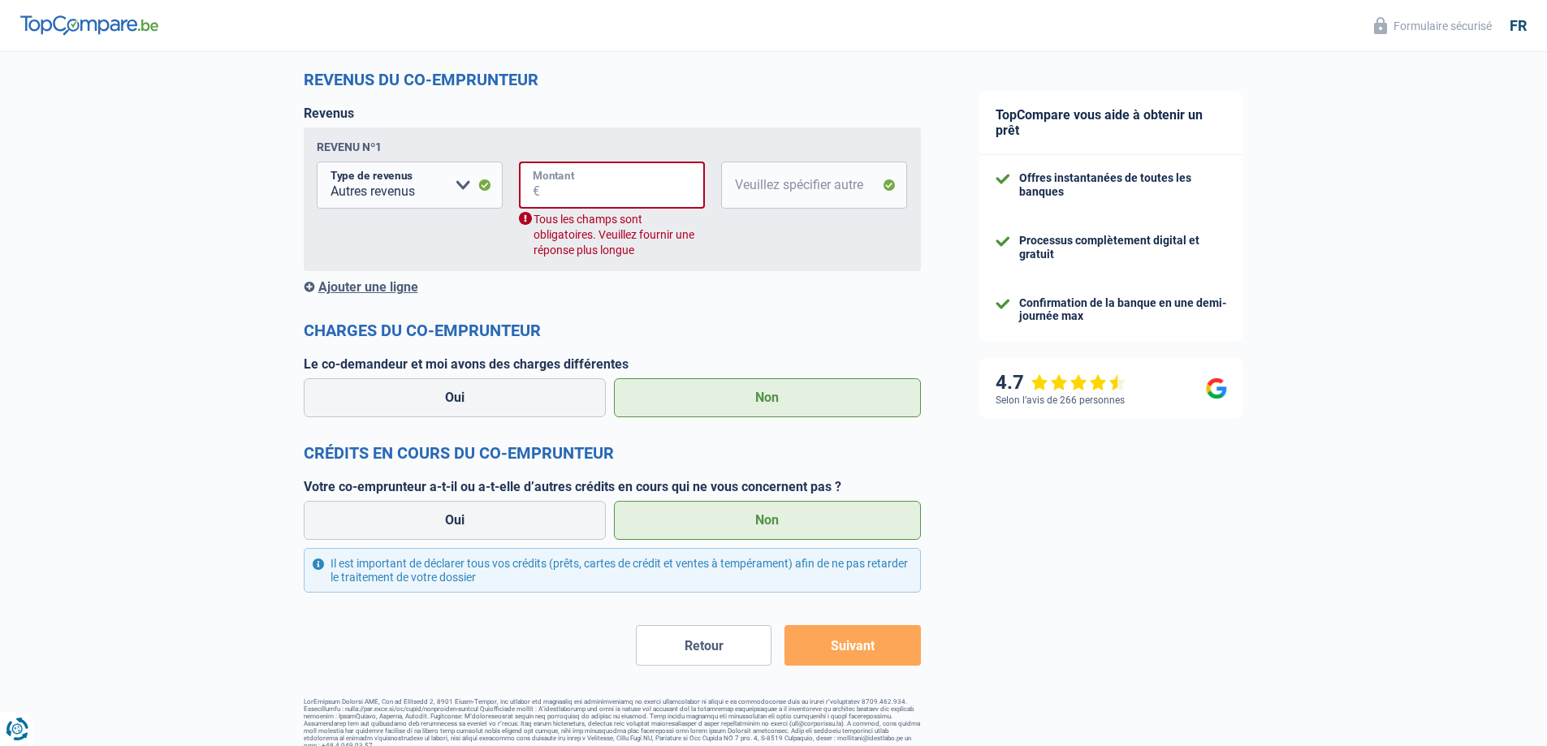
click at [543, 189] on input "Montant" at bounding box center [622, 185] width 165 height 47
type input "0"
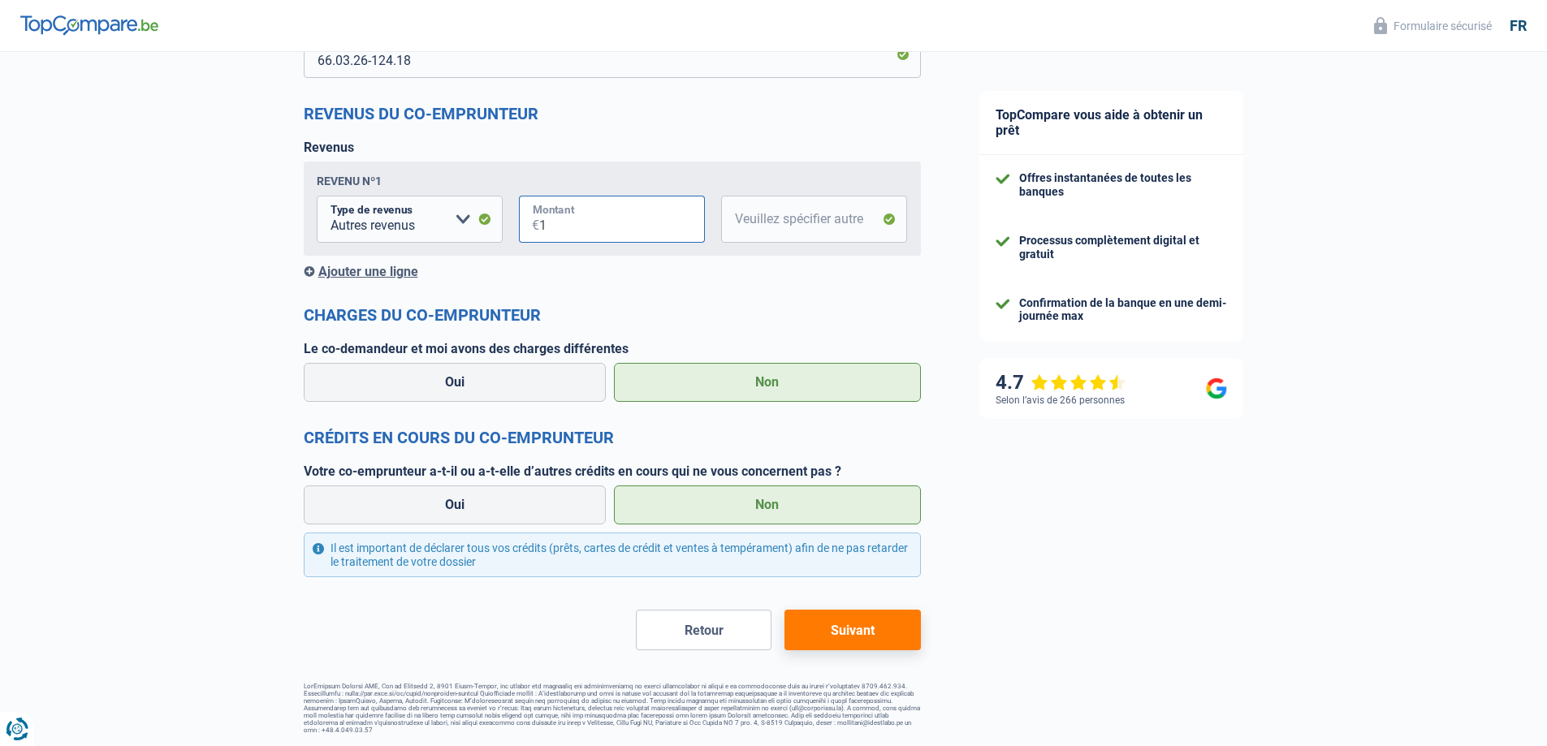
type input "1"
click at [739, 221] on input "Veuillez spécifier autre" at bounding box center [814, 219] width 186 height 47
type input "Sans revenu"
click at [843, 630] on button "Suivant" at bounding box center [853, 630] width 136 height 41
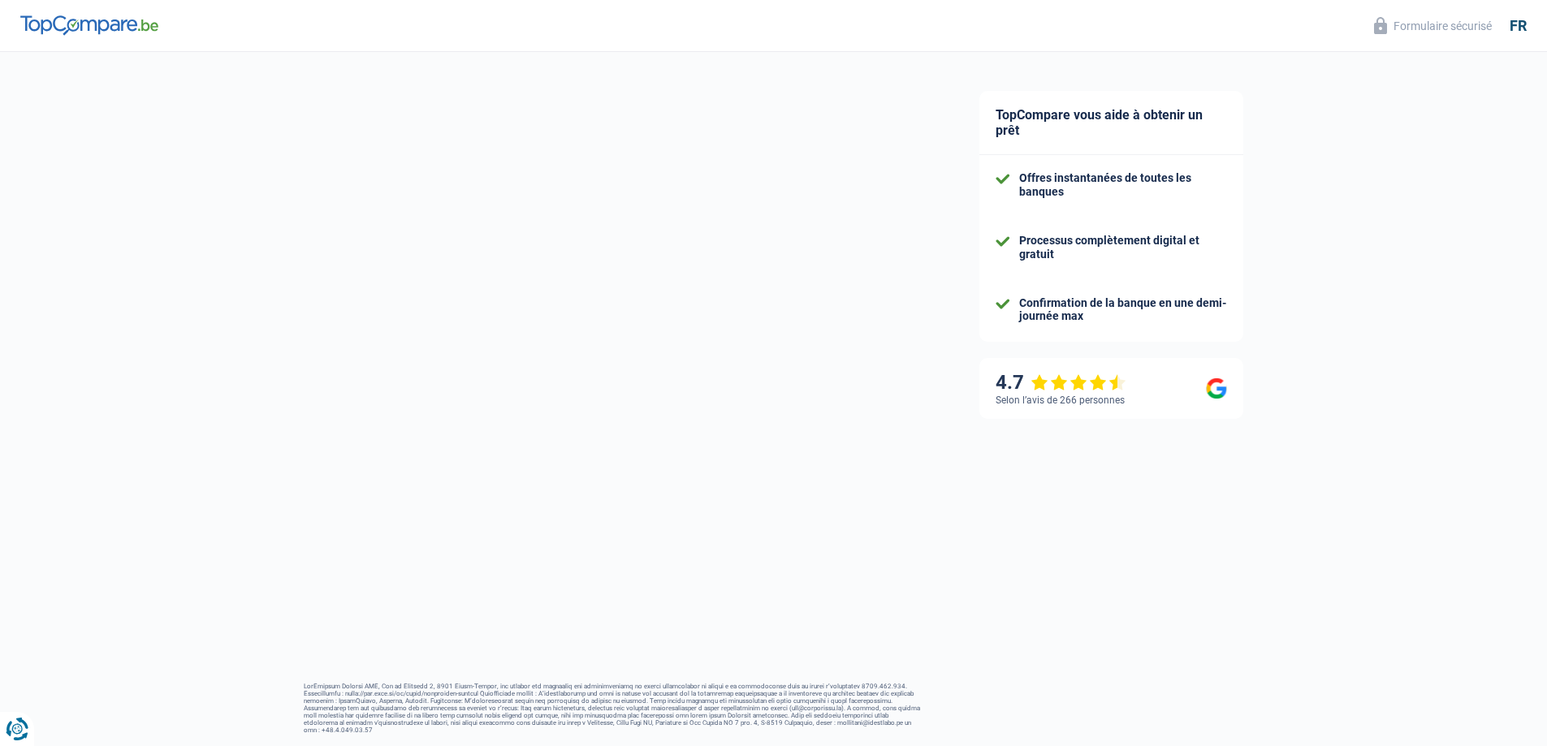
scroll to position [43, 0]
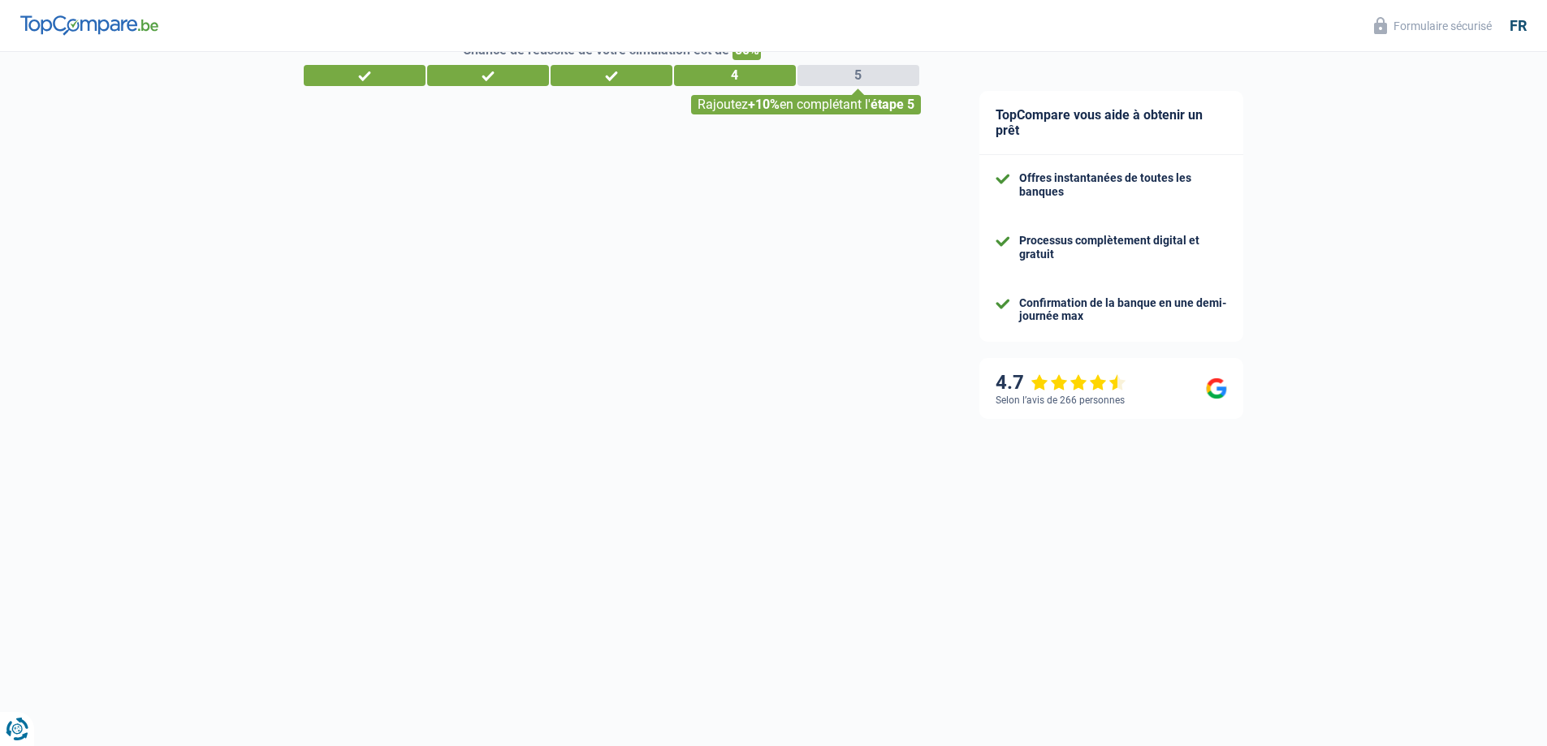
select select "120"
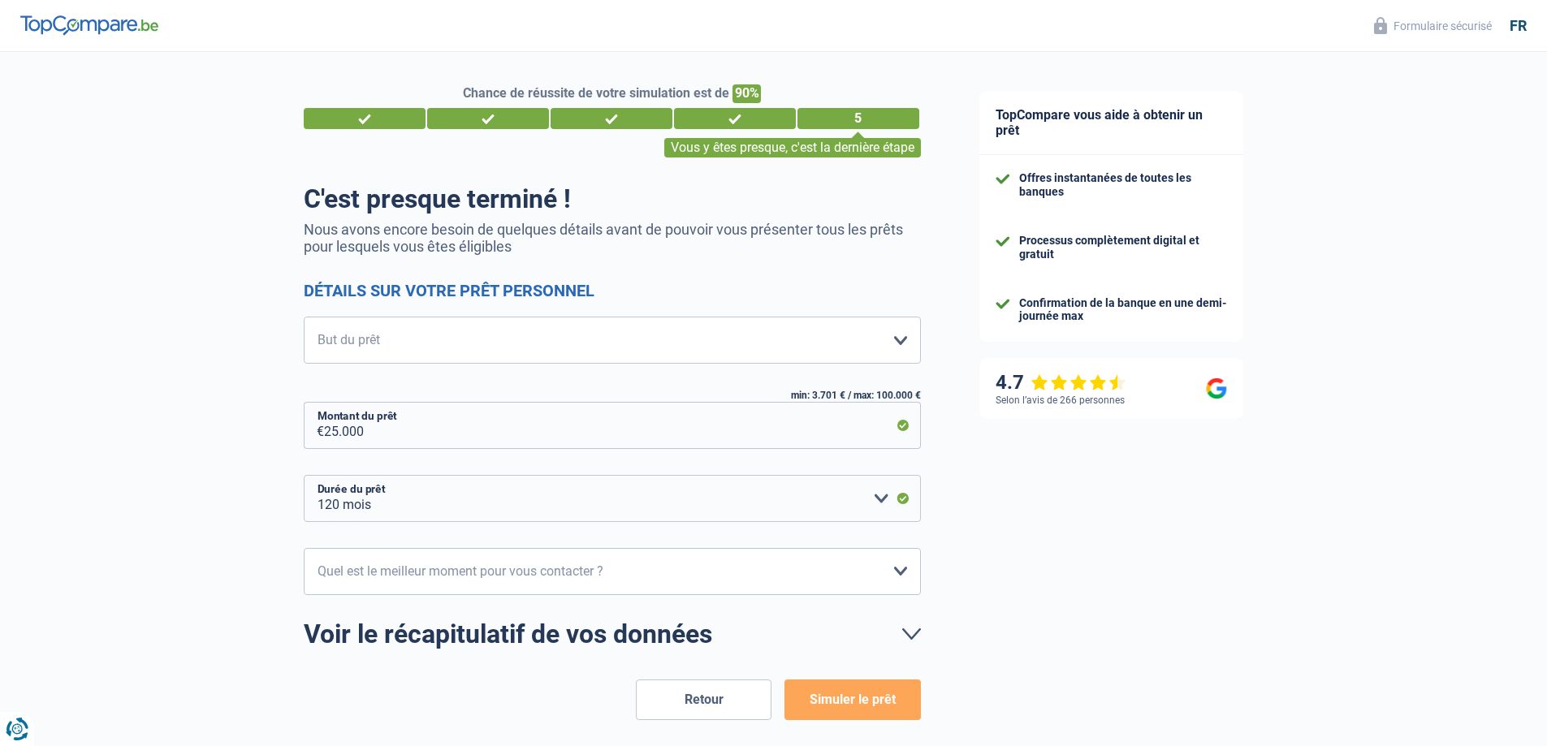
scroll to position [70, 0]
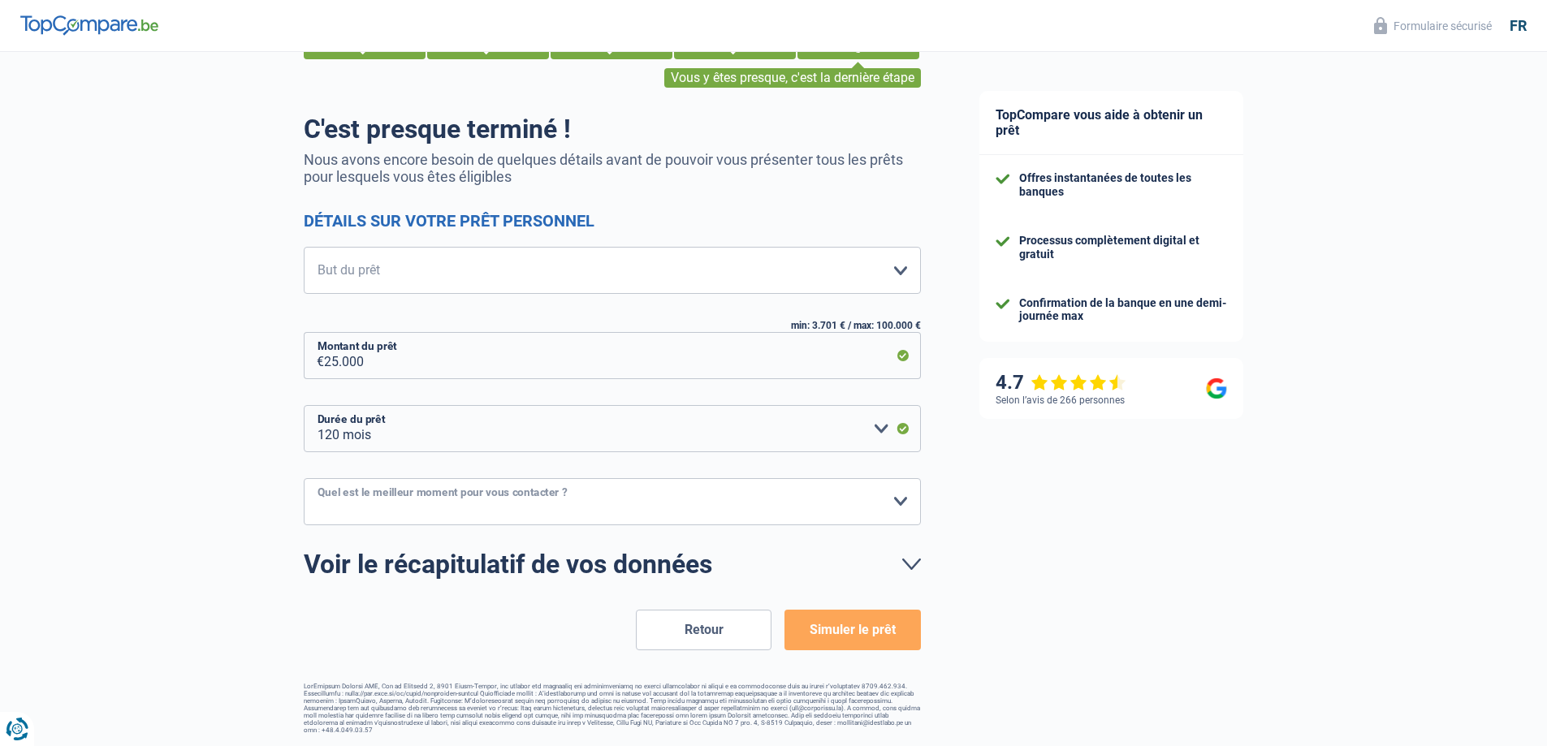
click at [900, 504] on select "10h-12h 12h-14h 14h-16h 16h-18h Veuillez sélectionner une option" at bounding box center [612, 501] width 617 height 47
click at [608, 498] on select "10h-12h 12h-14h 14h-16h 16h-18h Veuillez sélectionner une option" at bounding box center [612, 501] width 617 height 47
click at [639, 563] on link "Voir le récapitulatif de vos données" at bounding box center [612, 565] width 617 height 26
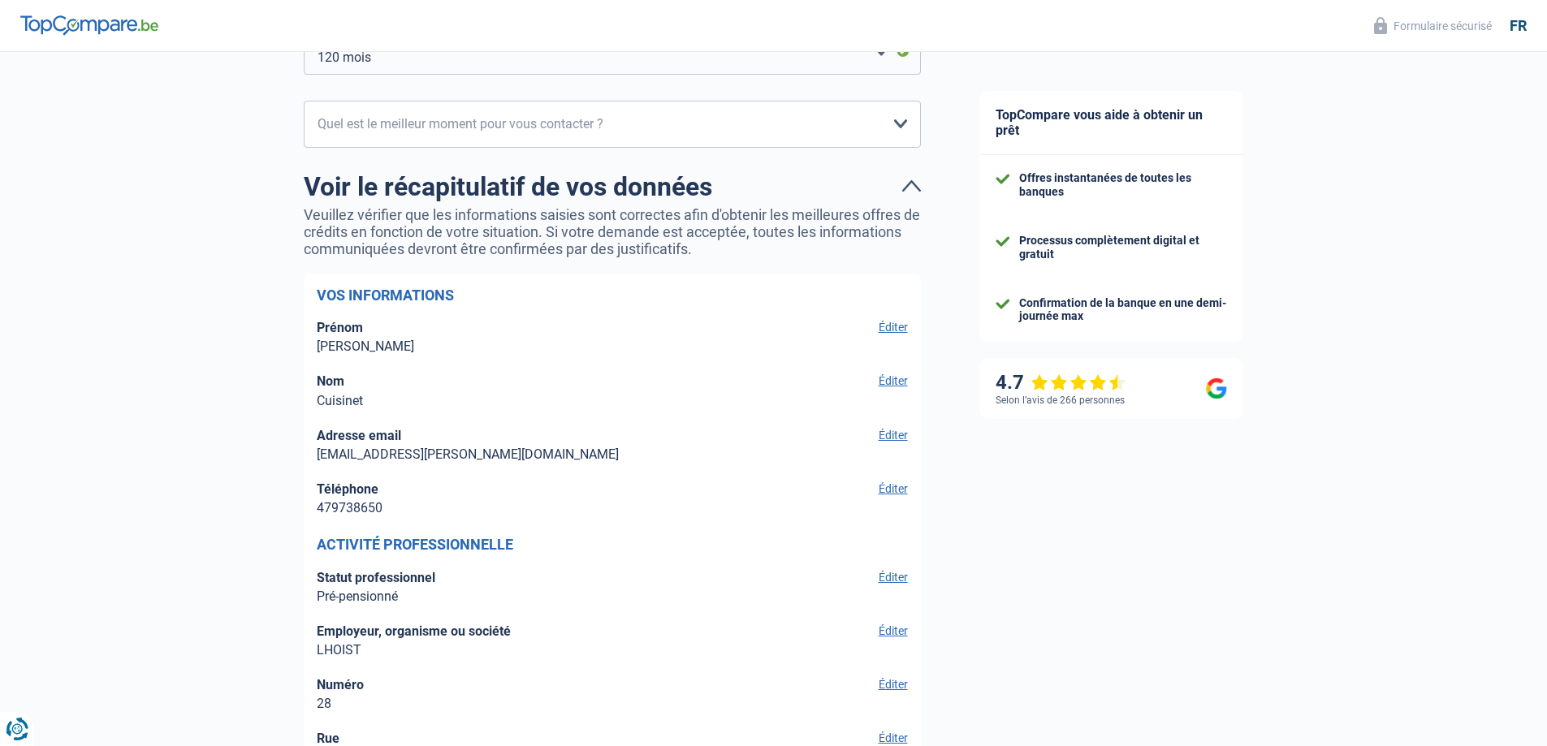
scroll to position [395, 0]
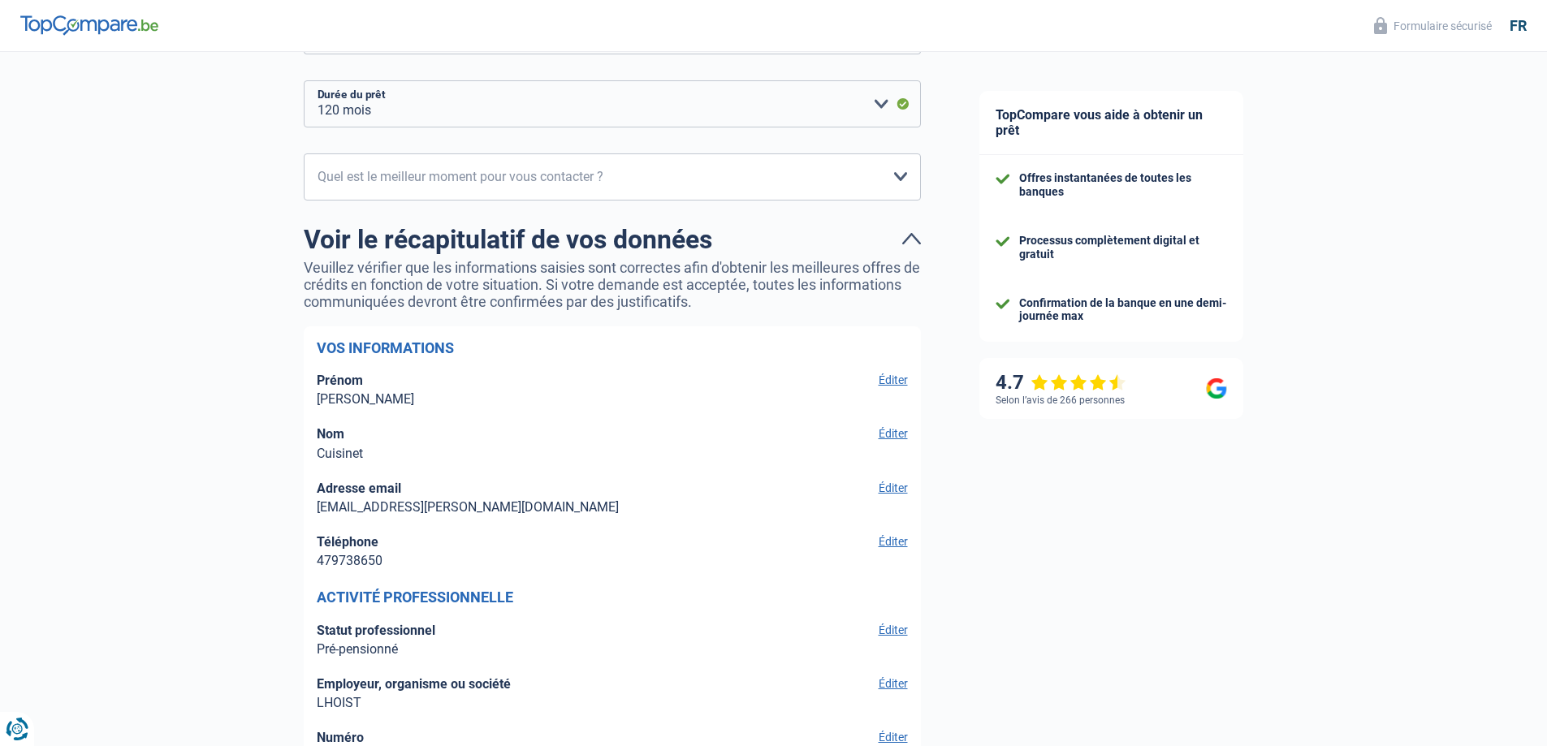
click at [913, 235] on link "Voir le récapitulatif de vos données" at bounding box center [612, 240] width 617 height 26
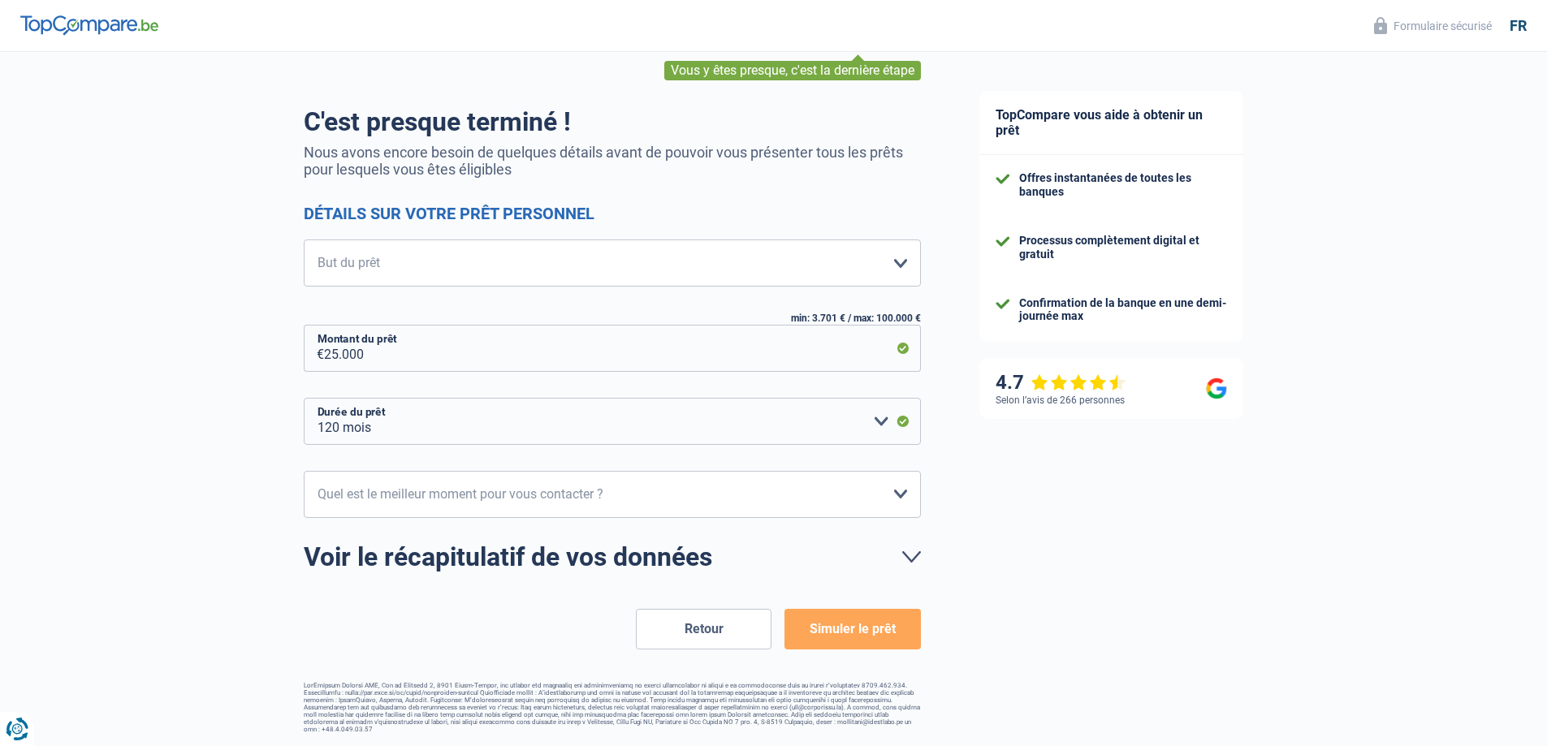
scroll to position [70, 0]
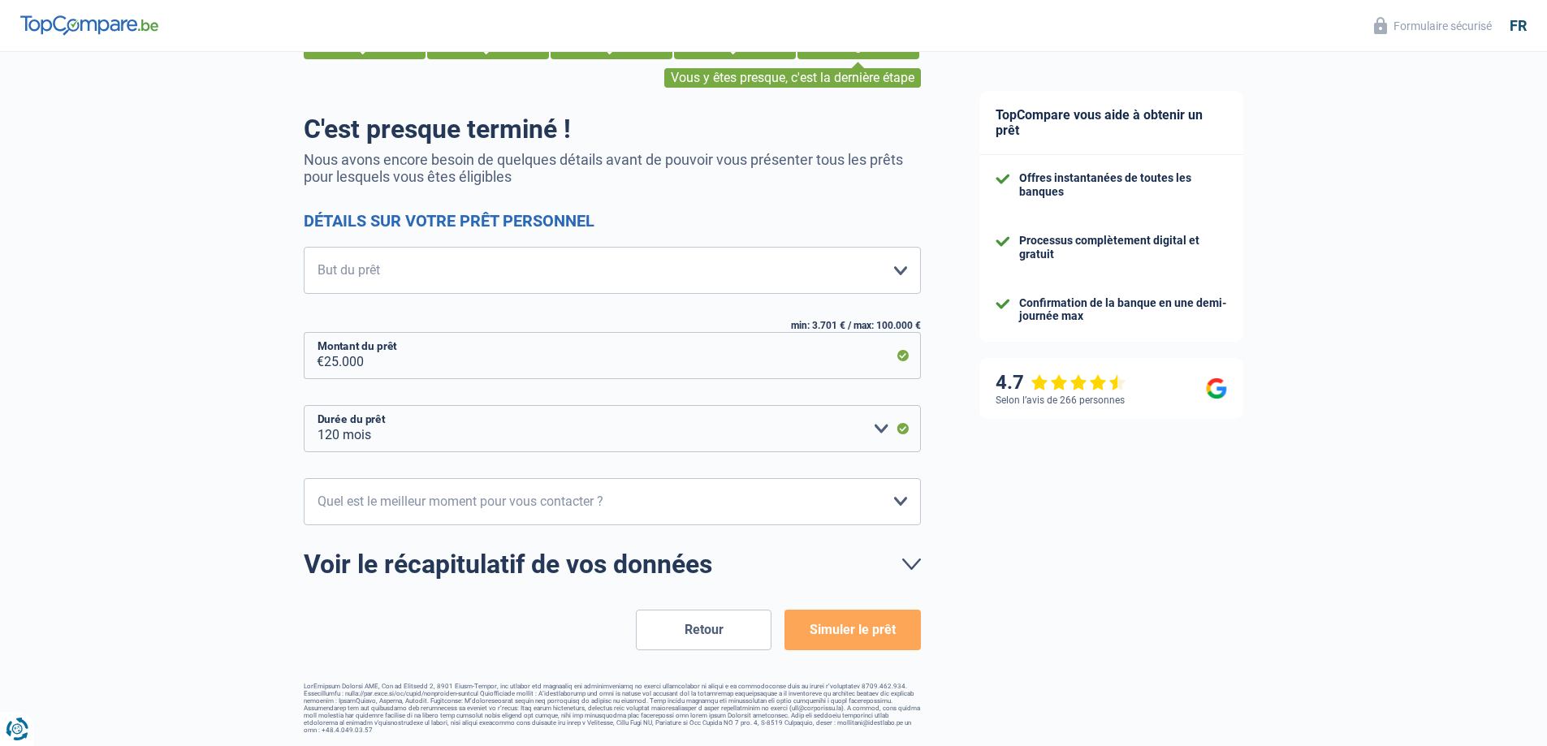
click at [838, 629] on button "Simuler le prêt" at bounding box center [853, 630] width 136 height 41
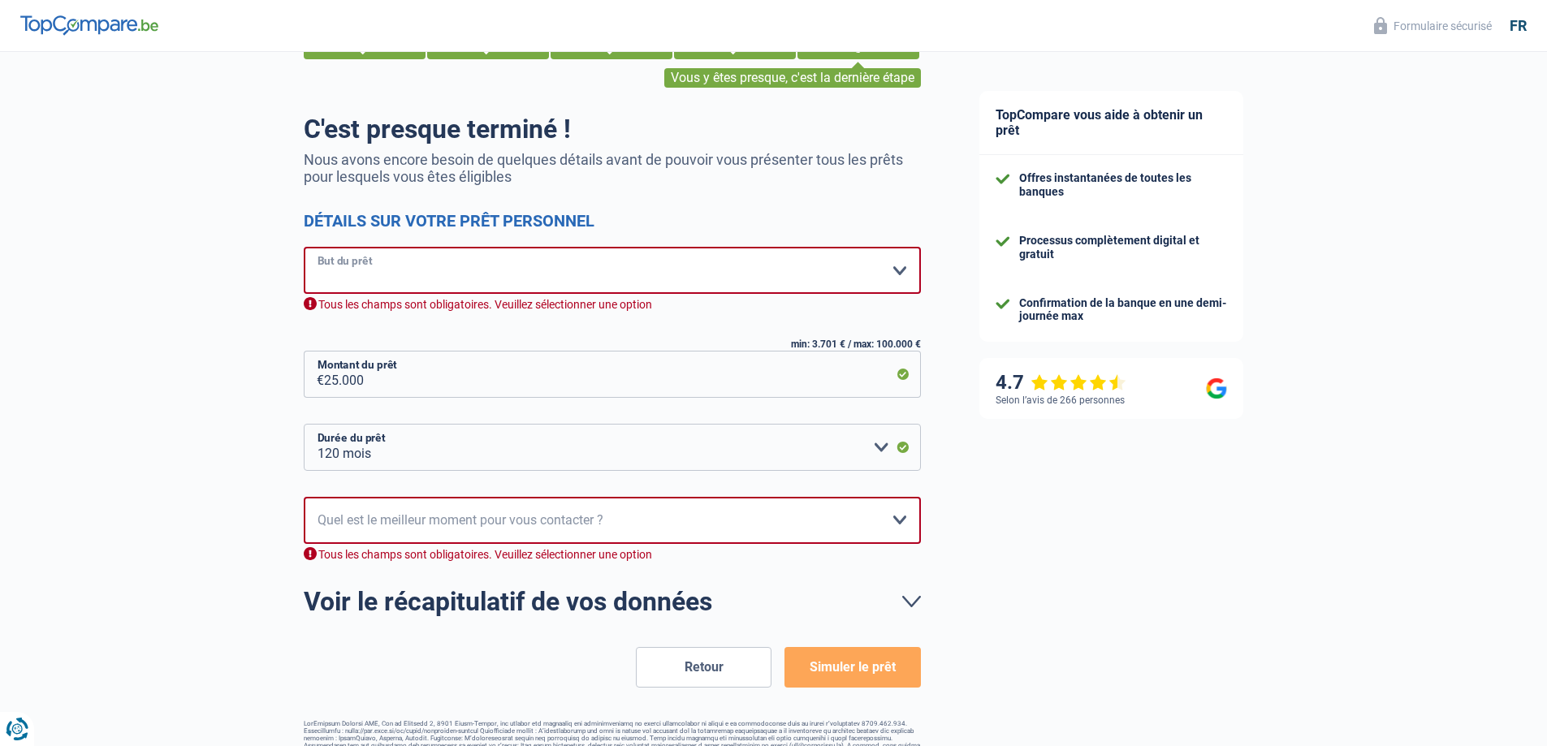
click at [902, 268] on select "Confort maison: meubles, textile, peinture, électroménager, outillage non-profe…" at bounding box center [612, 270] width 617 height 47
click at [304, 249] on select "Confort maison: meubles, textile, peinture, électroménager, outillage non-profe…" at bounding box center [612, 270] width 617 height 47
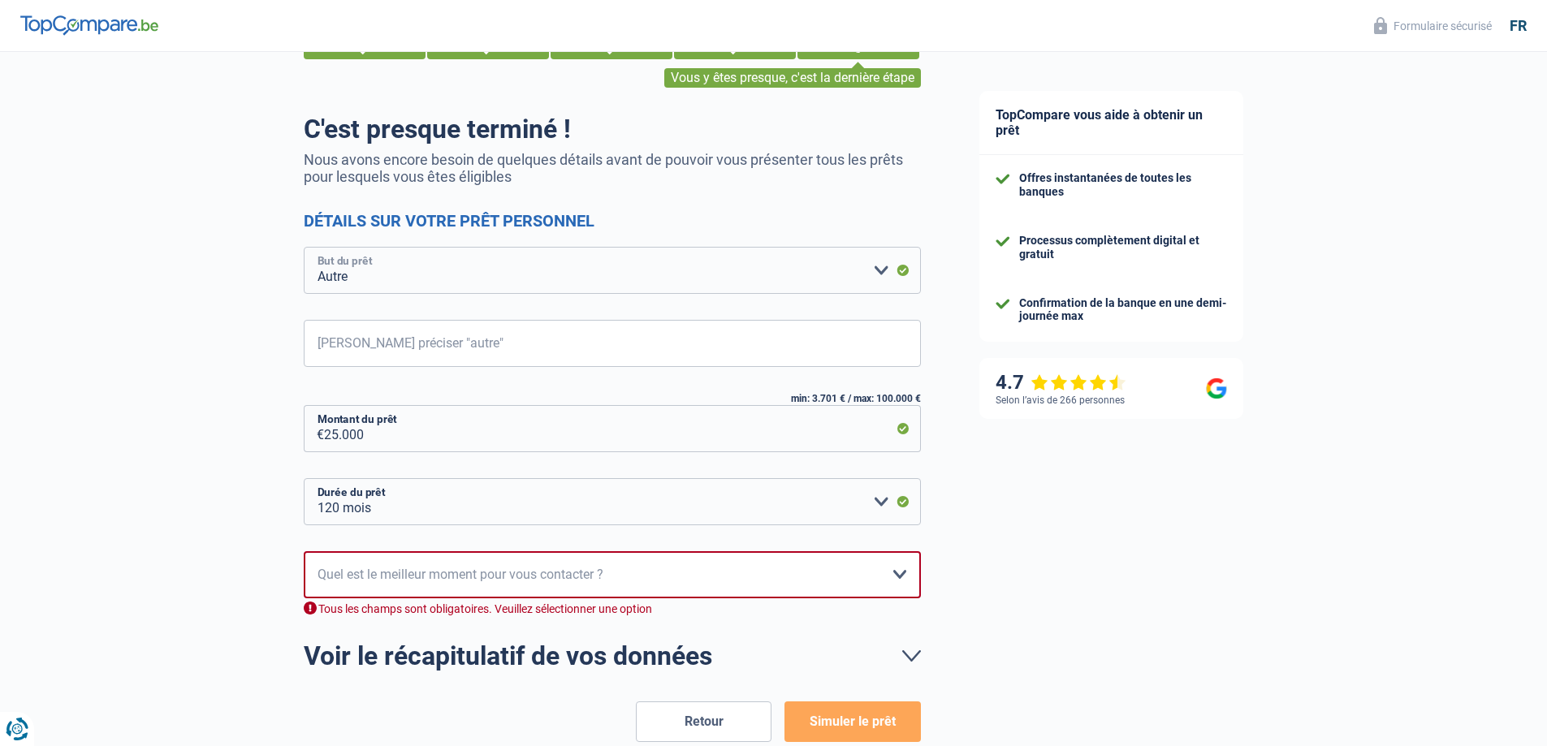
click at [885, 270] on select "Confort maison: meubles, textile, peinture, électroménager, outillage non-profe…" at bounding box center [612, 270] width 617 height 47
select select "houseOrGarden"
click at [304, 249] on select "Confort maison: meubles, textile, peinture, électroménager, outillage non-profe…" at bounding box center [612, 270] width 617 height 47
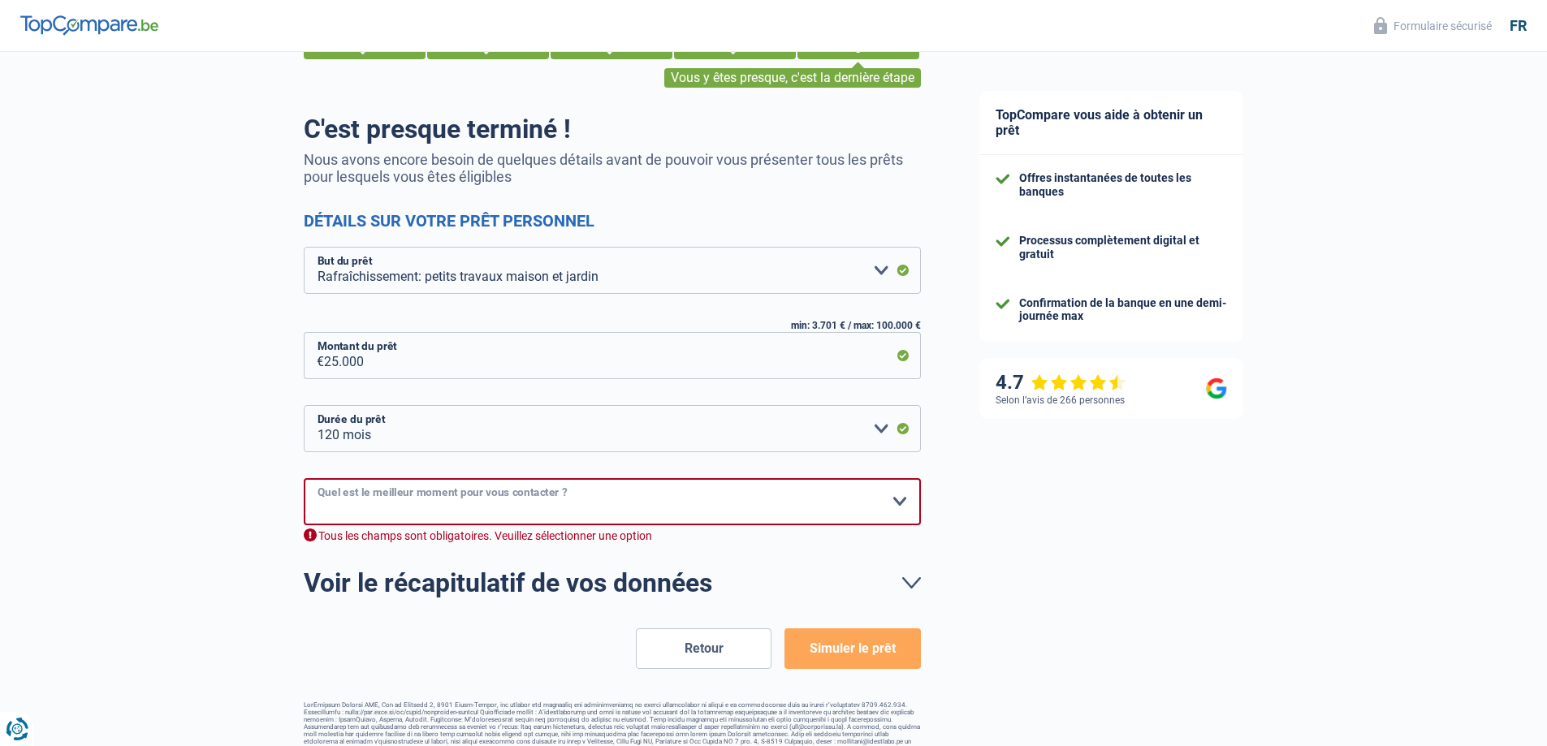
click at [898, 502] on select "10h-12h 12h-14h 14h-16h 16h-18h Veuillez sélectionner une option" at bounding box center [612, 501] width 617 height 47
select select "12-14"
click at [304, 479] on select "10h-12h 12h-14h 14h-16h 16h-18h Veuillez sélectionner une option" at bounding box center [612, 501] width 617 height 47
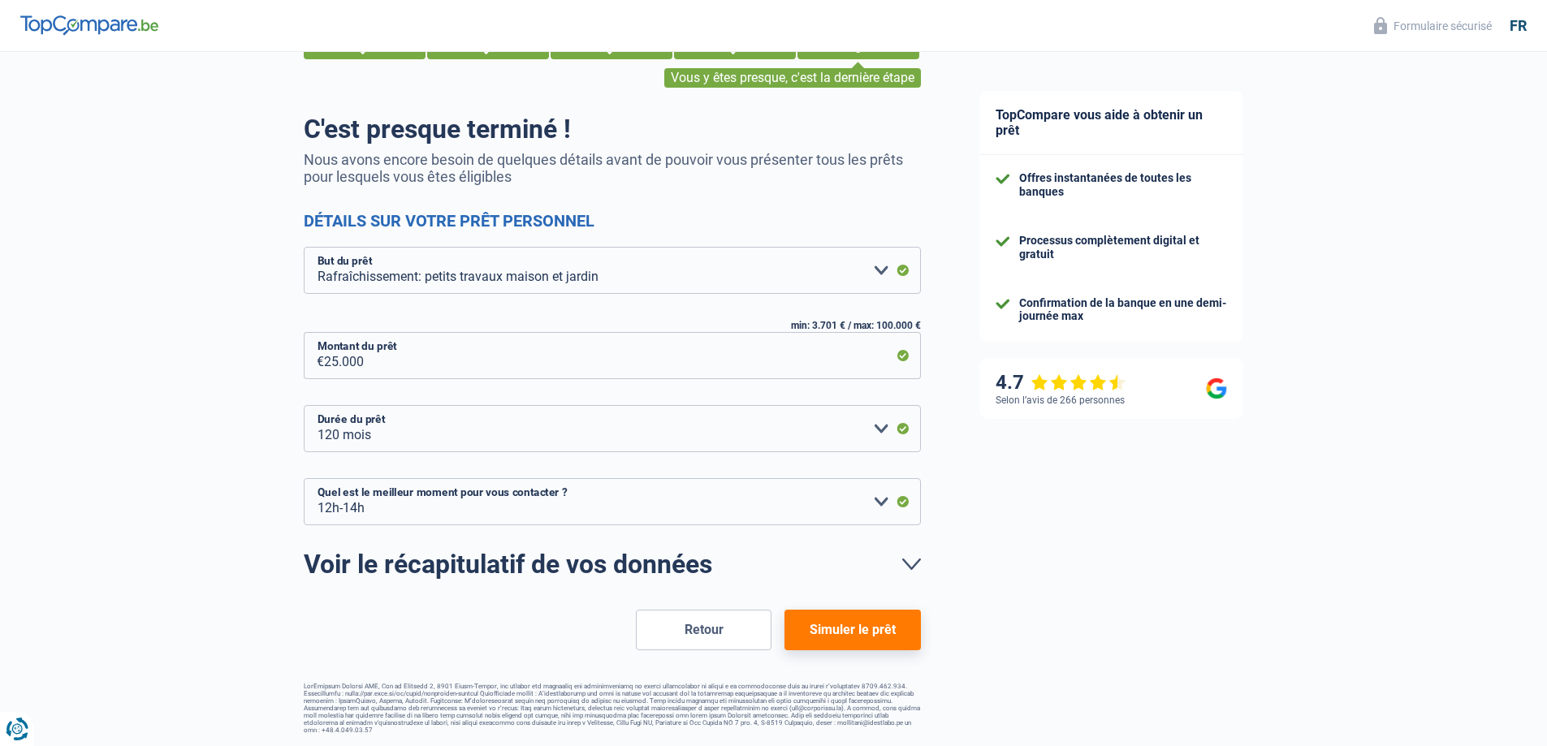
click at [873, 630] on button "Simuler le prêt" at bounding box center [853, 630] width 136 height 41
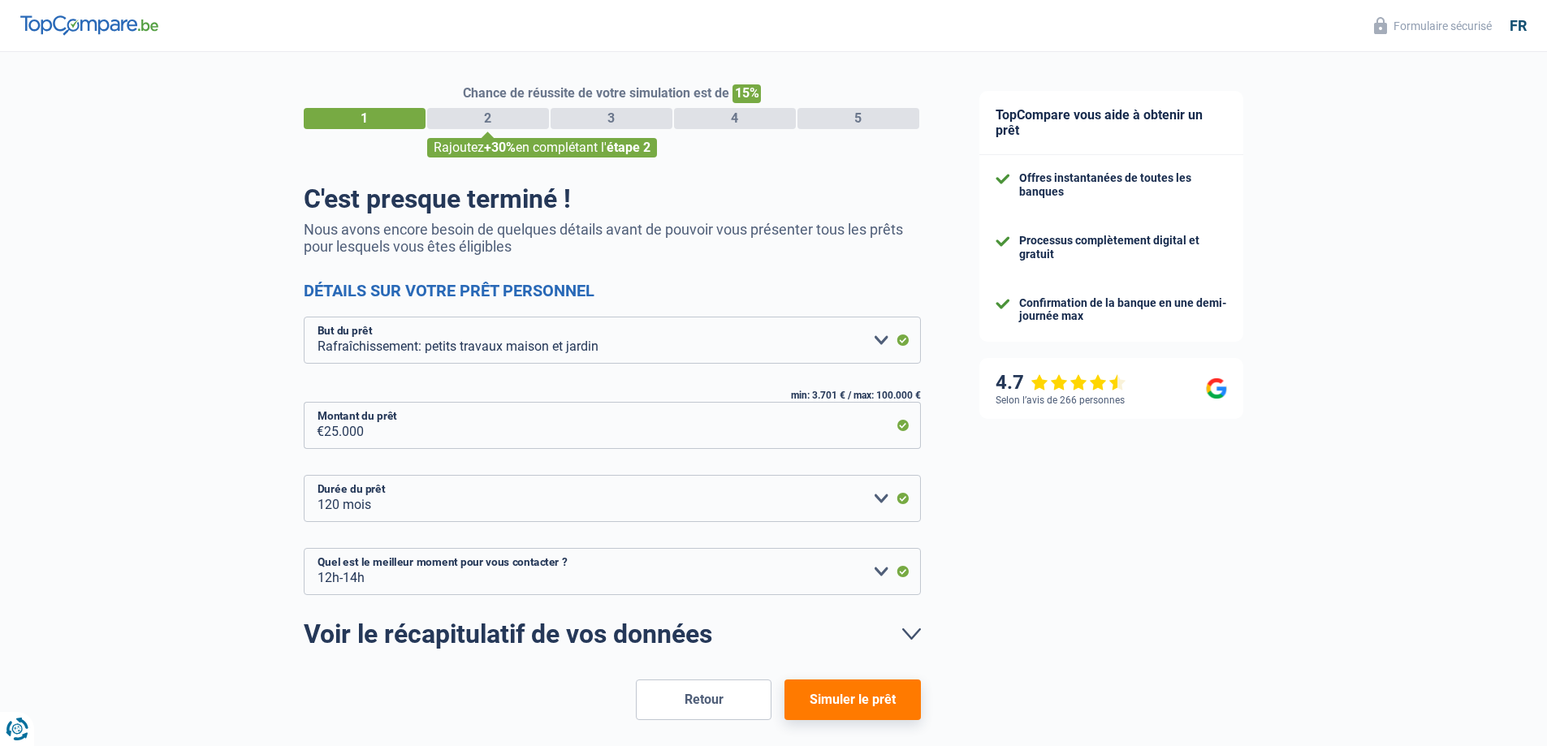
select select "houseOrGarden"
select select "120"
select select "12-14"
